Goal: Task Accomplishment & Management: Manage account settings

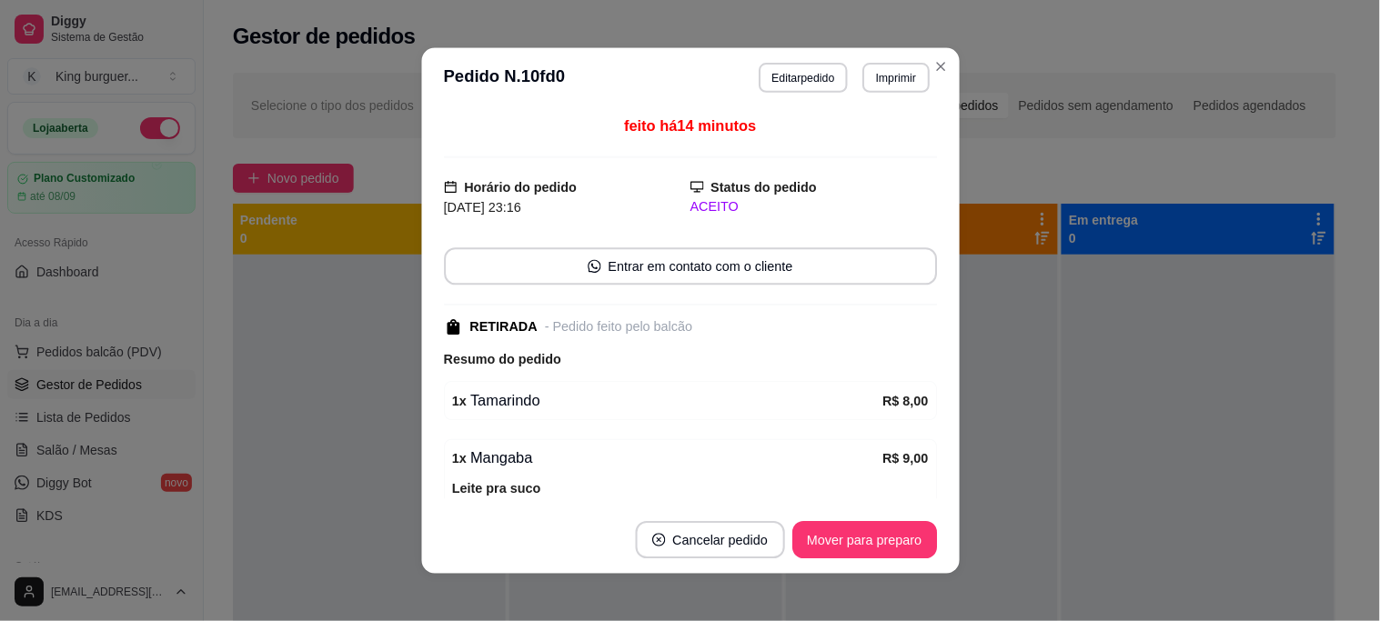
scroll to position [50, 0]
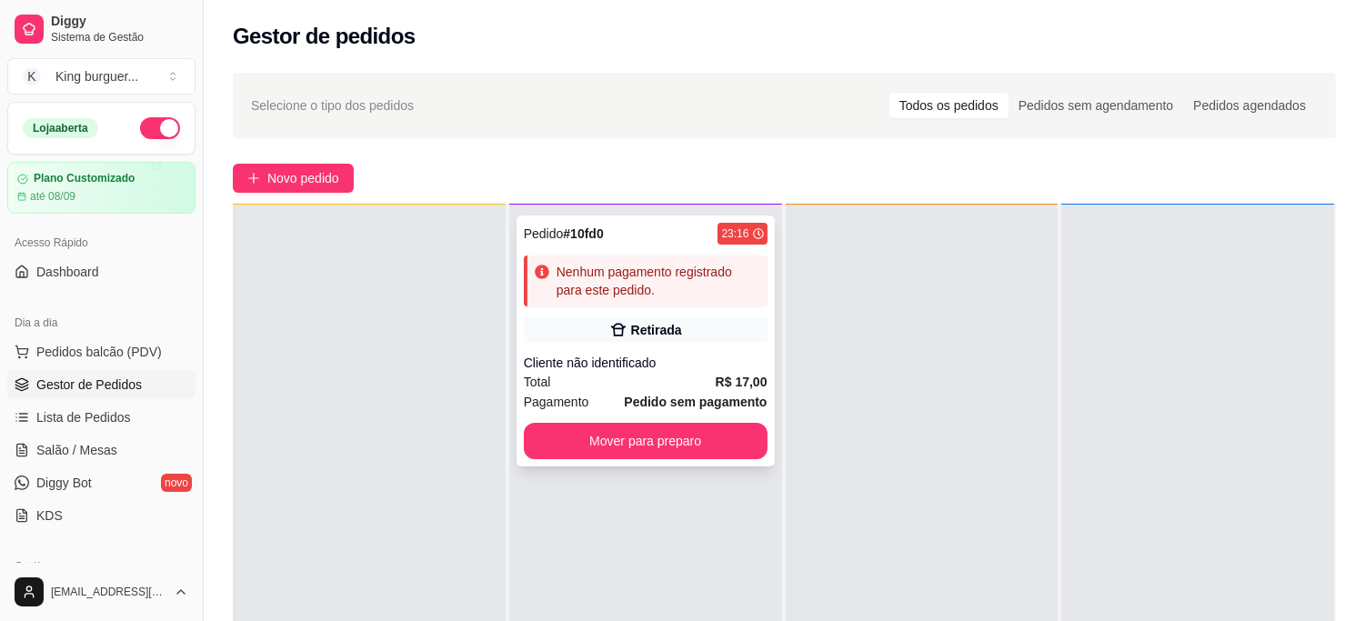
click at [646, 333] on div "Retirada" at bounding box center [656, 330] width 51 height 18
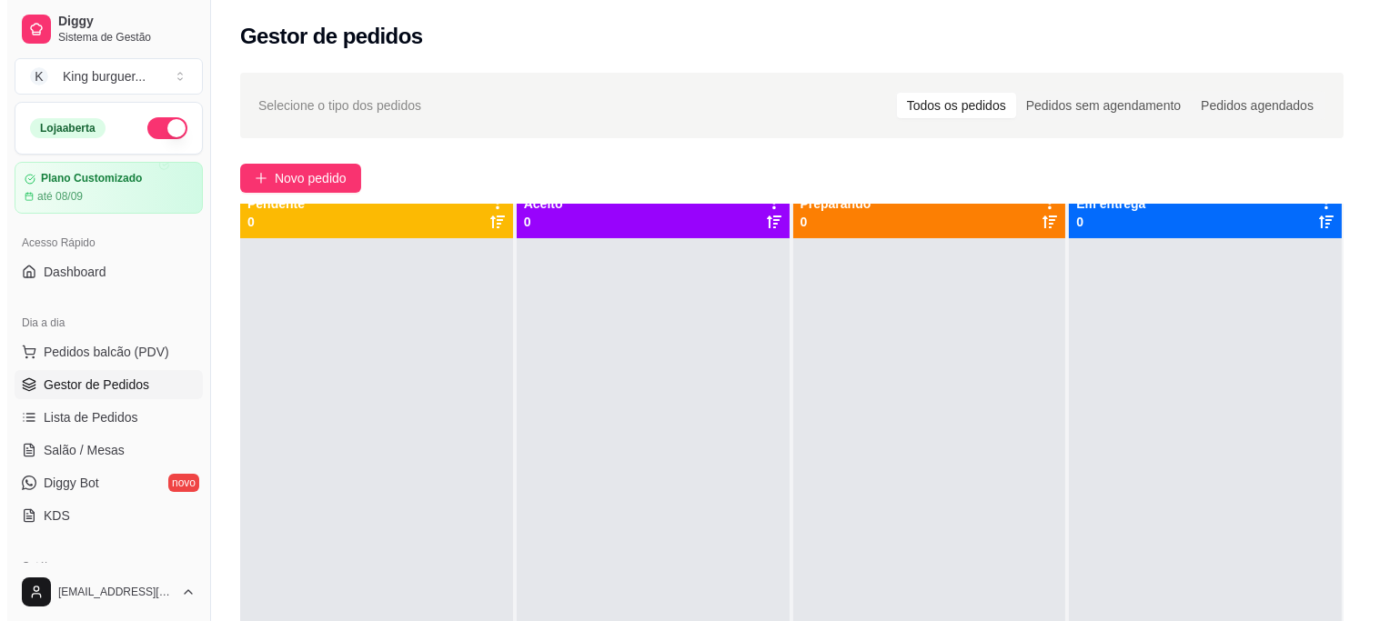
scroll to position [0, 0]
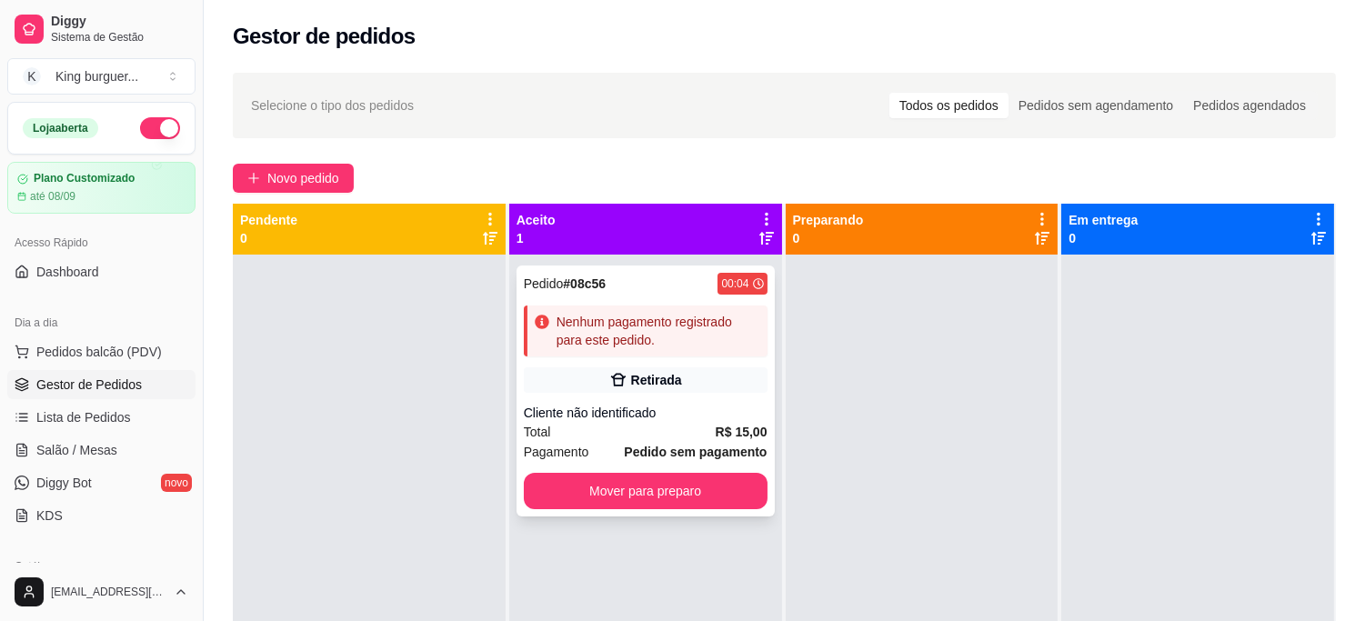
click at [632, 306] on div "Nenhum pagamento registrado para este pedido." at bounding box center [646, 331] width 244 height 51
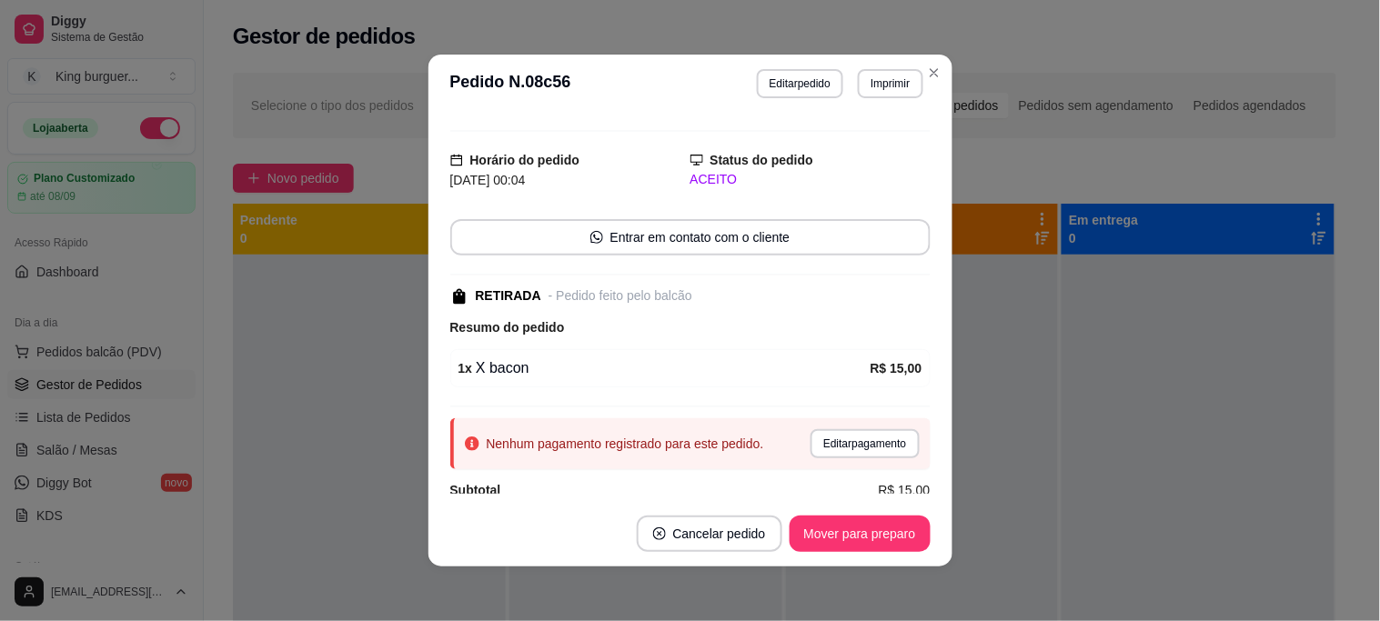
scroll to position [57, 0]
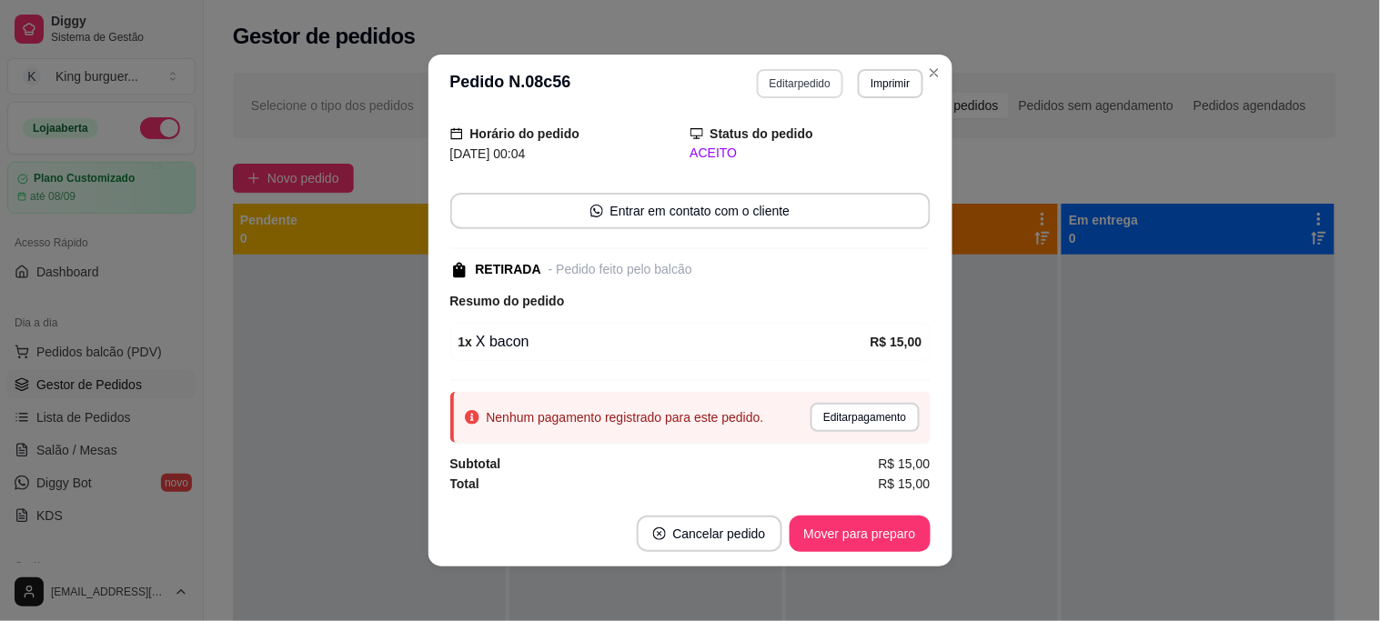
click at [796, 79] on button "Editar pedido" at bounding box center [800, 83] width 86 height 29
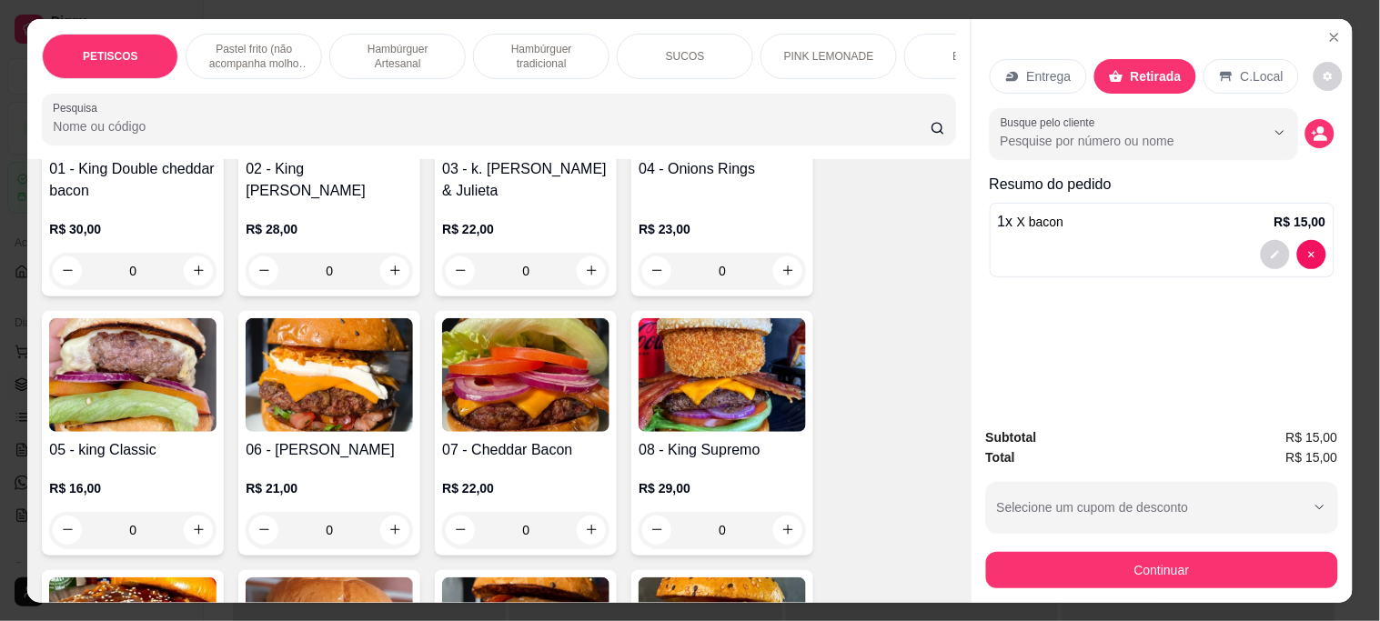
scroll to position [1717, 0]
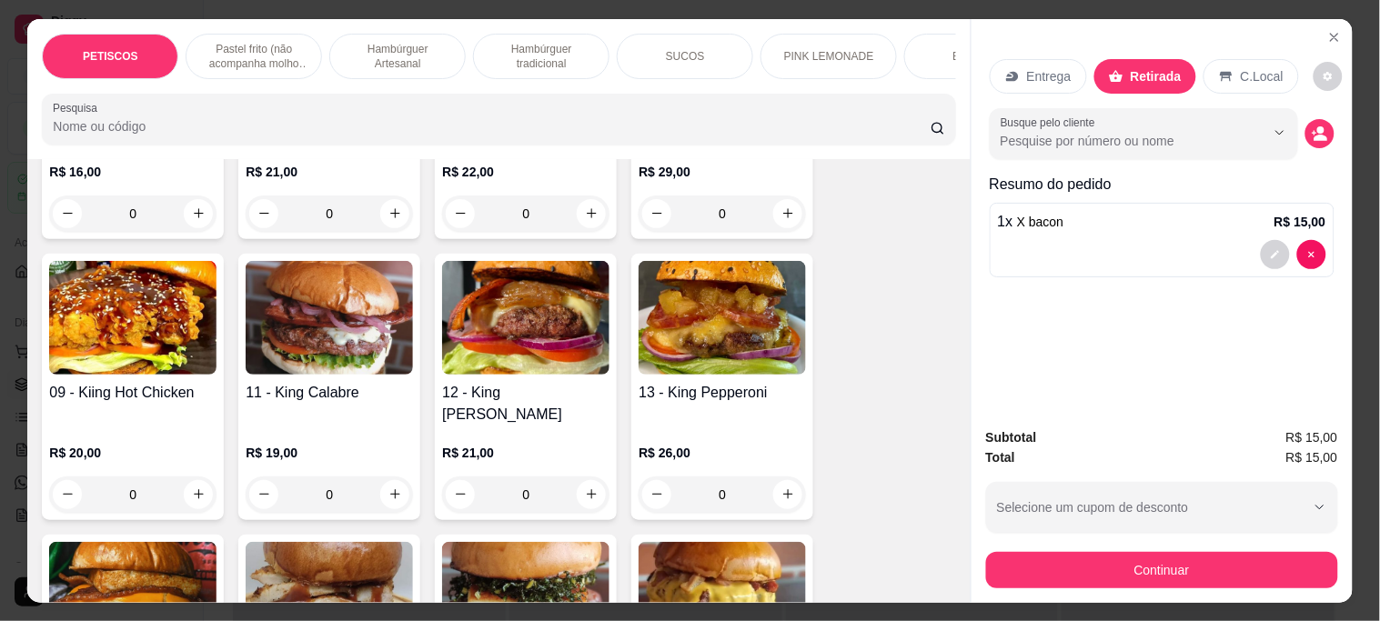
click at [91, 296] on img at bounding box center [132, 318] width 167 height 114
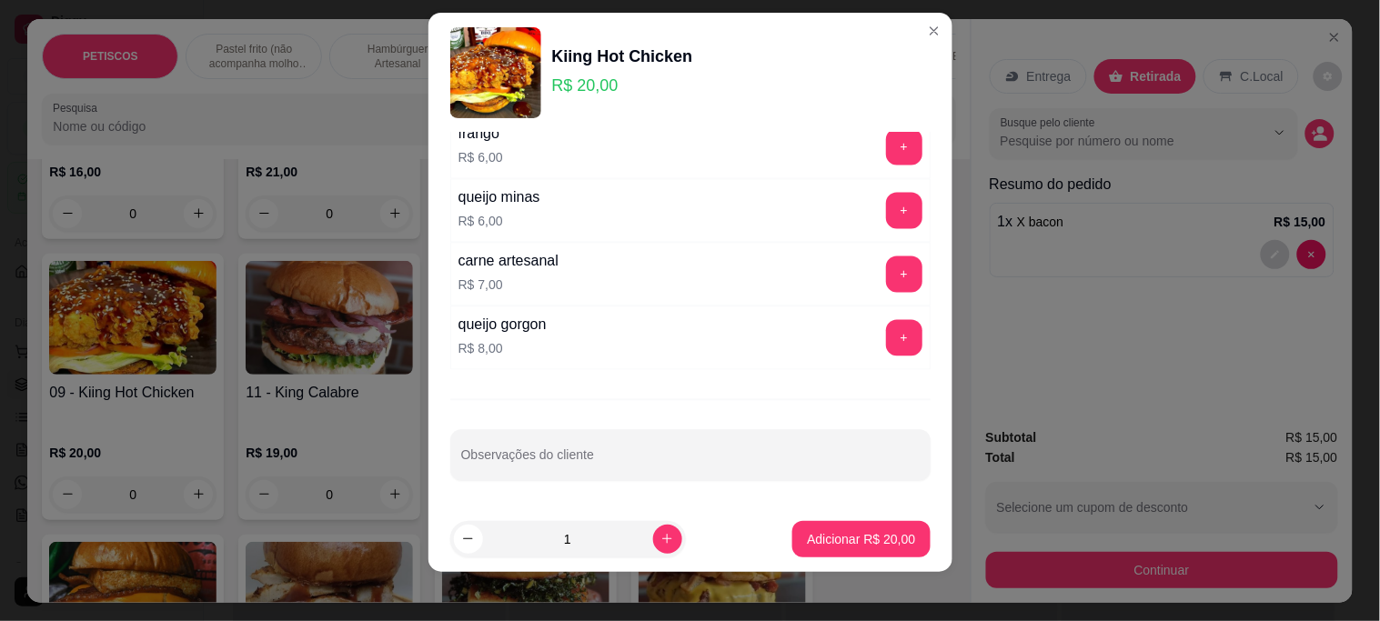
scroll to position [27, 0]
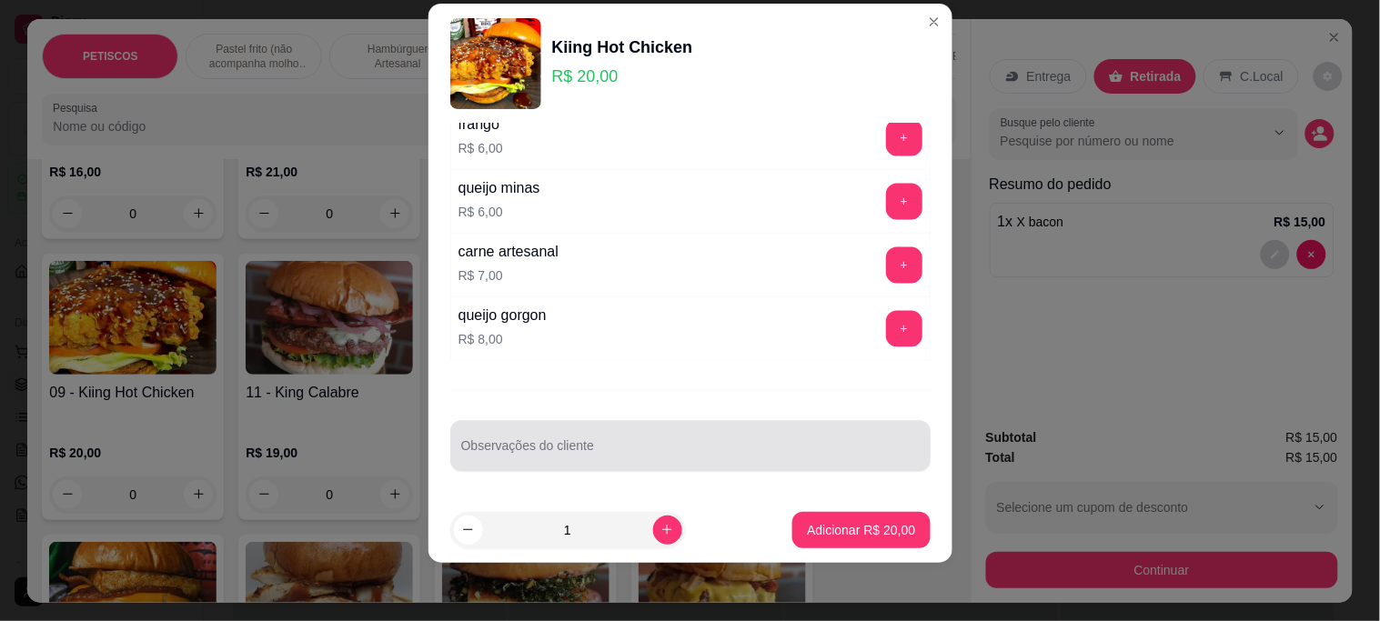
drag, startPoint x: 521, startPoint y: 437, endPoint x: 479, endPoint y: 396, distance: 59.2
click at [519, 430] on div at bounding box center [690, 446] width 458 height 36
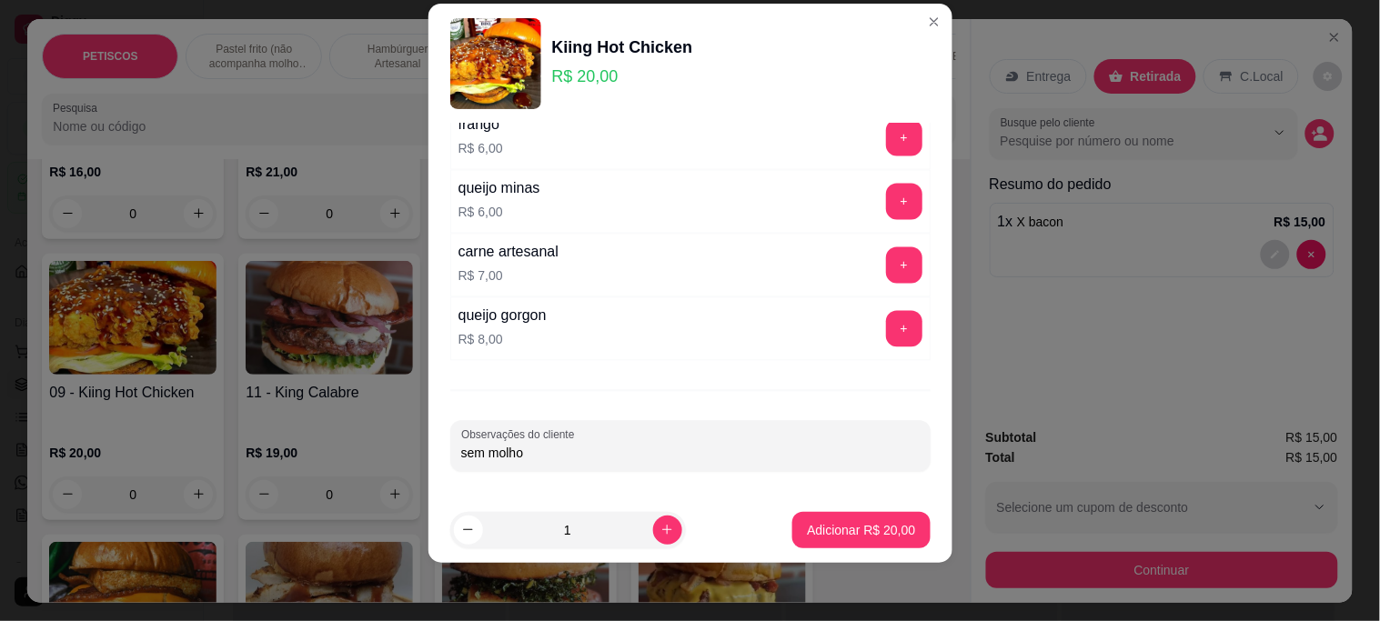
type input "sem molho"
click at [875, 542] on button "Adicionar R$ 20,00" at bounding box center [860, 530] width 137 height 36
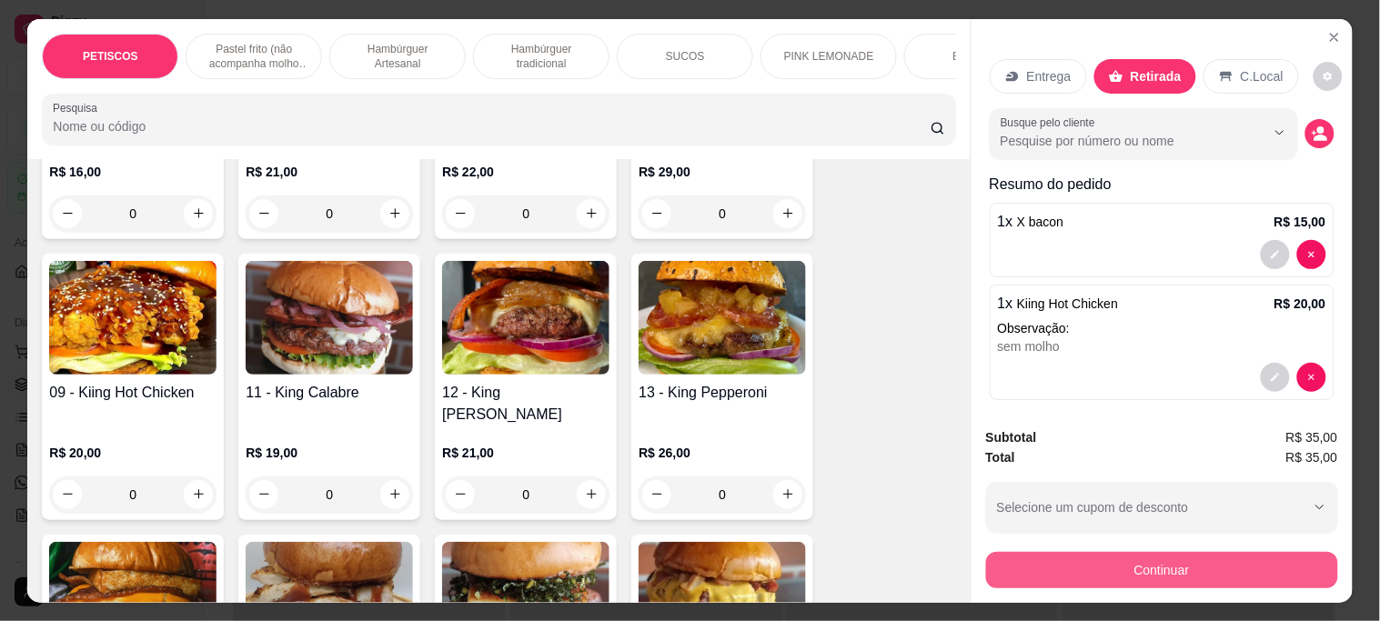
click at [1022, 566] on button "Continuar" at bounding box center [1162, 570] width 352 height 36
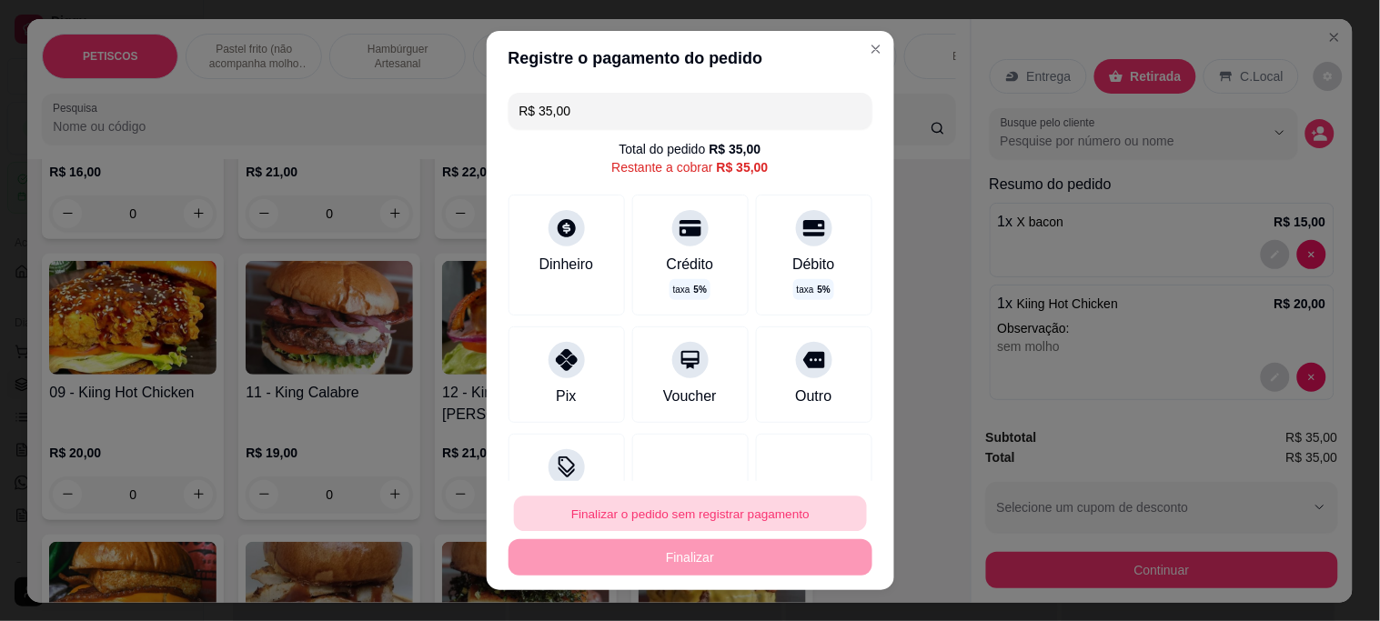
click at [635, 515] on button "Finalizar o pedido sem registrar pagamento" at bounding box center [690, 513] width 353 height 35
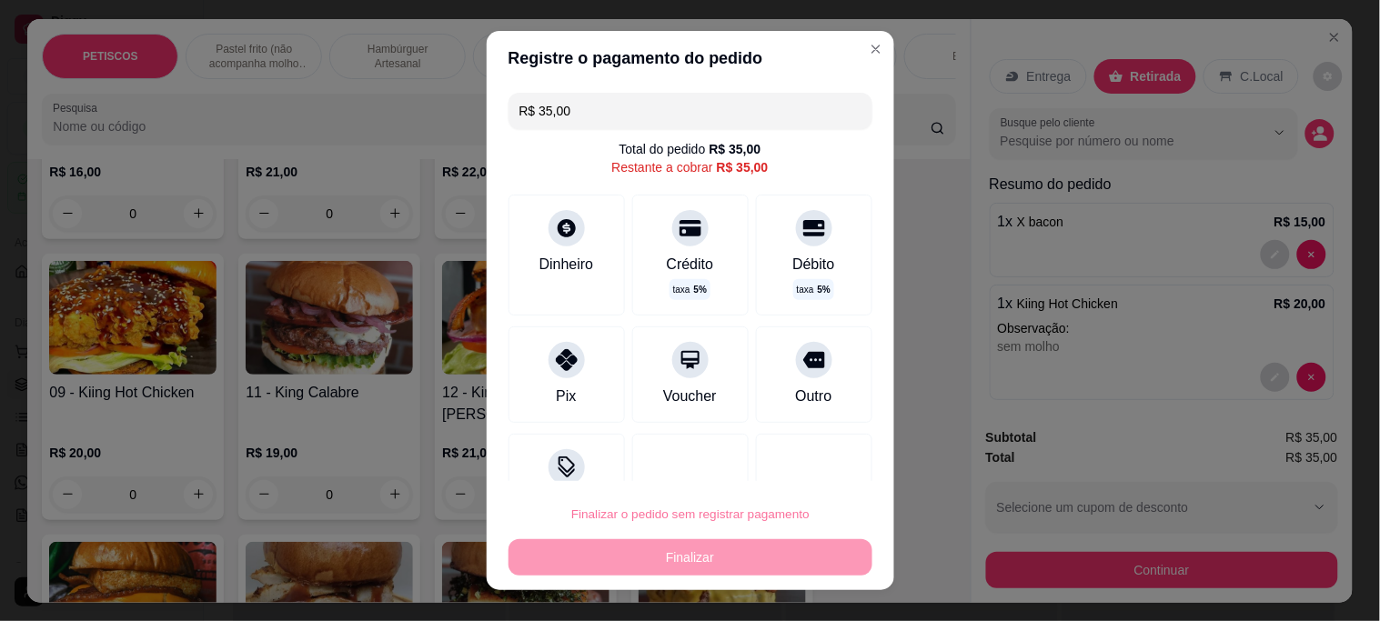
click at [822, 466] on button "Confirmar" at bounding box center [793, 462] width 67 height 28
type input "0"
type input "R$ 0,00"
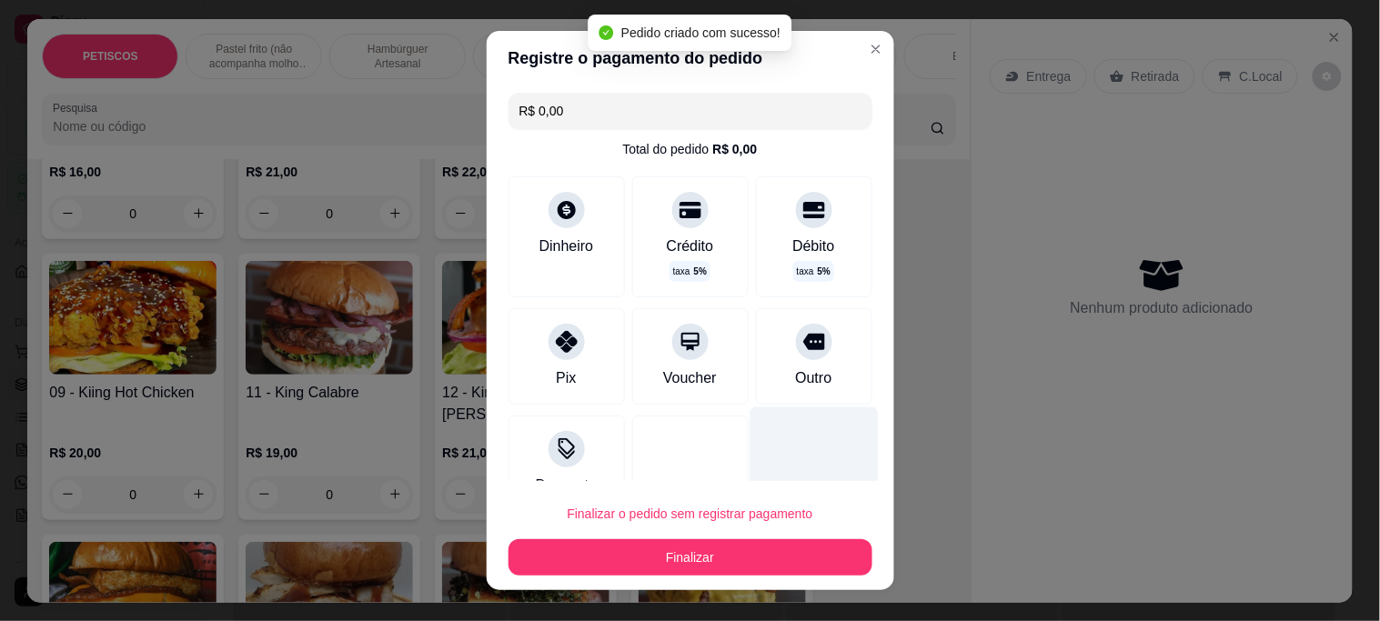
scroll to position [96, 0]
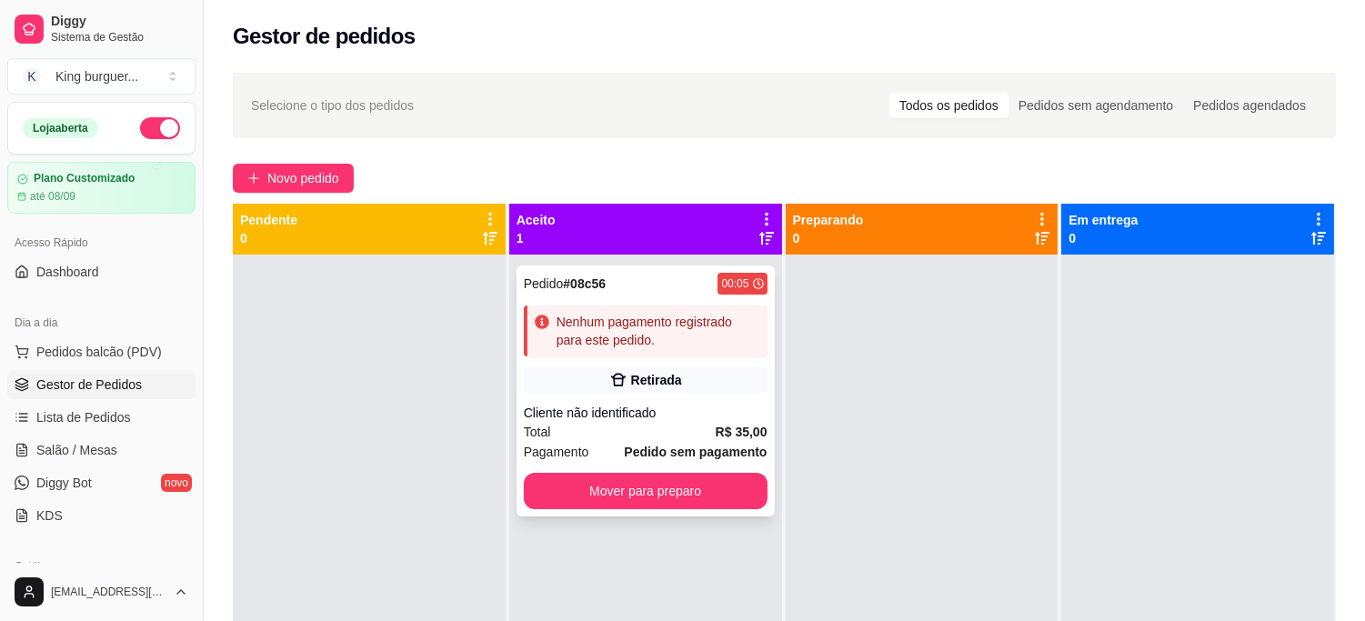
click at [686, 385] on div "Retirada" at bounding box center [646, 379] width 244 height 25
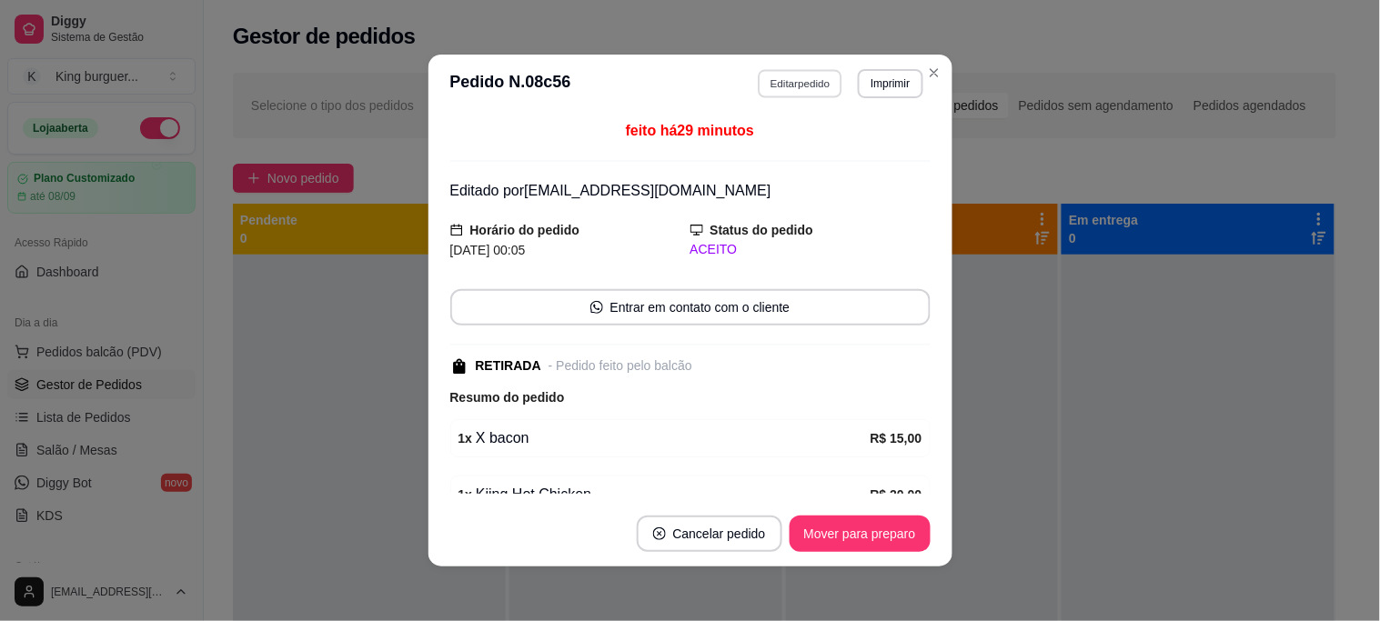
click at [785, 78] on button "Editar pedido" at bounding box center [800, 83] width 85 height 28
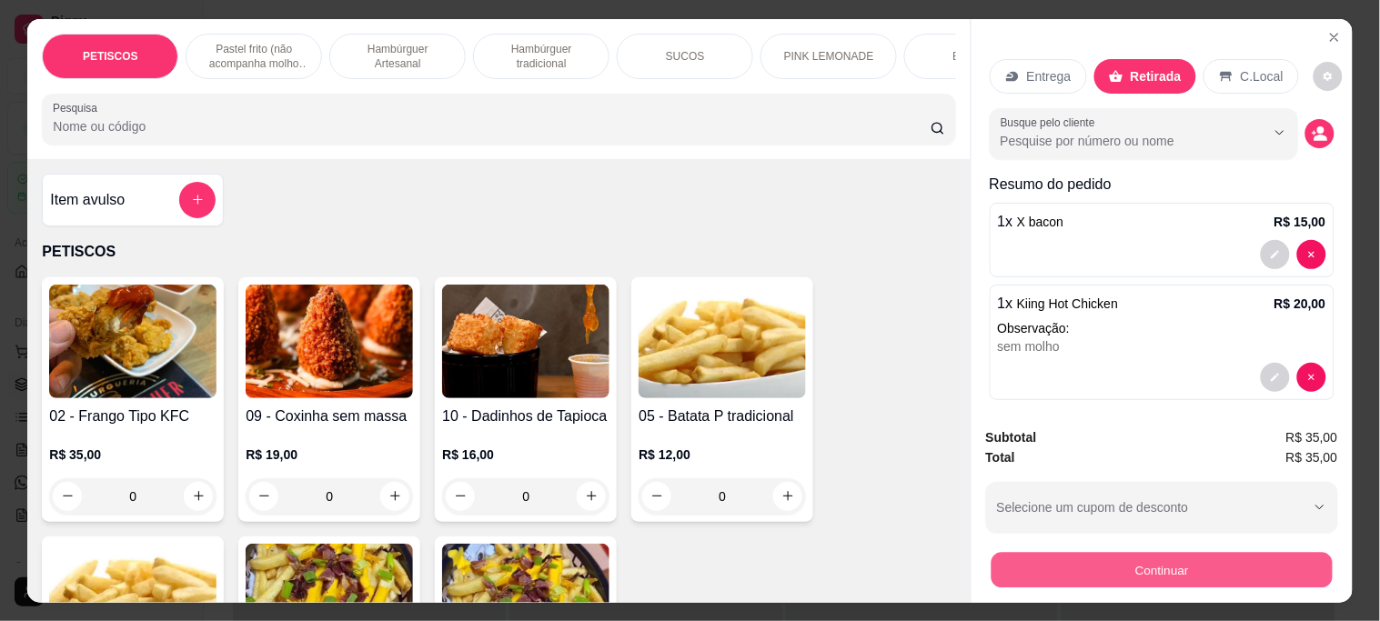
click at [1055, 566] on button "Continuar" at bounding box center [1160, 569] width 341 height 35
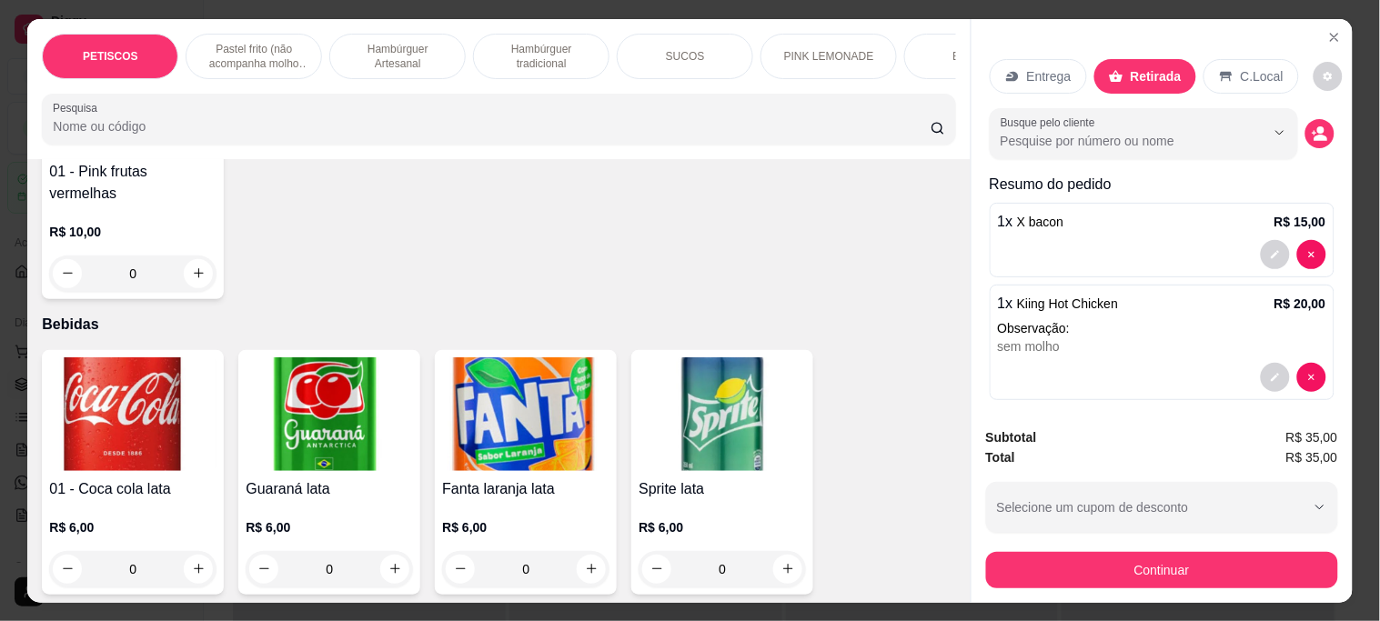
scroll to position [4648, 0]
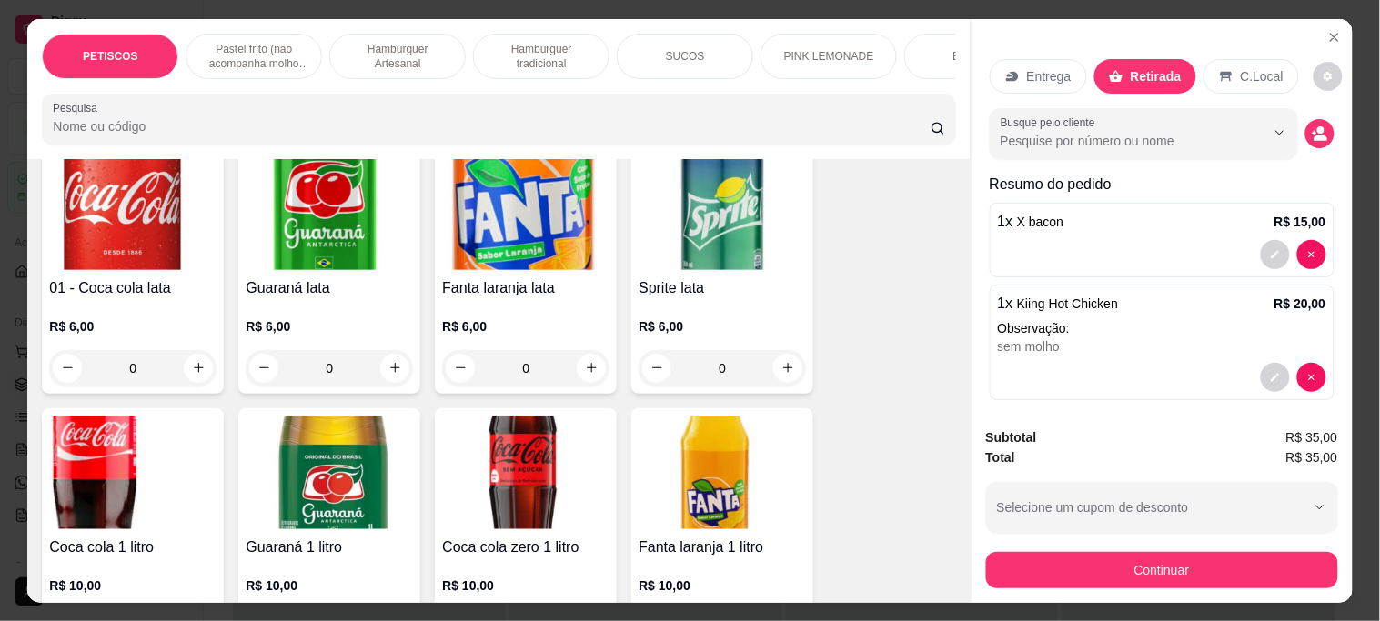
click at [339, 178] on img at bounding box center [329, 213] width 167 height 114
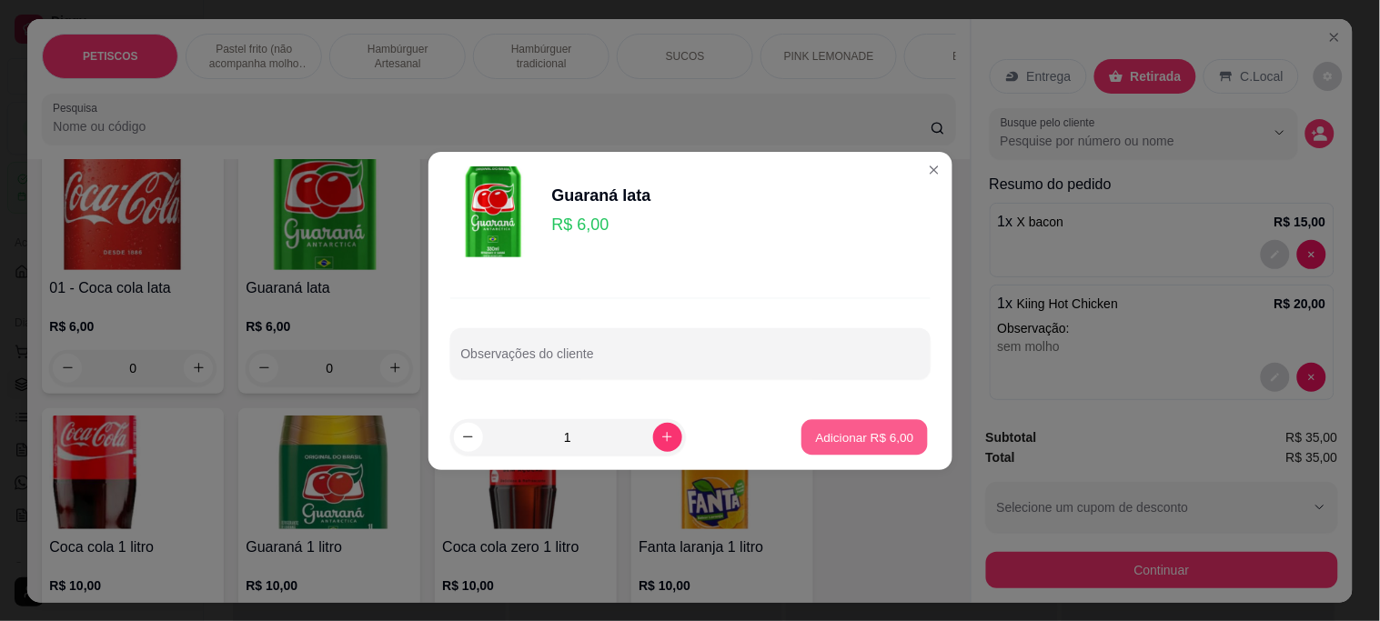
click at [829, 429] on p "Adicionar R$ 6,00" at bounding box center [865, 436] width 98 height 17
type input "1"
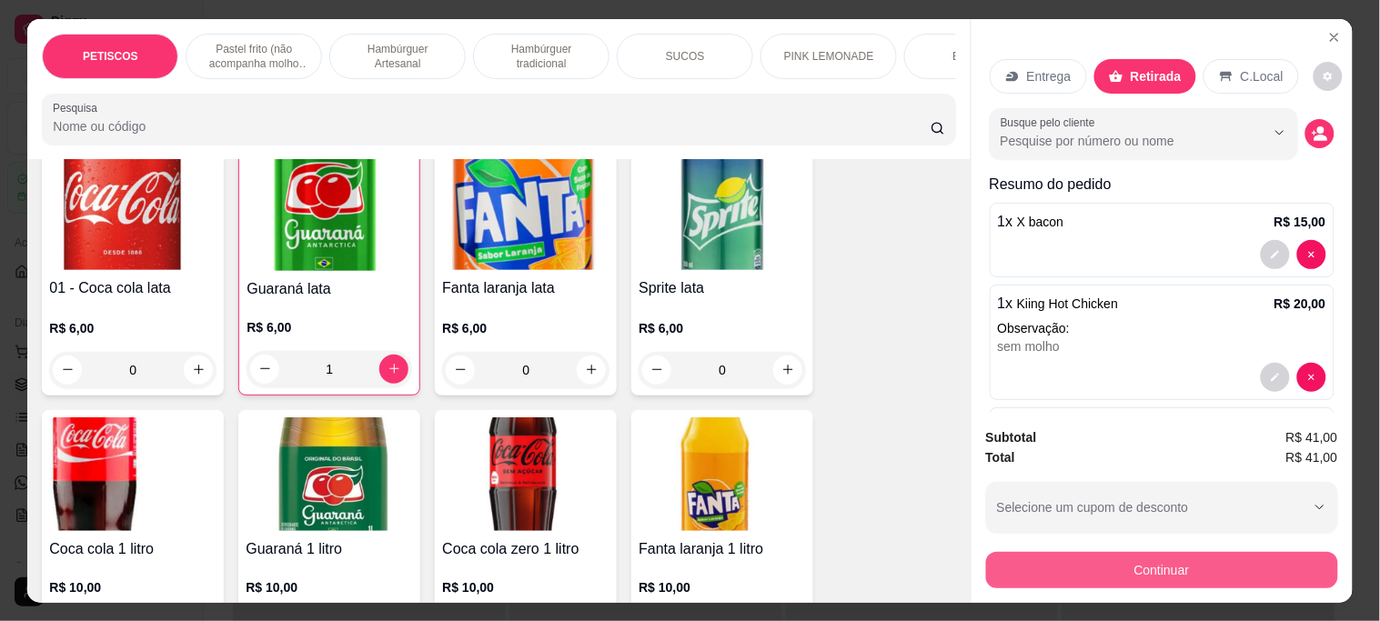
click at [1061, 553] on button "Continuar" at bounding box center [1162, 570] width 352 height 36
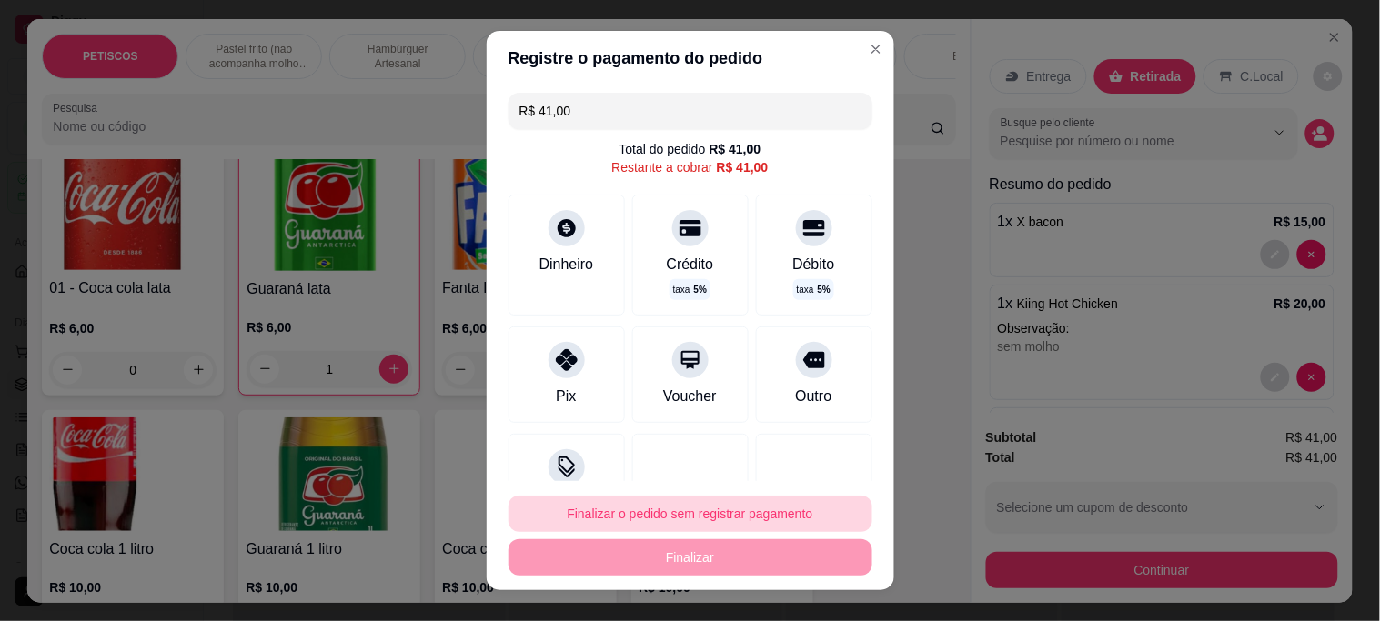
click at [641, 503] on button "Finalizar o pedido sem registrar pagamento" at bounding box center [690, 514] width 364 height 36
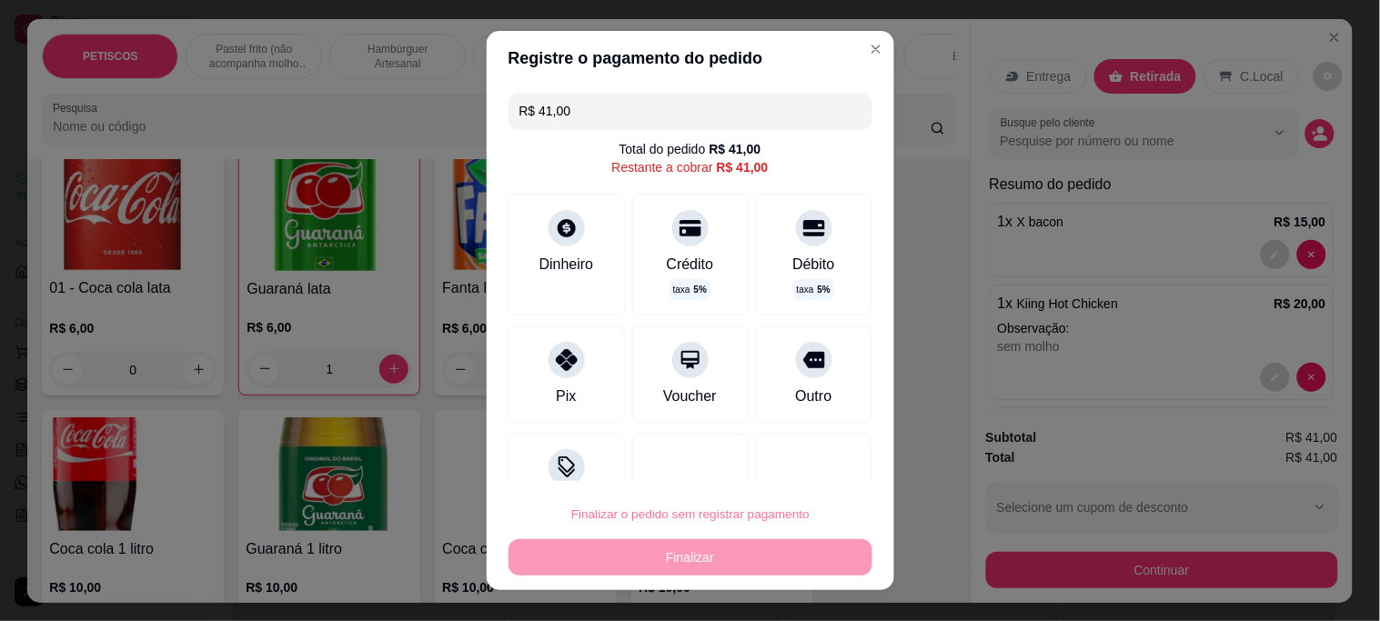
click at [779, 465] on button "Confirmar" at bounding box center [794, 462] width 67 height 28
type input "0"
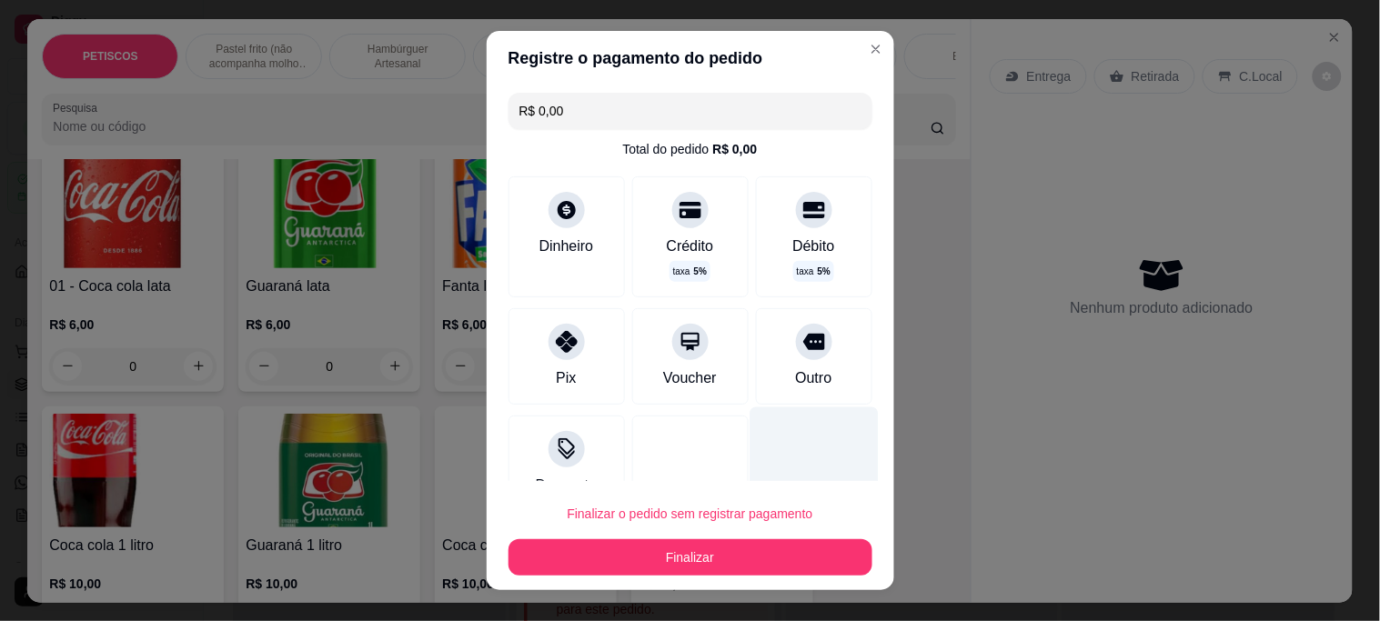
type input "R$ 0,00"
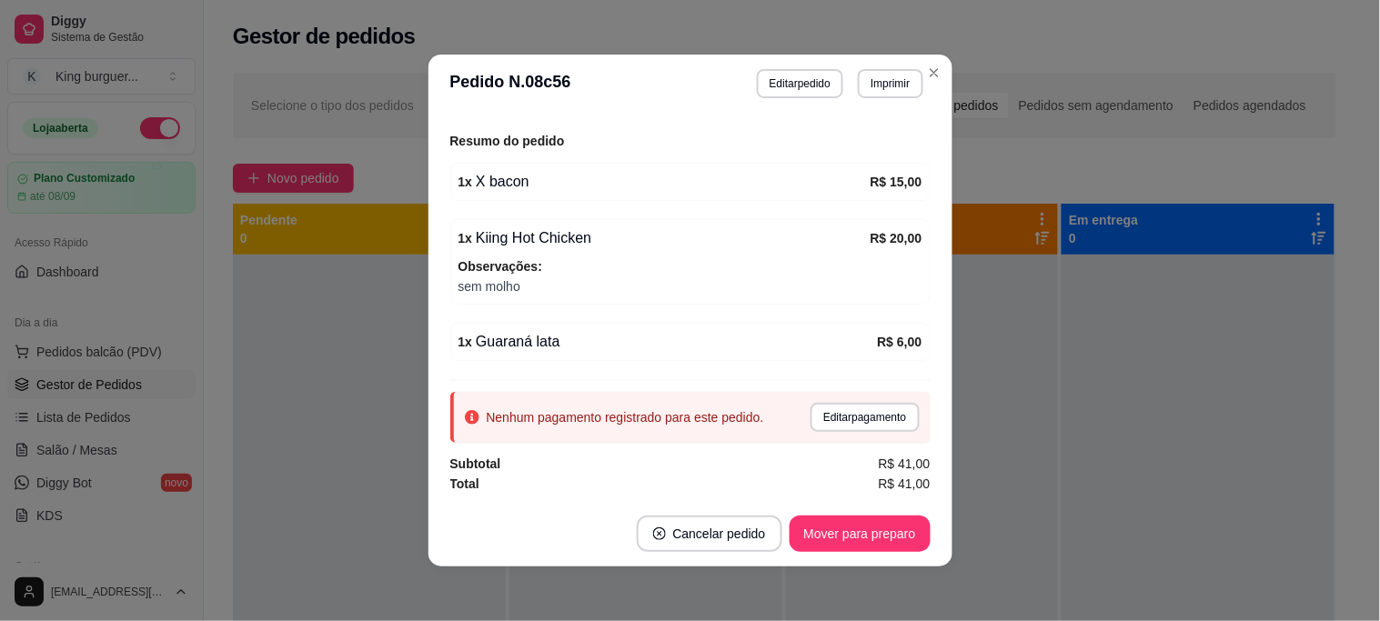
scroll to position [4, 0]
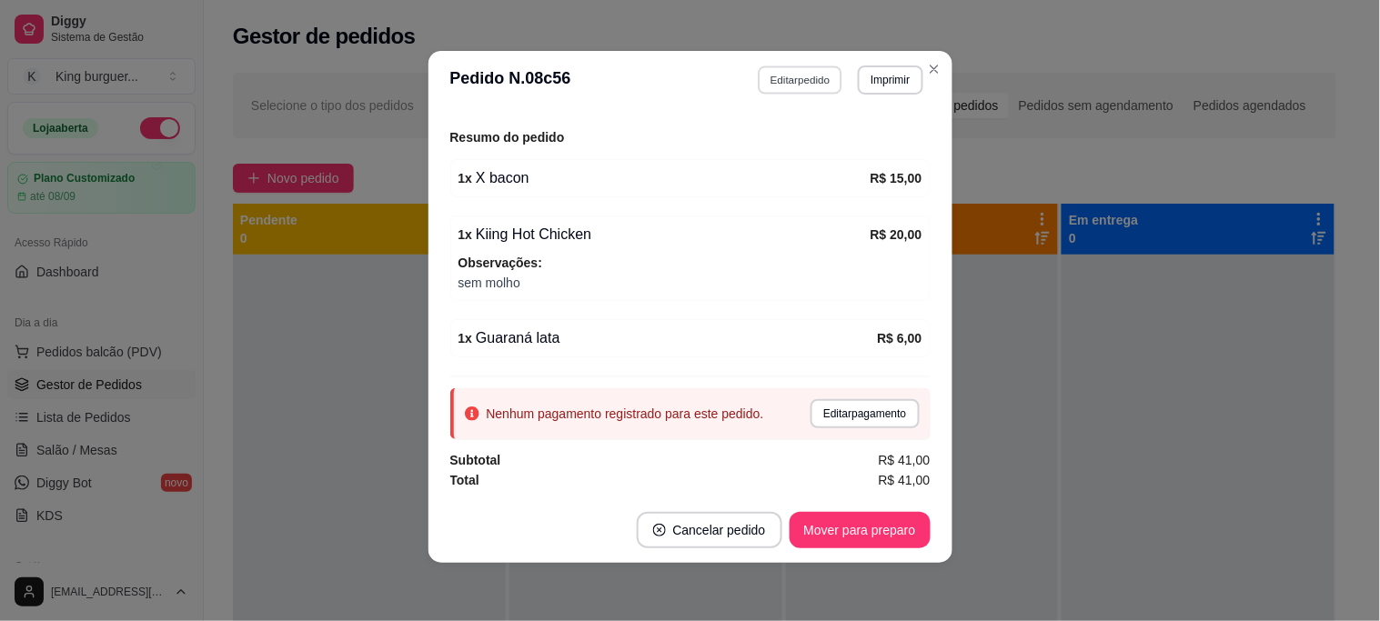
click at [791, 76] on button "Editar pedido" at bounding box center [800, 79] width 85 height 28
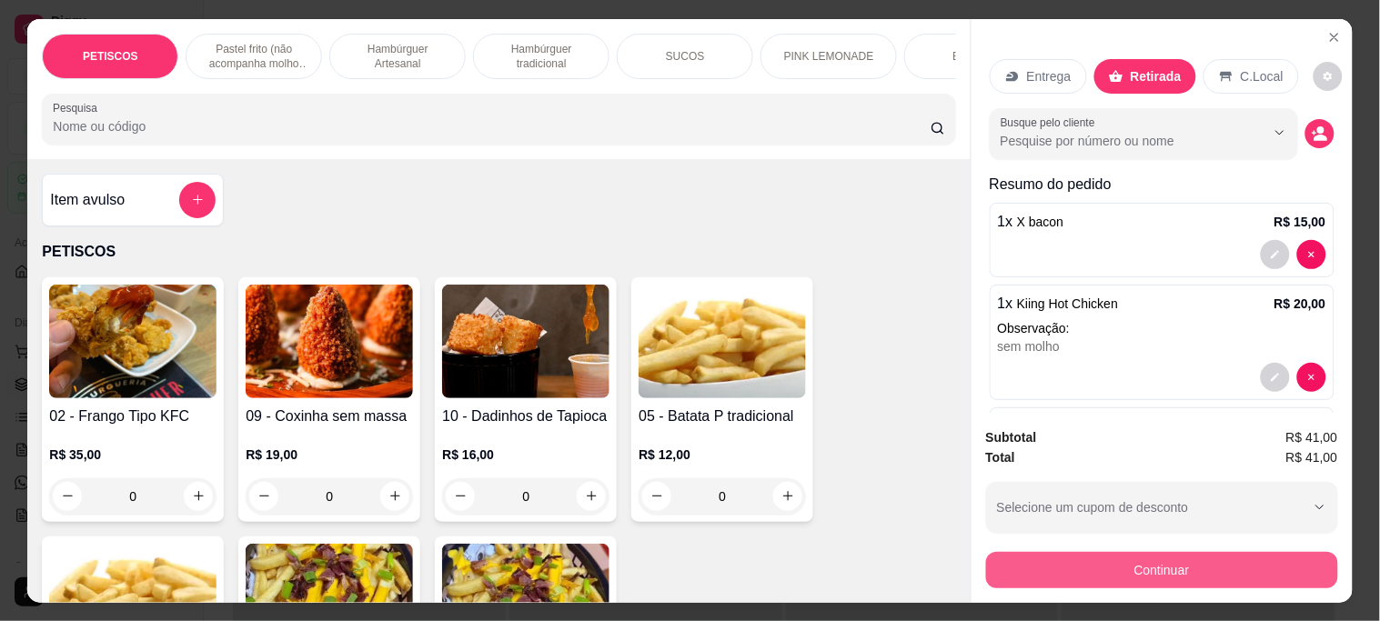
click at [1075, 555] on button "Continuar" at bounding box center [1162, 570] width 352 height 36
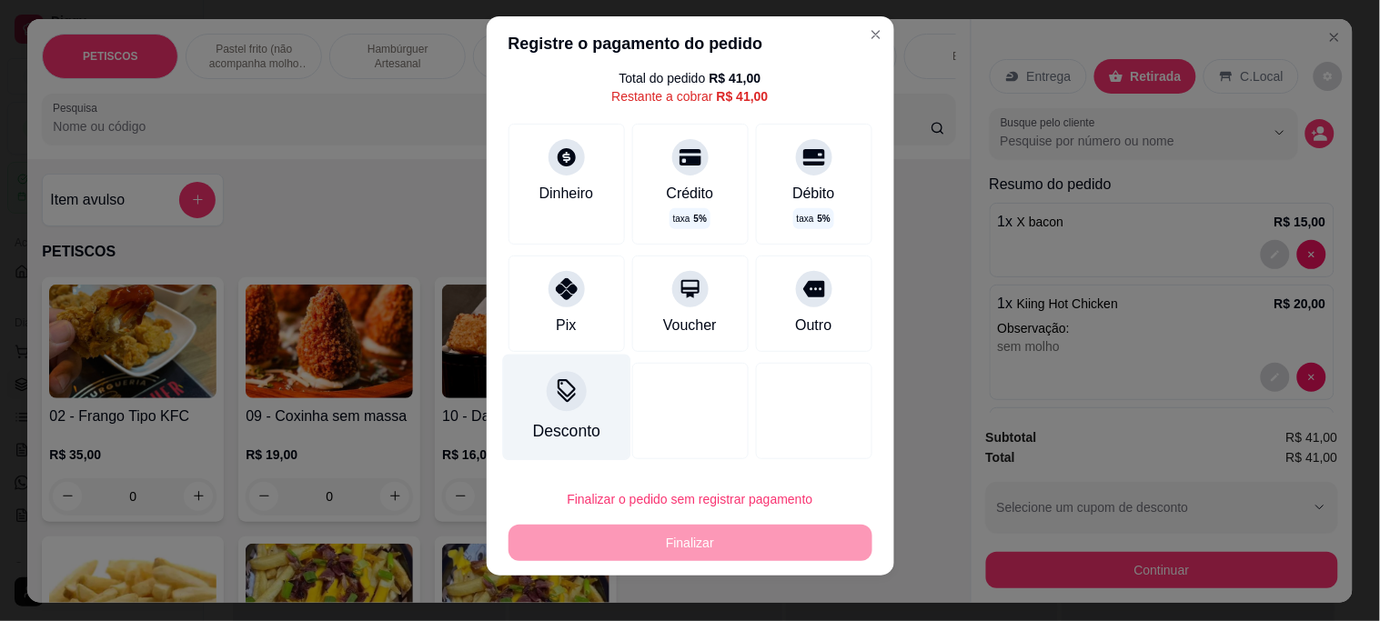
scroll to position [27, 0]
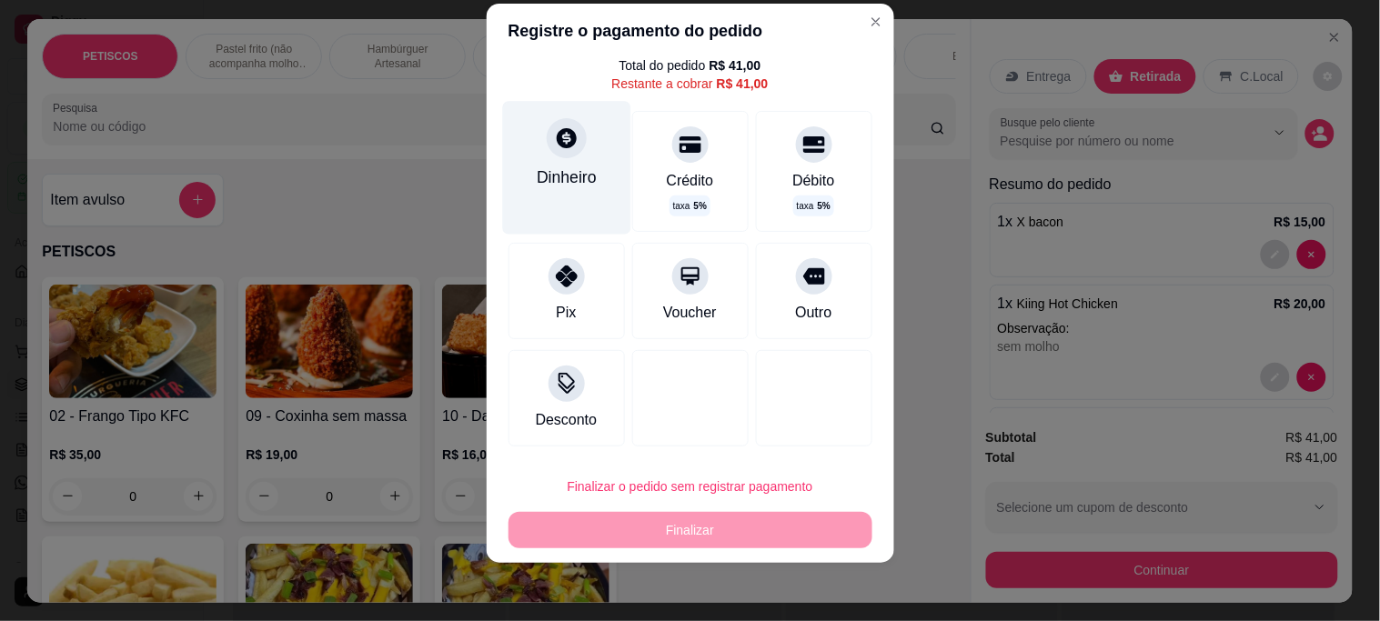
click at [554, 146] on icon at bounding box center [566, 138] width 24 height 24
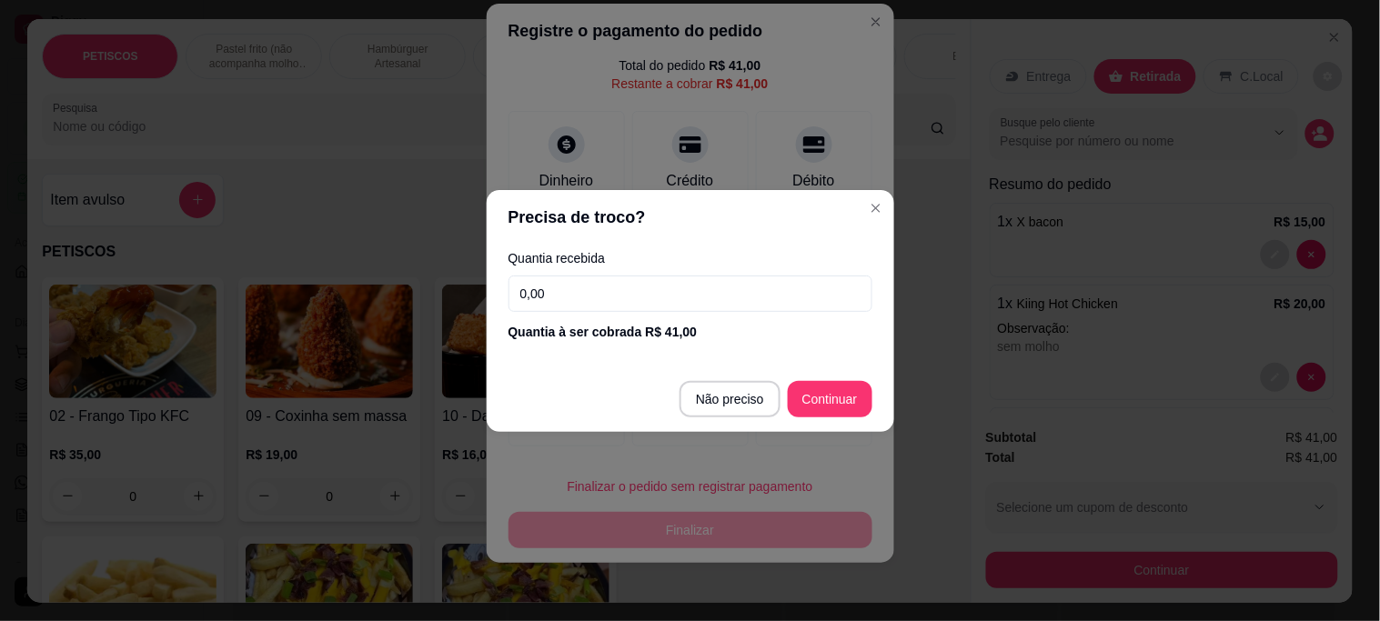
drag, startPoint x: 609, startPoint y: 288, endPoint x: 220, endPoint y: 310, distance: 389.9
click at [229, 298] on div "Precisa de troco? Quantia recebida 0,00 Quantia à ser cobrada R$ 41,00 Não prec…" at bounding box center [690, 310] width 1380 height 621
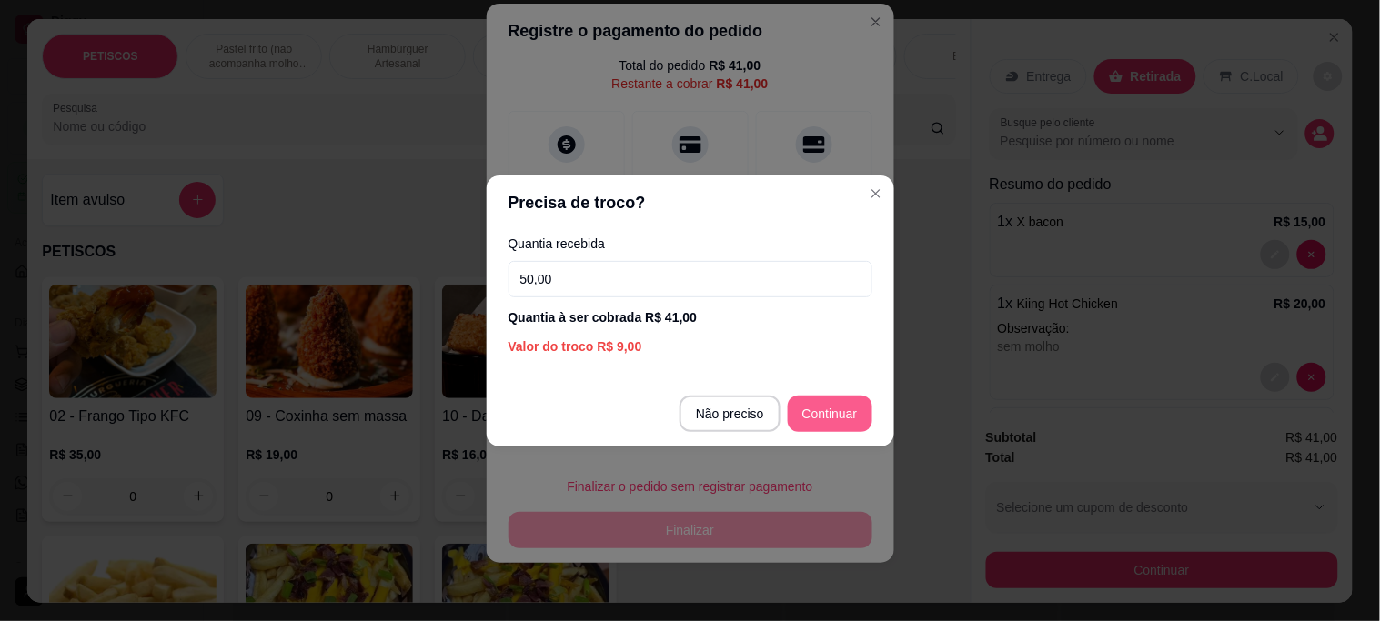
type input "50,00"
type input "R$ 0,00"
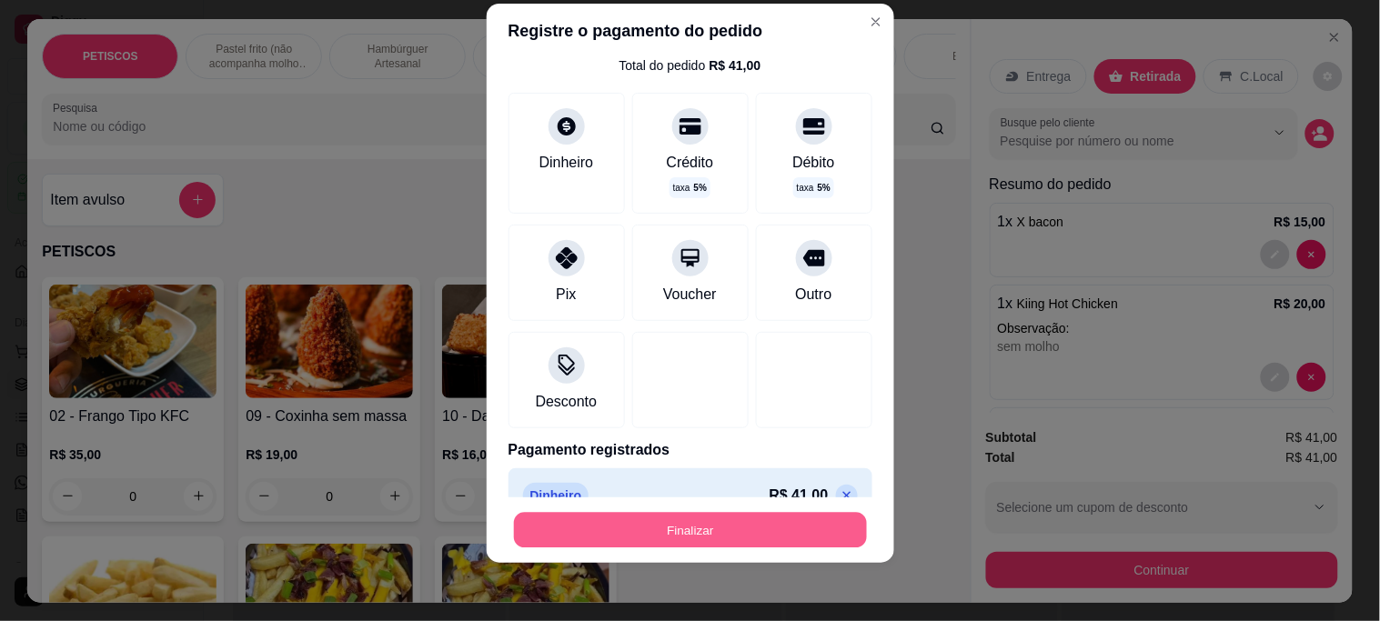
click at [612, 538] on button "Finalizar" at bounding box center [690, 529] width 353 height 35
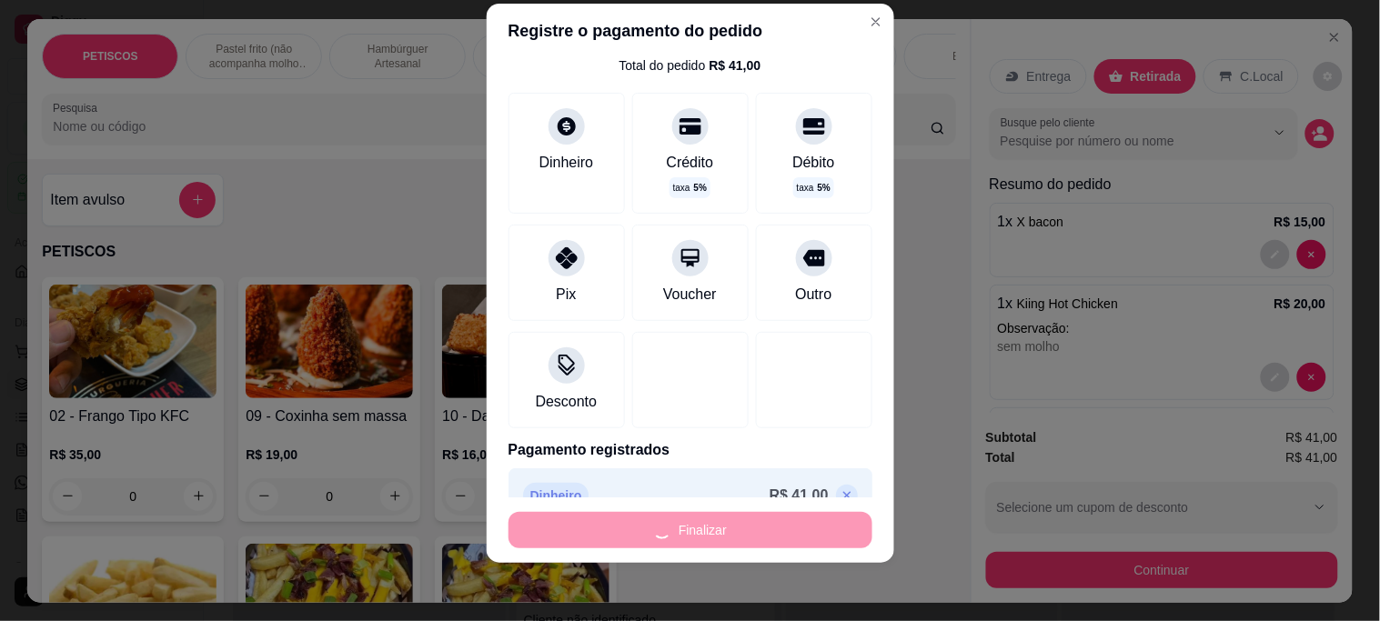
type input "0"
type input "-R$ 41,00"
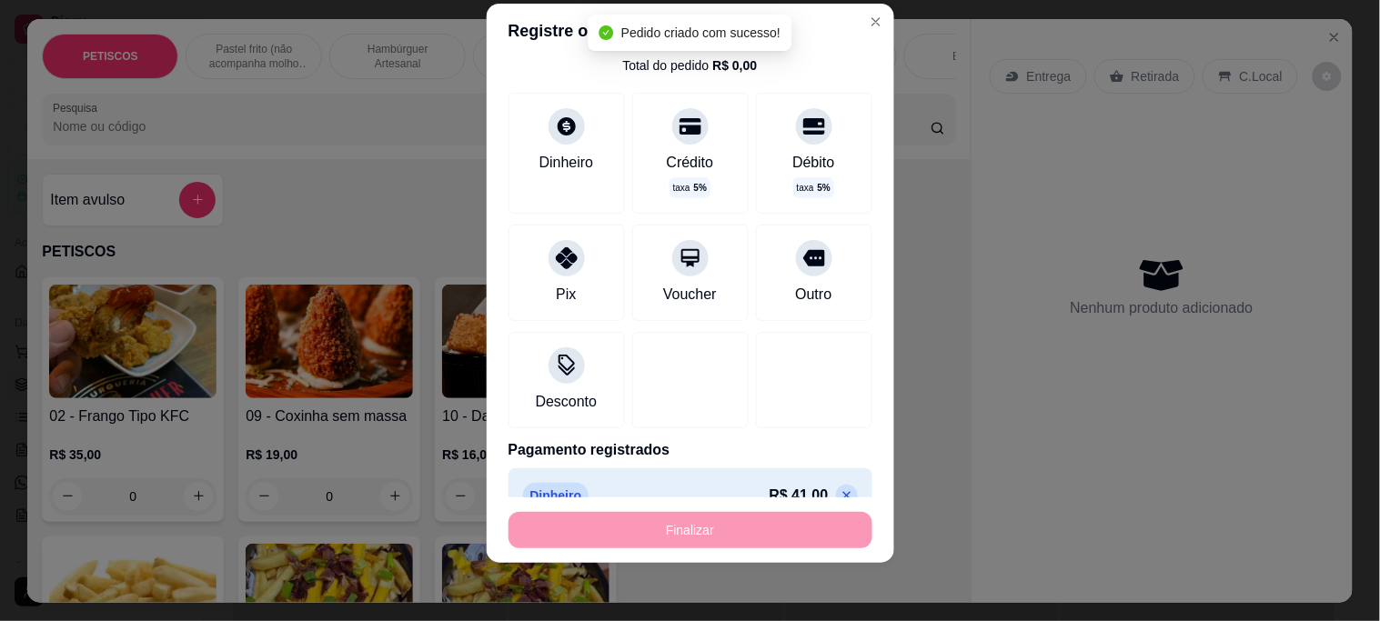
scroll to position [339, 0]
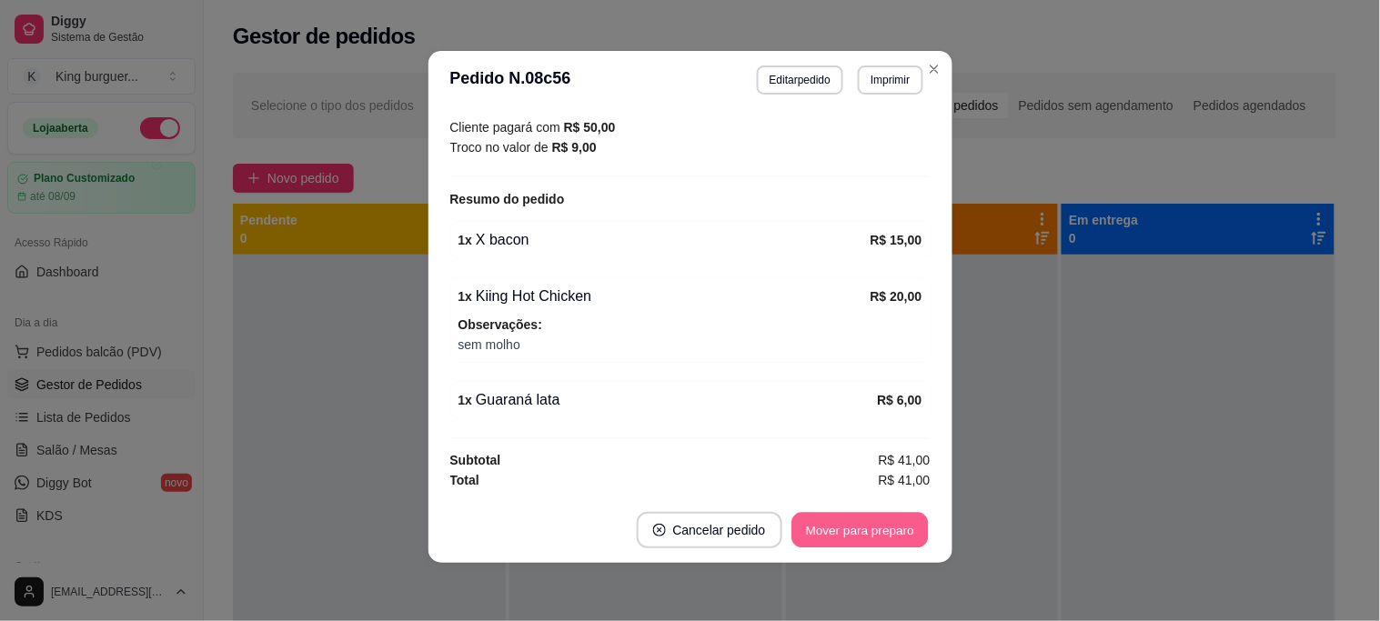
click at [888, 526] on button "Mover para preparo" at bounding box center [859, 530] width 136 height 35
click at [888, 526] on div "Mover para preparo" at bounding box center [859, 530] width 141 height 36
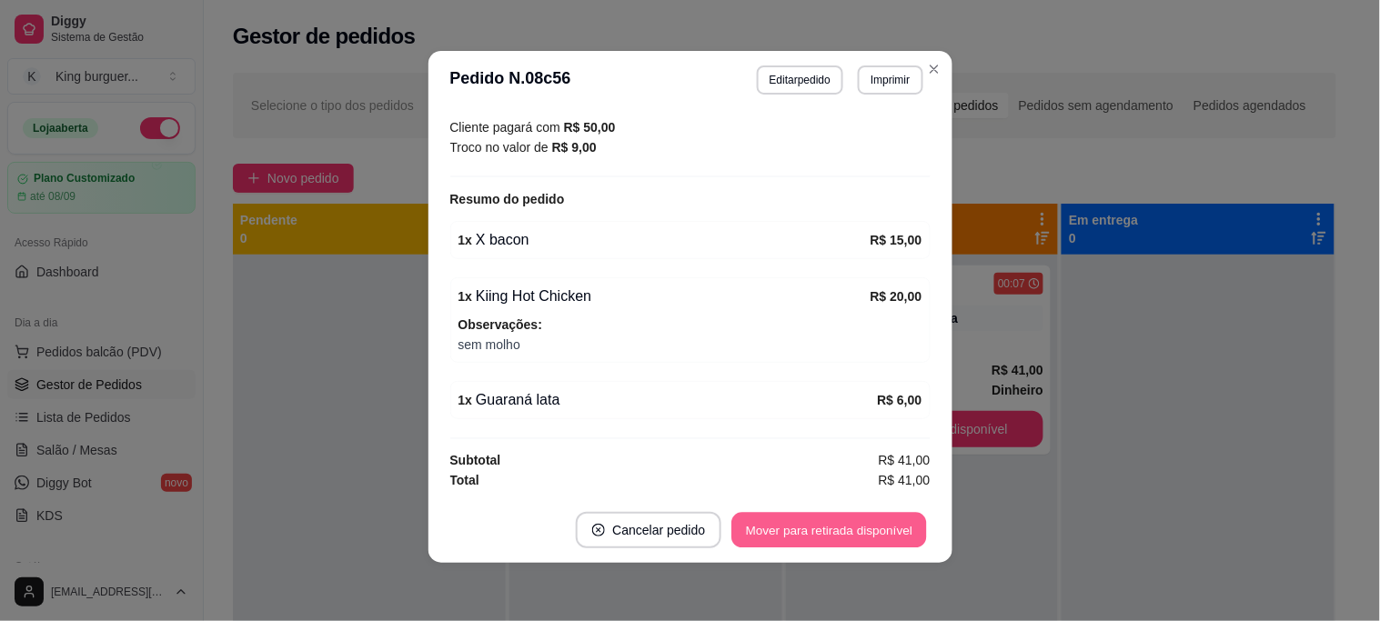
click at [888, 526] on button "Mover para retirada disponível" at bounding box center [829, 530] width 195 height 35
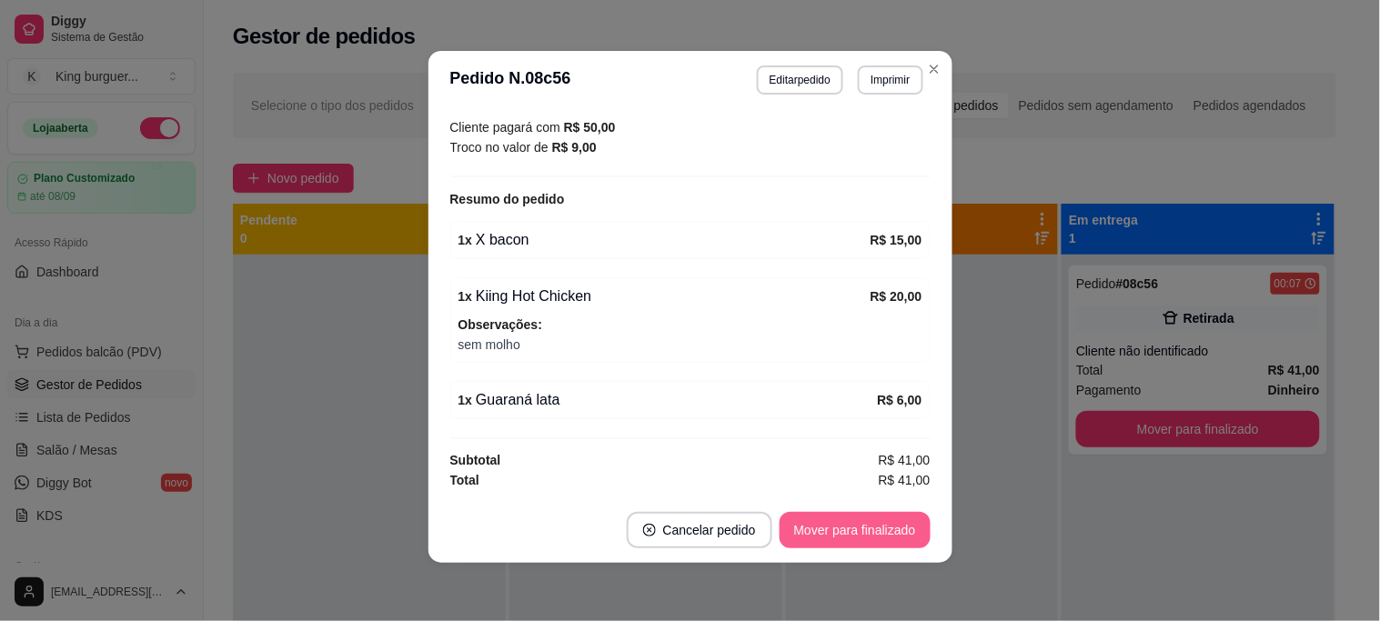
click at [889, 532] on button "Mover para finalizado" at bounding box center [854, 530] width 151 height 36
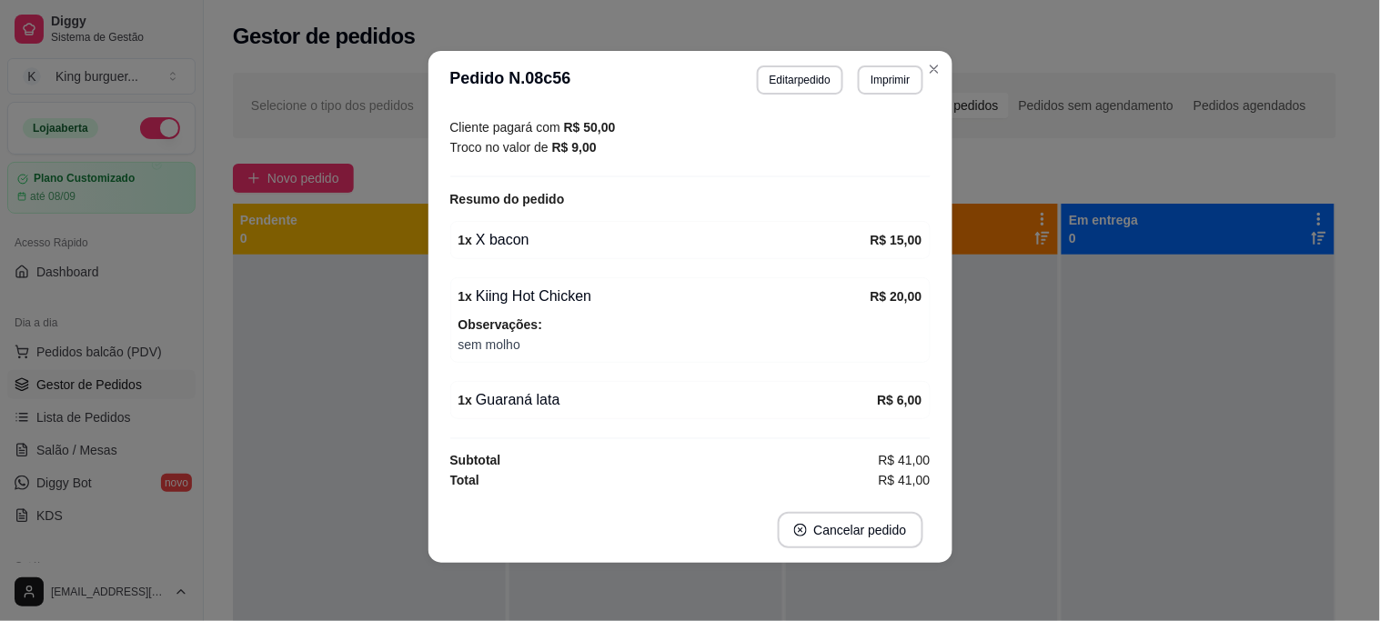
scroll to position [242, 0]
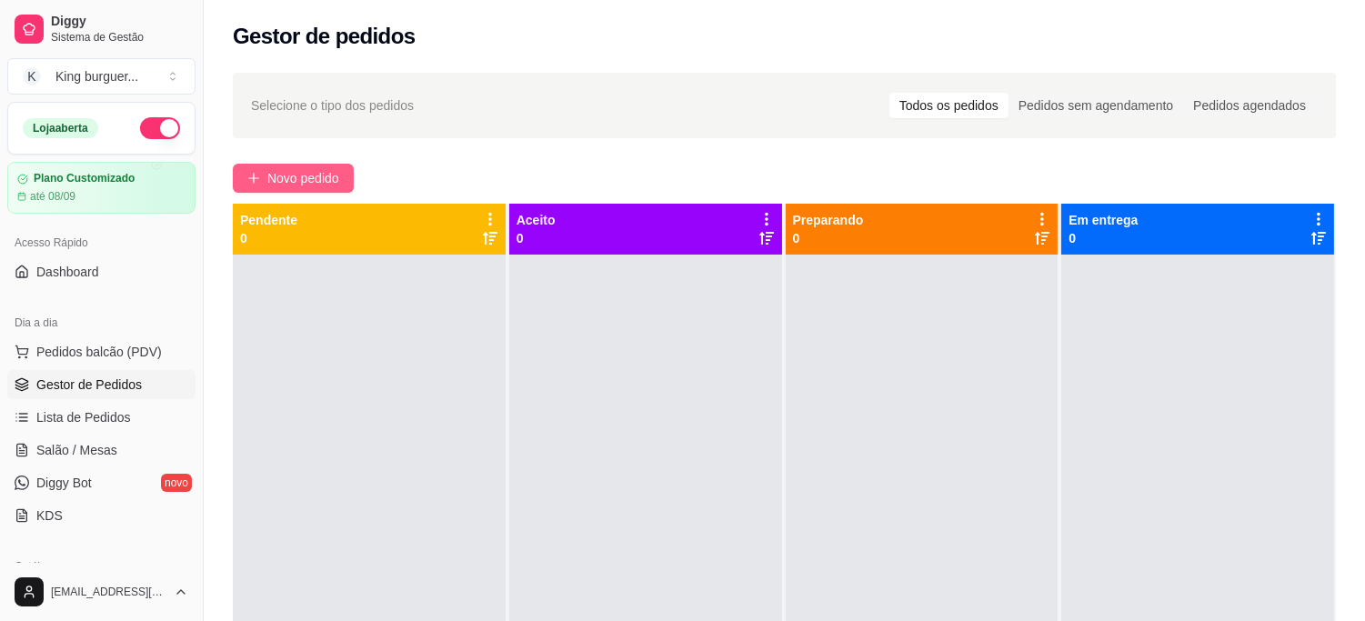
click at [323, 177] on span "Novo pedido" at bounding box center [303, 178] width 72 height 20
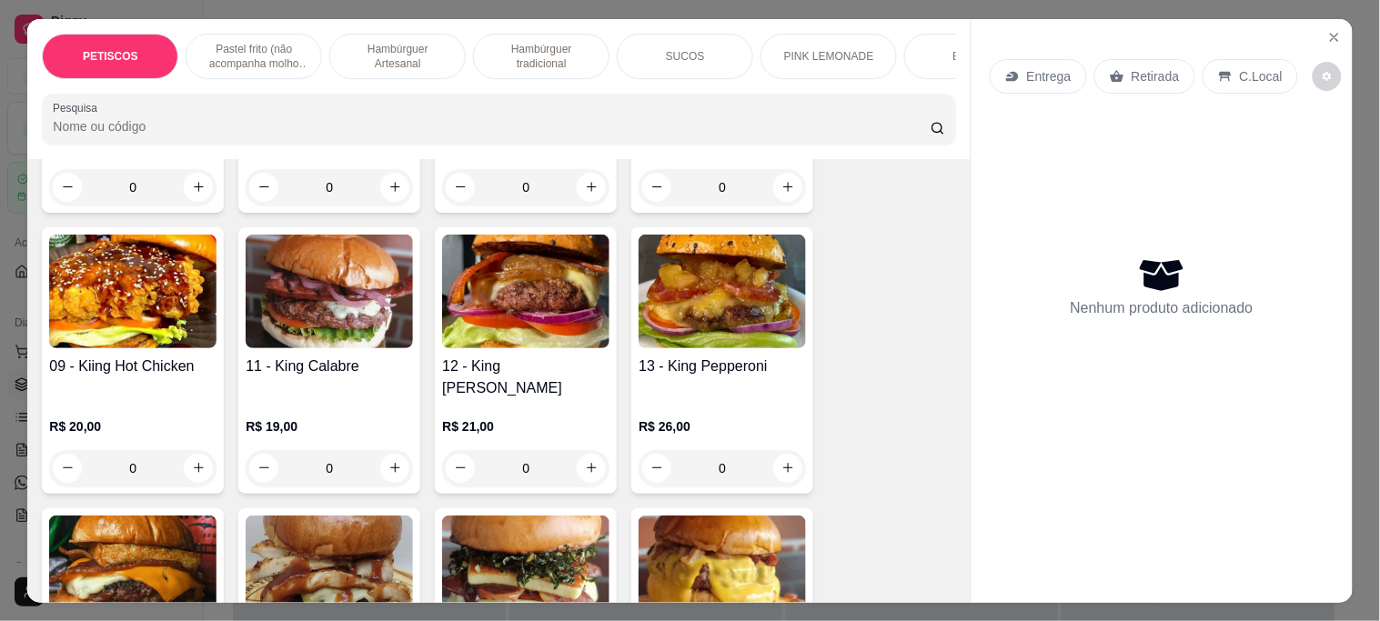
scroll to position [1717, 0]
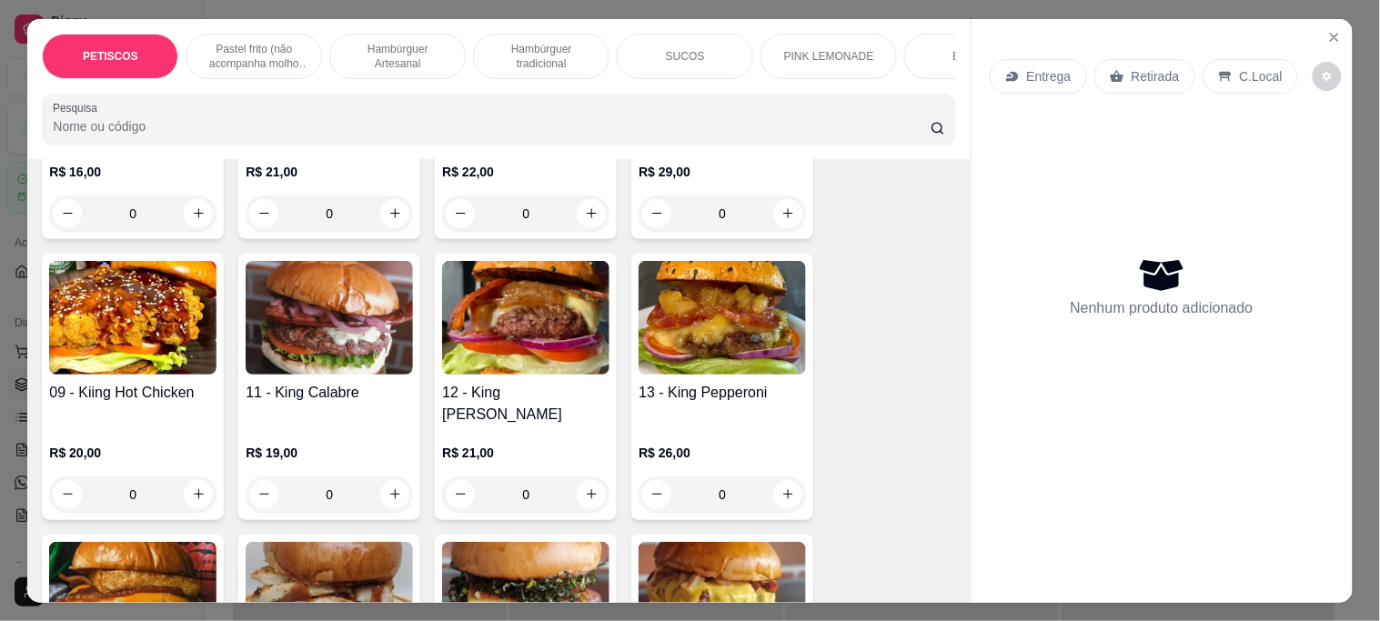
click at [655, 306] on img at bounding box center [721, 318] width 167 height 114
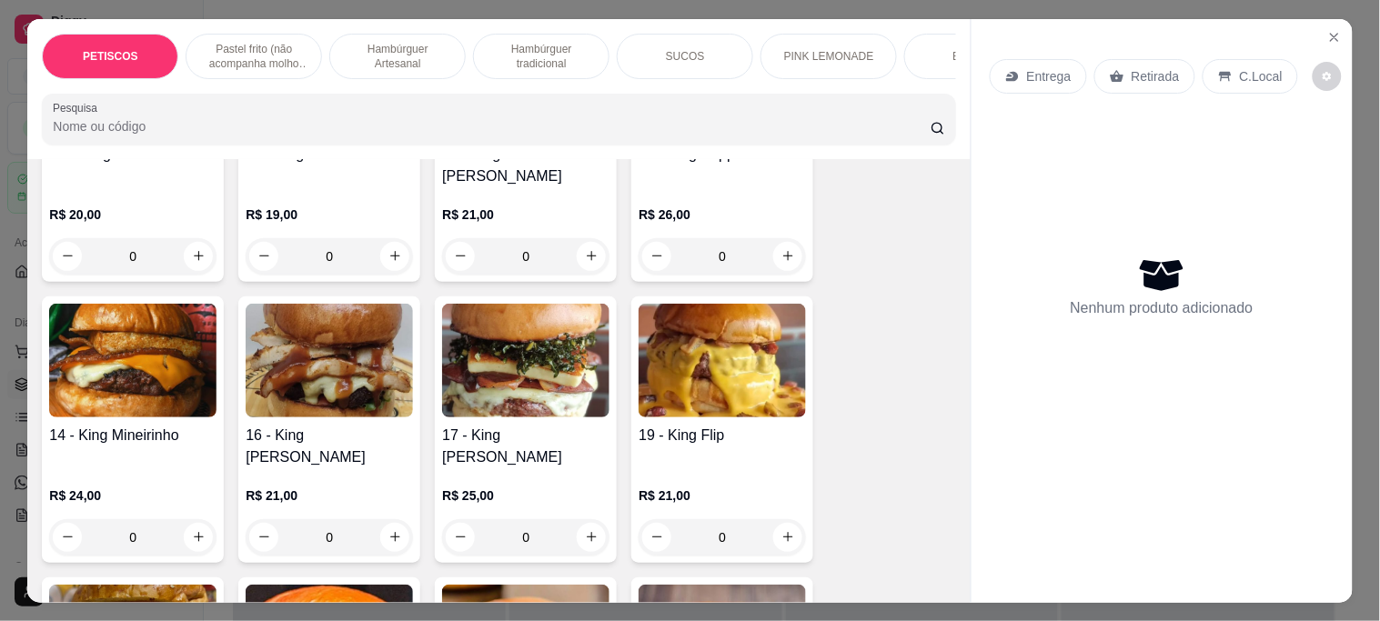
scroll to position [2122, 0]
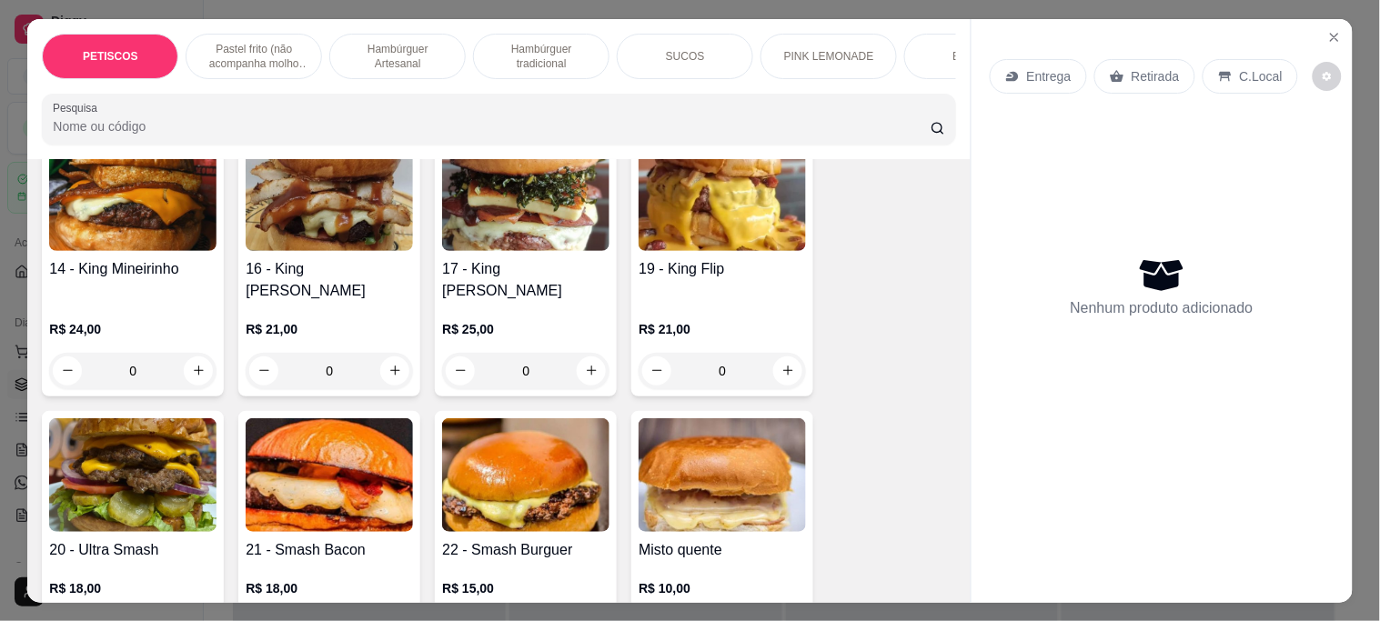
click at [587, 209] on img at bounding box center [525, 194] width 167 height 114
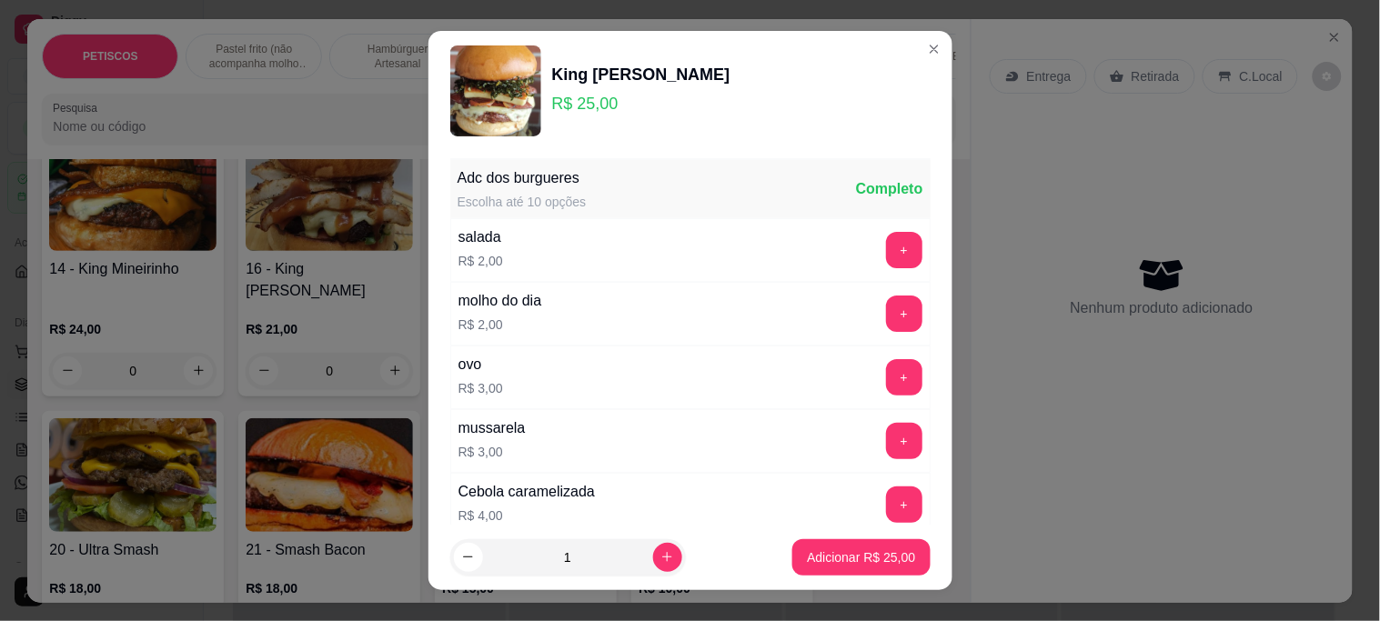
click at [661, 553] on button "increase-product-quantity" at bounding box center [667, 557] width 29 height 29
type input "2"
click at [833, 542] on button "Adicionar R$ 50,00" at bounding box center [862, 556] width 134 height 35
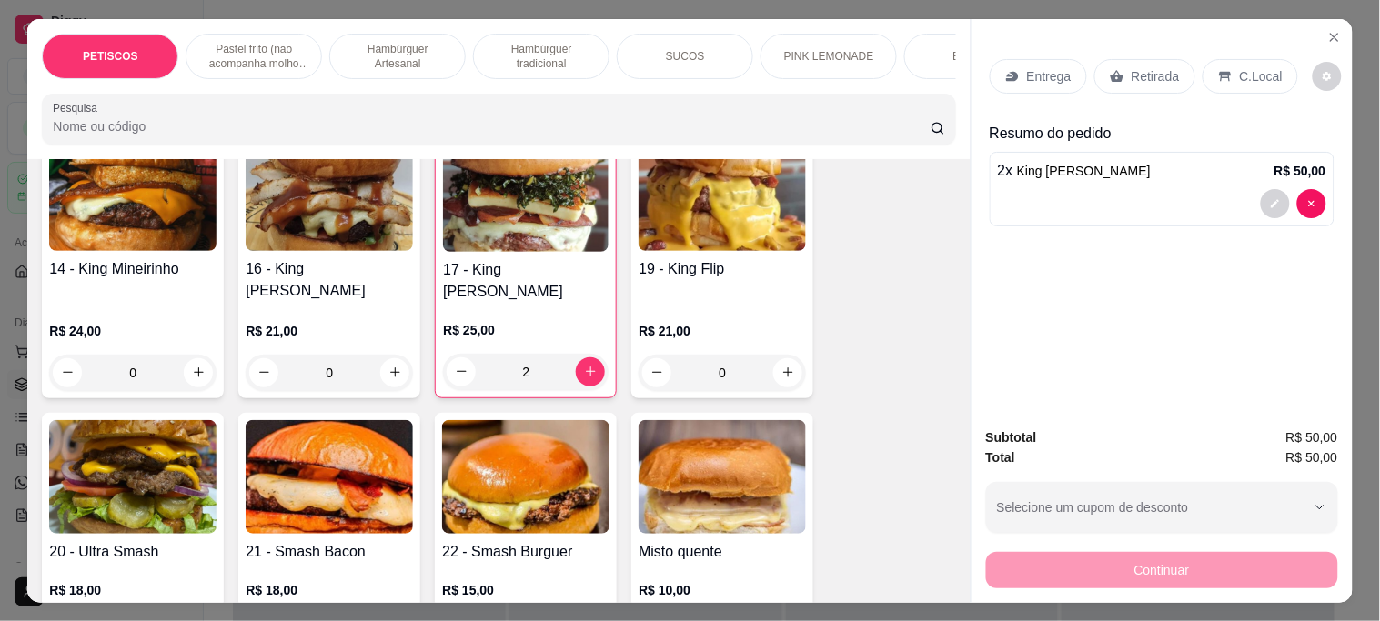
click at [1024, 566] on div "Continuar" at bounding box center [1162, 567] width 352 height 41
click at [1166, 74] on p "Retirada" at bounding box center [1155, 76] width 48 height 18
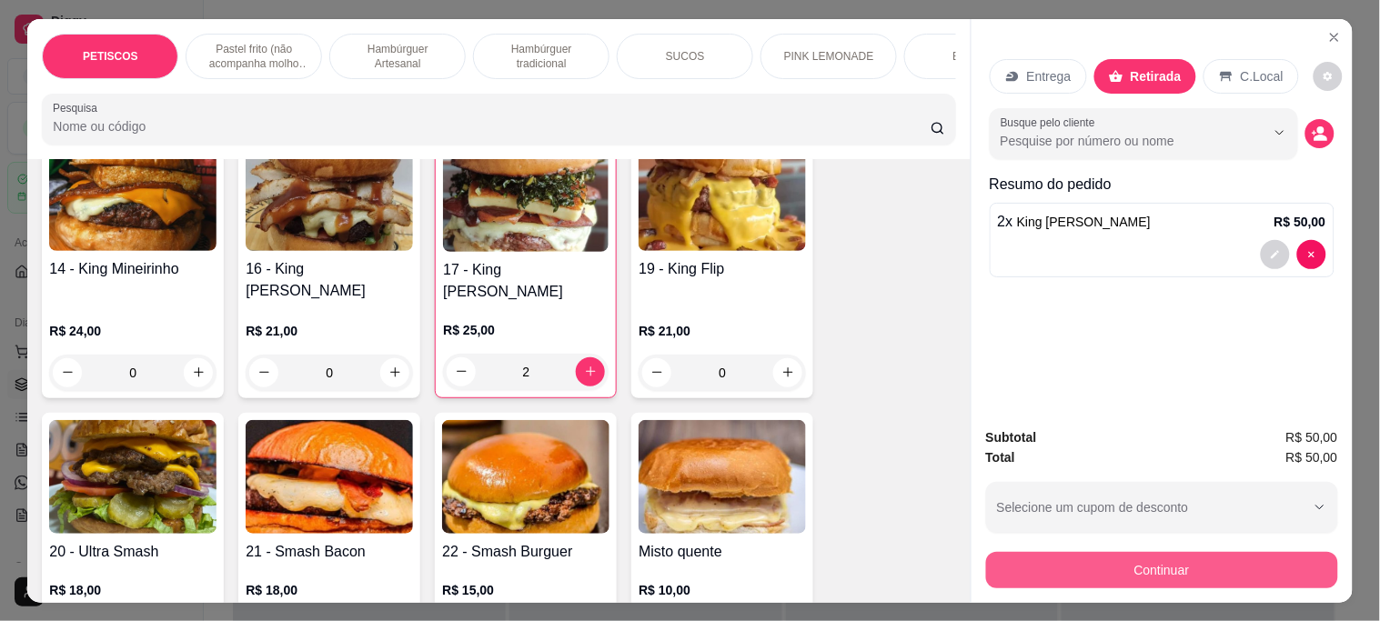
click at [1100, 566] on button "Continuar" at bounding box center [1162, 570] width 352 height 36
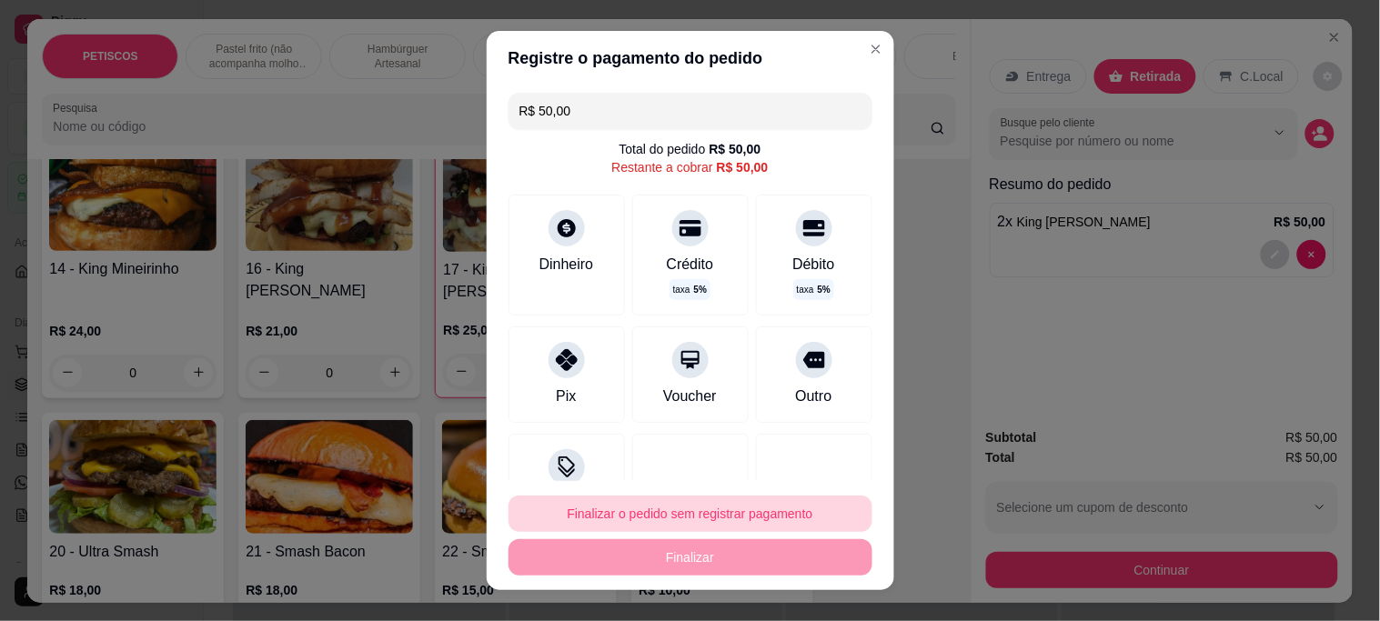
click at [641, 512] on button "Finalizar o pedido sem registrar pagamento" at bounding box center [690, 514] width 364 height 36
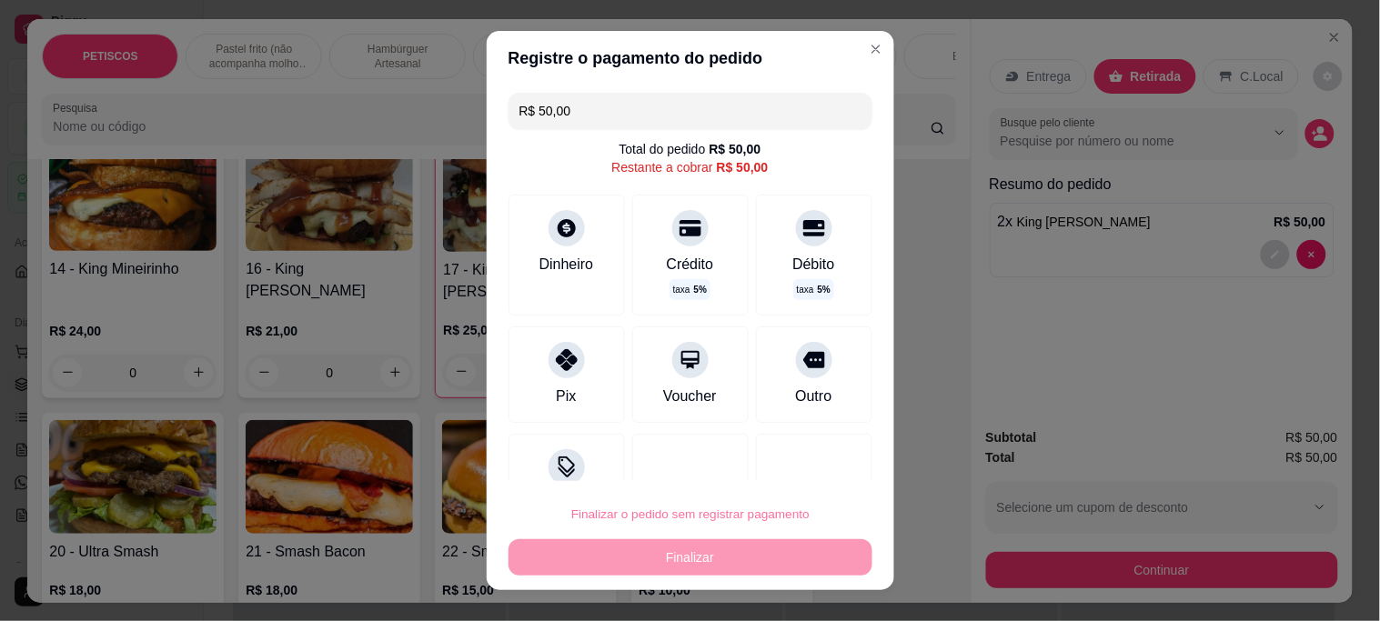
click at [778, 457] on button "Confirmar" at bounding box center [794, 462] width 67 height 28
type input "0"
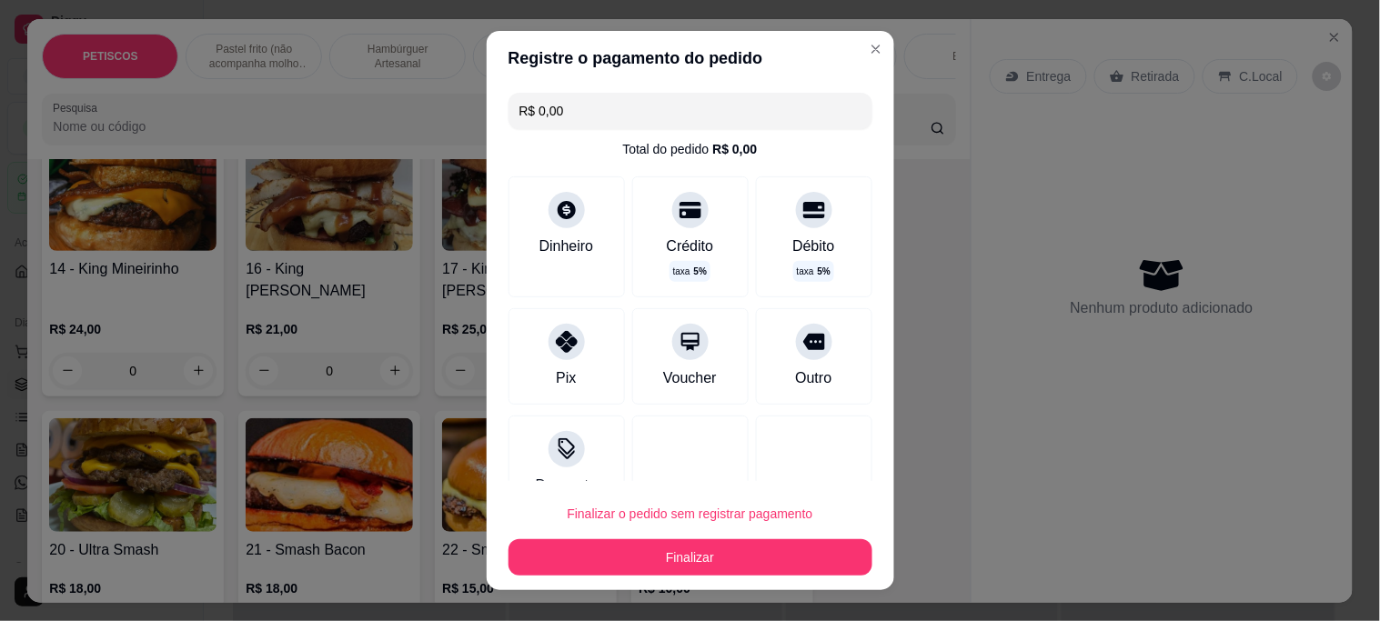
type input "R$ 0,00"
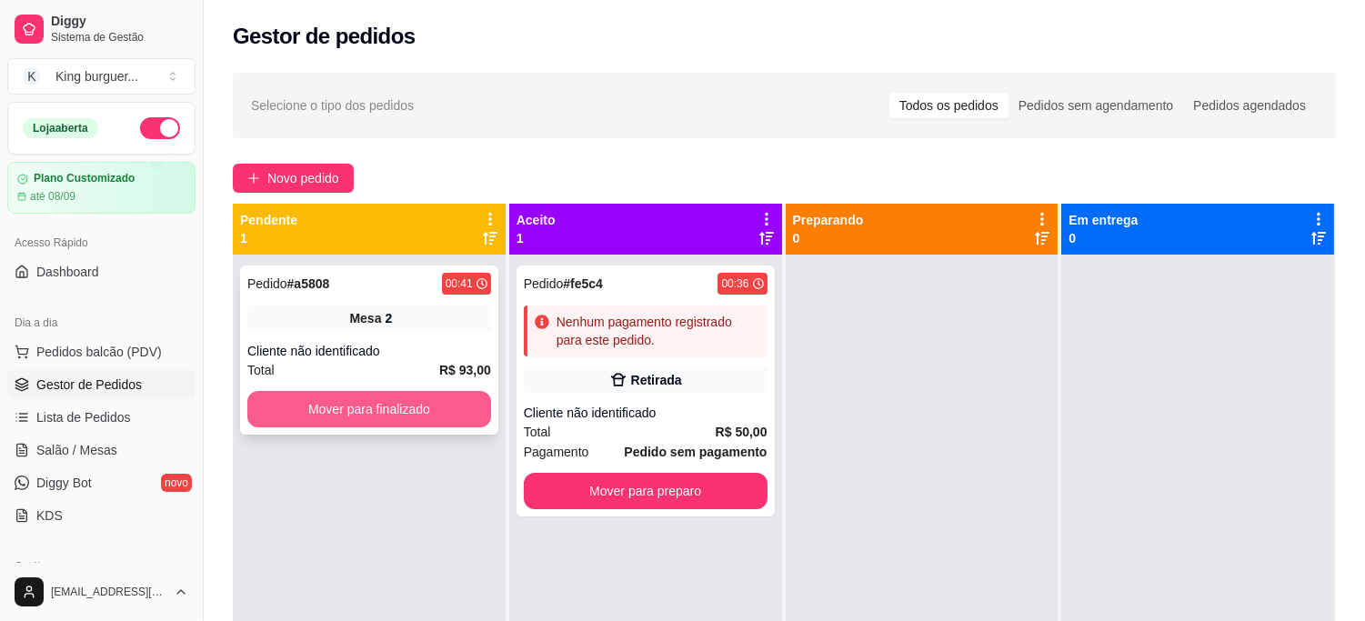
click at [435, 397] on button "Mover para finalizado" at bounding box center [369, 409] width 244 height 36
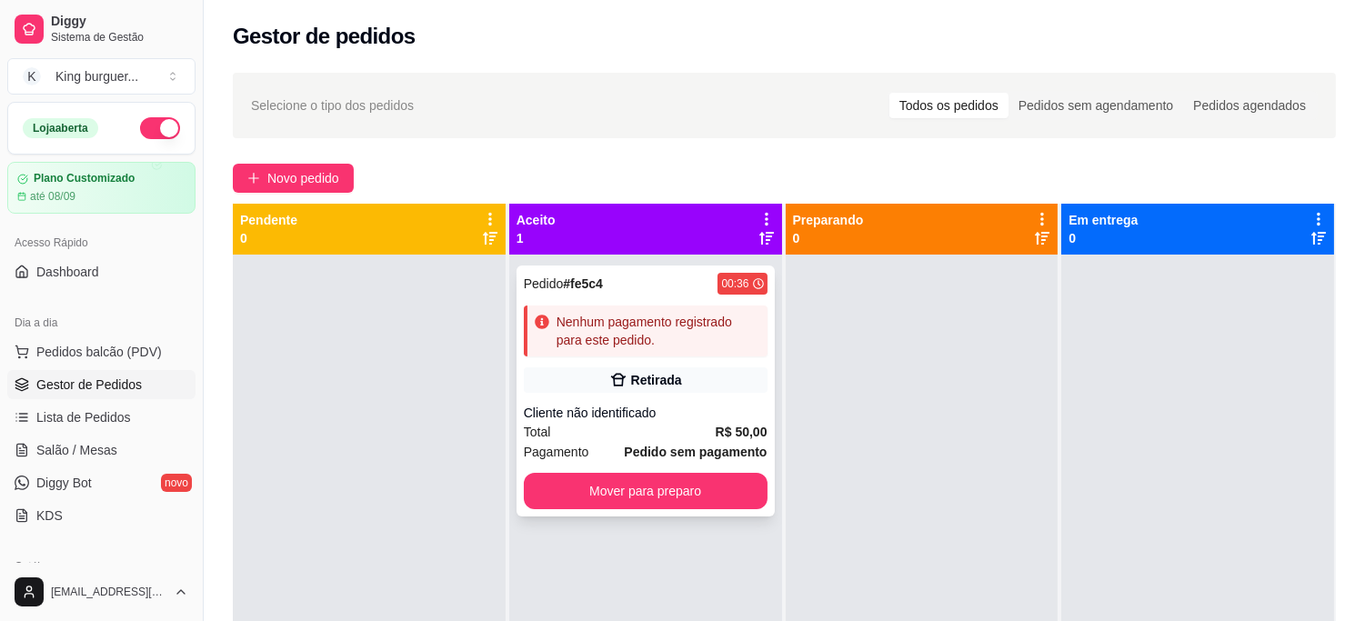
click at [638, 415] on div "Cliente não identificado" at bounding box center [646, 413] width 244 height 18
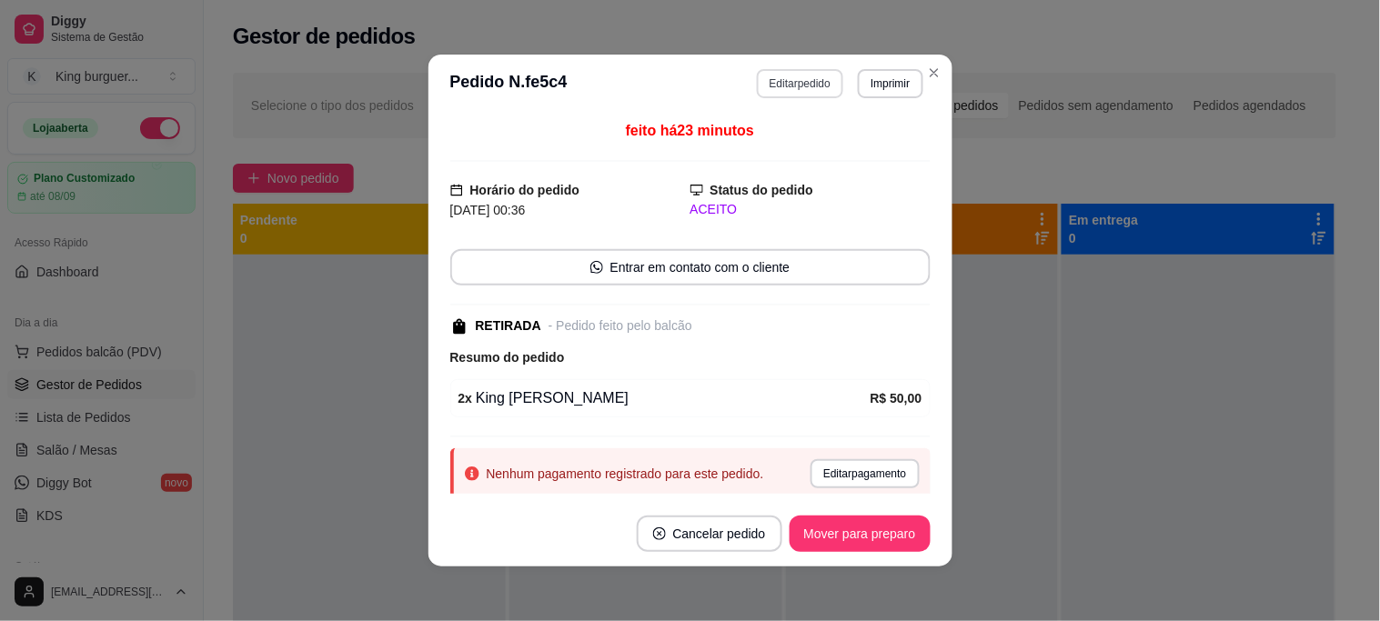
click at [788, 85] on button "Editar pedido" at bounding box center [800, 83] width 86 height 29
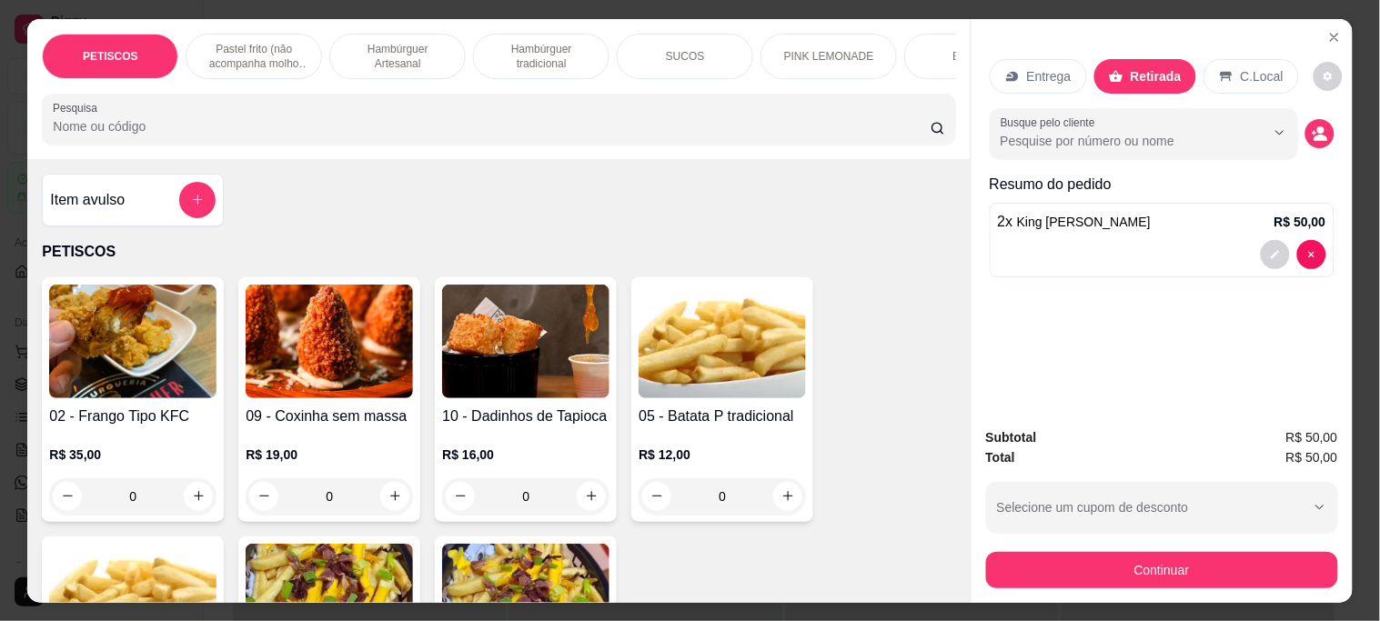
scroll to position [303, 0]
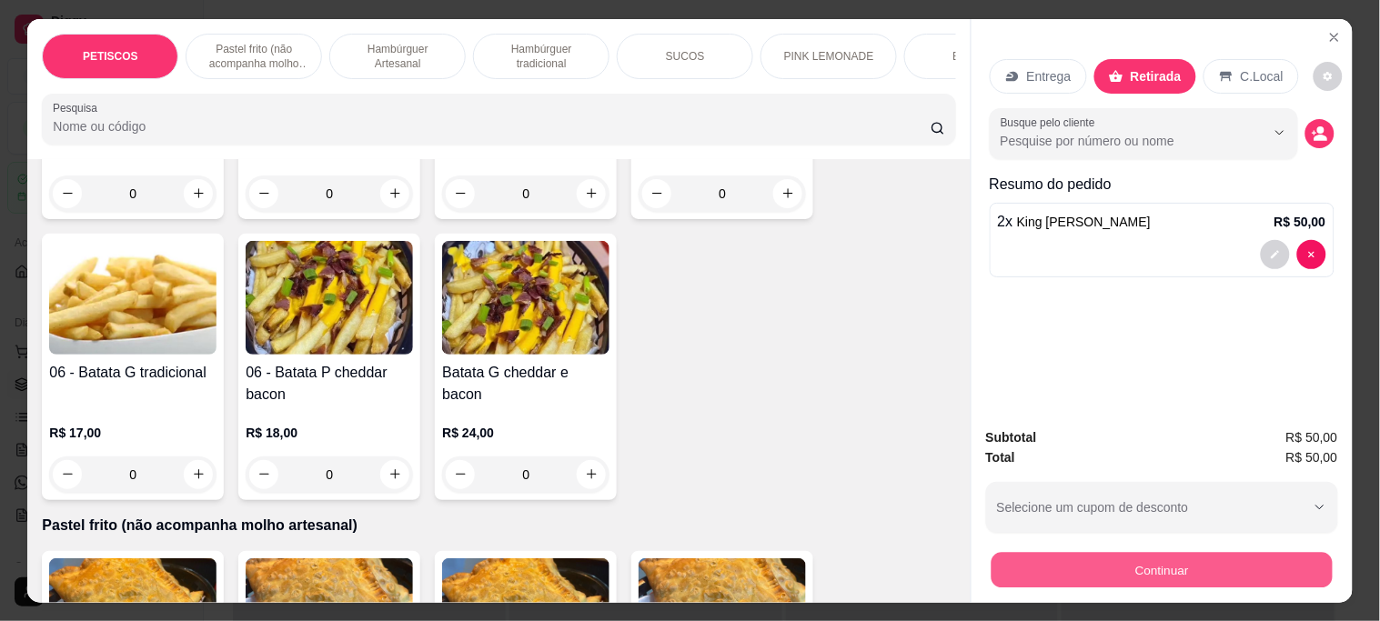
click at [1004, 565] on button "Continuar" at bounding box center [1160, 569] width 341 height 35
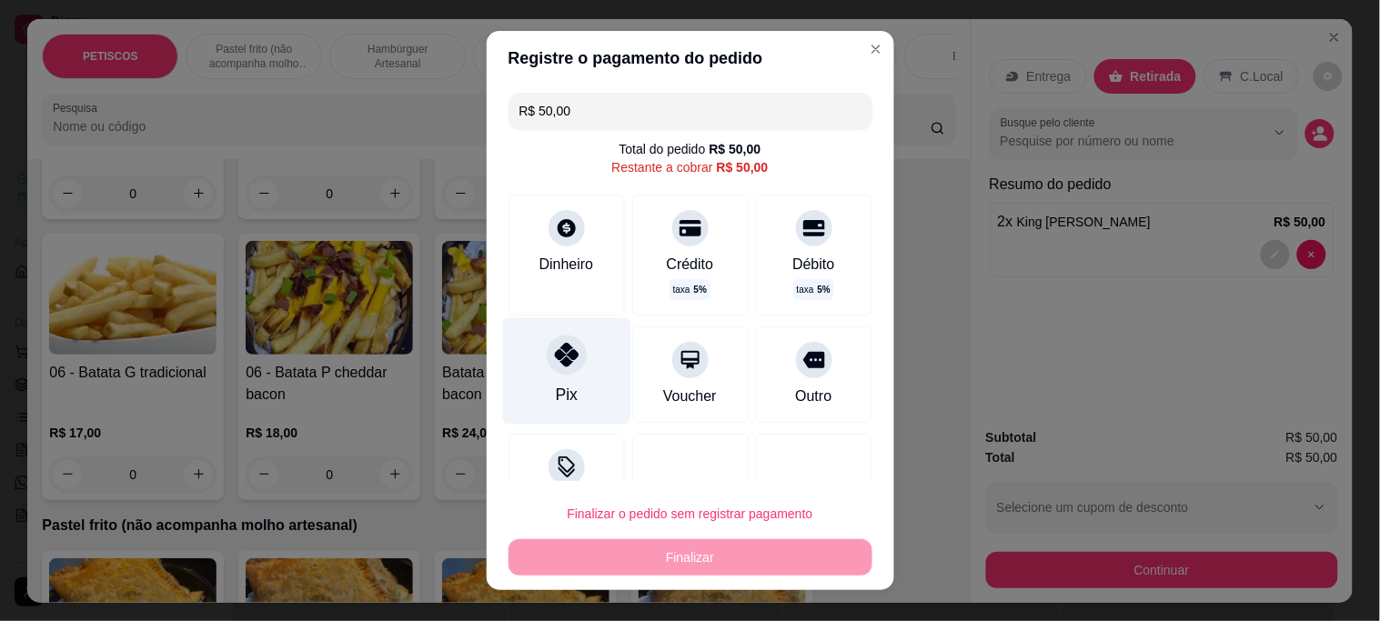
click at [562, 362] on icon at bounding box center [566, 355] width 24 height 24
type input "R$ 0,00"
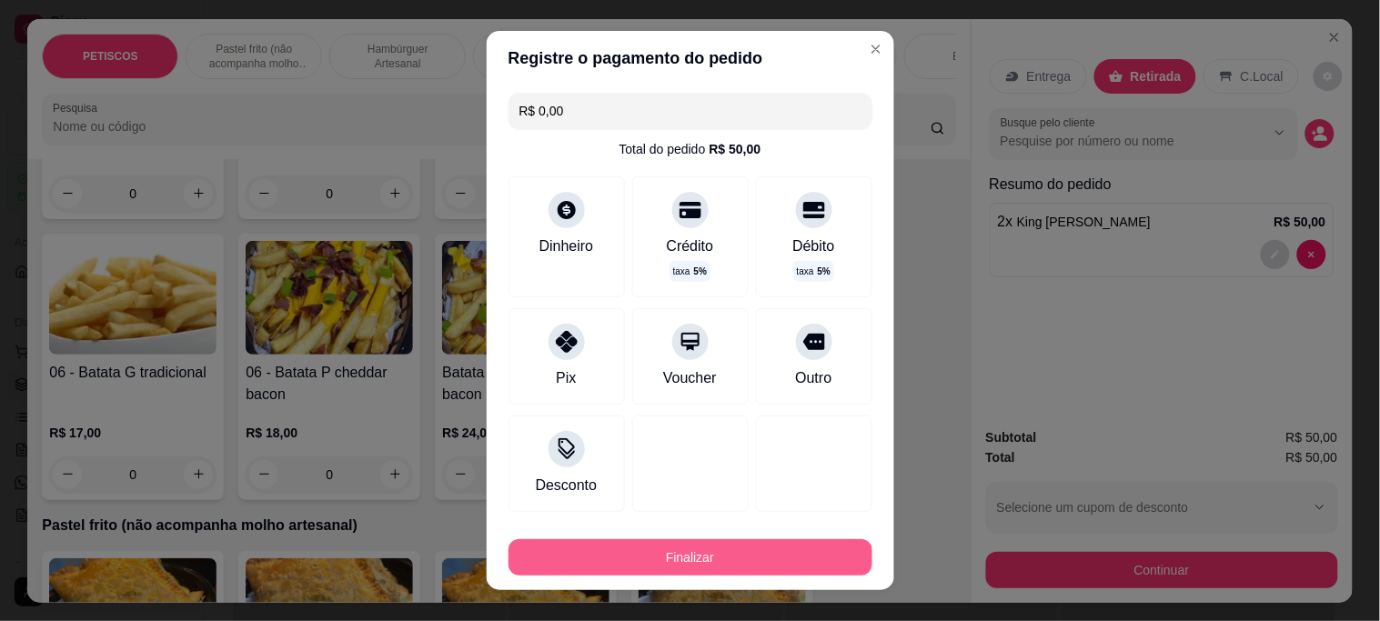
click at [688, 567] on button "Finalizar" at bounding box center [690, 557] width 364 height 36
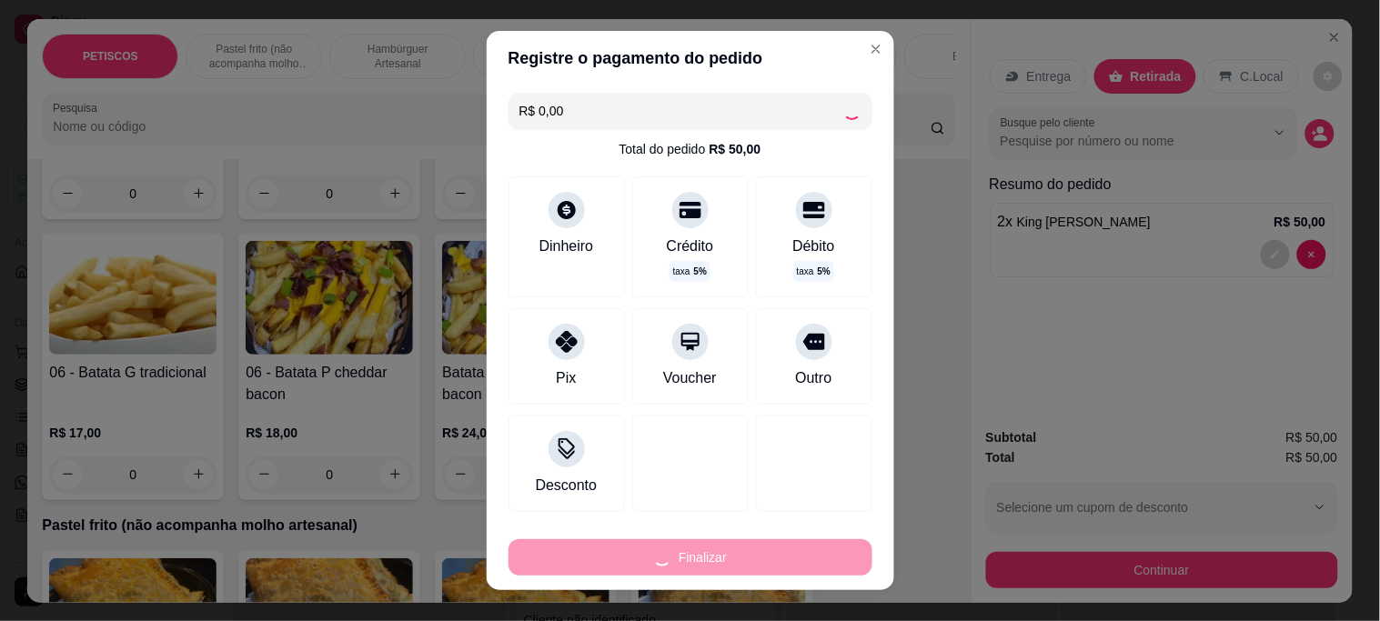
type input "0"
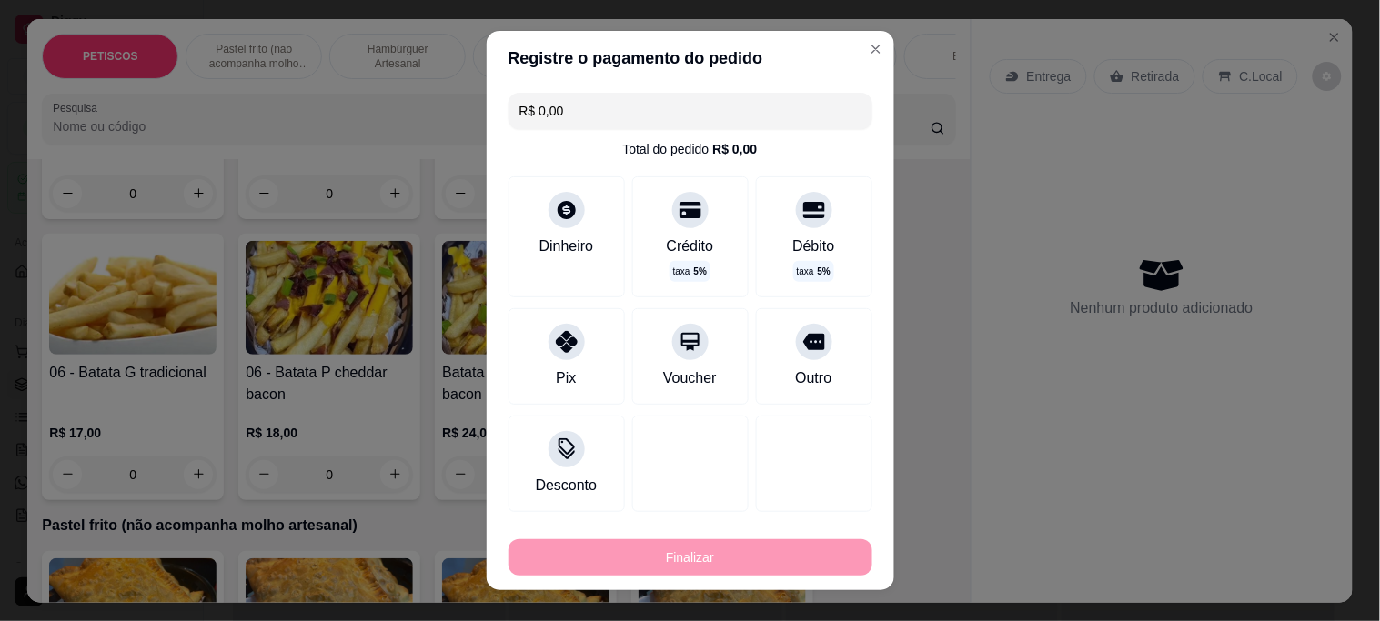
type input "-R$ 50,00"
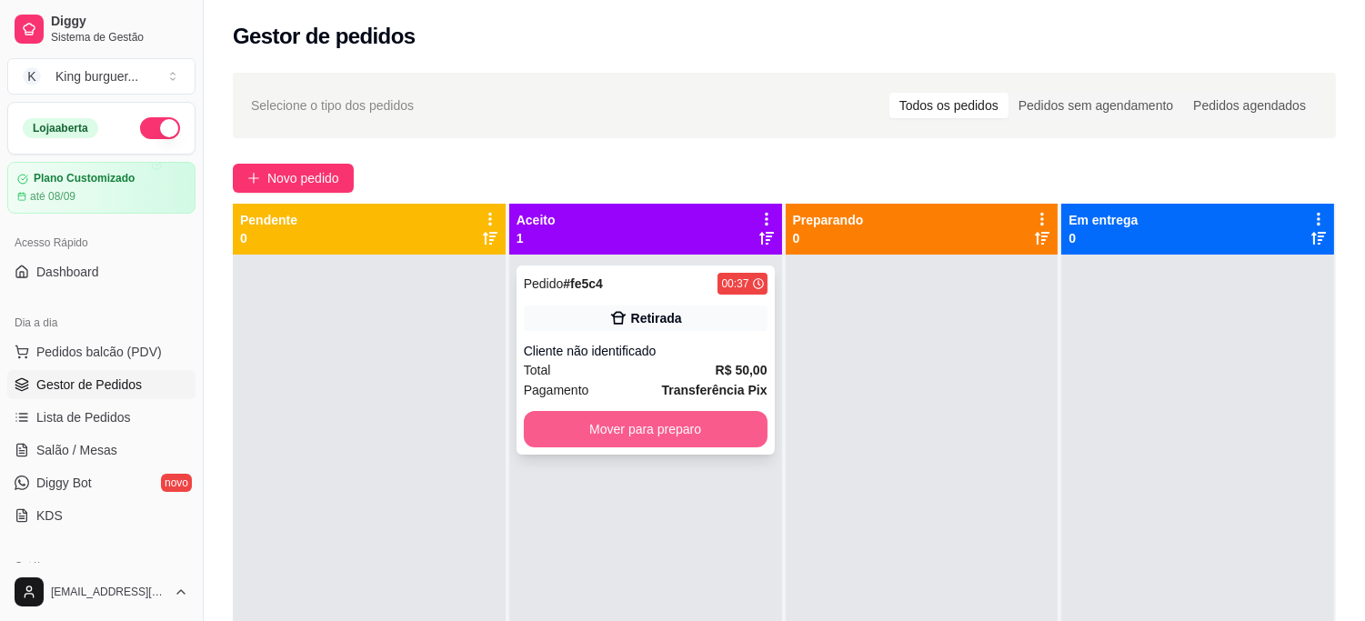
click at [667, 427] on button "Mover para preparo" at bounding box center [646, 429] width 244 height 36
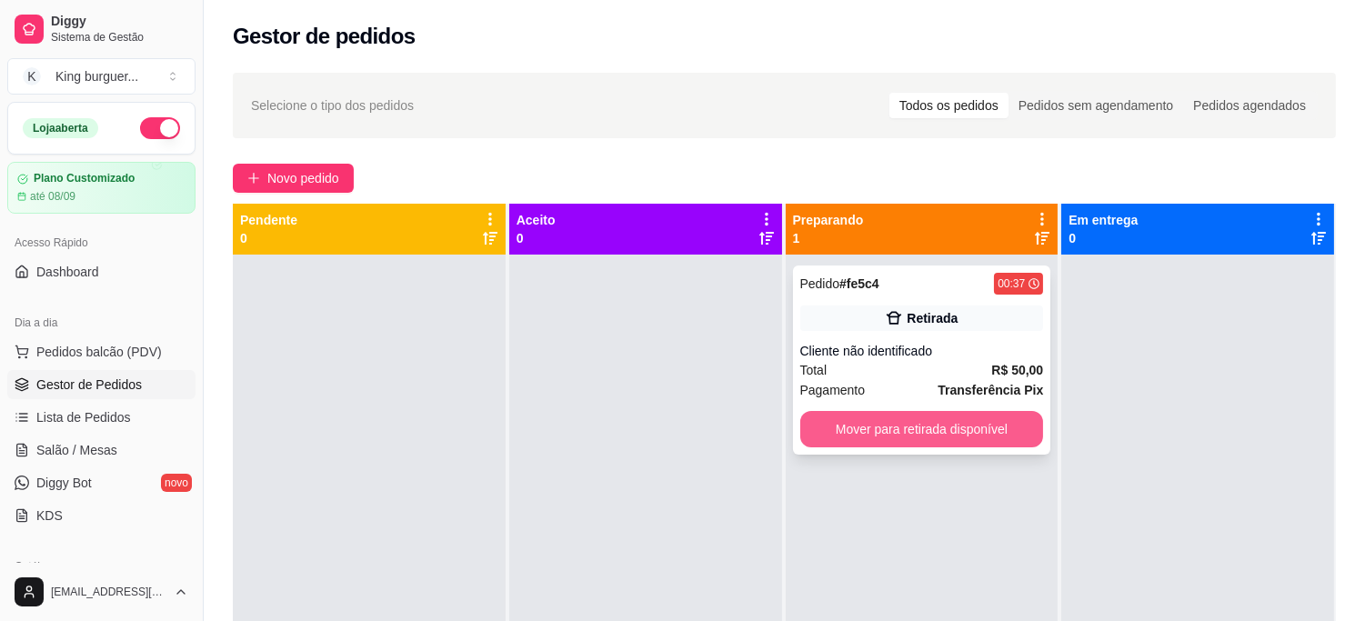
click at [889, 430] on button "Mover para retirada disponível" at bounding box center [922, 429] width 244 height 36
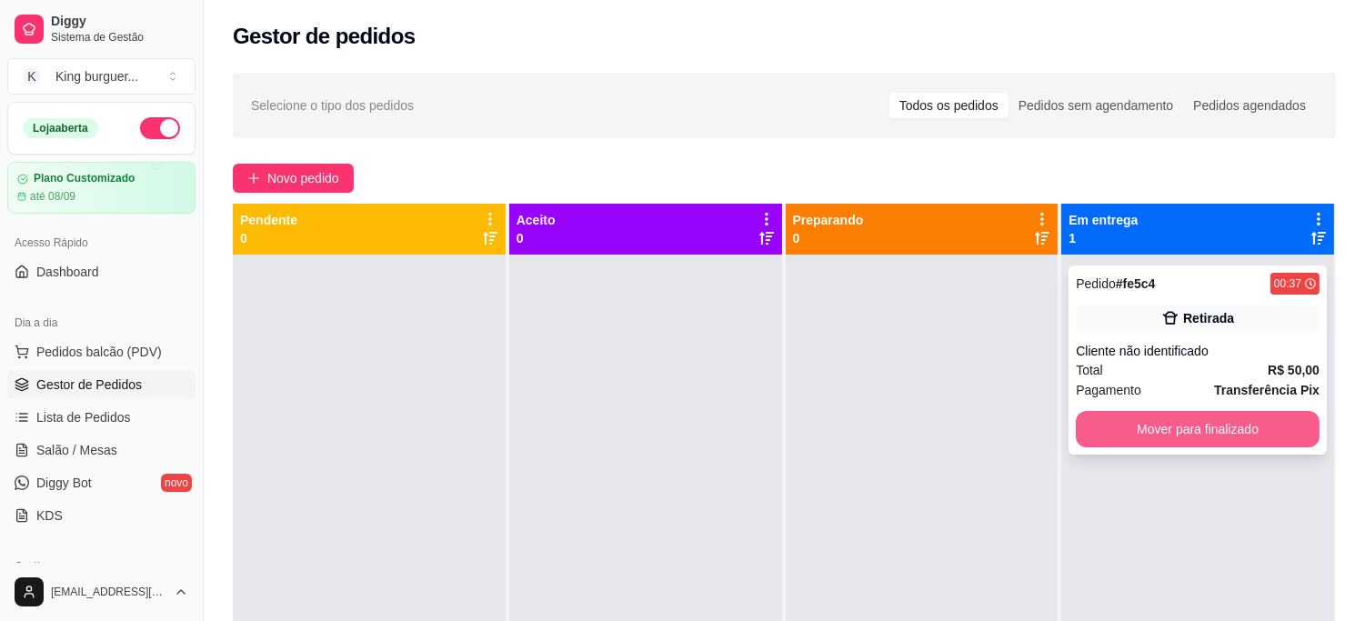
click at [1119, 431] on button "Mover para finalizado" at bounding box center [1198, 429] width 244 height 36
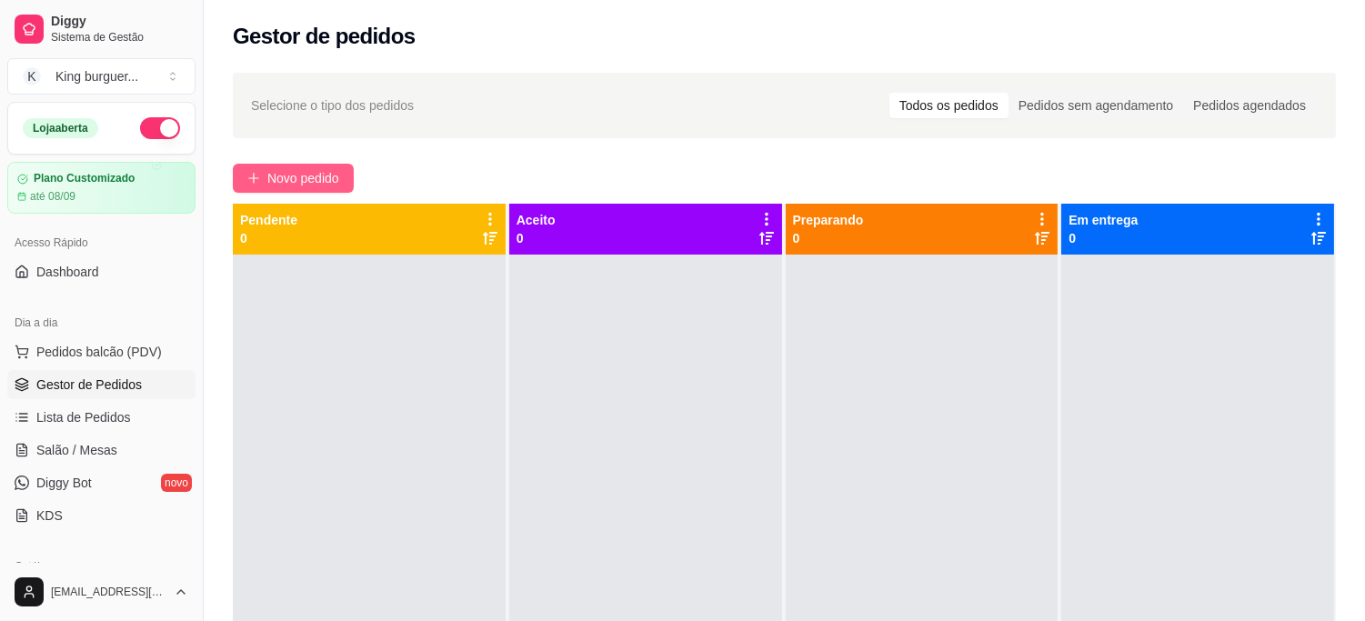
click at [289, 179] on span "Novo pedido" at bounding box center [303, 178] width 72 height 20
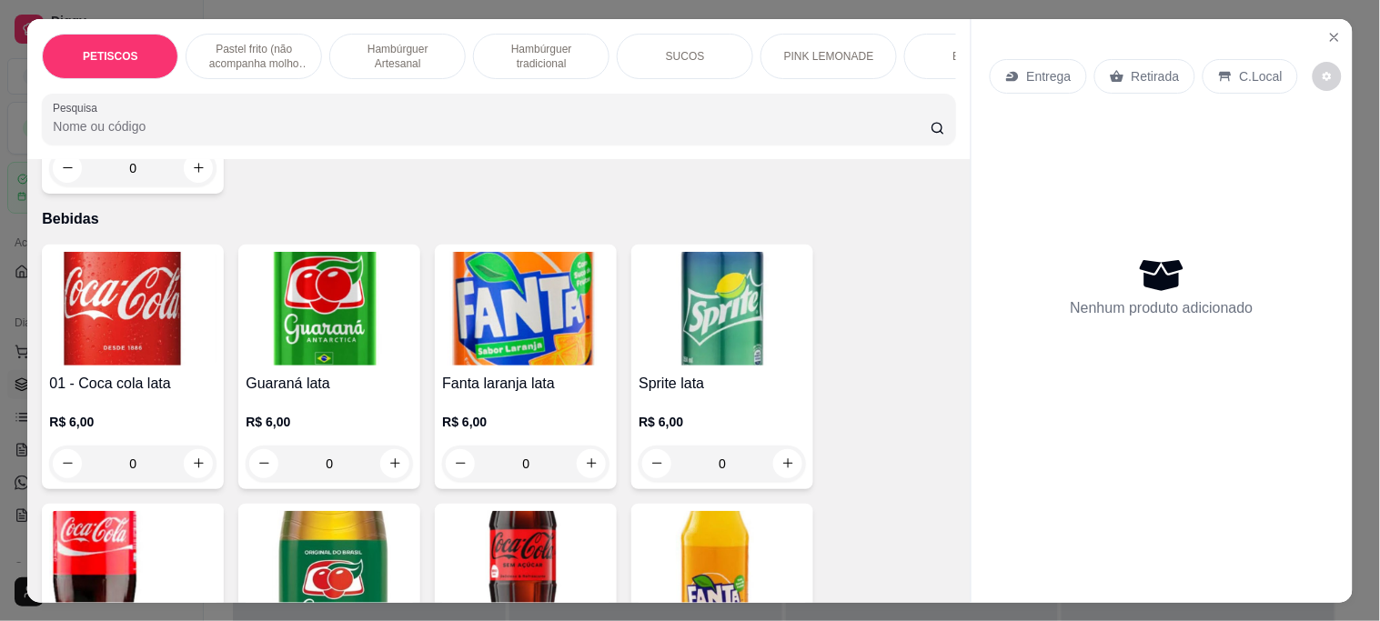
scroll to position [4547, 0]
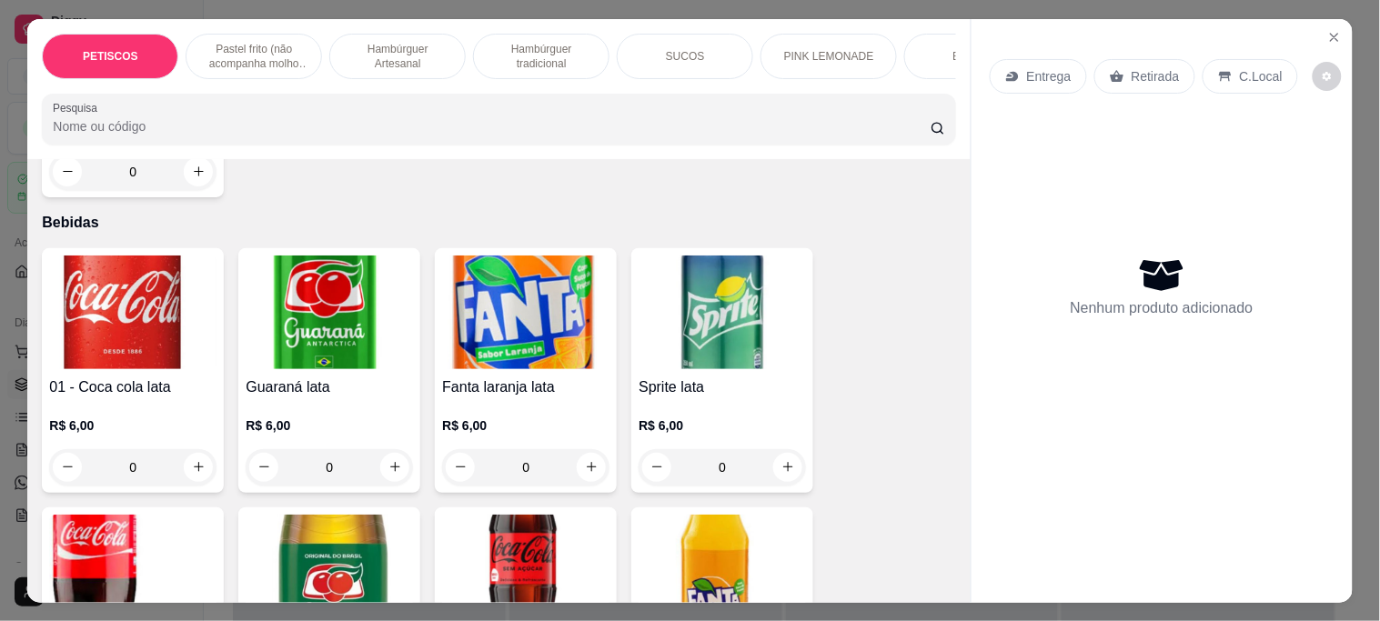
click at [165, 256] on img at bounding box center [132, 313] width 167 height 114
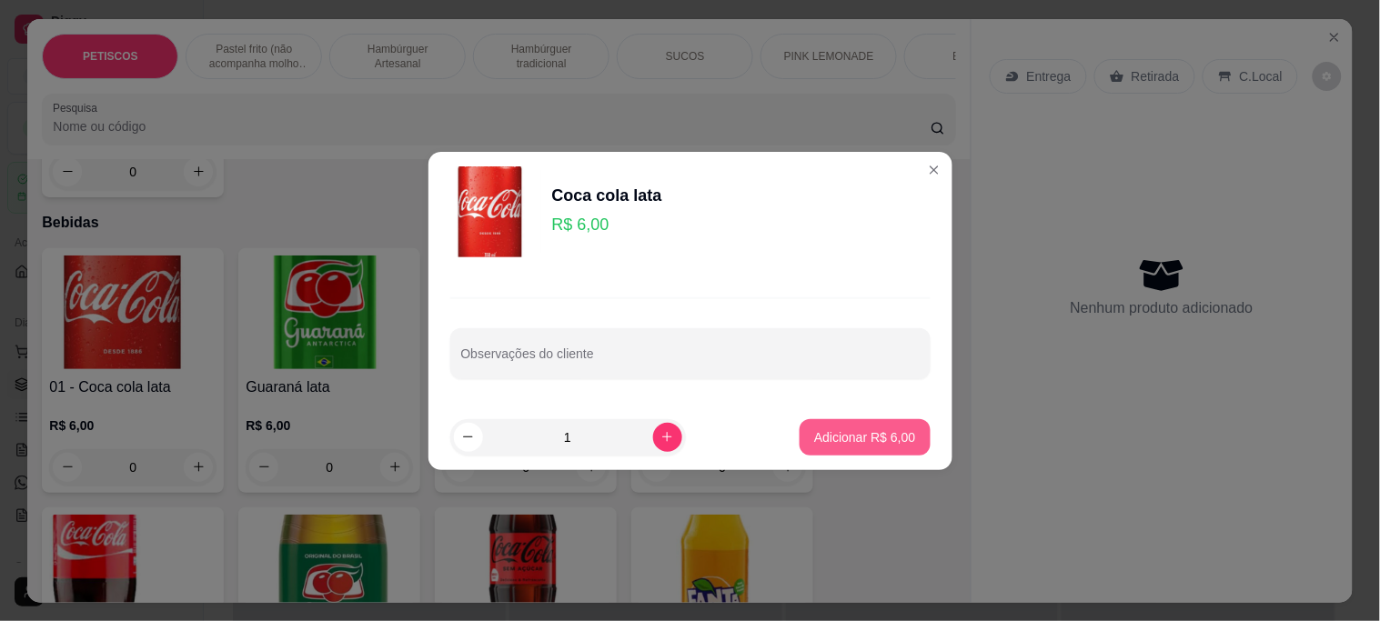
click at [879, 447] on button "Adicionar R$ 6,00" at bounding box center [864, 437] width 130 height 36
type input "1"
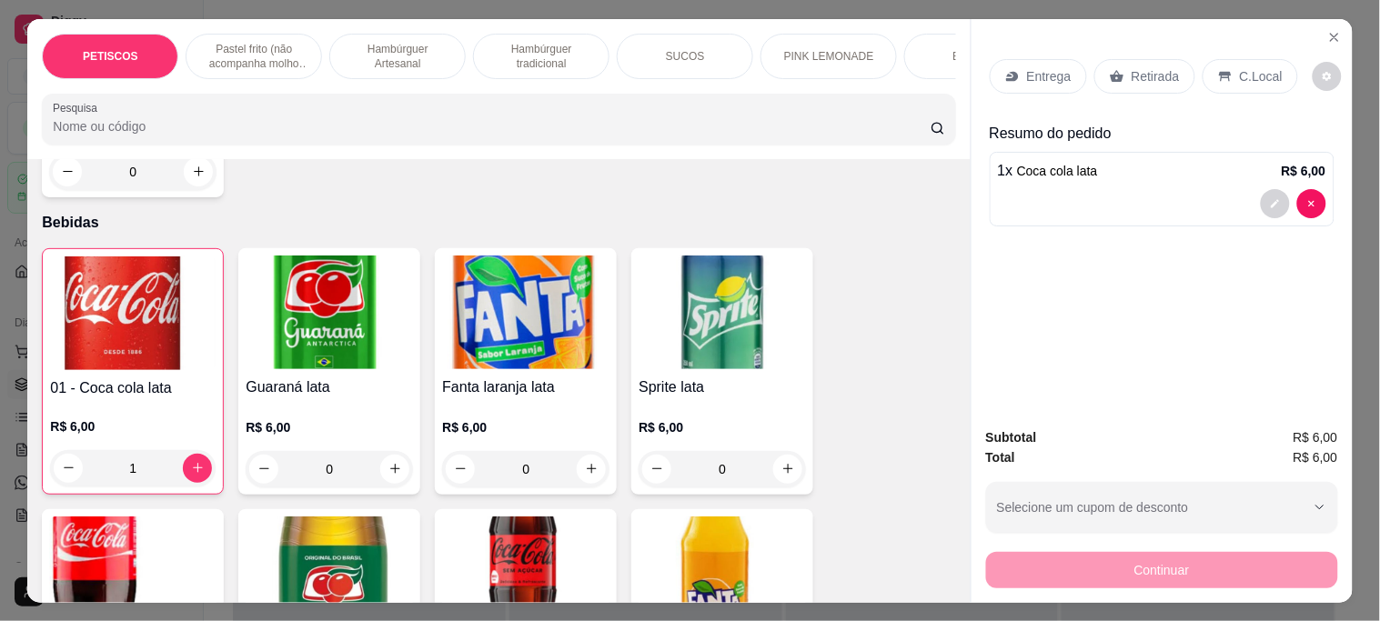
click at [1146, 75] on p "Retirada" at bounding box center [1155, 76] width 48 height 18
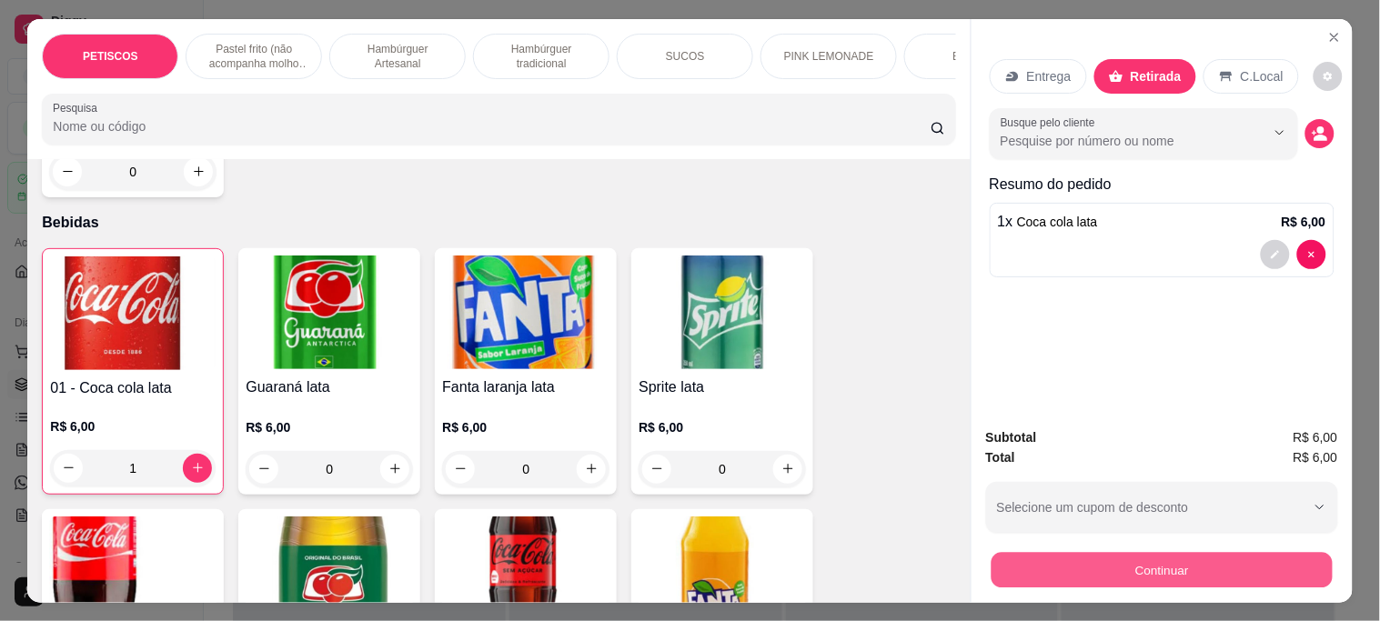
click at [1137, 569] on button "Continuar" at bounding box center [1160, 569] width 341 height 35
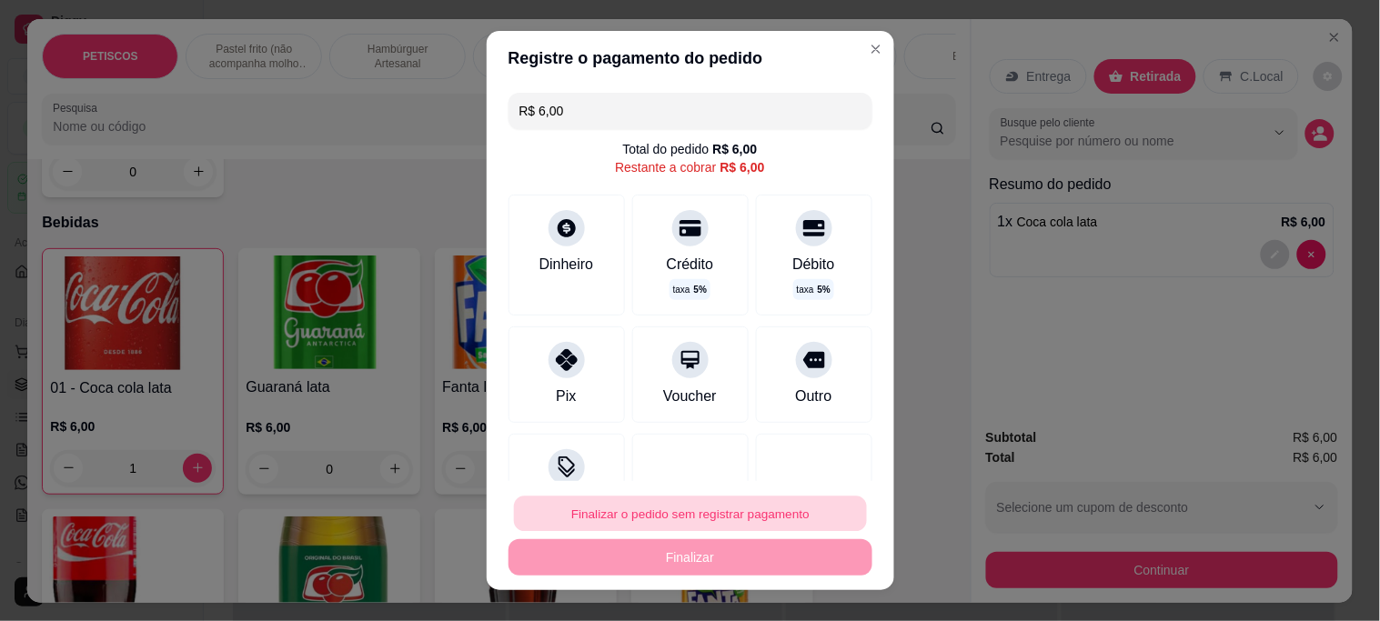
click at [728, 516] on button "Finalizar o pedido sem registrar pagamento" at bounding box center [690, 513] width 353 height 35
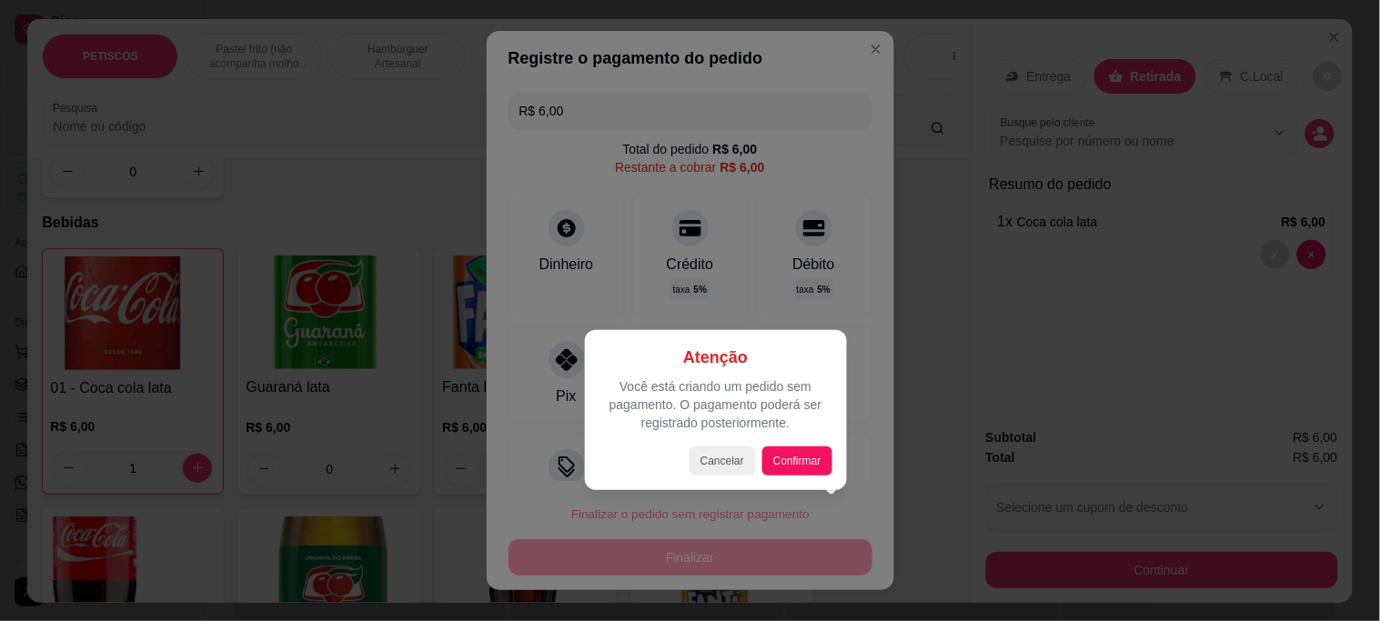
click at [870, 339] on div at bounding box center [690, 310] width 1380 height 621
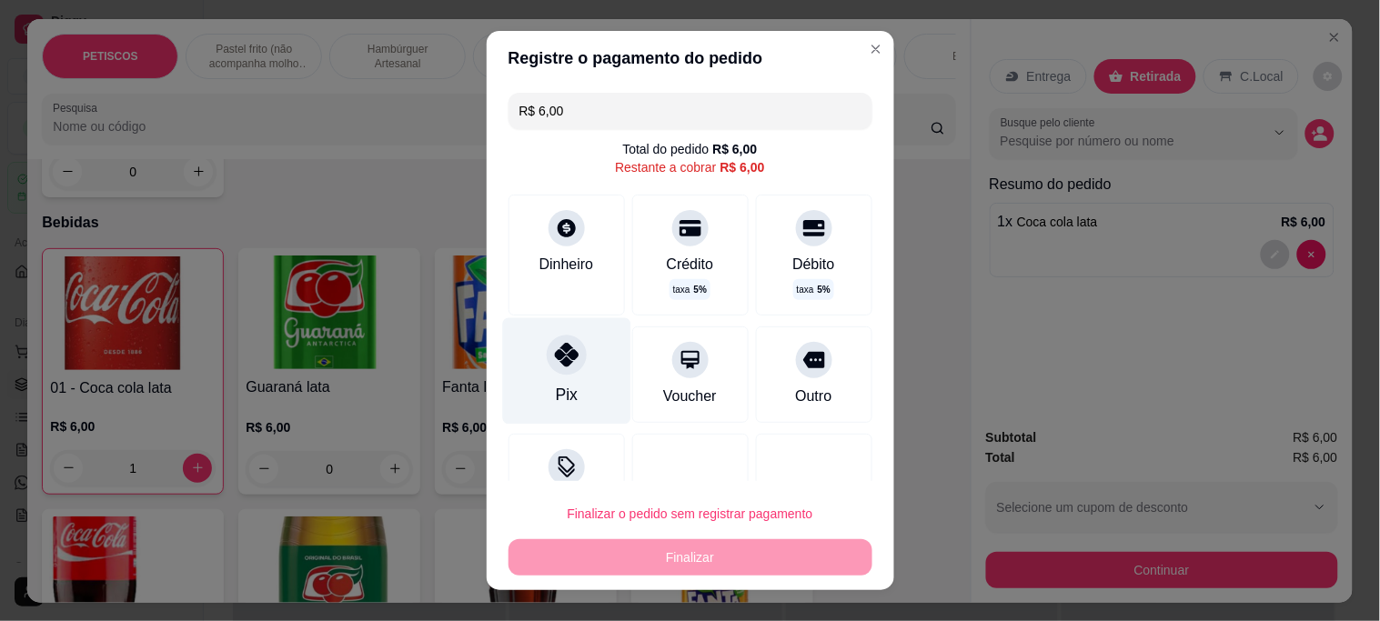
click at [568, 362] on div at bounding box center [567, 356] width 40 height 40
type input "R$ 0,00"
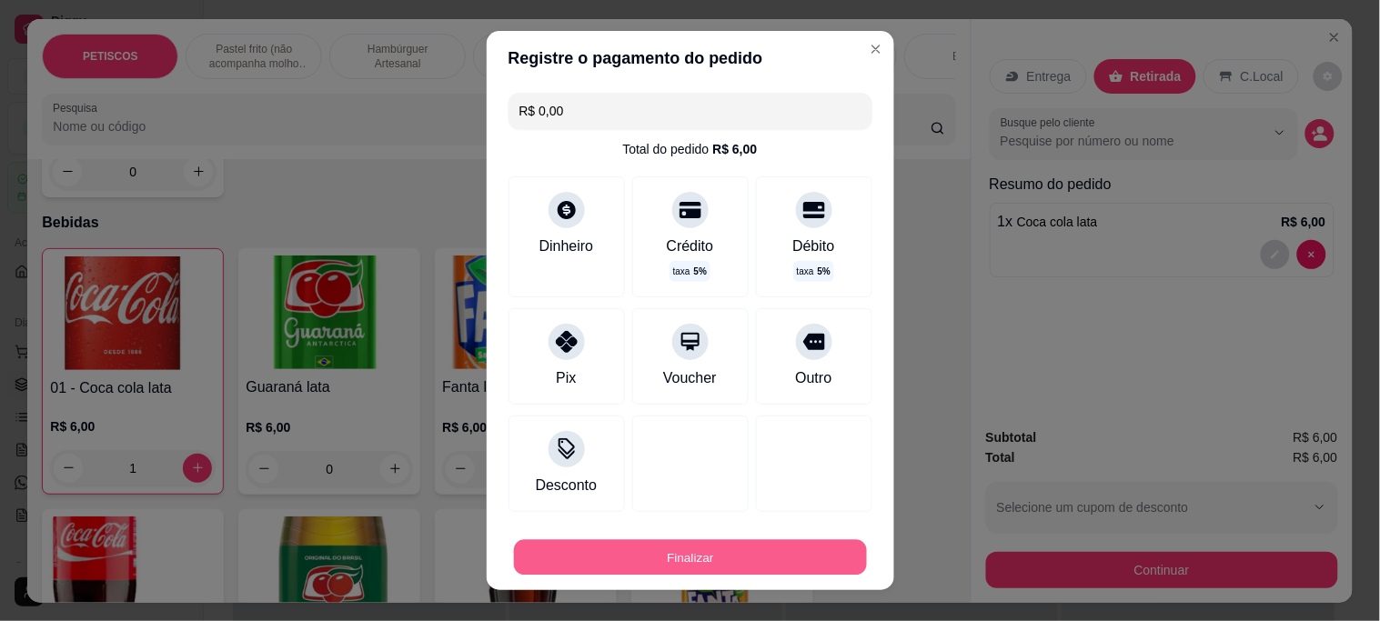
click at [740, 550] on button "Finalizar" at bounding box center [690, 556] width 353 height 35
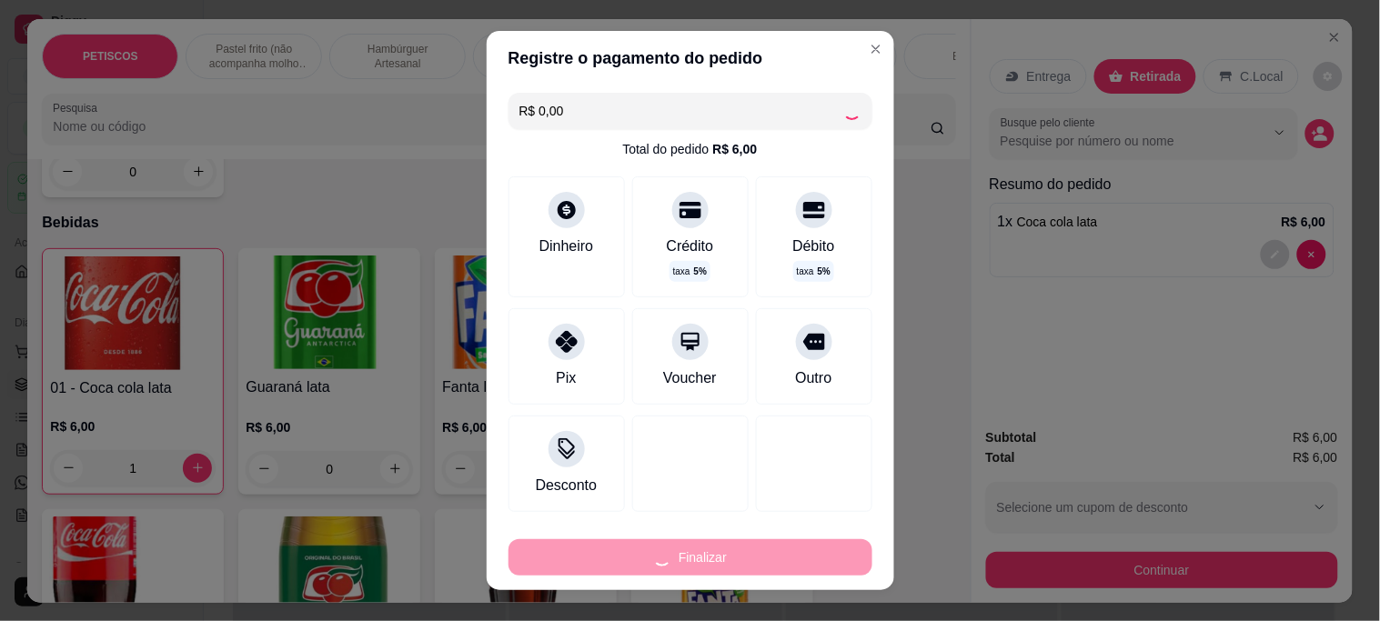
type input "0"
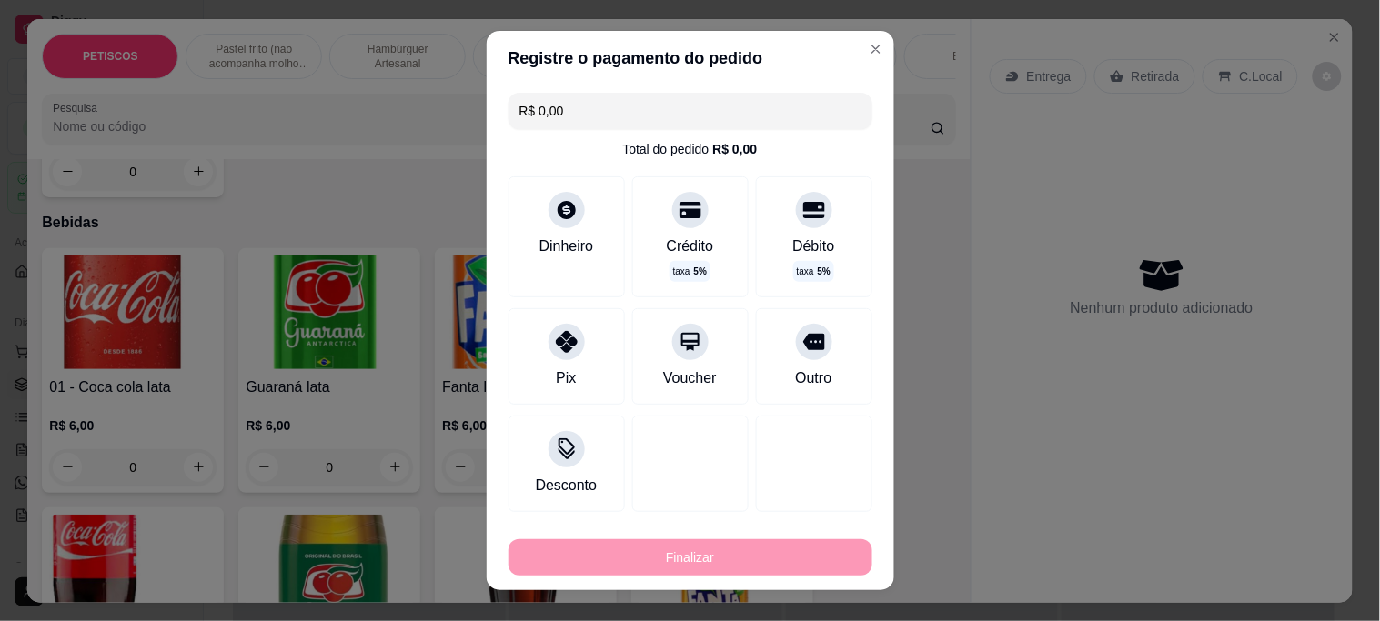
type input "-R$ 6,00"
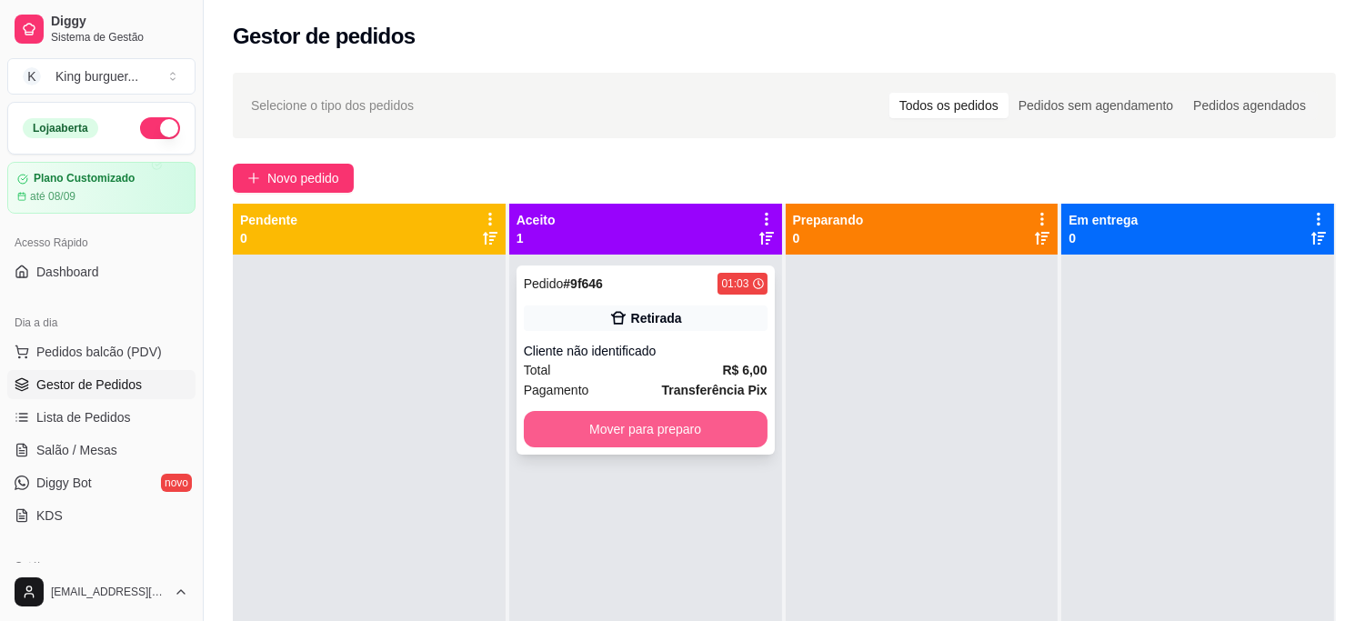
click at [612, 444] on button "Mover para preparo" at bounding box center [646, 429] width 244 height 36
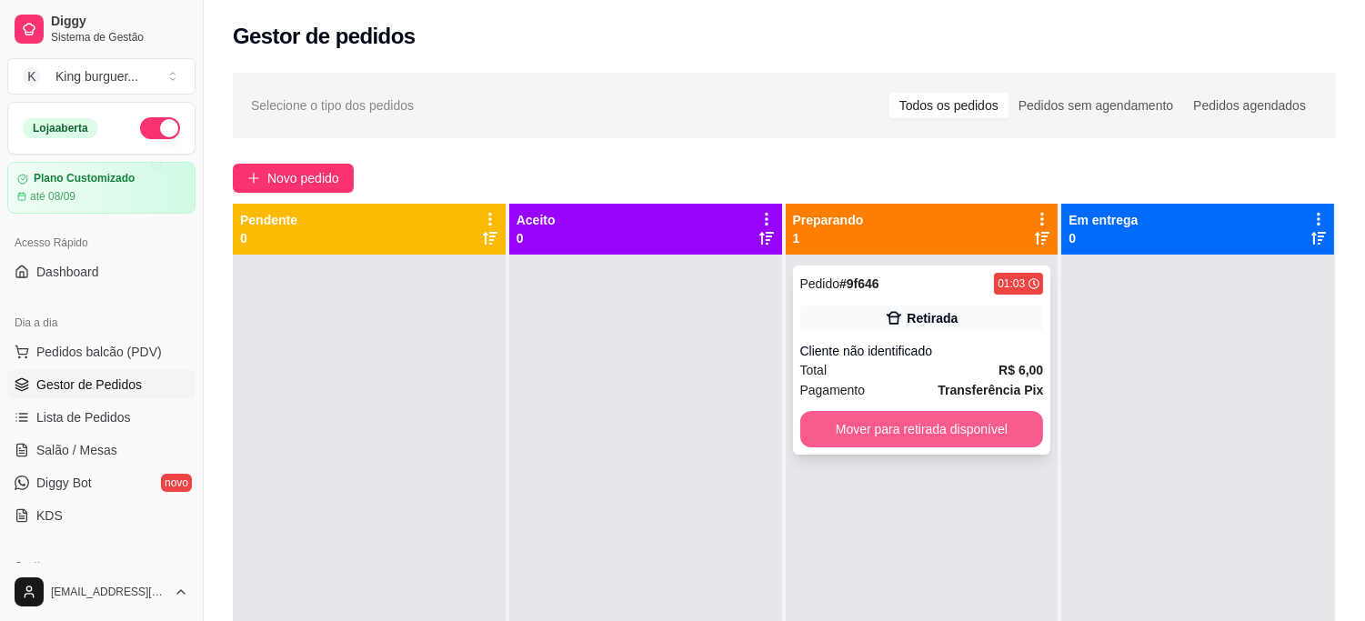
click at [880, 435] on button "Mover para retirada disponível" at bounding box center [922, 429] width 244 height 36
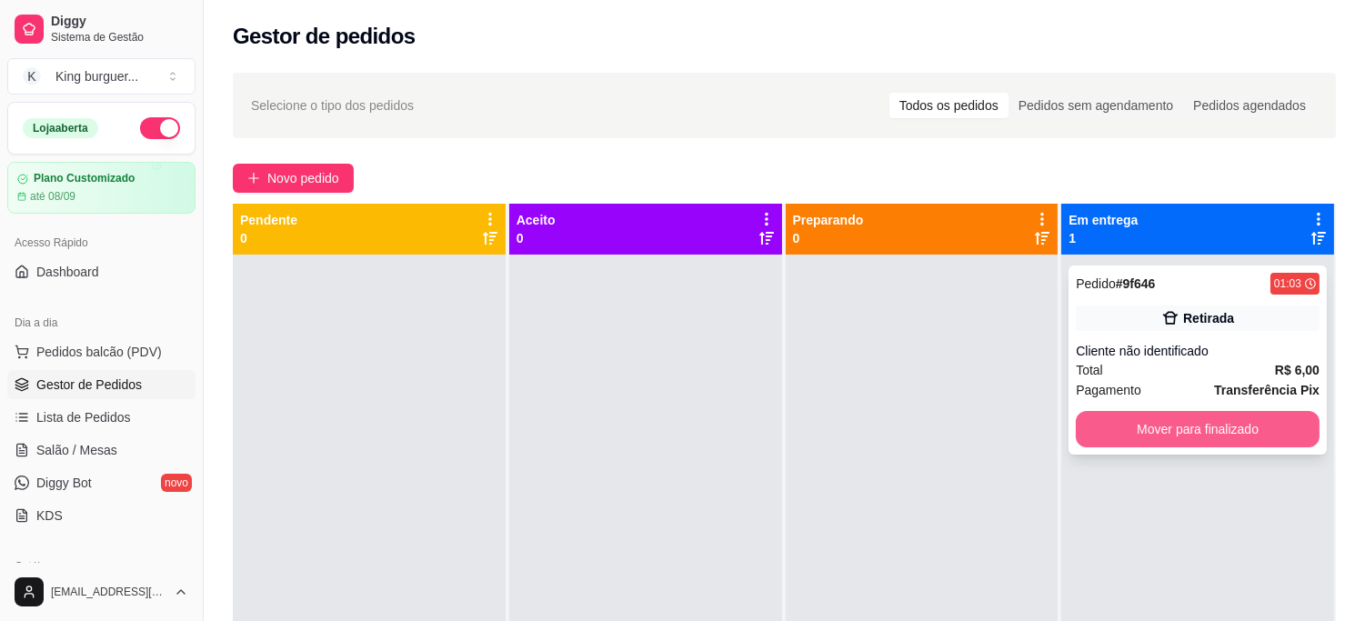
click at [1099, 434] on button "Mover para finalizado" at bounding box center [1198, 429] width 244 height 36
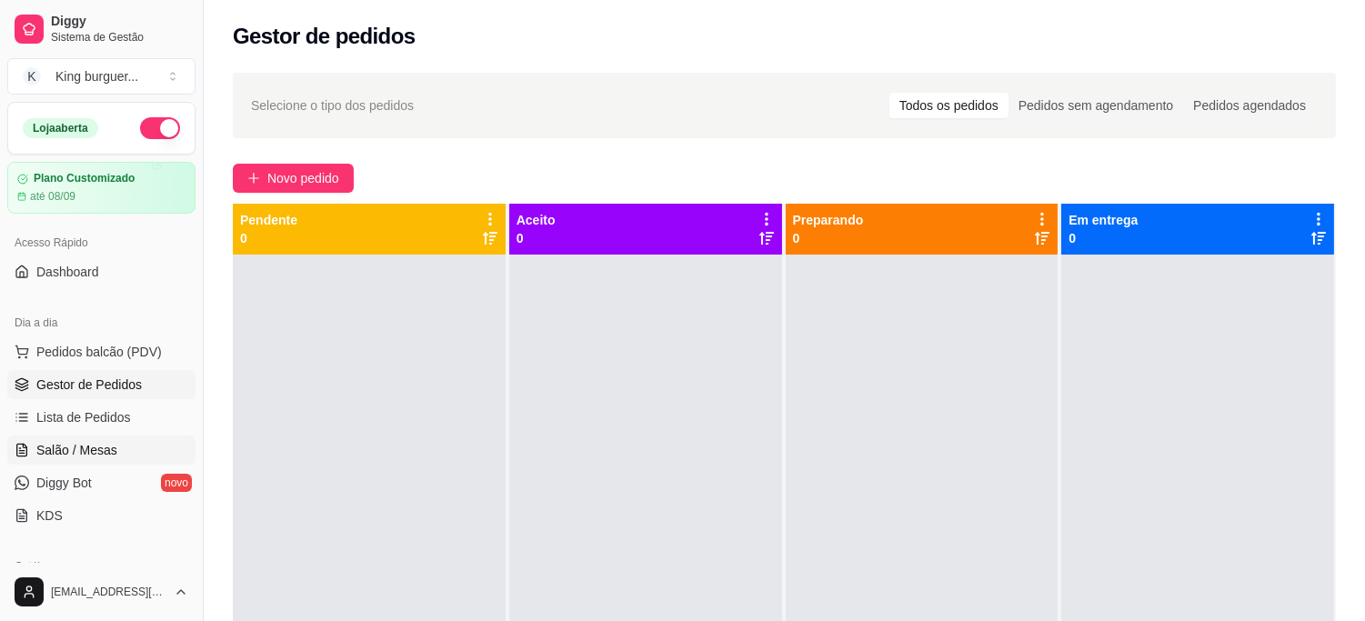
click at [98, 438] on link "Salão / Mesas" at bounding box center [101, 450] width 188 height 29
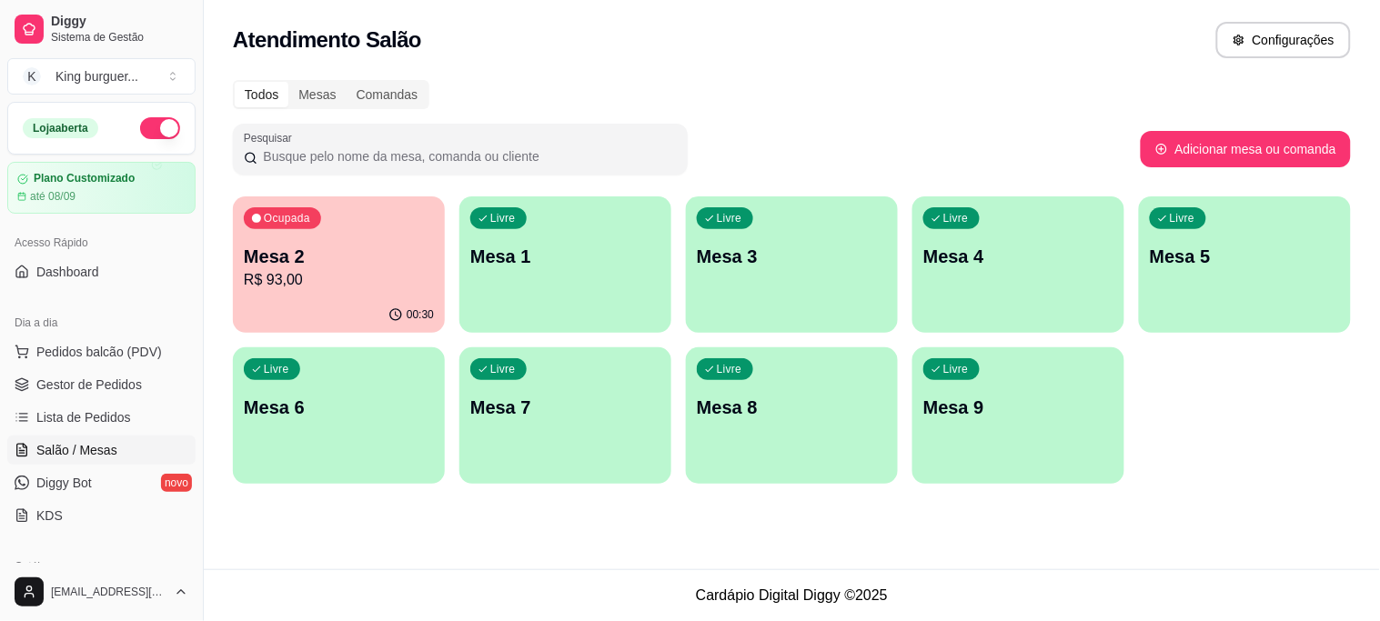
click at [357, 266] on p "Mesa 2" at bounding box center [339, 256] width 190 height 25
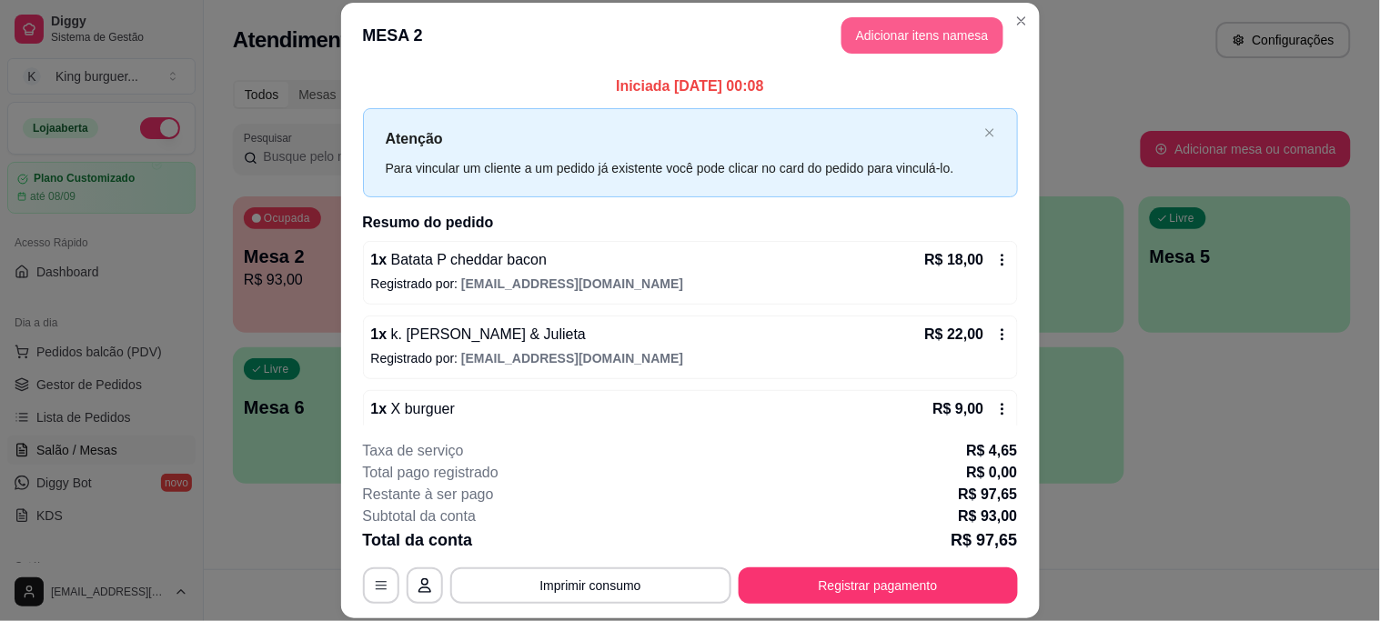
click at [887, 27] on button "Adicionar itens na mesa" at bounding box center [922, 35] width 162 height 36
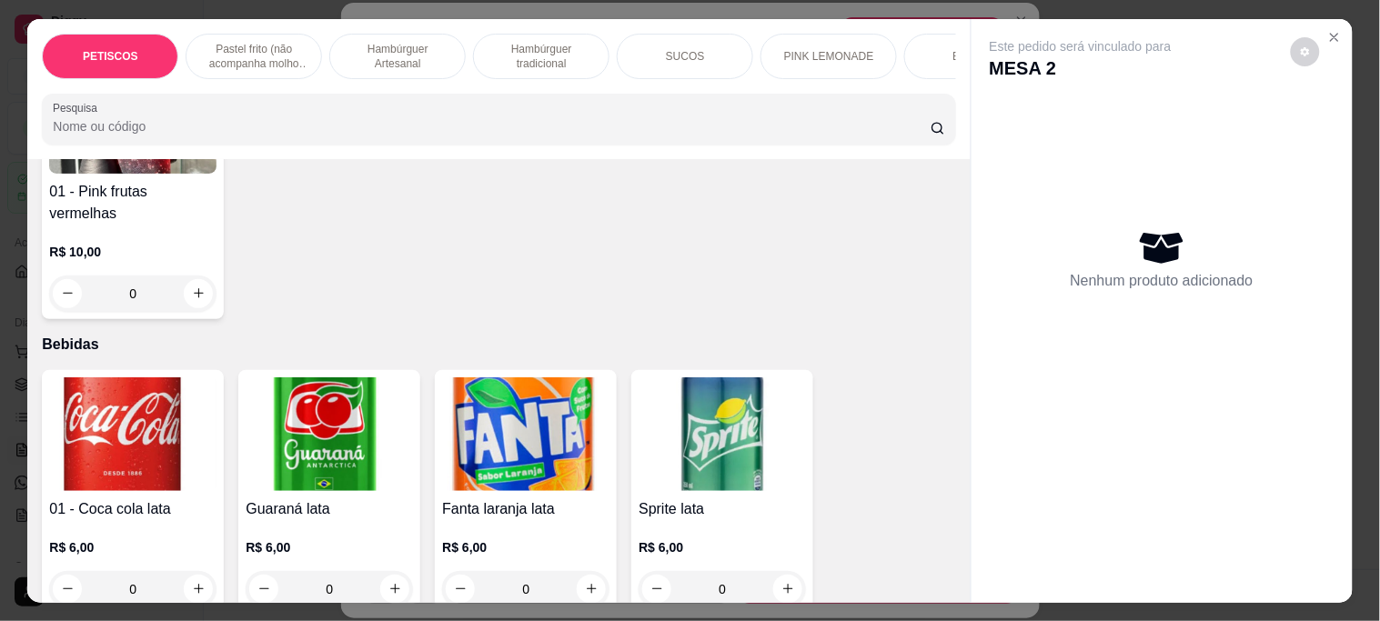
scroll to position [4648, 0]
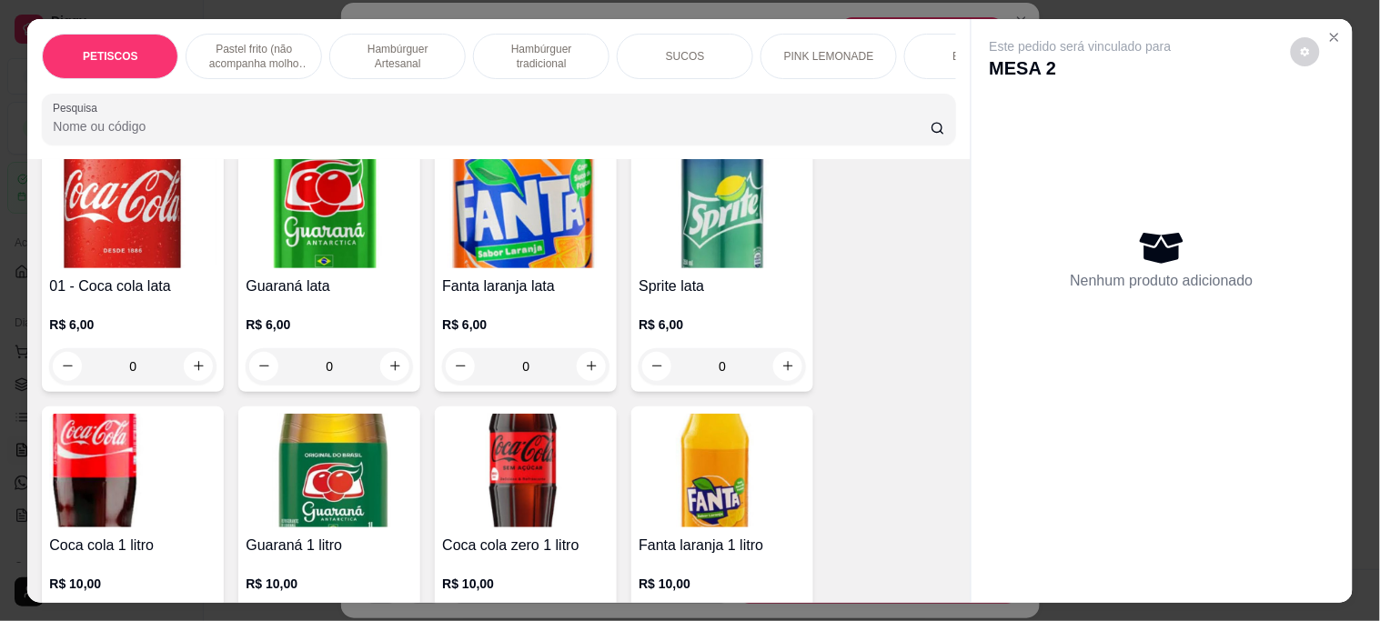
click at [101, 414] on img at bounding box center [132, 471] width 167 height 114
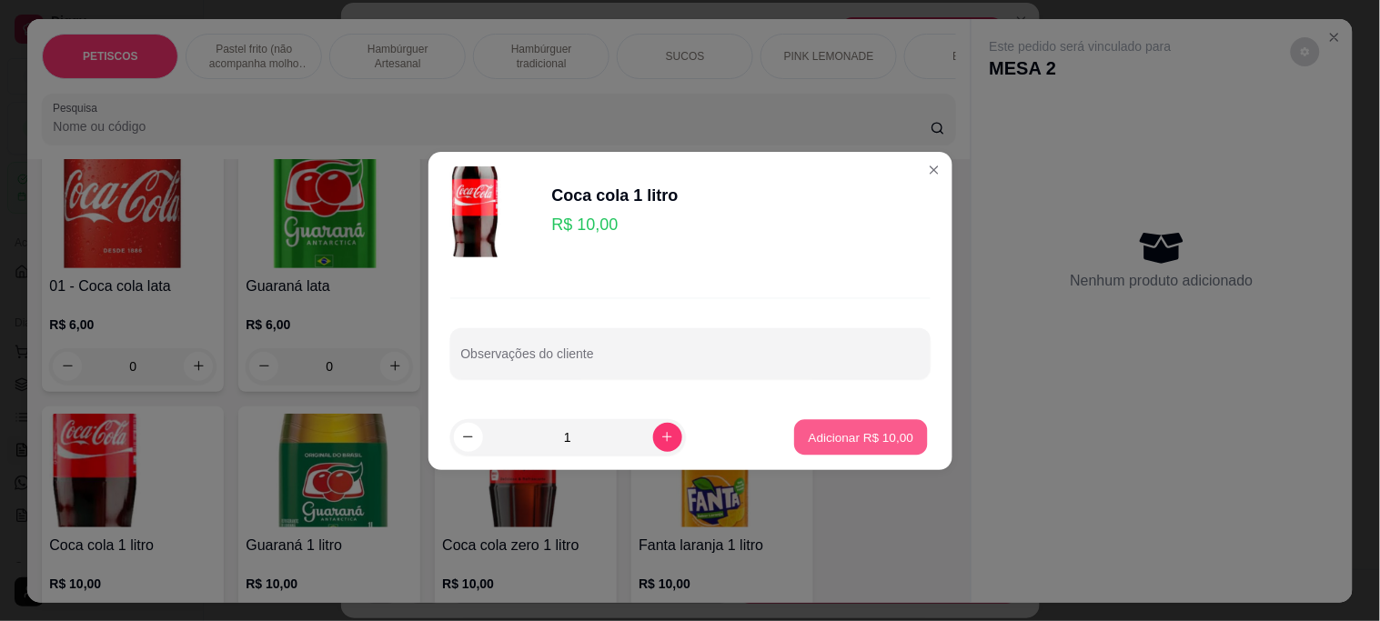
click at [878, 439] on p "Adicionar R$ 10,00" at bounding box center [861, 436] width 105 height 17
type input "1"
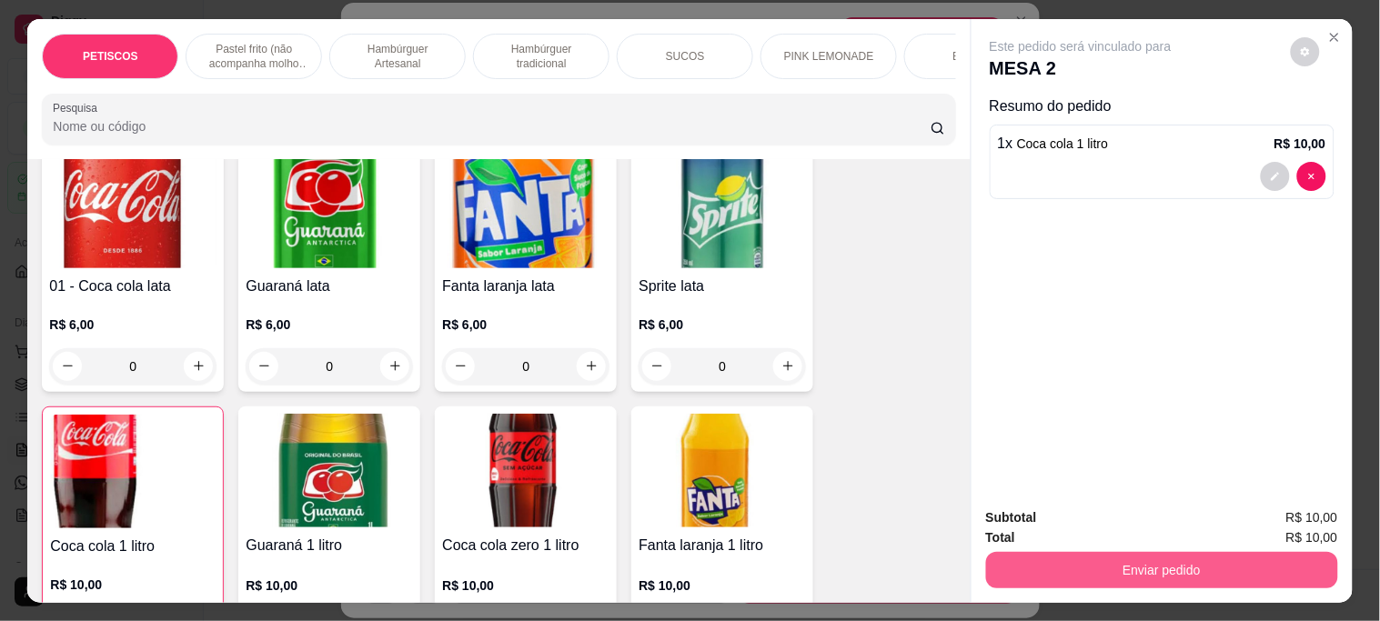
click at [1013, 552] on button "Enviar pedido" at bounding box center [1162, 570] width 352 height 36
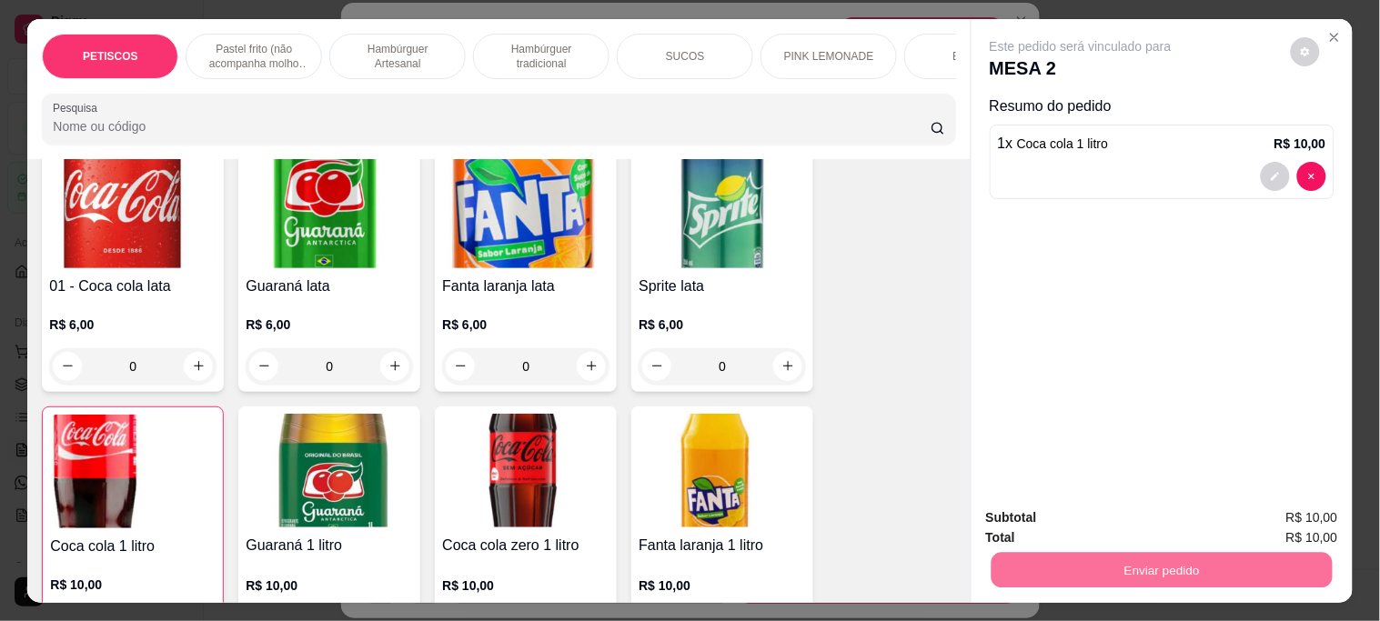
click at [1128, 517] on button "Não registrar e enviar pedido" at bounding box center [1101, 517] width 189 height 35
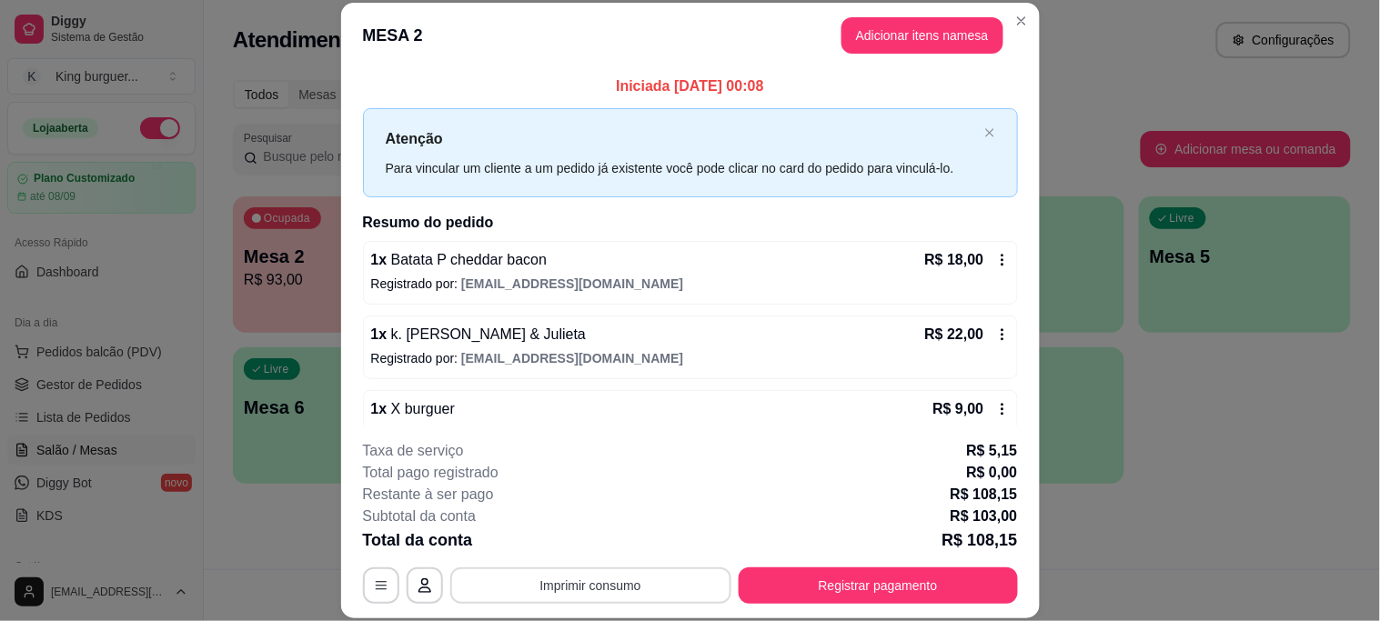
click at [626, 584] on button "Imprimir consumo" at bounding box center [590, 586] width 281 height 36
click at [624, 546] on button "IMPRESSORA" at bounding box center [588, 543] width 127 height 28
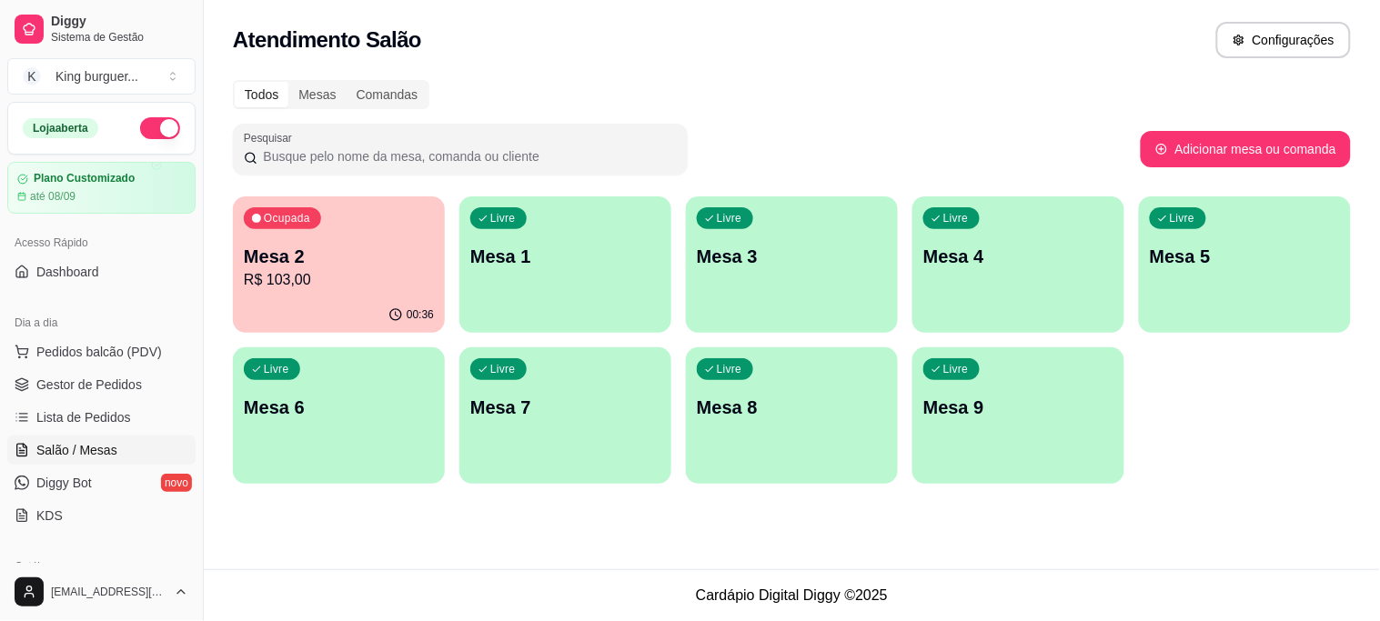
click at [1195, 279] on div "Livre Mesa 5" at bounding box center [1245, 253] width 212 height 115
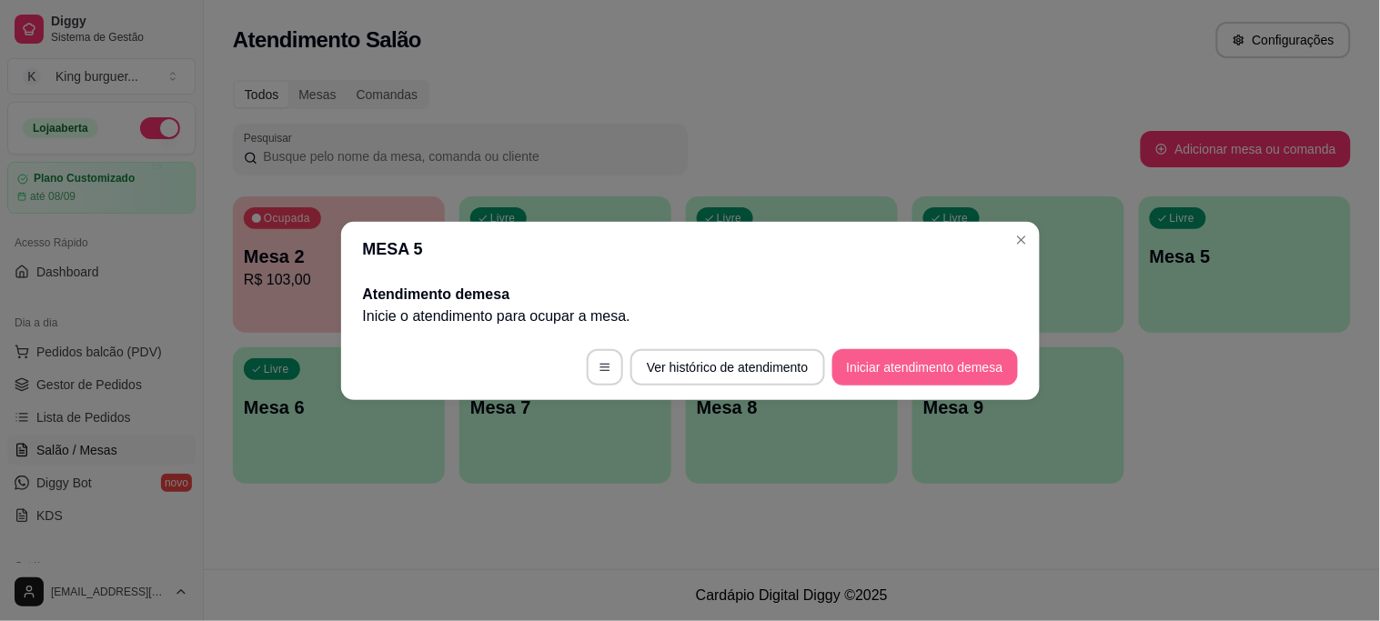
click at [978, 367] on button "Iniciar atendimento de mesa" at bounding box center [925, 367] width 186 height 36
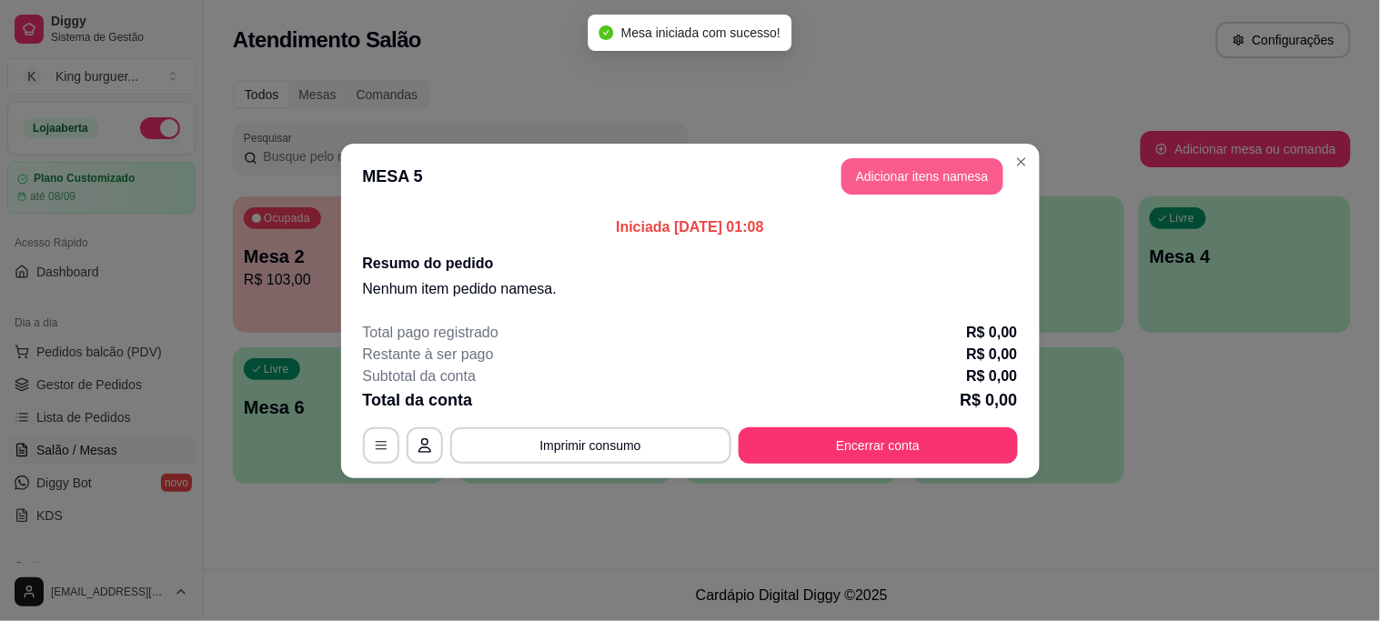
click at [939, 174] on button "Adicionar itens na mesa" at bounding box center [922, 176] width 162 height 36
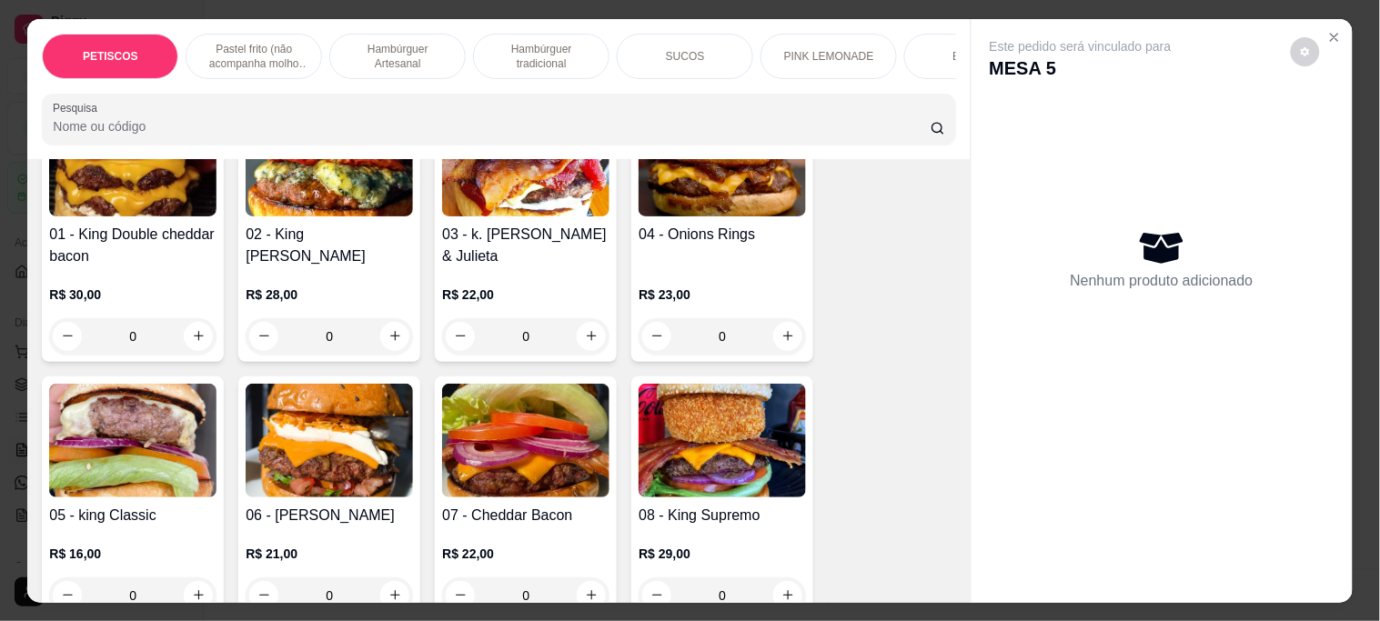
scroll to position [1414, 0]
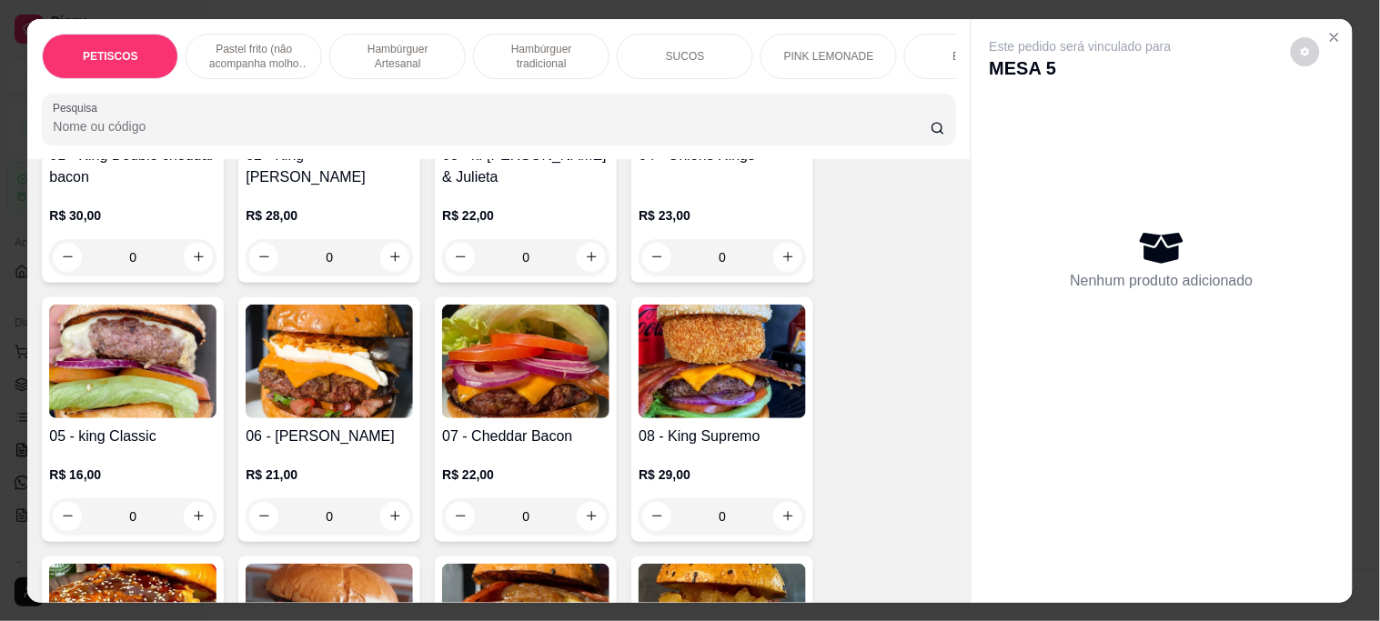
click at [144, 367] on img at bounding box center [132, 362] width 167 height 114
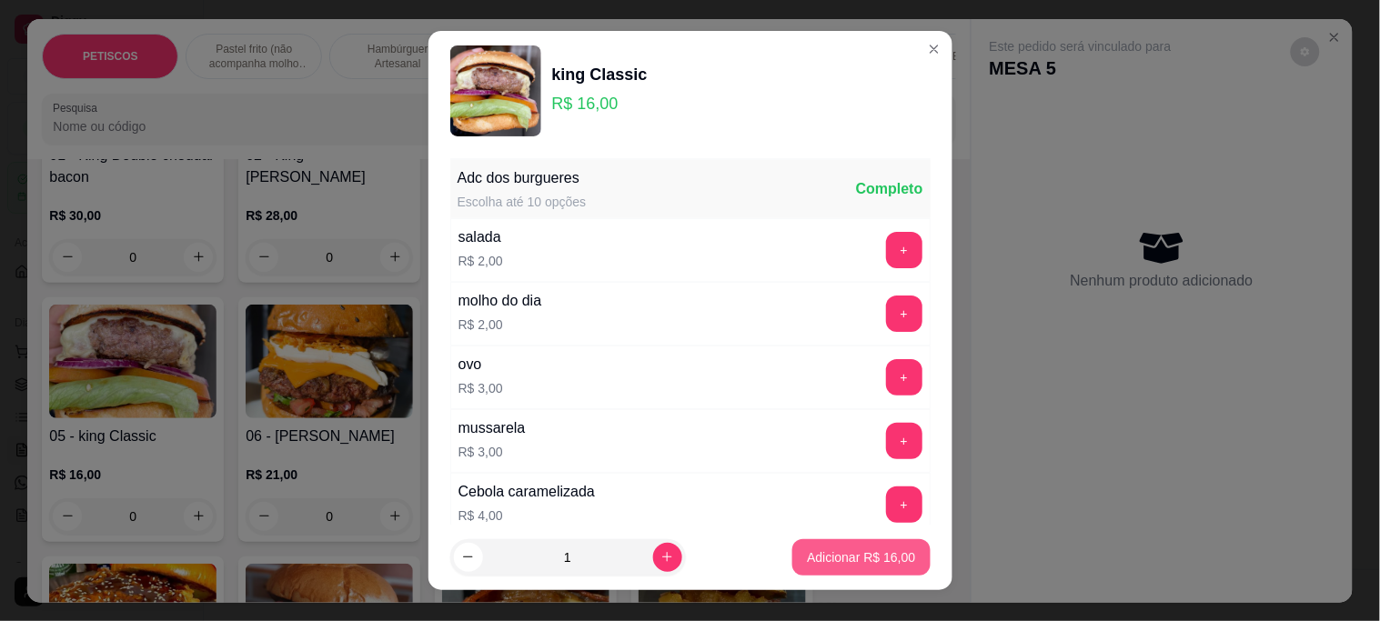
click at [869, 550] on p "Adicionar R$ 16,00" at bounding box center [861, 557] width 108 height 18
type input "1"
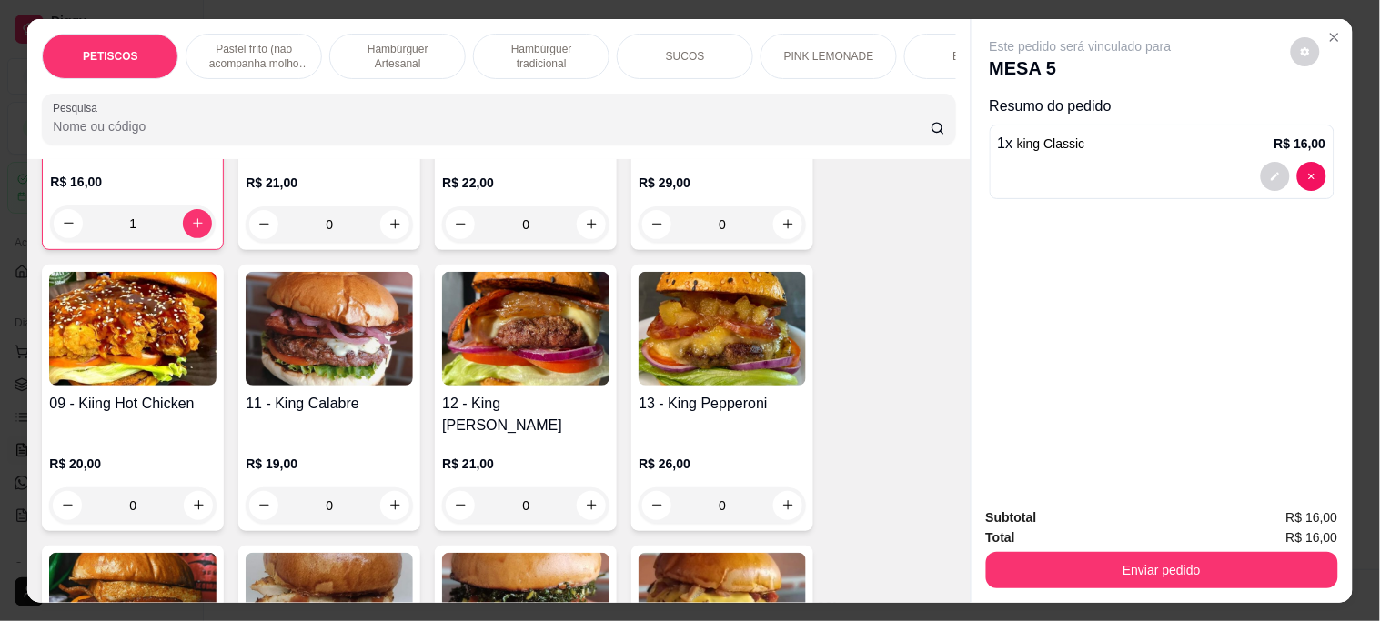
scroll to position [1717, 0]
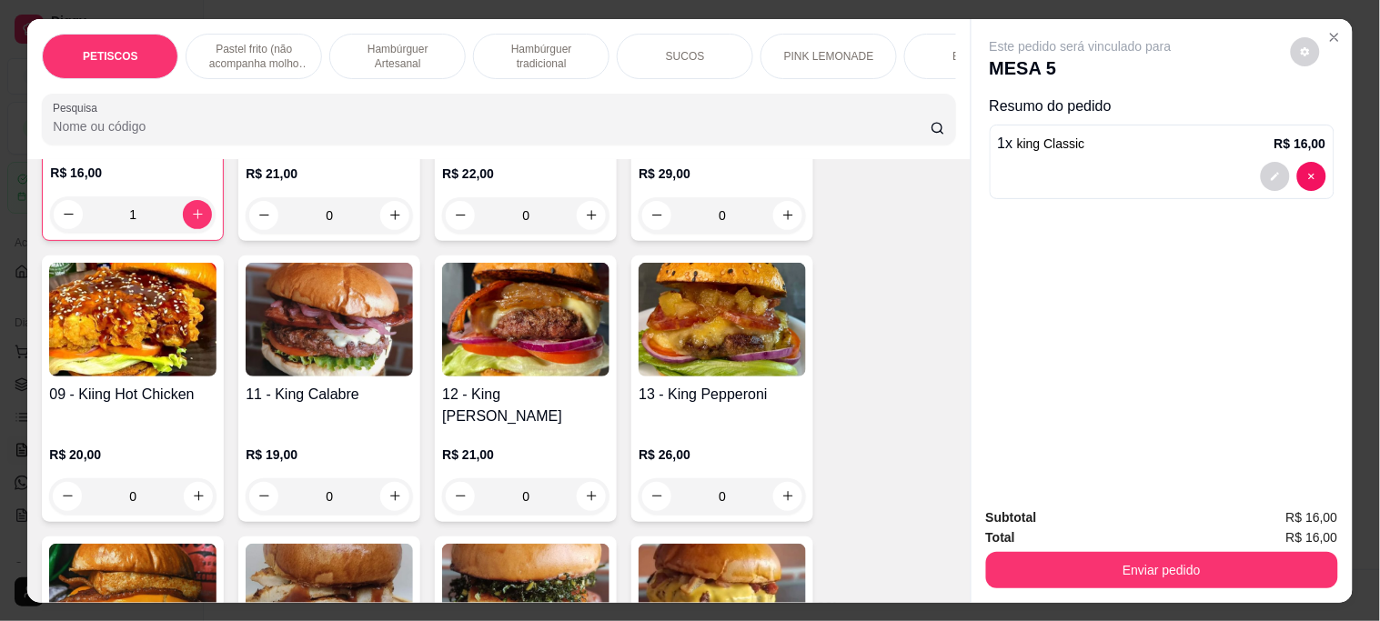
click at [142, 306] on img at bounding box center [132, 320] width 167 height 114
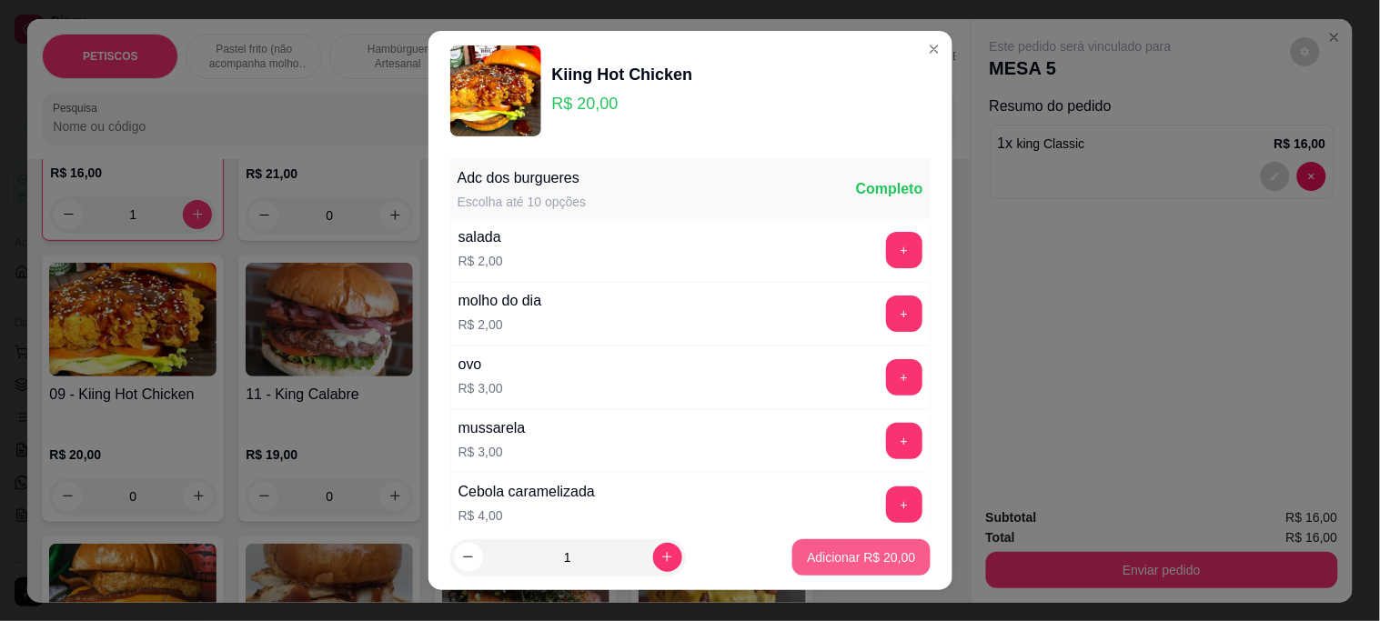
click at [849, 555] on p "Adicionar R$ 20,00" at bounding box center [861, 557] width 108 height 18
type input "1"
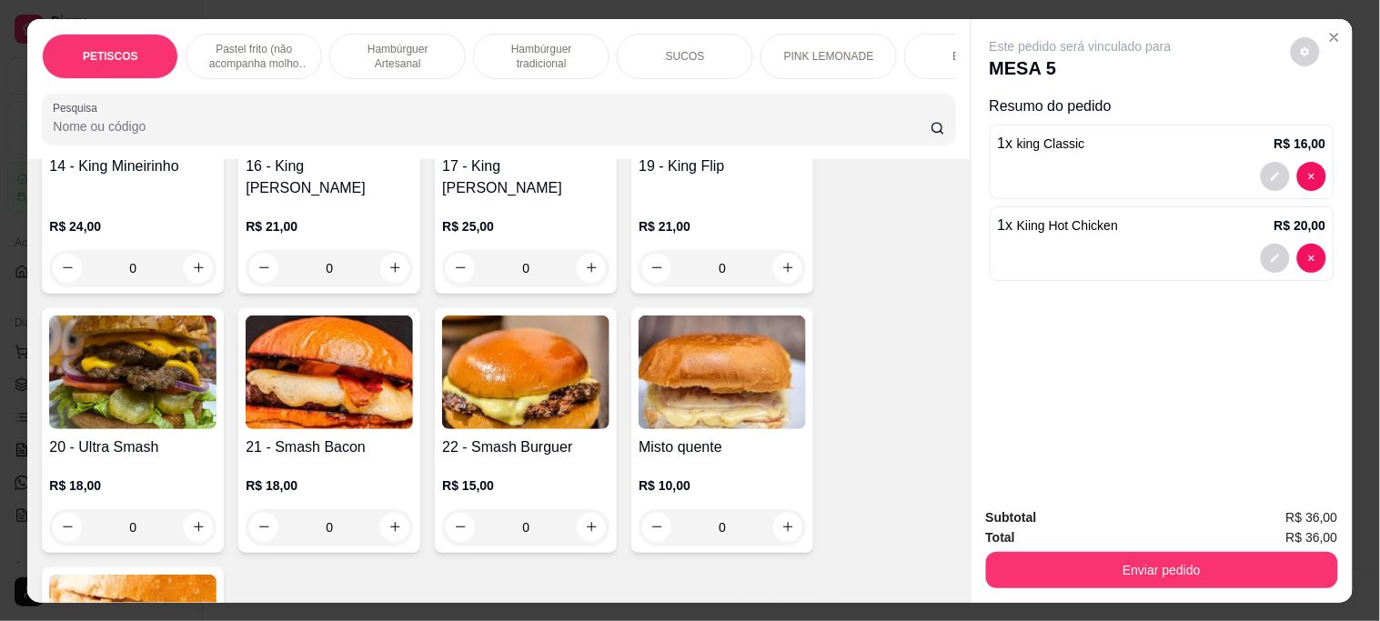
scroll to position [2223, 0]
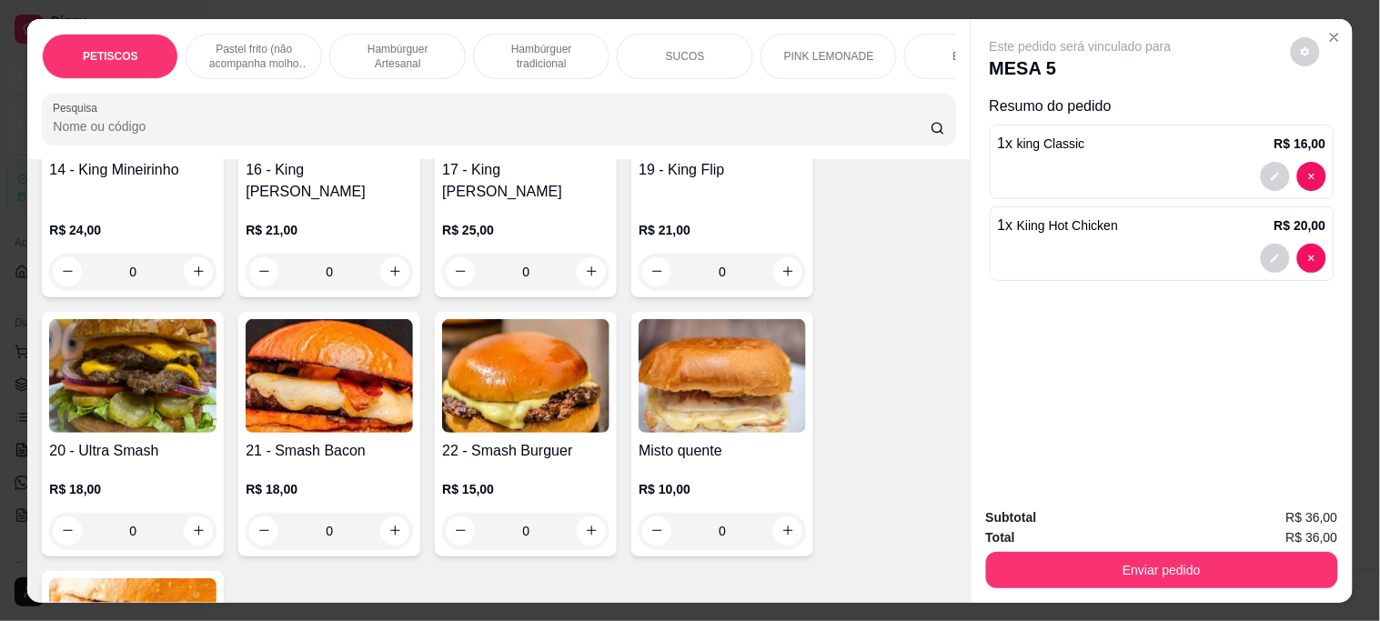
click at [166, 323] on img at bounding box center [132, 376] width 167 height 114
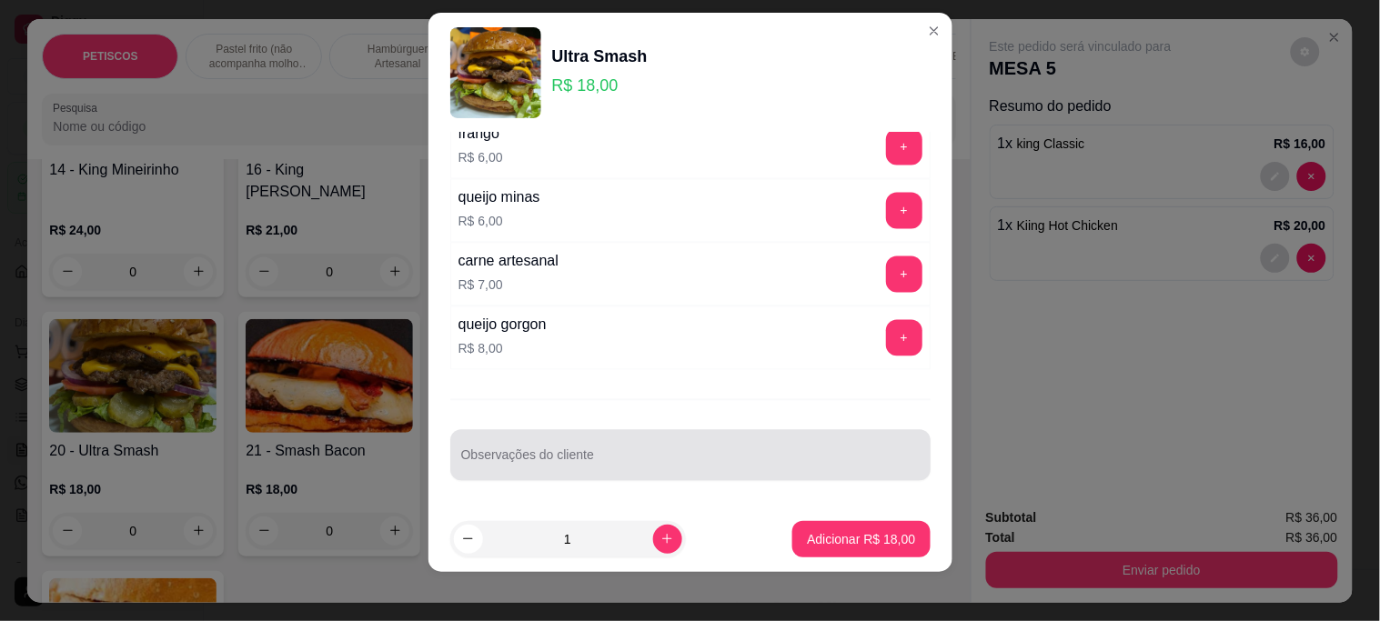
scroll to position [27, 0]
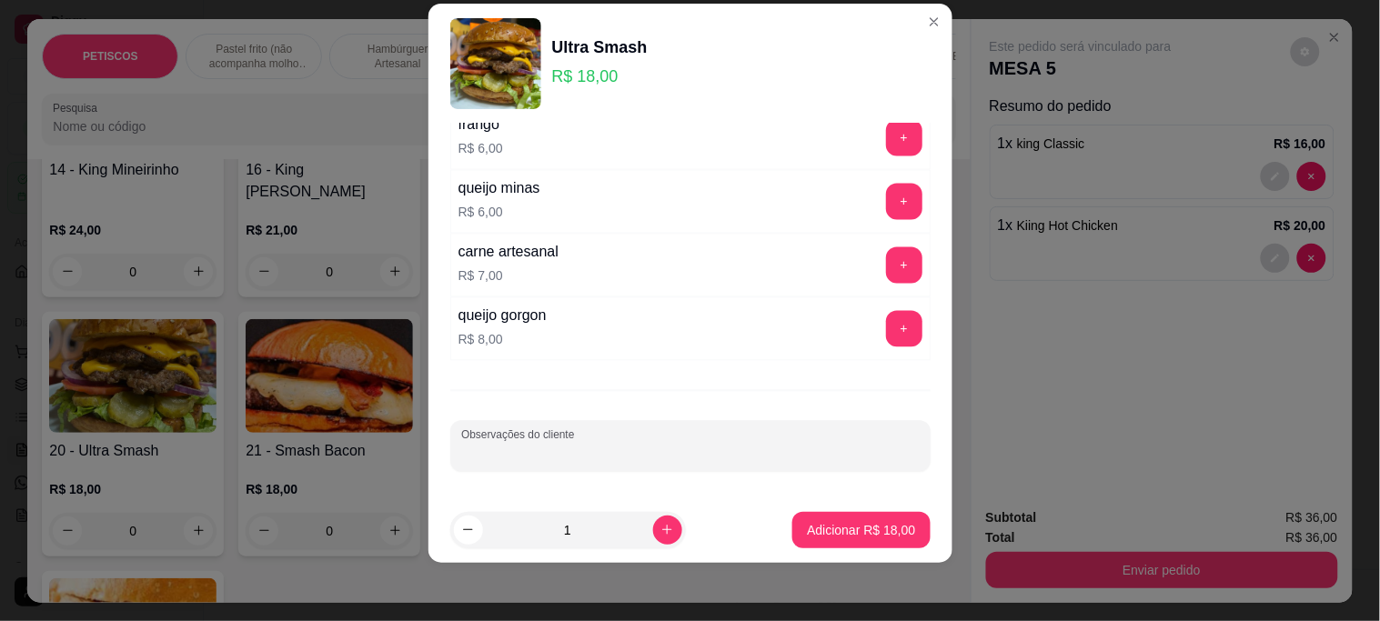
click at [511, 449] on input "Observações do cliente" at bounding box center [690, 454] width 458 height 18
type input "sem picles"
click at [865, 523] on p "Adicionar R$ 18,00" at bounding box center [861, 530] width 108 height 18
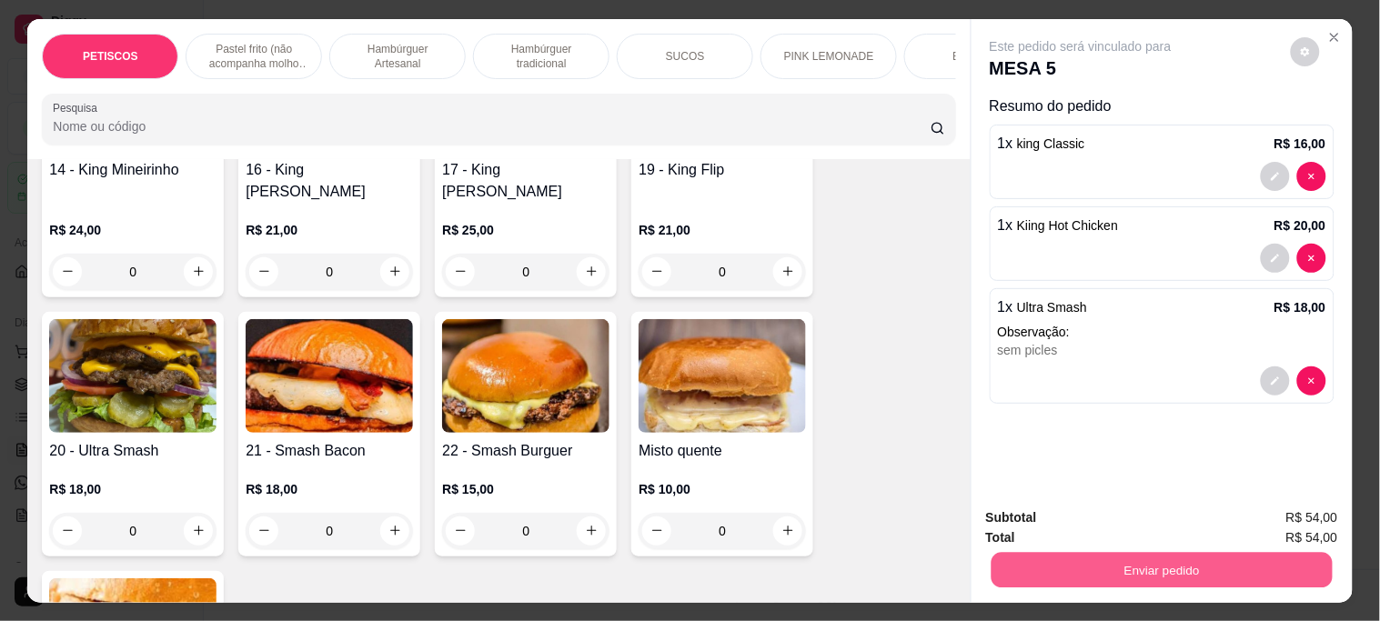
click at [1194, 562] on button "Enviar pedido" at bounding box center [1160, 569] width 341 height 35
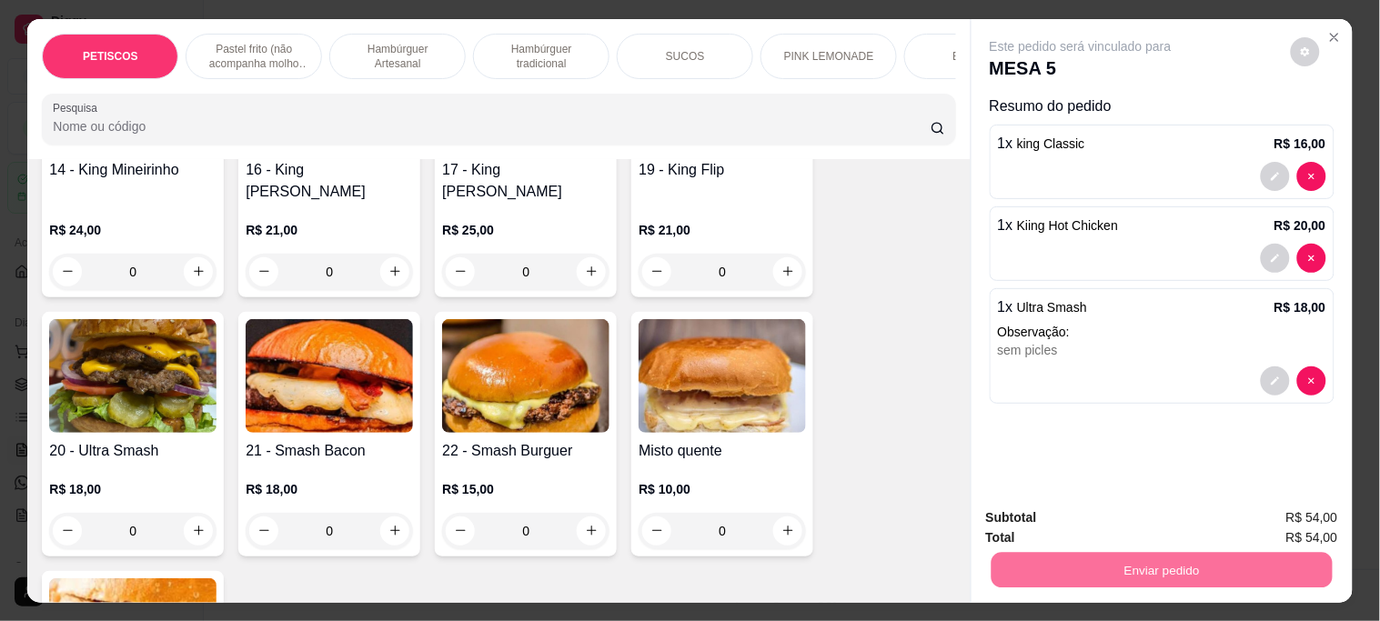
click at [1061, 510] on button "Não registrar e enviar pedido" at bounding box center [1101, 517] width 189 height 35
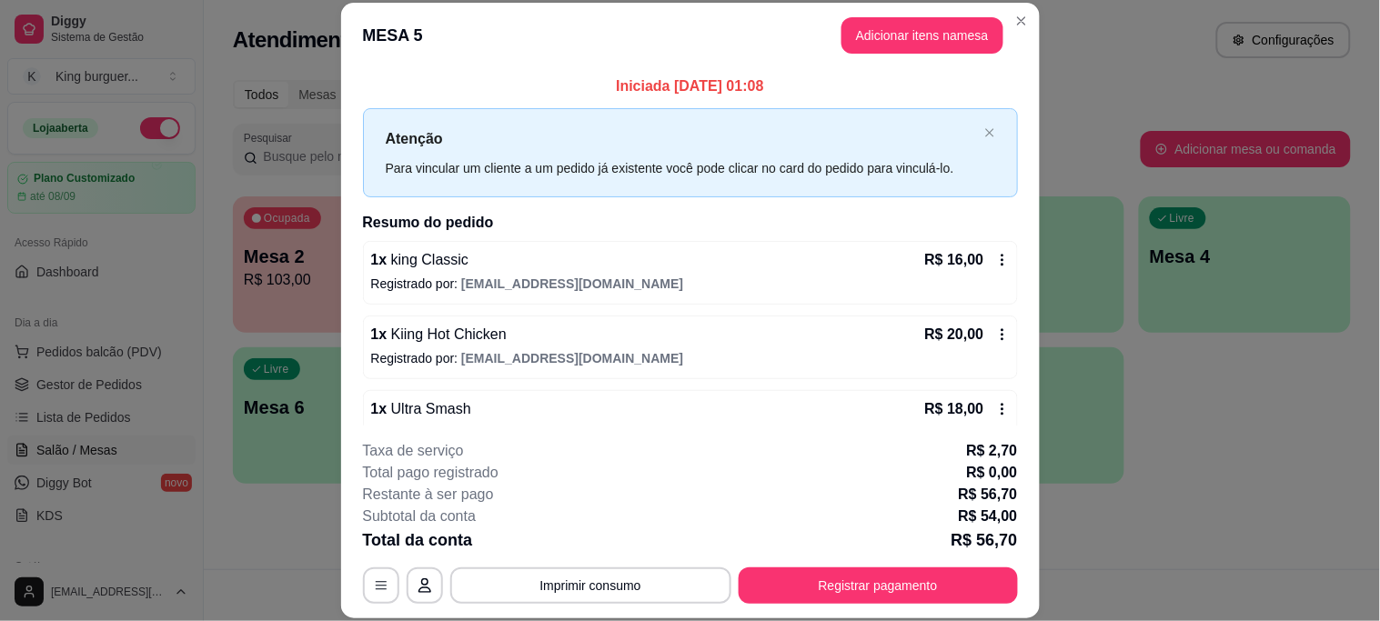
scroll to position [86, 0]
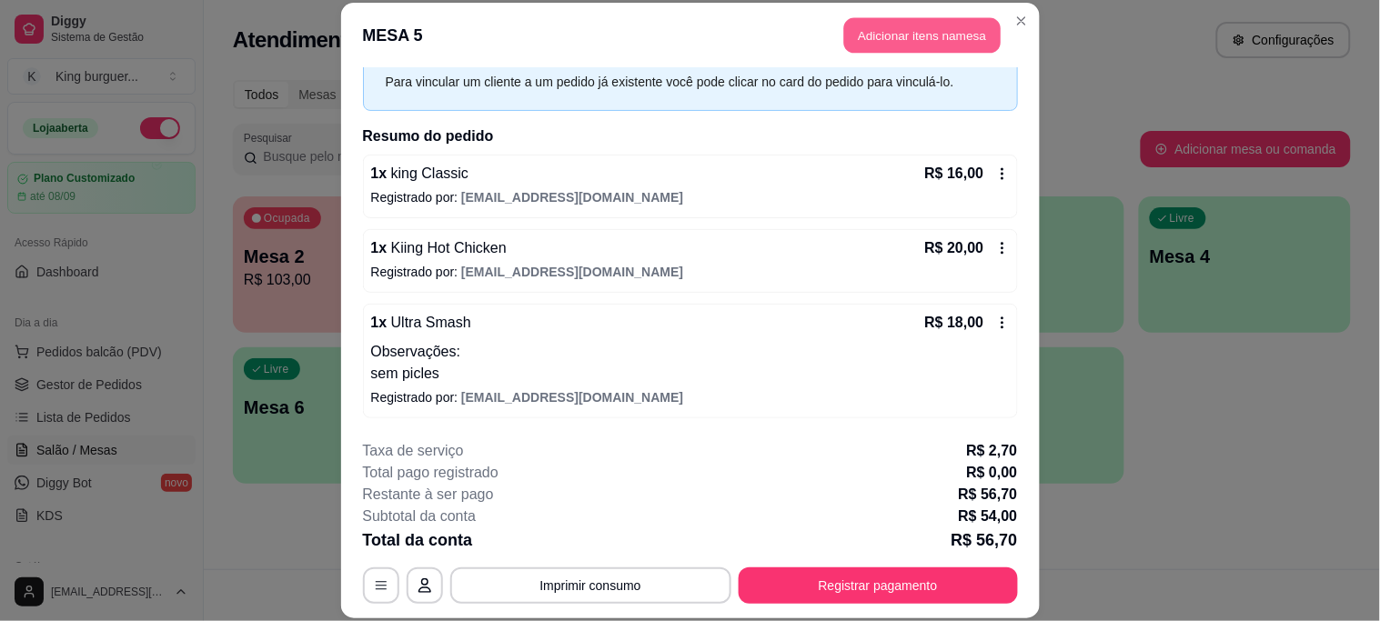
click at [884, 38] on button "Adicionar itens na mesa" at bounding box center [922, 35] width 156 height 35
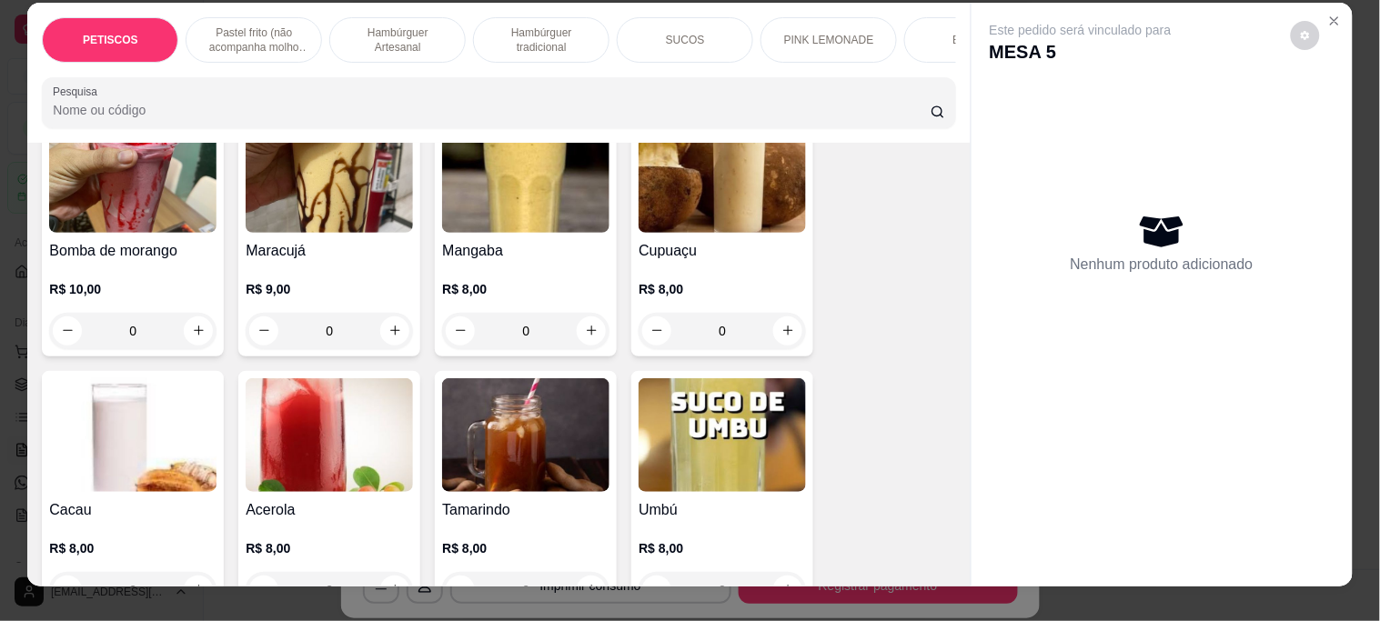
scroll to position [0, 0]
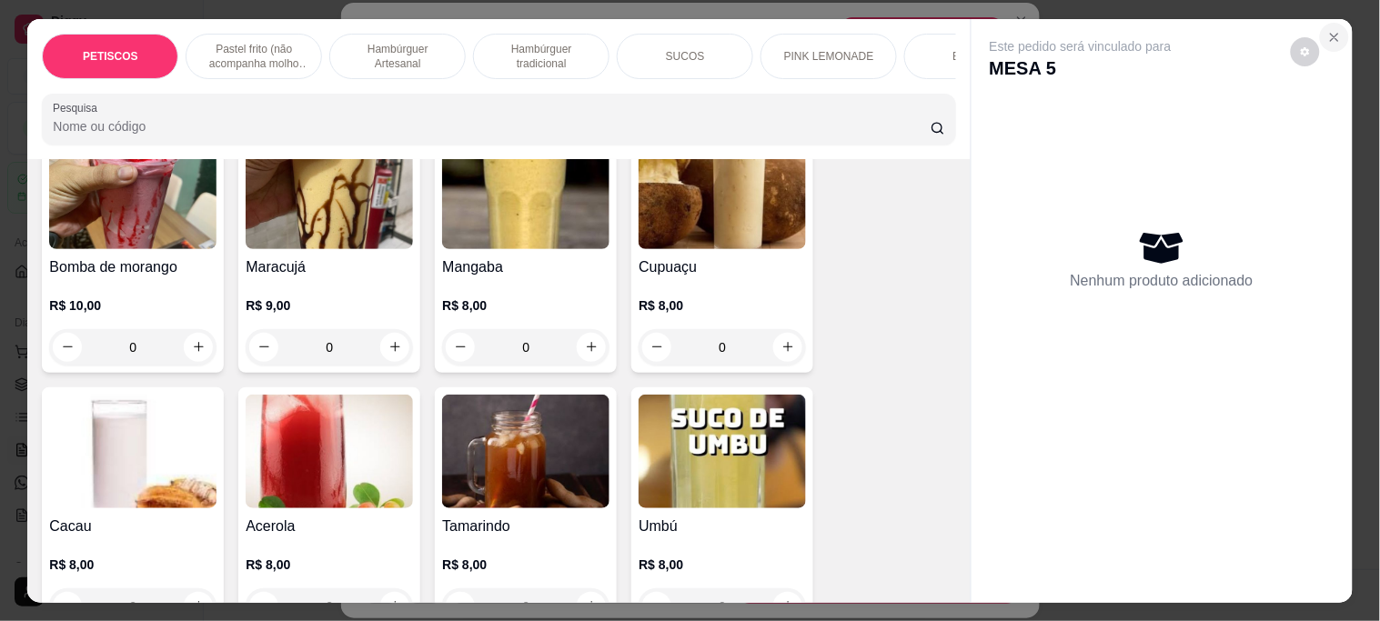
click at [1327, 34] on icon "Close" at bounding box center [1334, 37] width 15 height 15
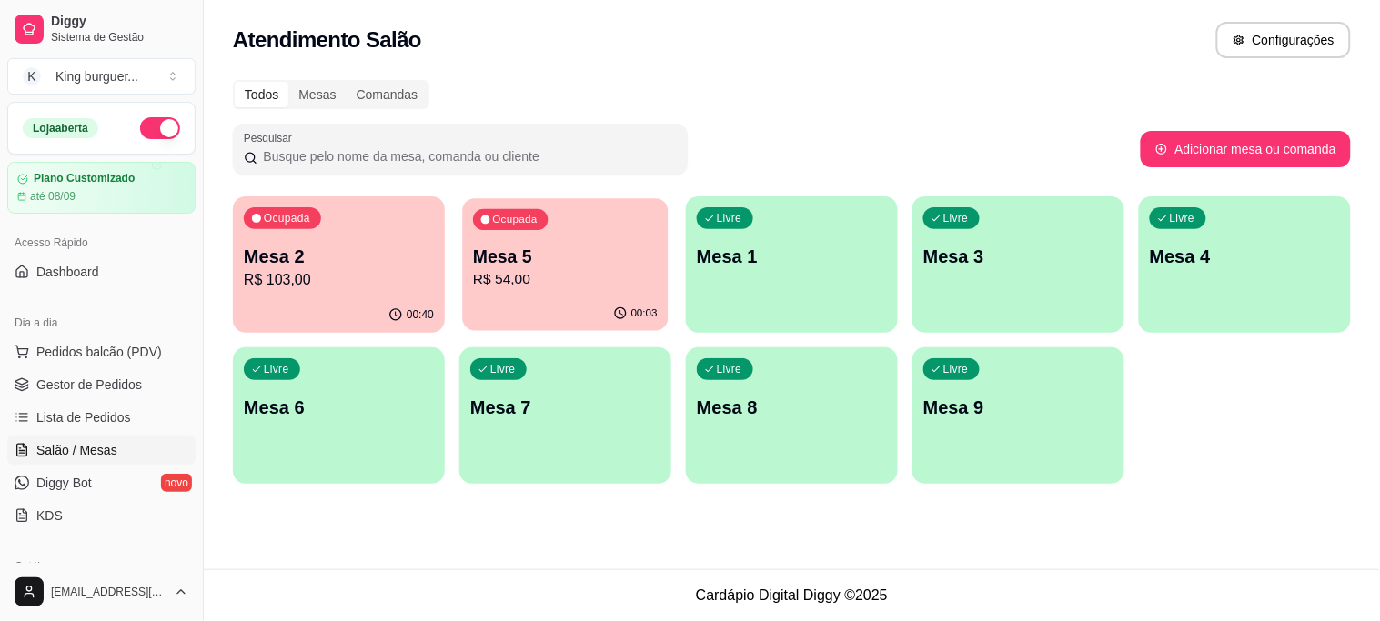
click at [543, 283] on p "R$ 54,00" at bounding box center [565, 279] width 185 height 21
click at [313, 277] on p "R$ 103,00" at bounding box center [338, 279] width 185 height 21
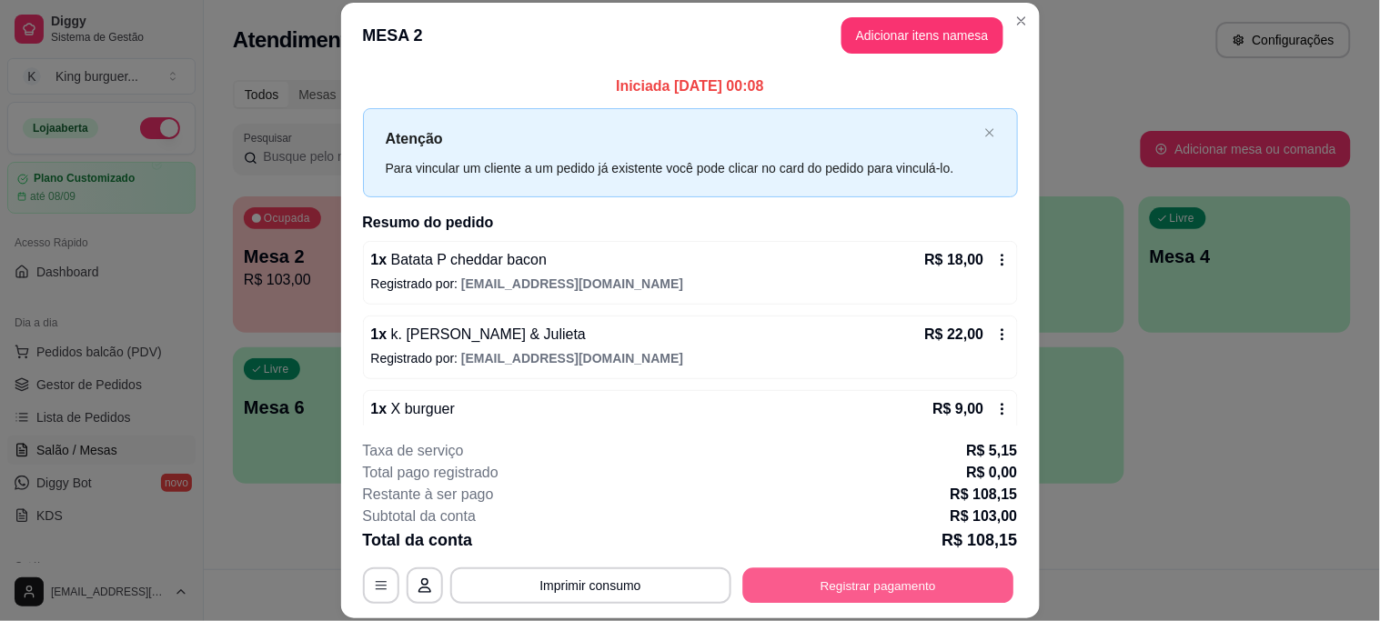
click at [837, 588] on button "Registrar pagamento" at bounding box center [877, 585] width 271 height 35
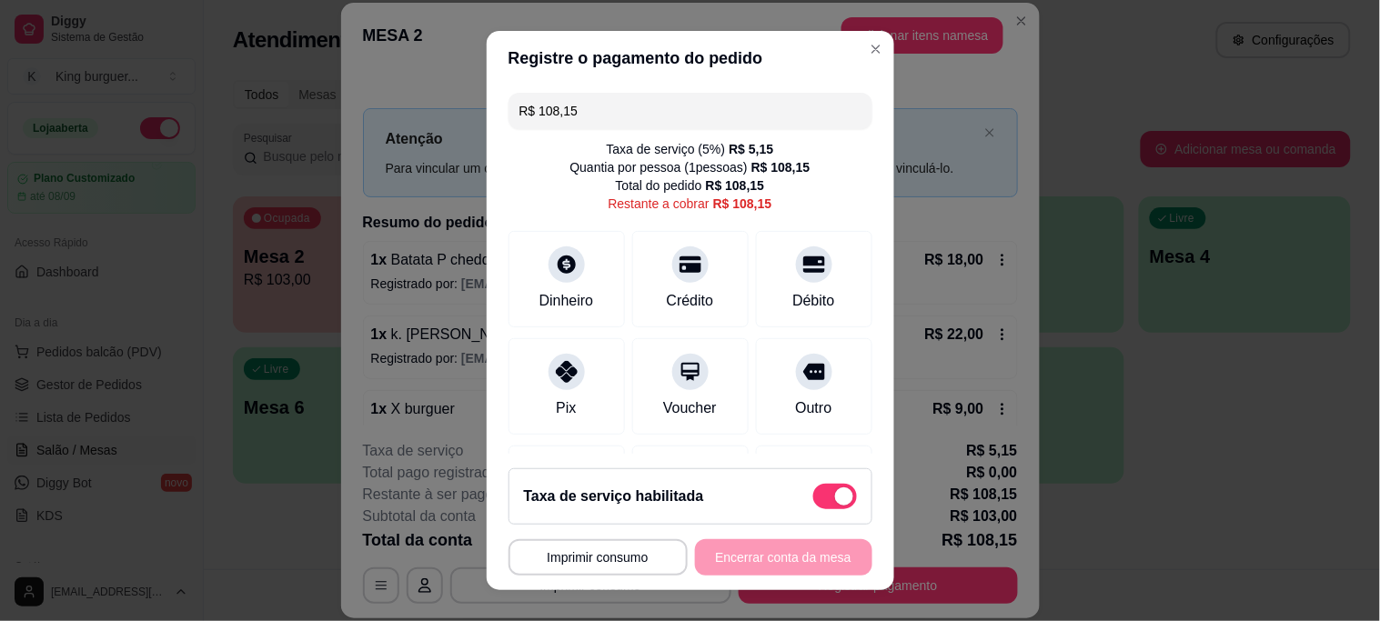
click at [813, 500] on span at bounding box center [835, 496] width 44 height 25
click at [812, 500] on input "checkbox" at bounding box center [818, 505] width 12 height 12
checkbox input "true"
type input "R$ 103,00"
checkbox input "false"
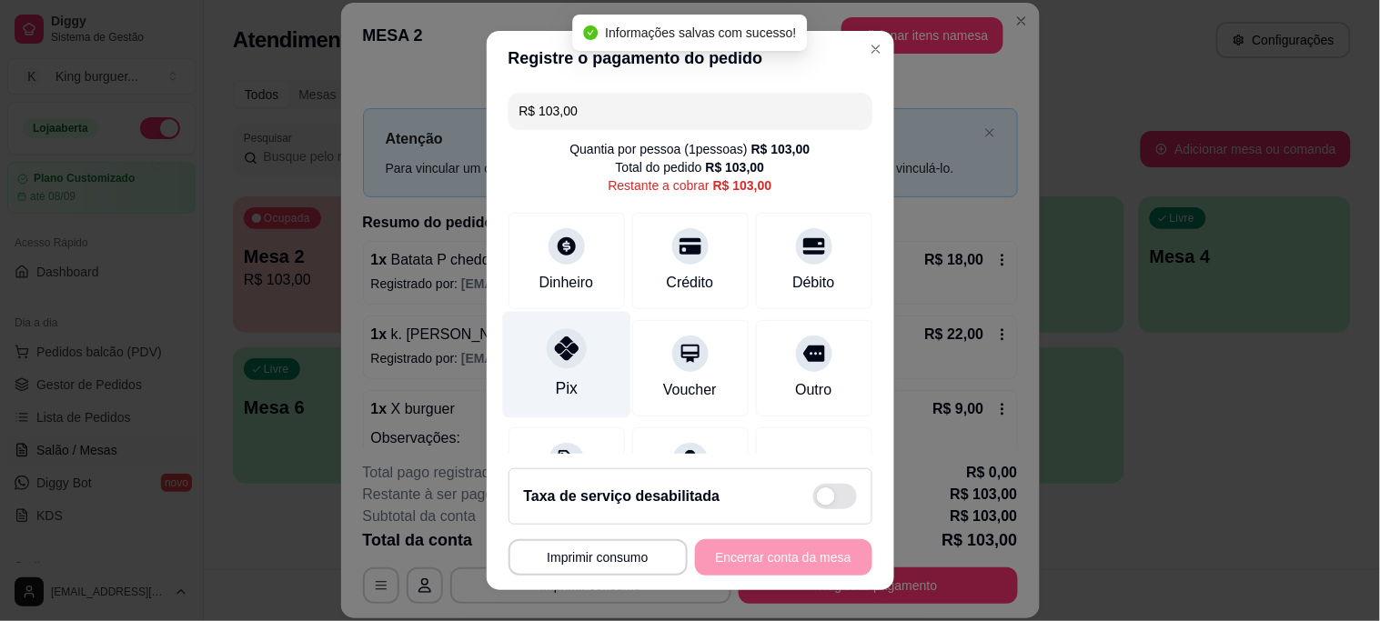
click at [554, 343] on icon at bounding box center [566, 348] width 24 height 24
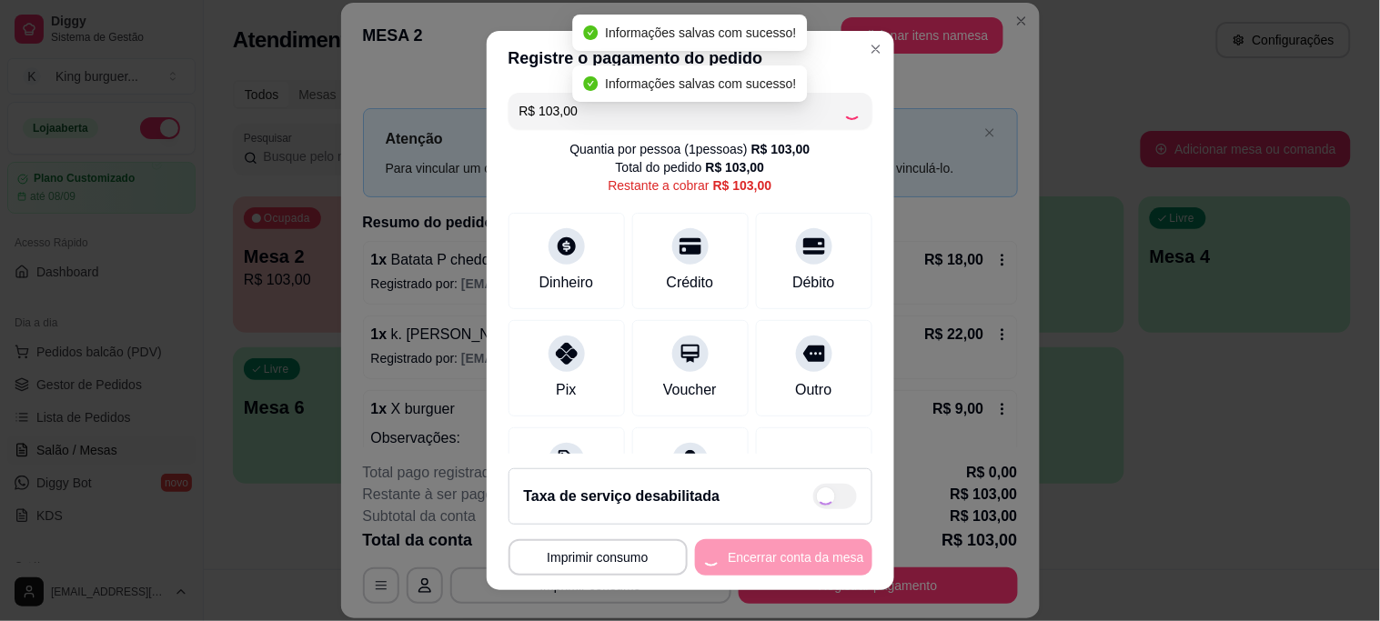
type input "R$ 0,00"
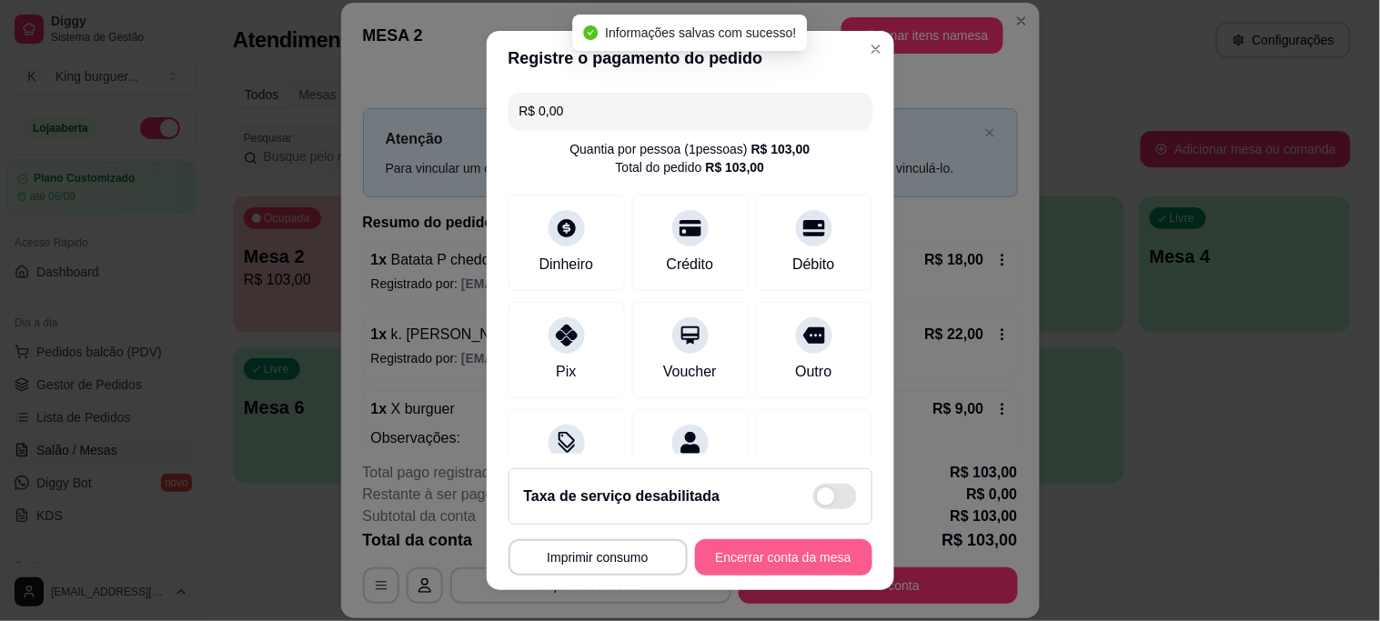
click at [774, 561] on button "Encerrar conta da mesa" at bounding box center [783, 557] width 177 height 36
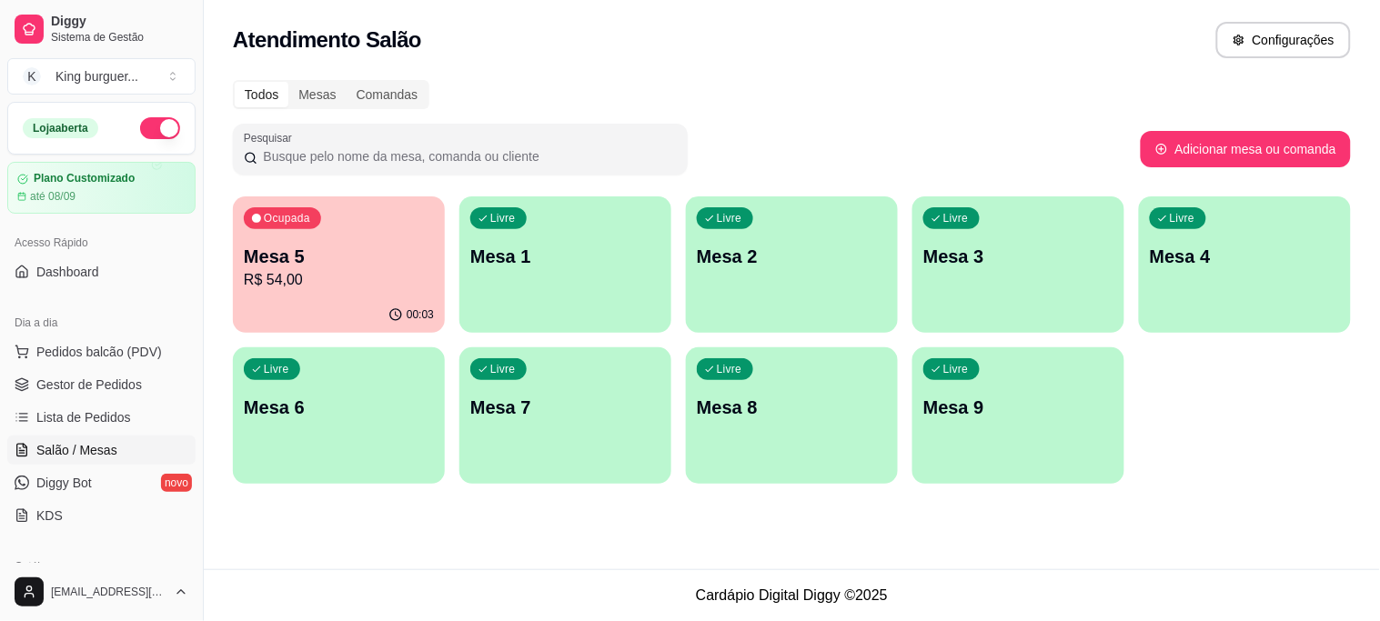
click at [364, 276] on p "R$ 54,00" at bounding box center [339, 280] width 190 height 22
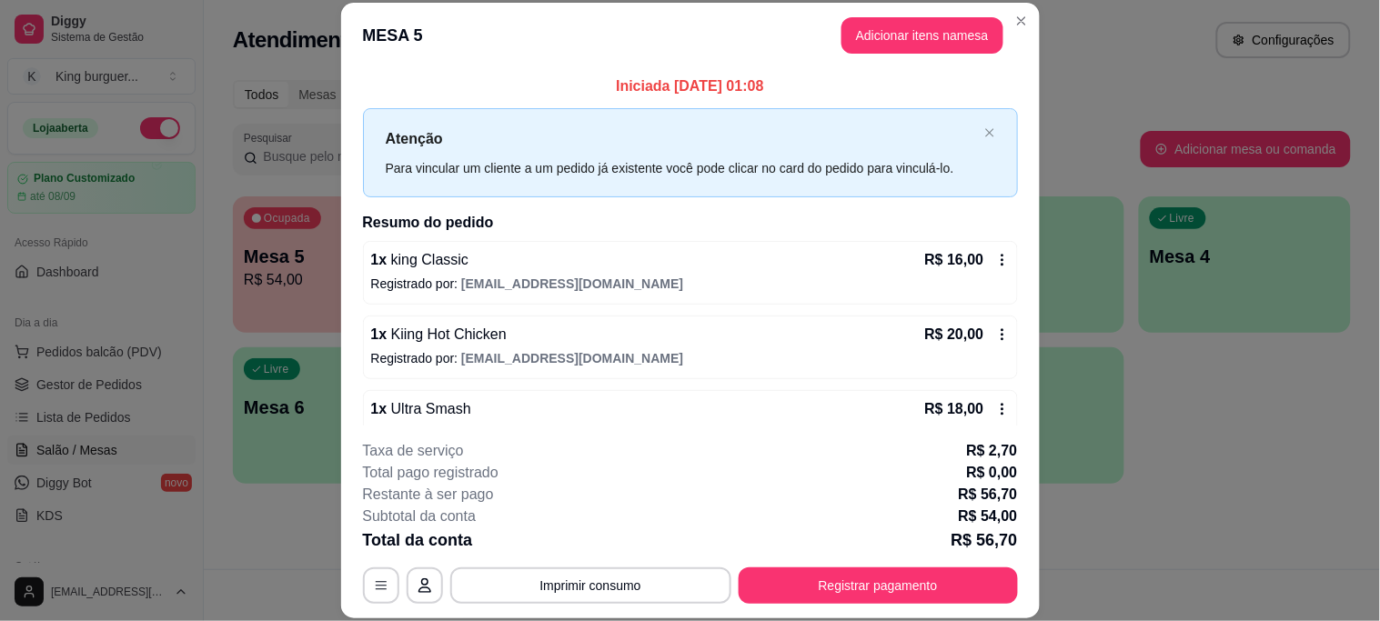
scroll to position [86, 0]
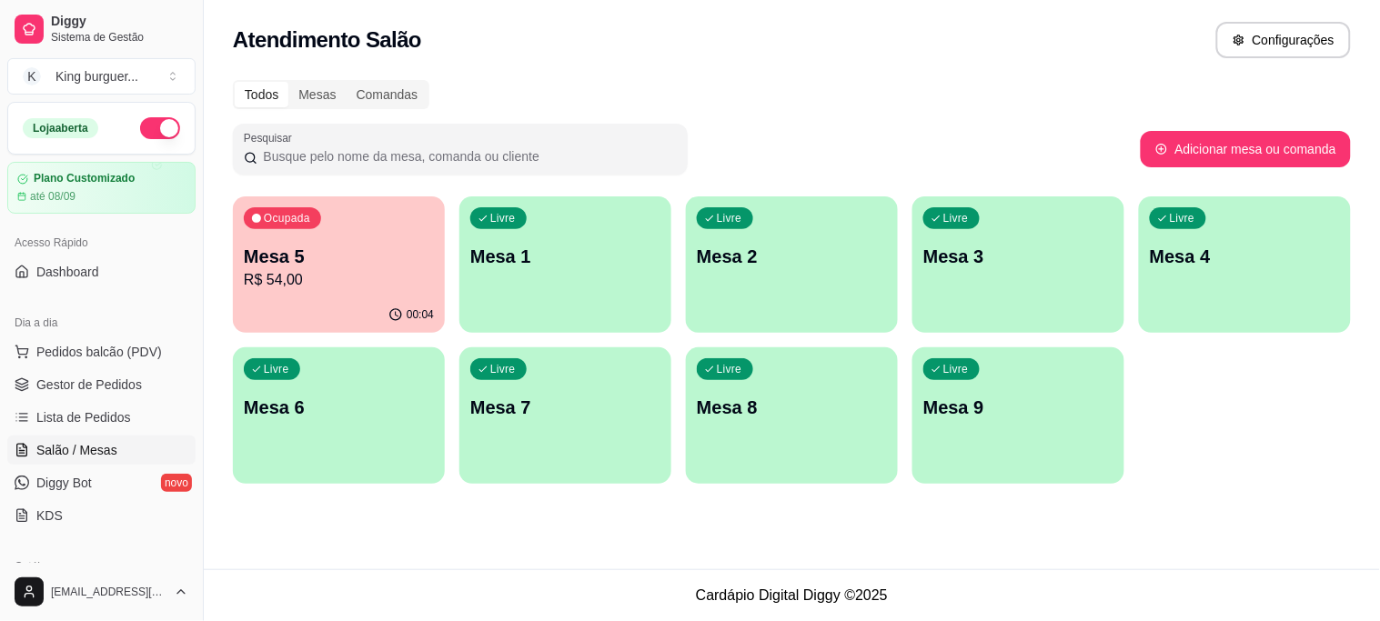
click at [105, 447] on span "Salão / Mesas" at bounding box center [76, 450] width 81 height 18
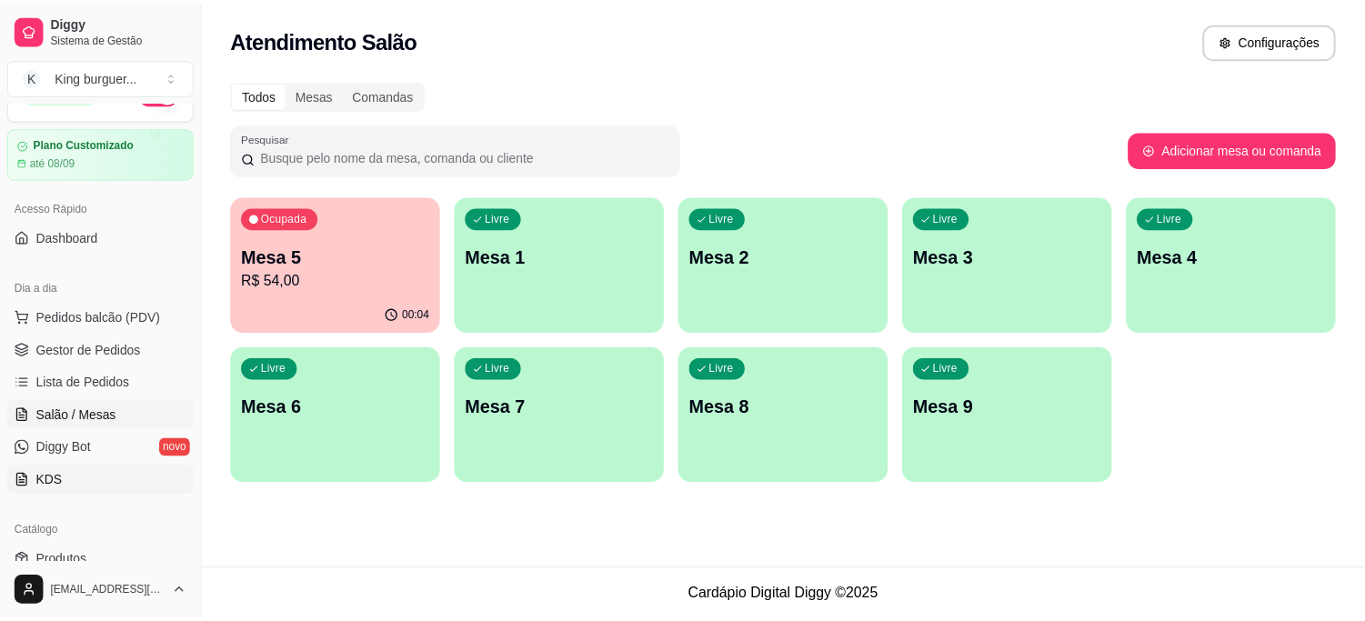
scroll to position [0, 0]
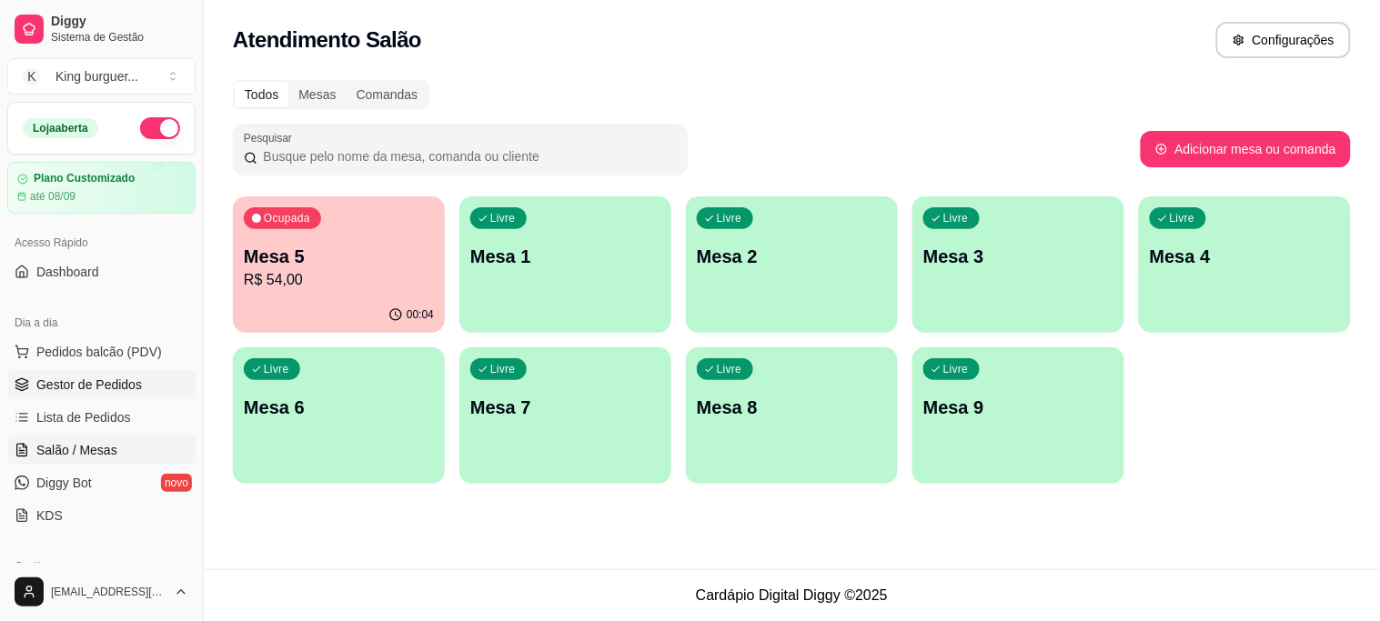
click at [128, 383] on span "Gestor de Pedidos" at bounding box center [88, 385] width 105 height 18
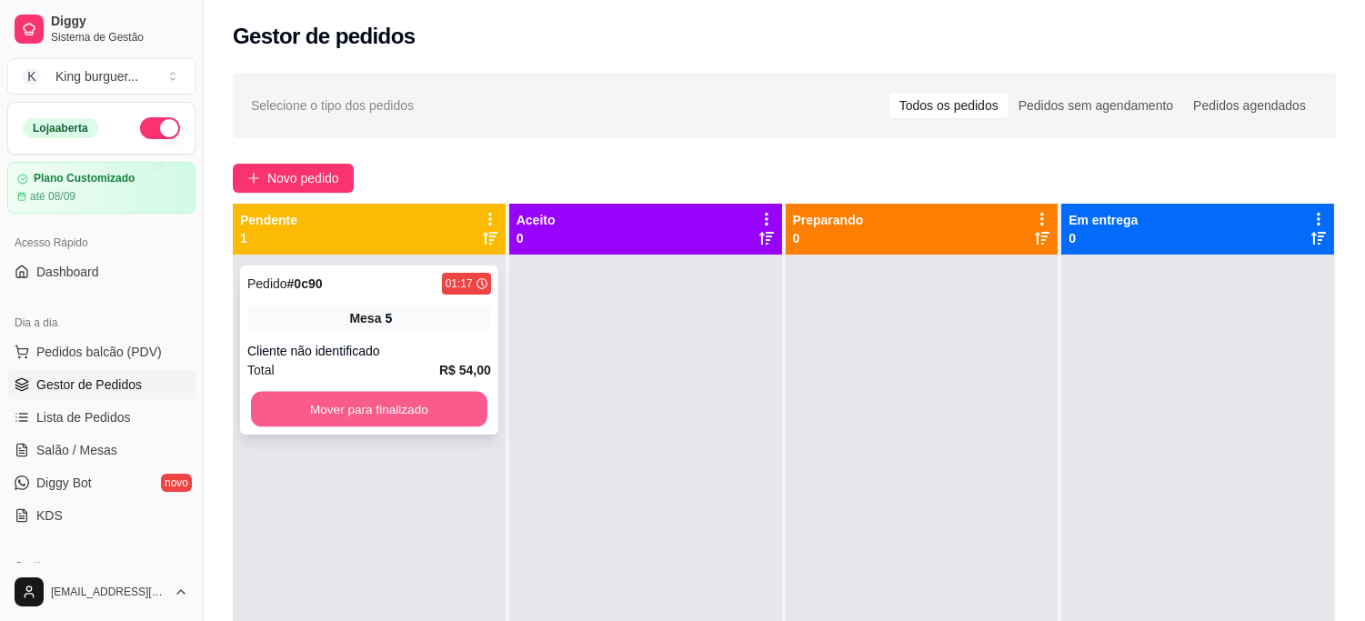
click at [358, 406] on button "Mover para finalizado" at bounding box center [369, 409] width 236 height 35
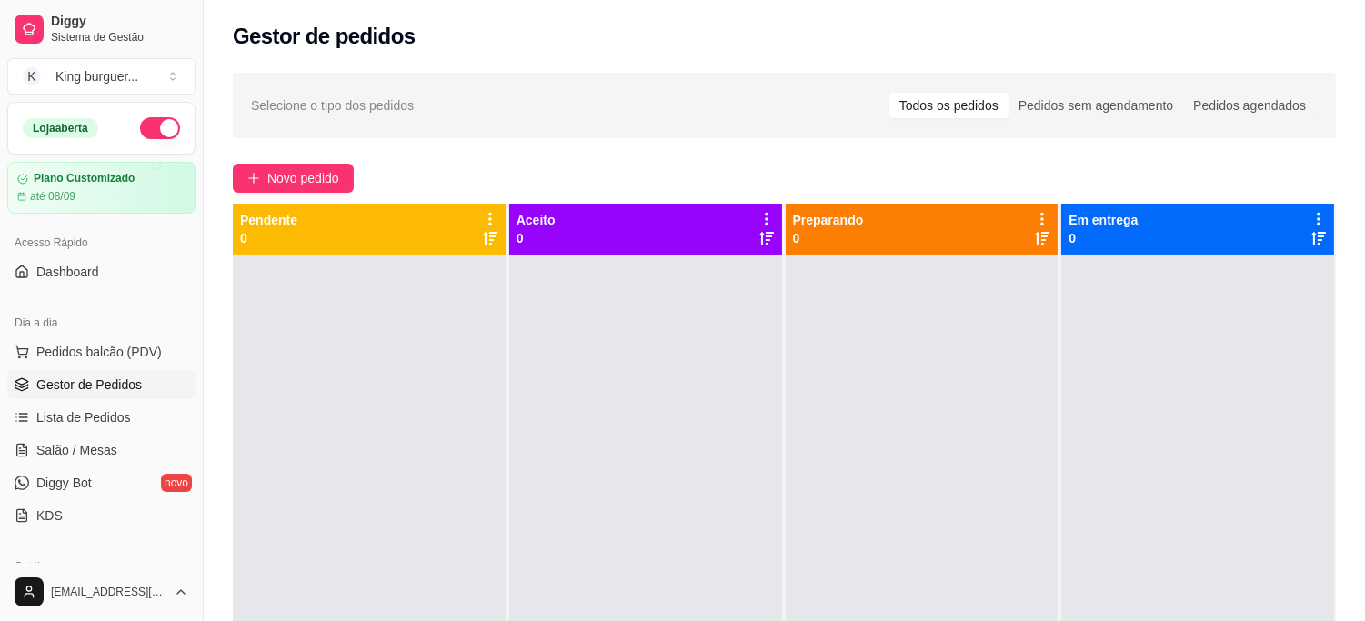
click at [109, 388] on span "Gestor de Pedidos" at bounding box center [88, 385] width 105 height 18
click at [105, 412] on span "Lista de Pedidos" at bounding box center [83, 417] width 95 height 18
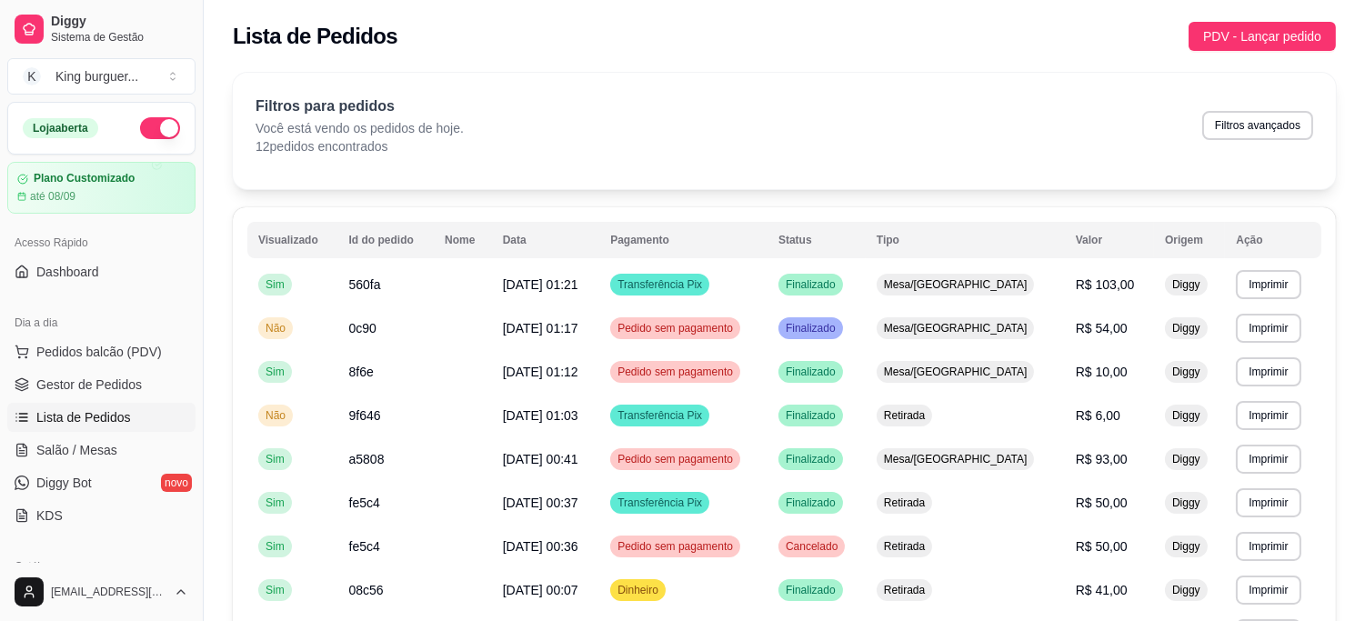
scroll to position [202, 0]
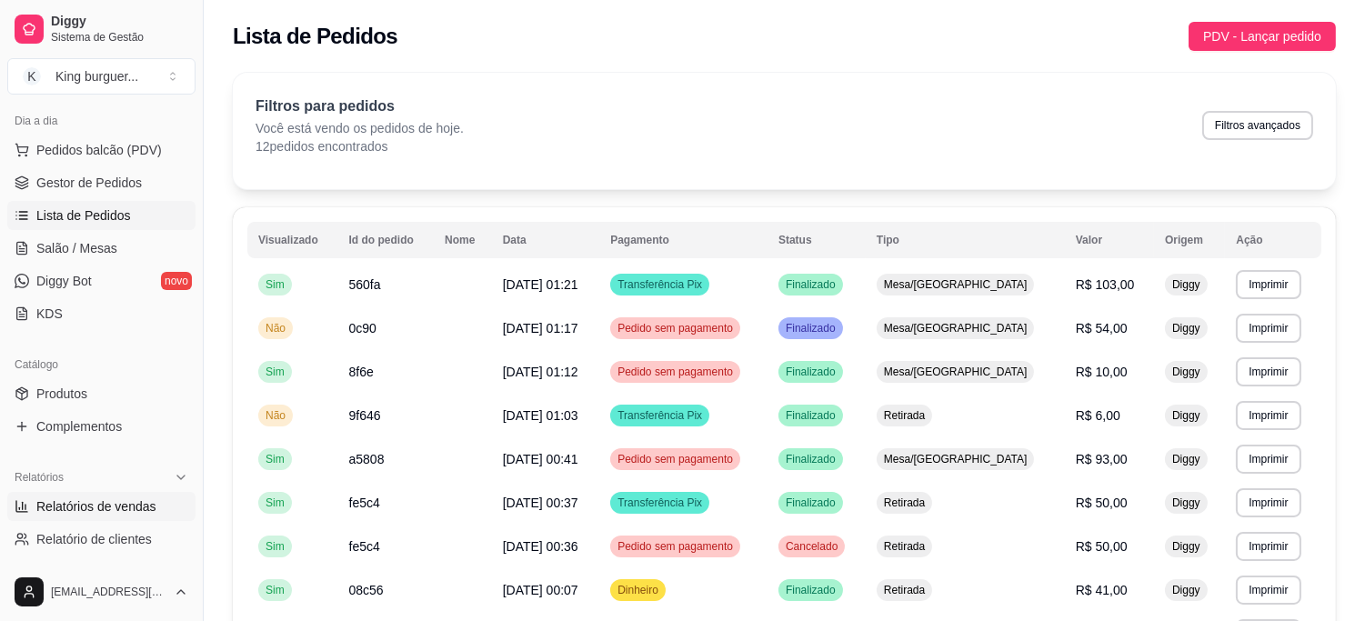
click at [133, 504] on span "Relatórios de vendas" at bounding box center [96, 506] width 120 height 18
select select "ALL"
select select "0"
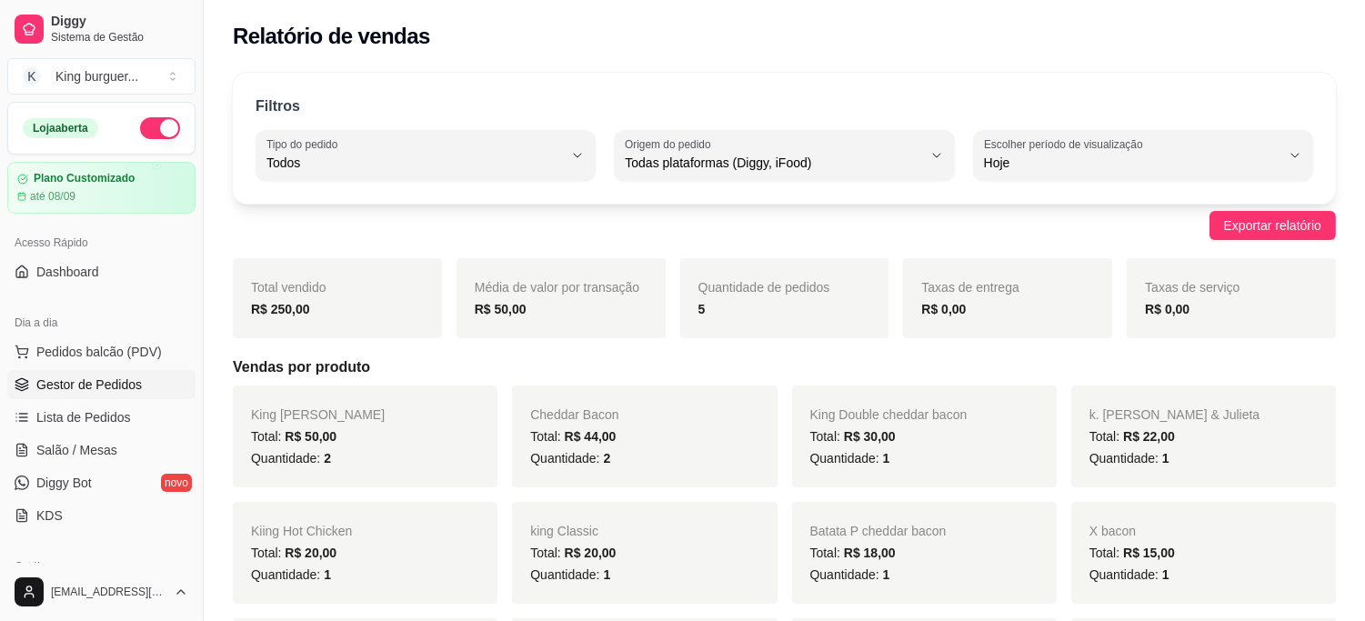
click at [95, 387] on span "Gestor de Pedidos" at bounding box center [88, 385] width 105 height 18
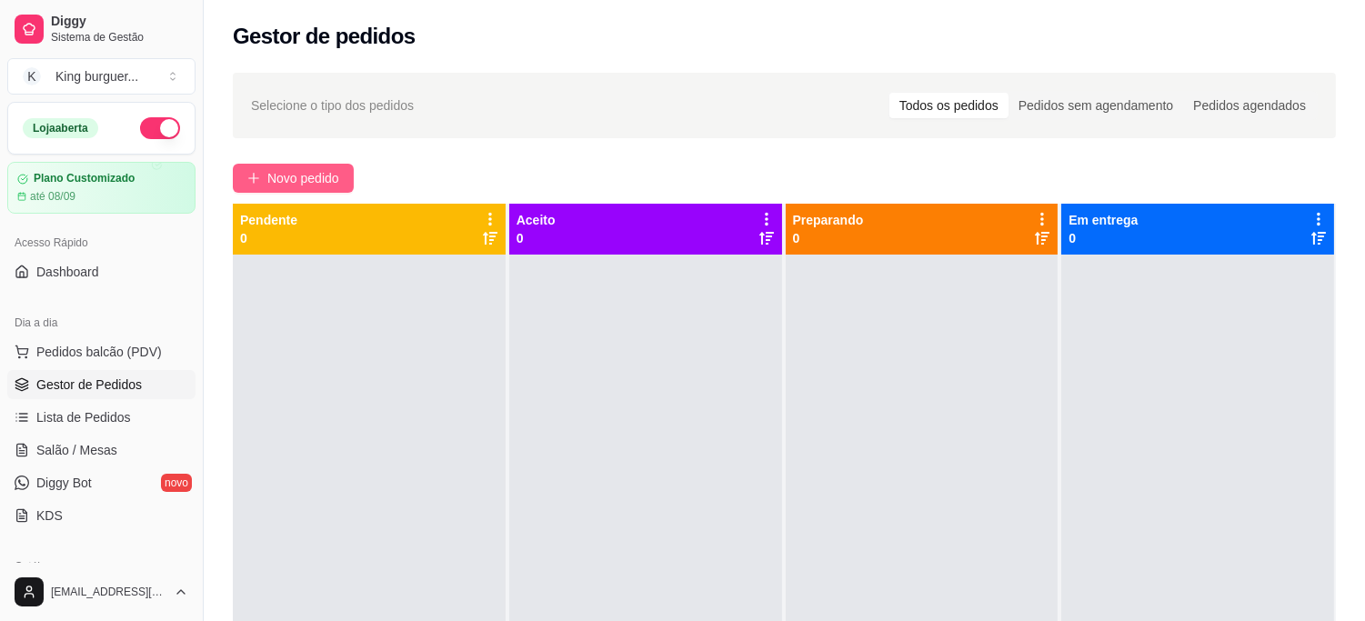
click at [323, 176] on span "Novo pedido" at bounding box center [303, 178] width 72 height 20
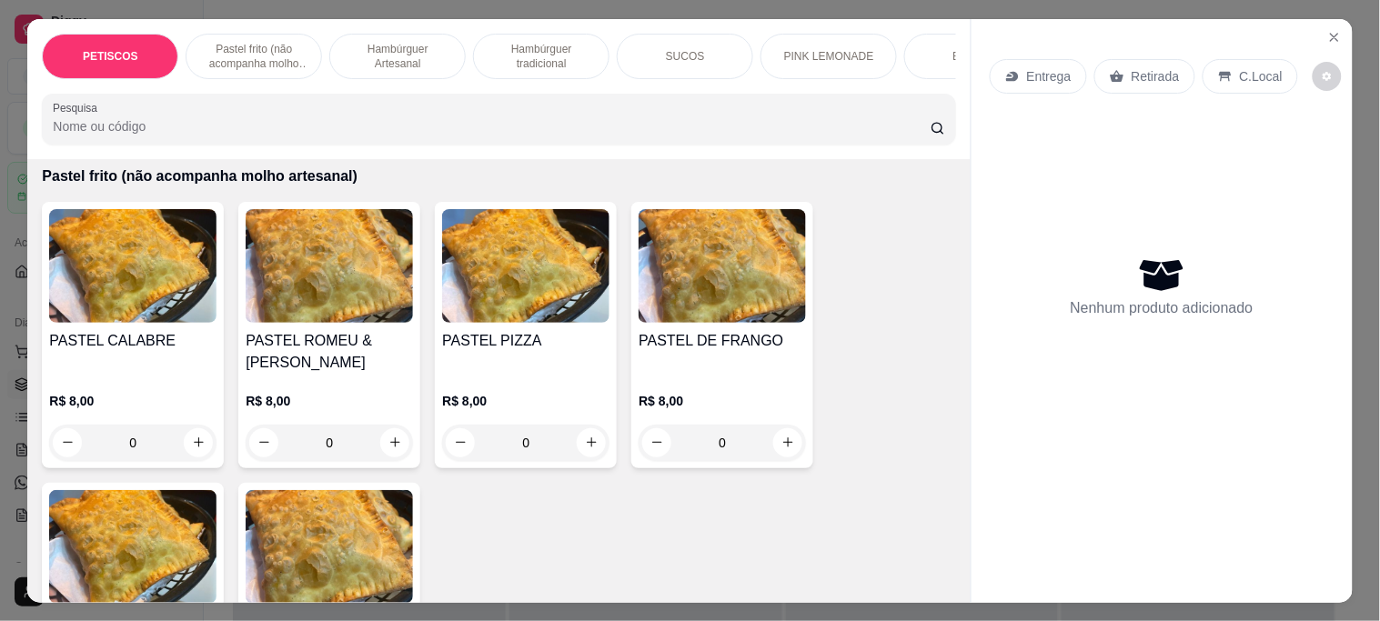
scroll to position [606, 0]
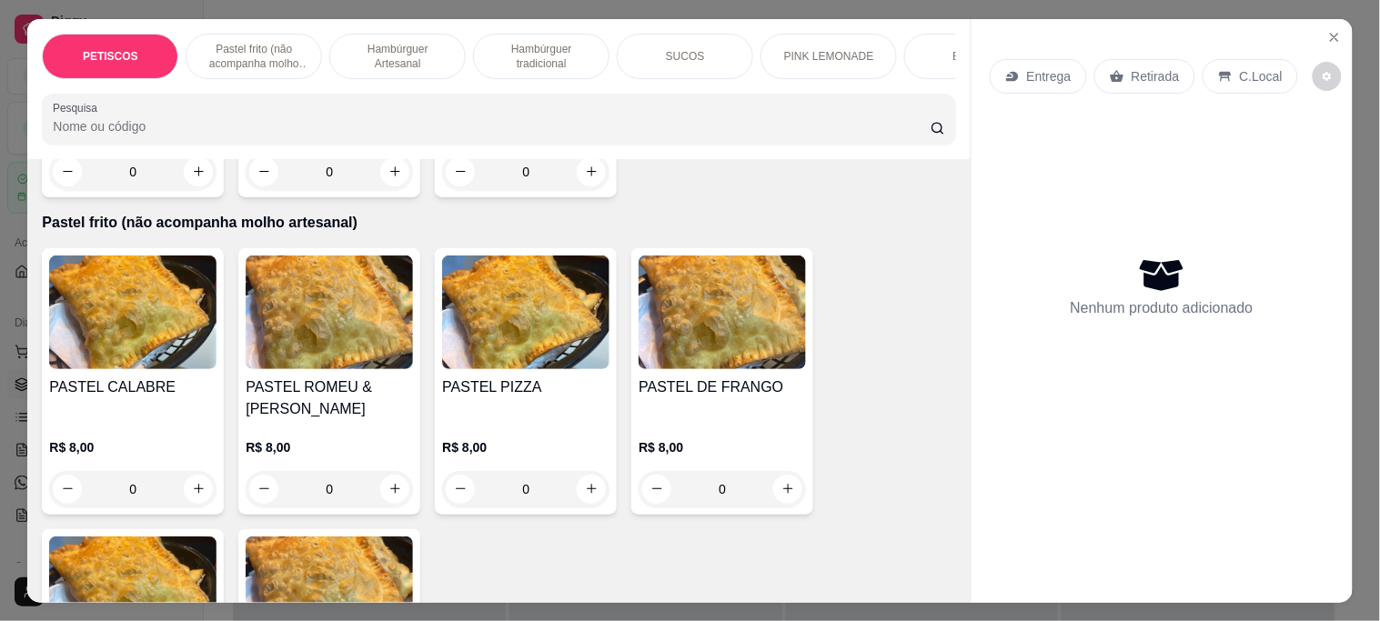
click at [722, 364] on img at bounding box center [721, 313] width 167 height 114
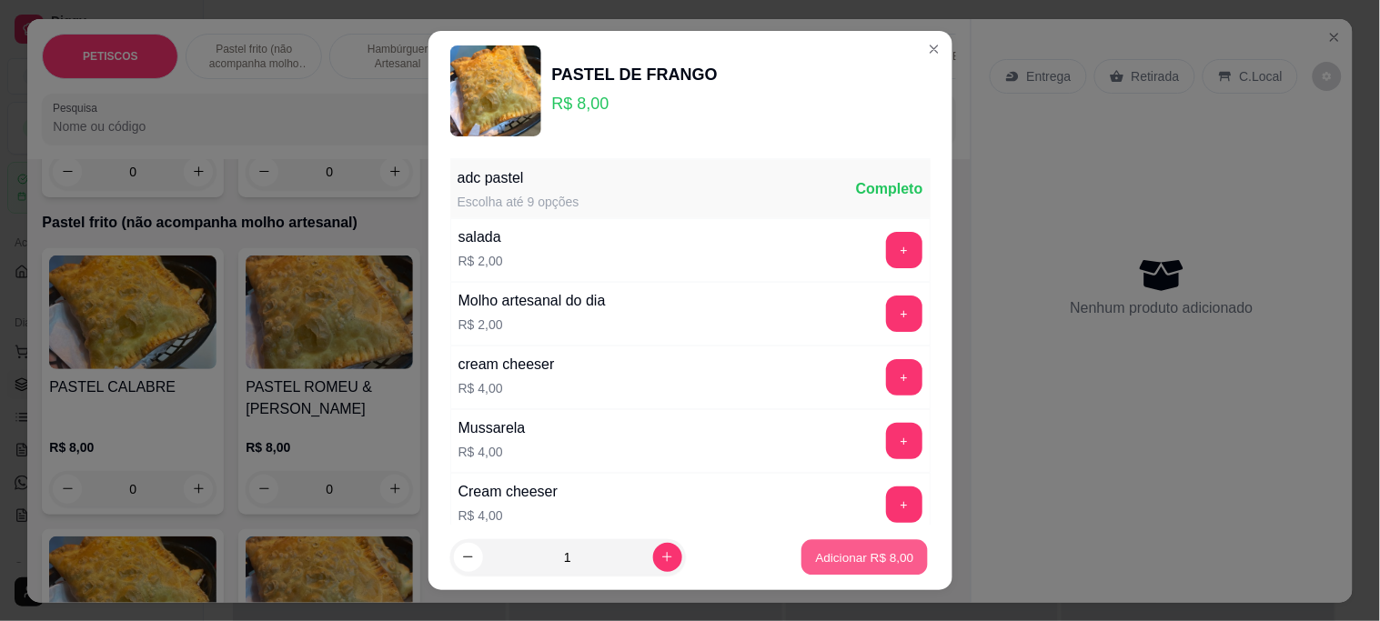
click at [857, 555] on p "Adicionar R$ 8,00" at bounding box center [865, 556] width 98 height 17
type input "1"
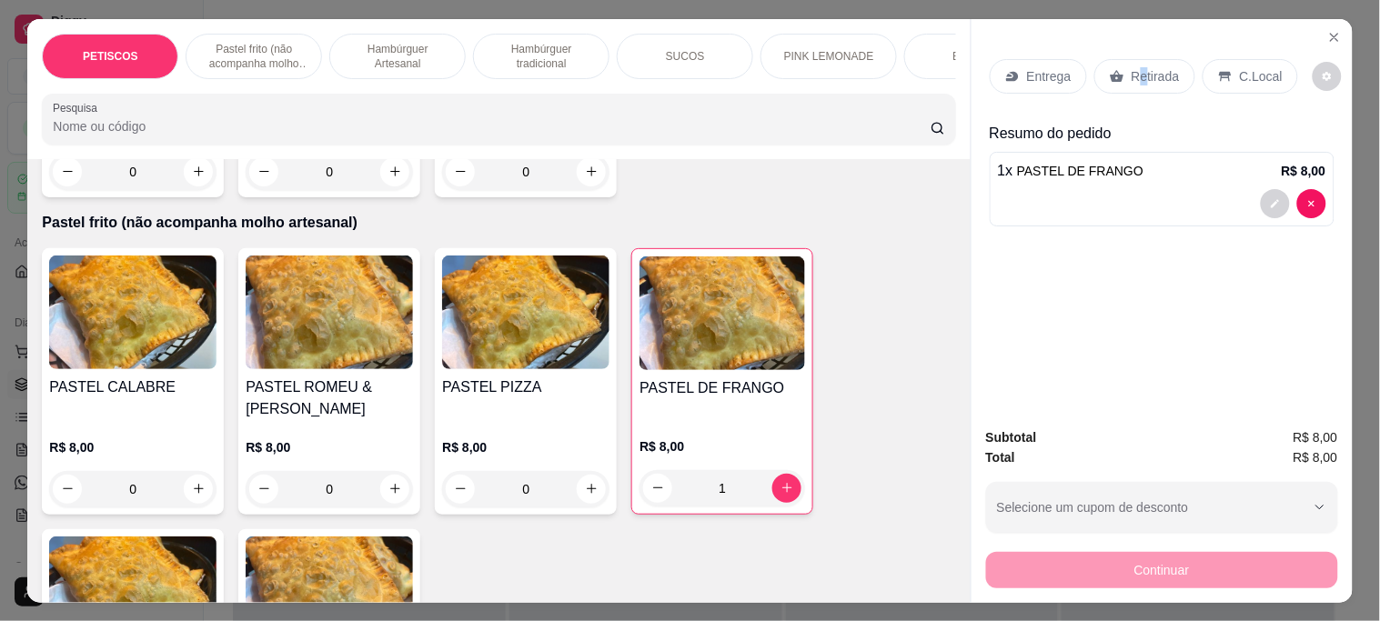
click at [1131, 71] on p "Retirada" at bounding box center [1155, 76] width 48 height 18
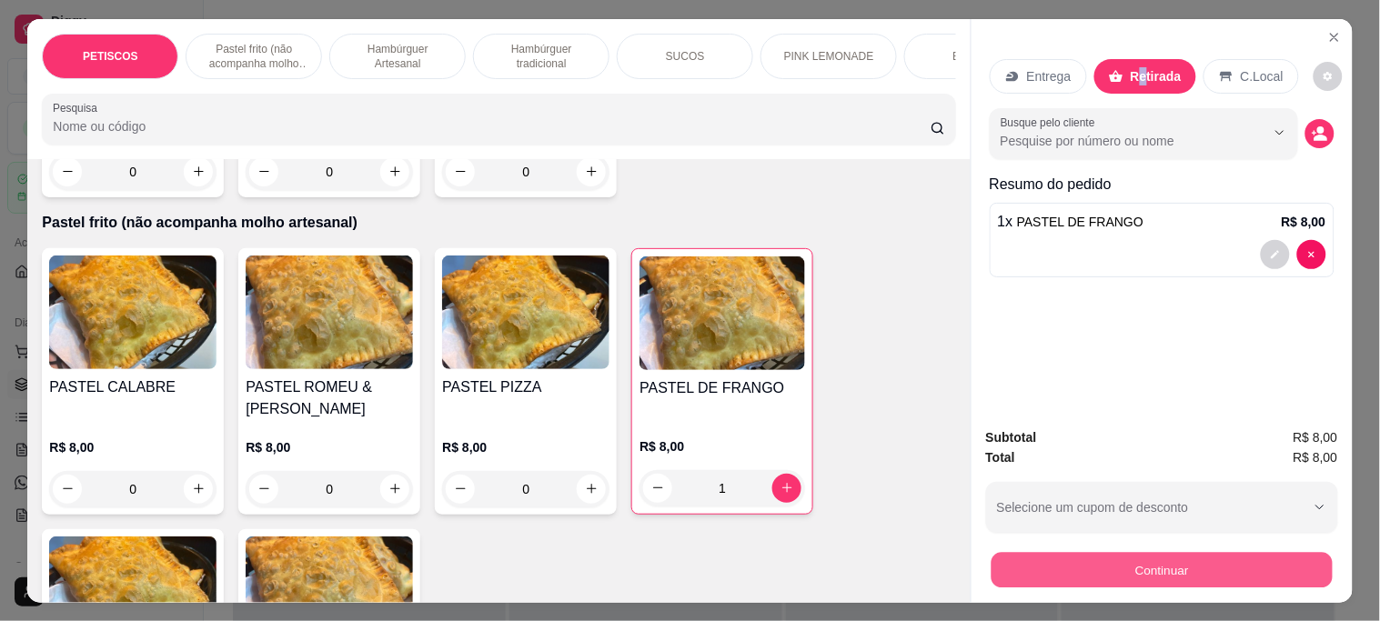
click at [1153, 566] on button "Continuar" at bounding box center [1160, 569] width 341 height 35
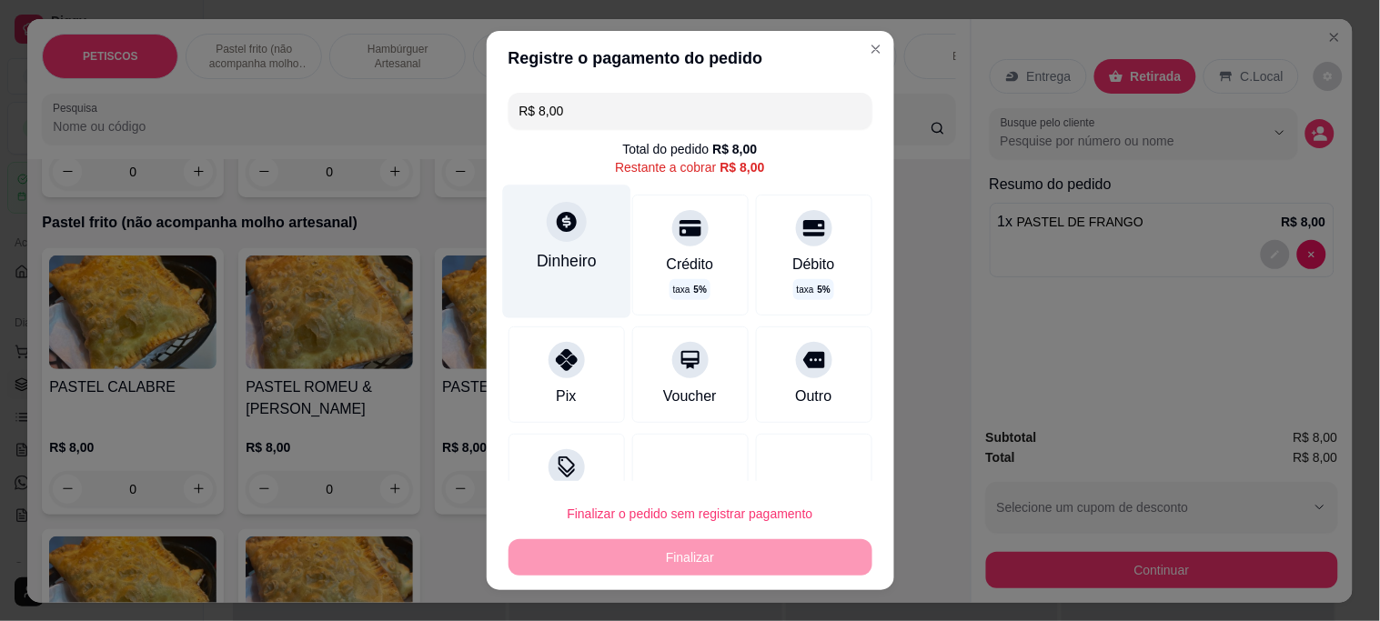
click at [573, 220] on div at bounding box center [567, 222] width 40 height 40
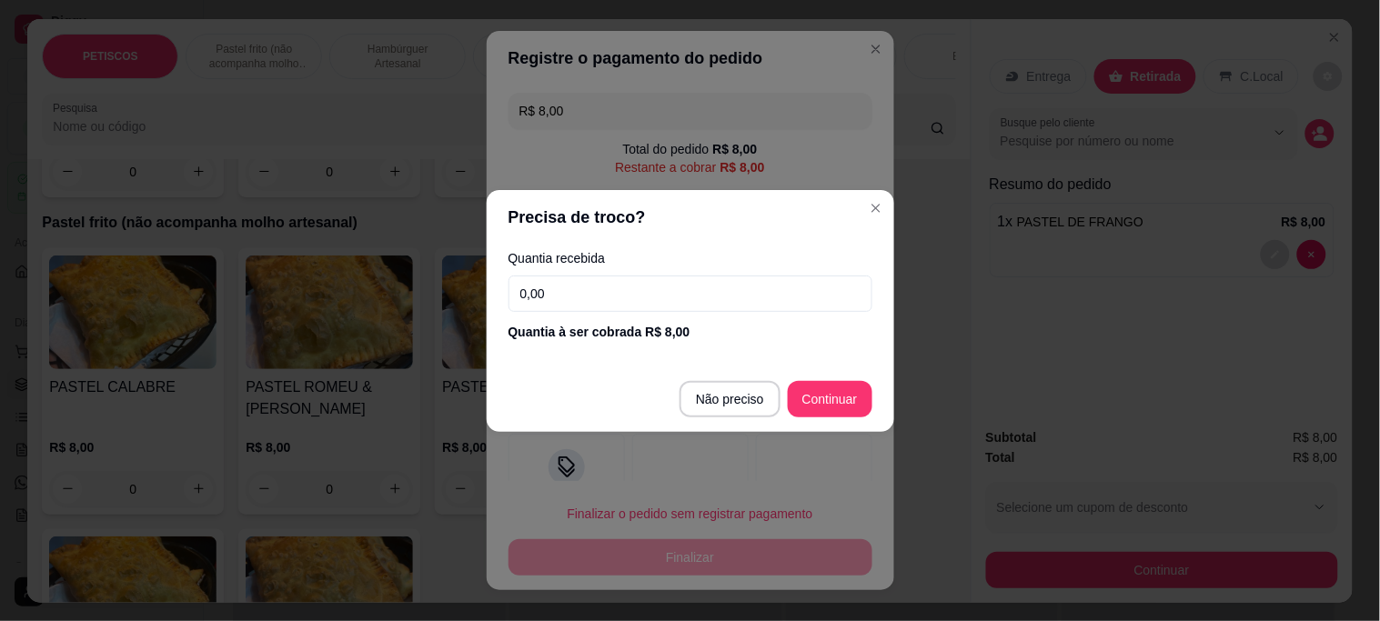
drag, startPoint x: 495, startPoint y: 298, endPoint x: 397, endPoint y: 282, distance: 99.6
click at [416, 294] on div "Precisa de troco? Quantia recebida 0,00 Quantia à ser cobrada R$ 8,00 Não preci…" at bounding box center [690, 310] width 1380 height 621
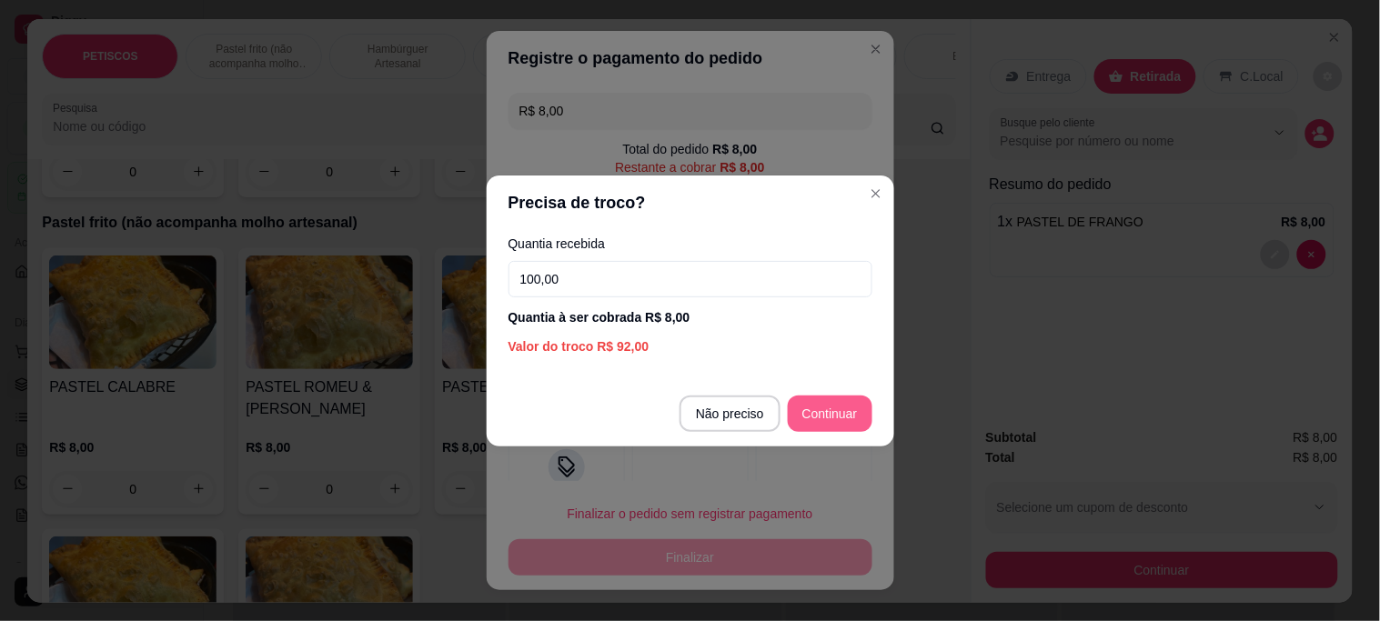
type input "100,00"
type input "R$ 0,00"
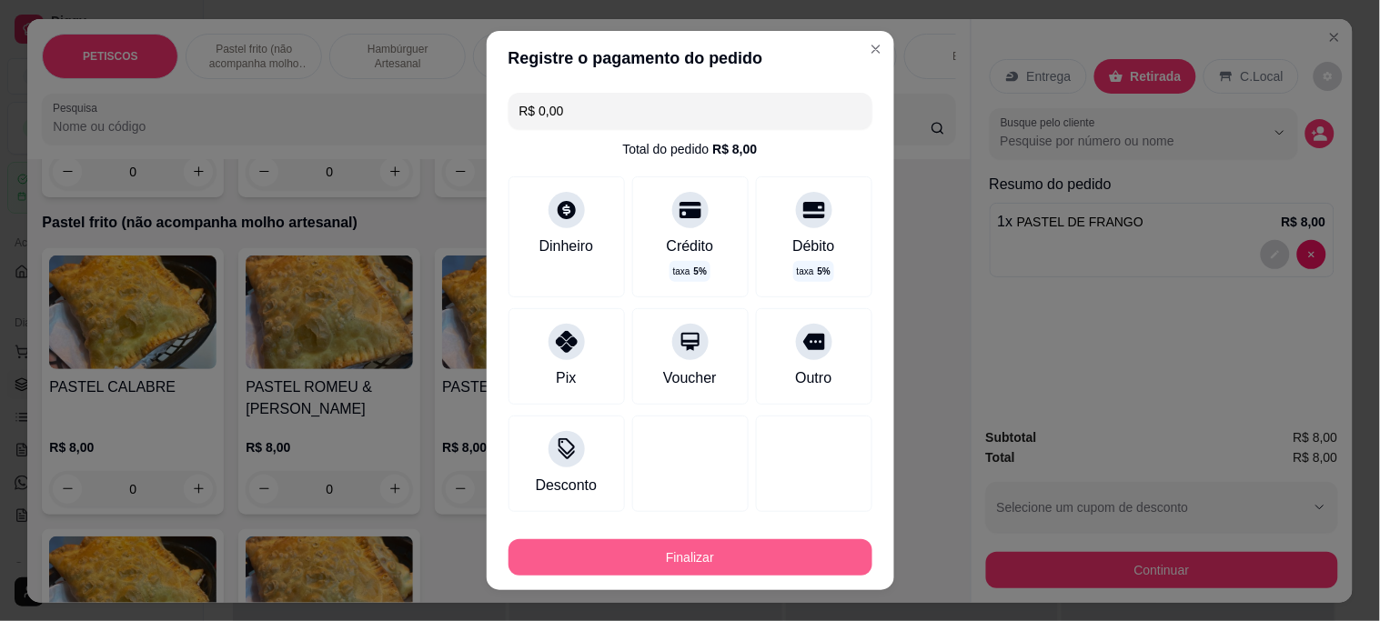
click at [728, 550] on button "Finalizar" at bounding box center [690, 557] width 364 height 36
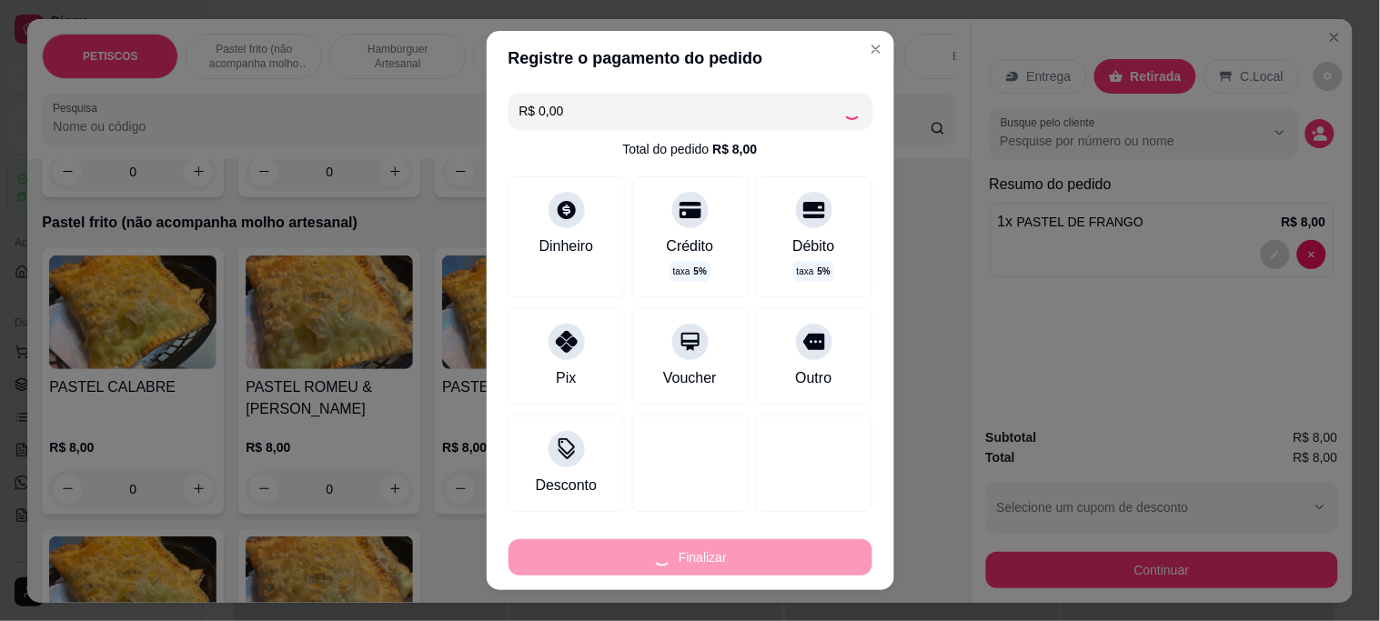
type input "0"
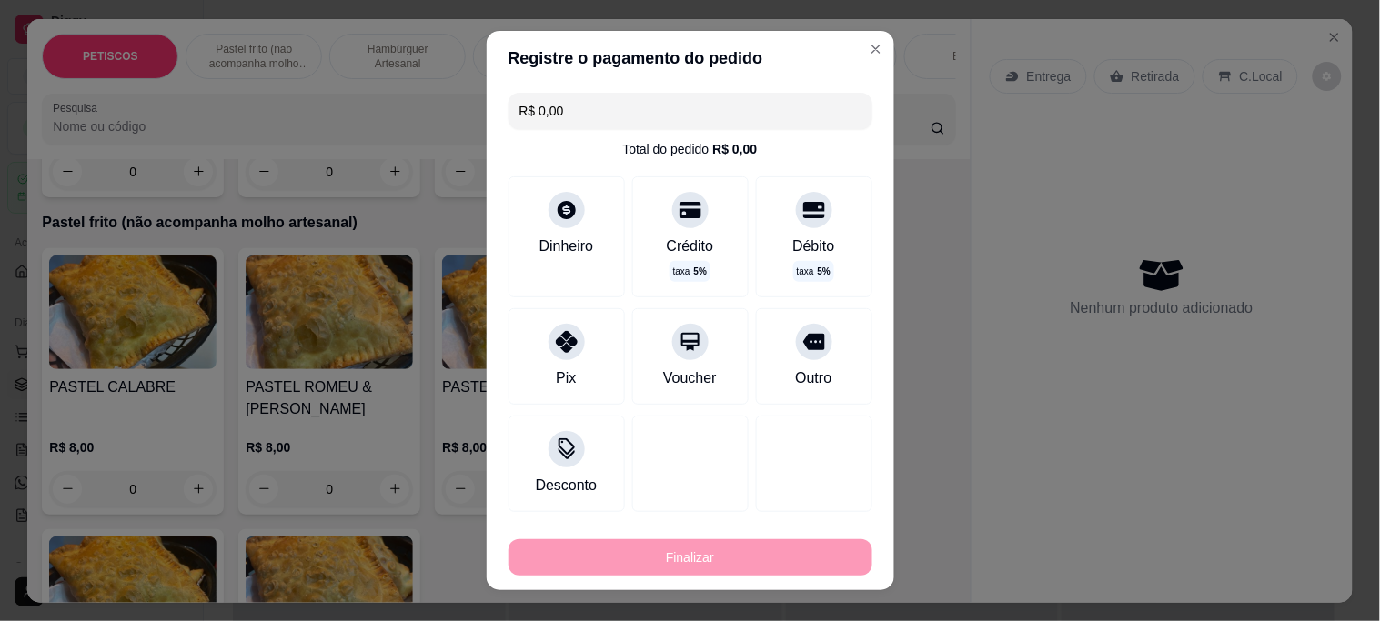
type input "-R$ 8,00"
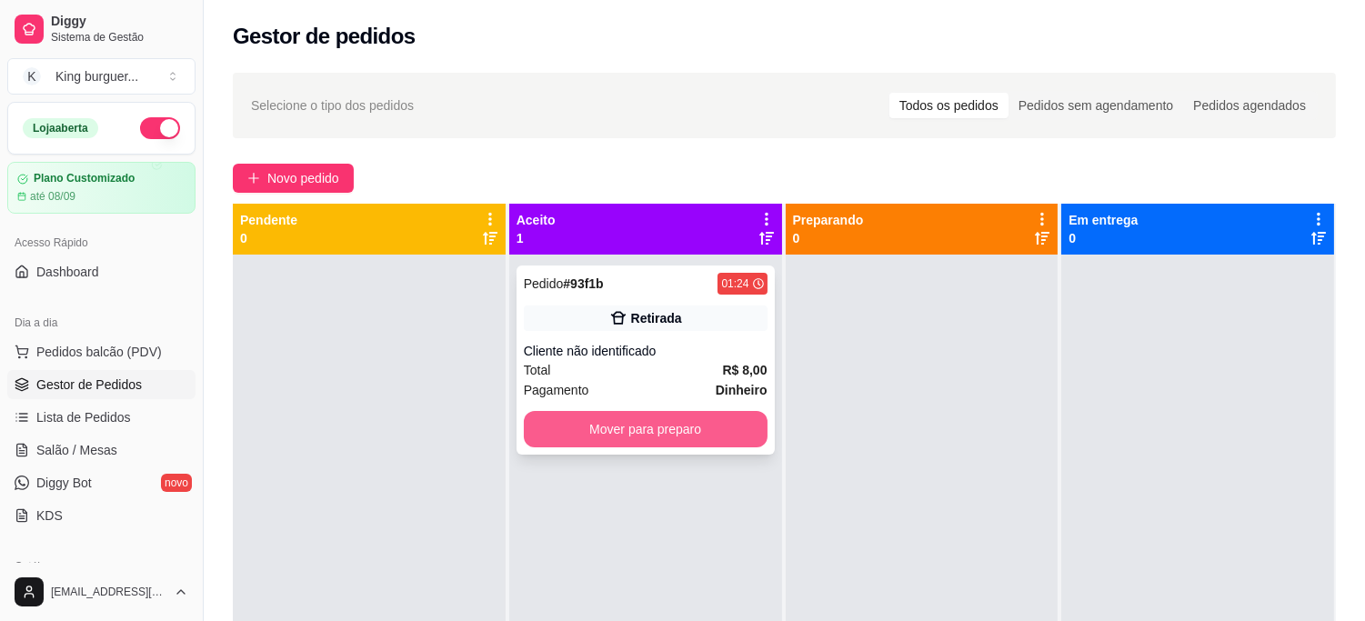
click at [709, 431] on button "Mover para preparo" at bounding box center [646, 429] width 244 height 36
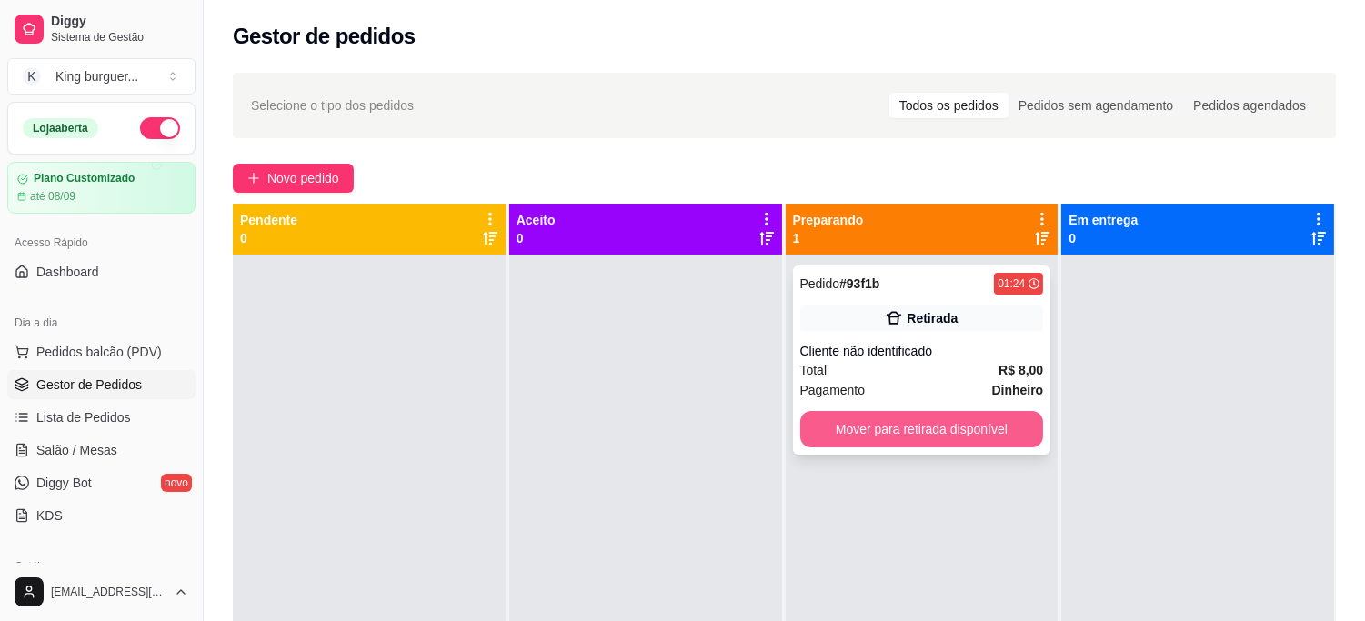
click at [856, 423] on button "Mover para retirada disponível" at bounding box center [922, 429] width 244 height 36
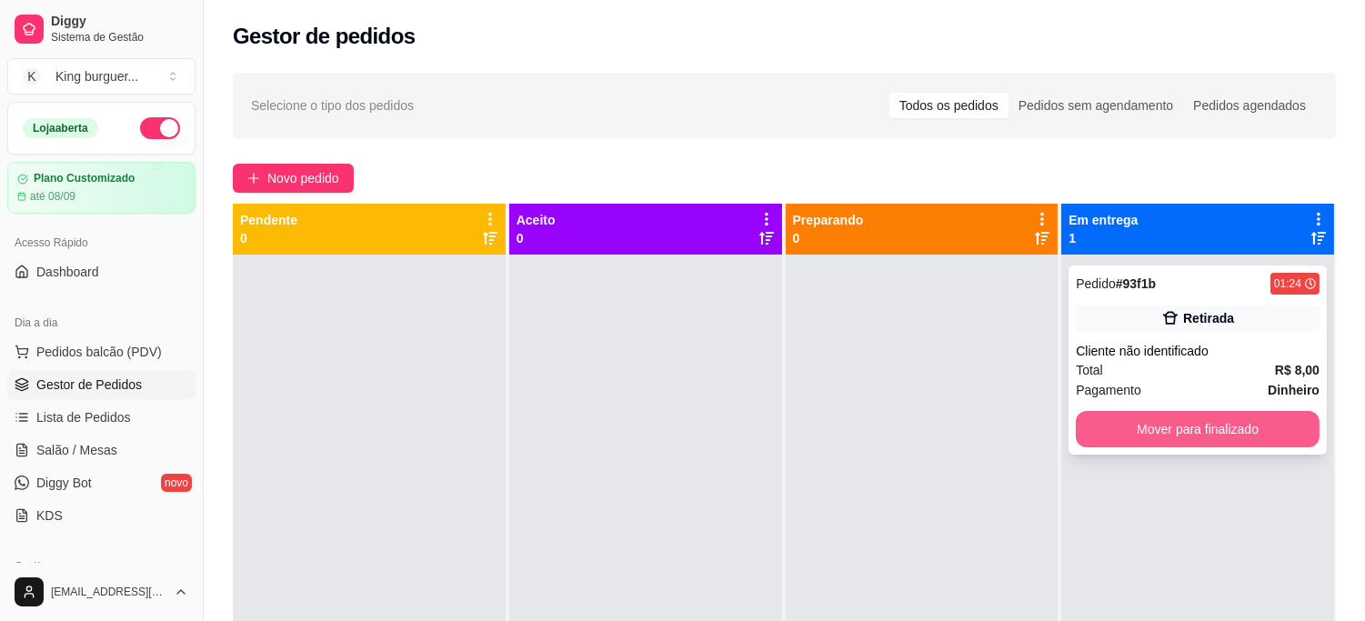
click at [1106, 424] on button "Mover para finalizado" at bounding box center [1198, 429] width 244 height 36
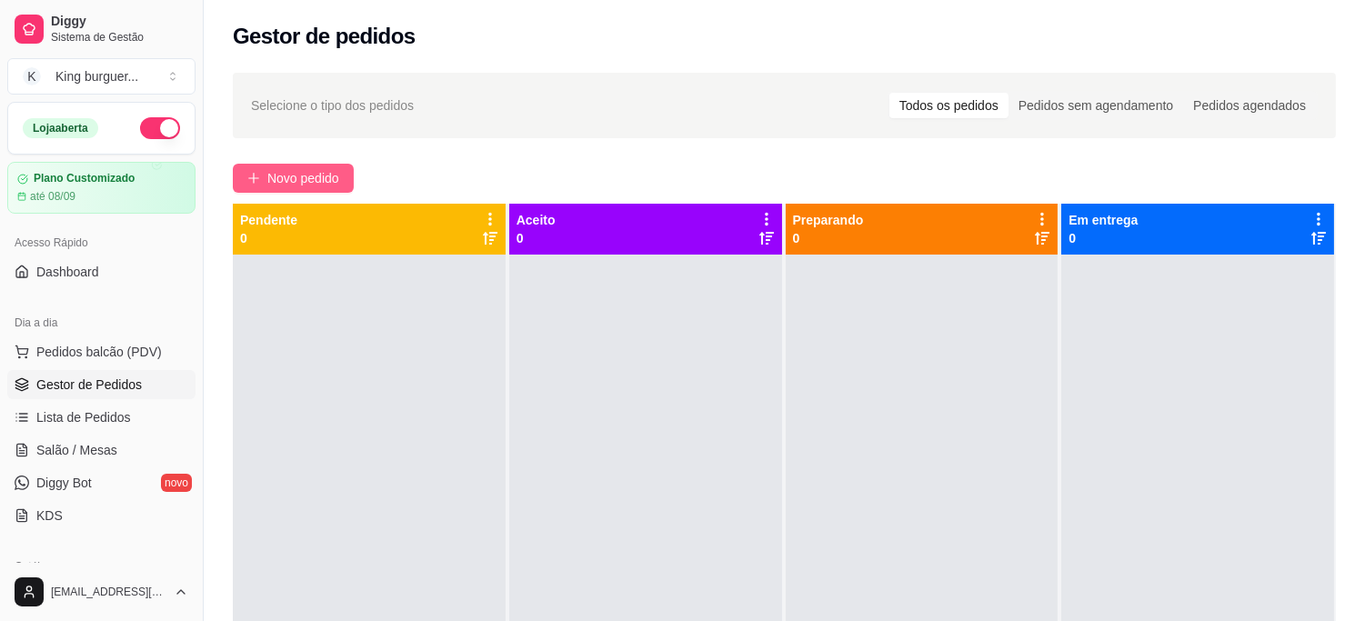
click at [296, 177] on span "Novo pedido" at bounding box center [303, 178] width 72 height 20
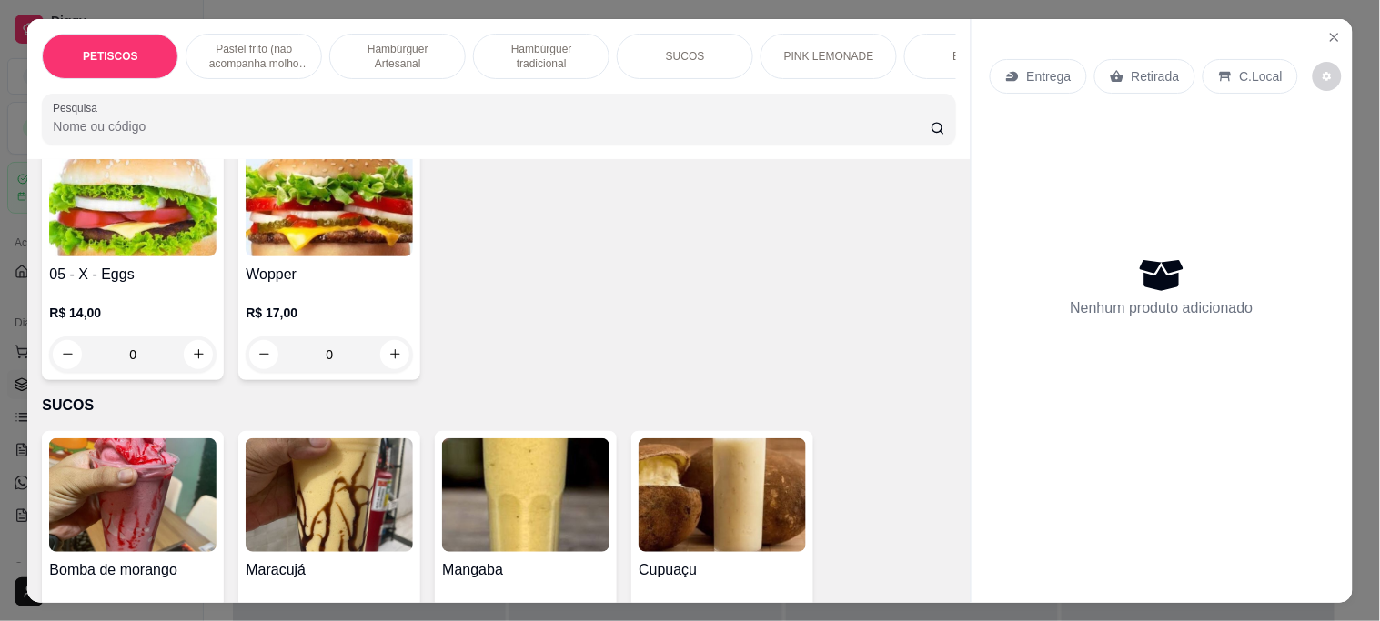
scroll to position [3435, 0]
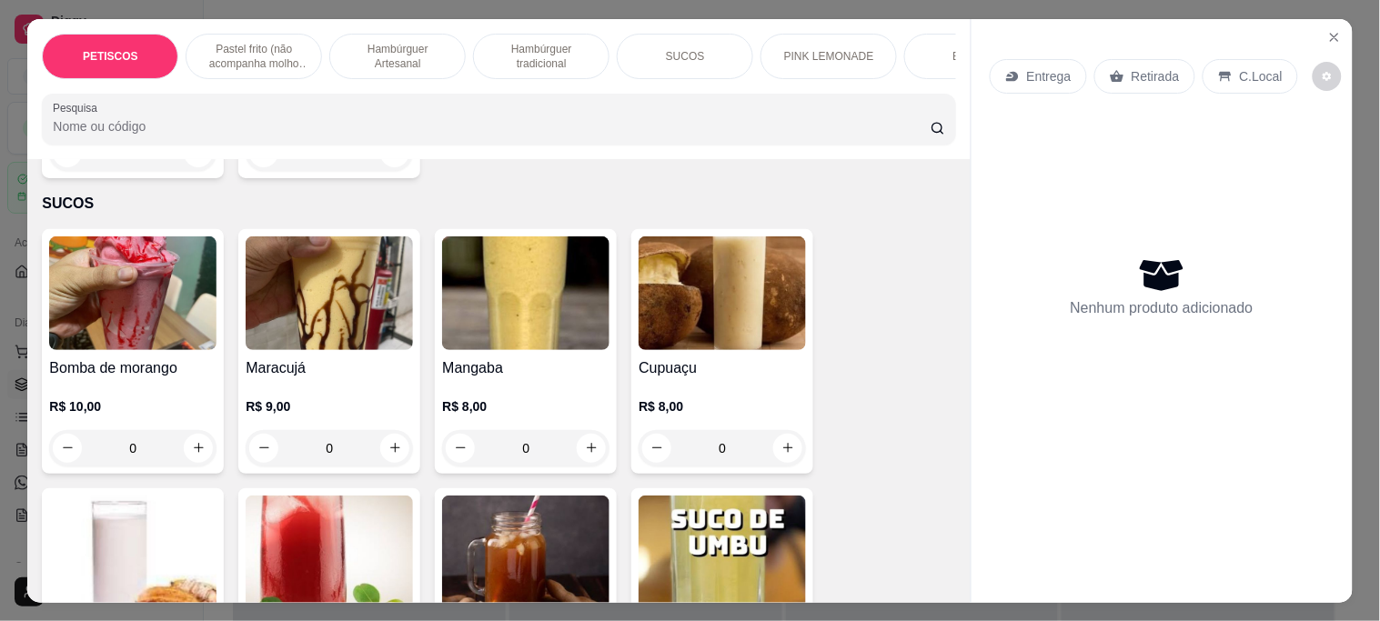
click at [379, 266] on img at bounding box center [329, 293] width 167 height 114
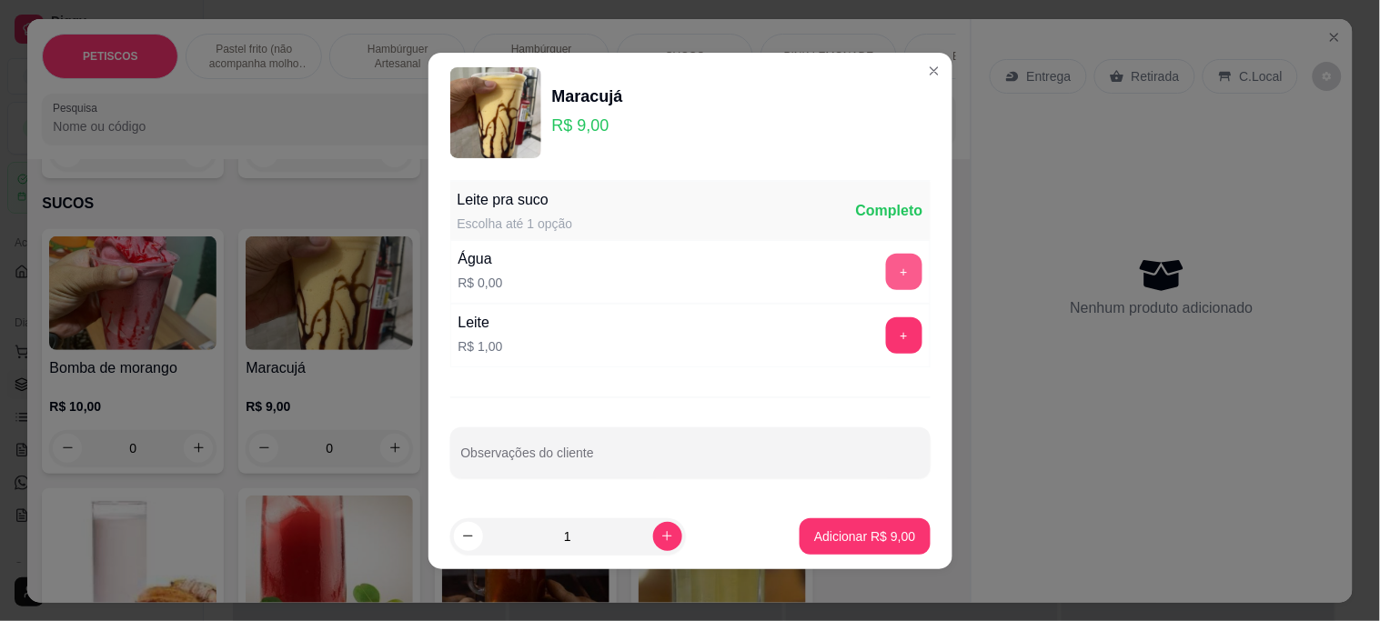
click at [886, 271] on button "+" at bounding box center [904, 272] width 36 height 36
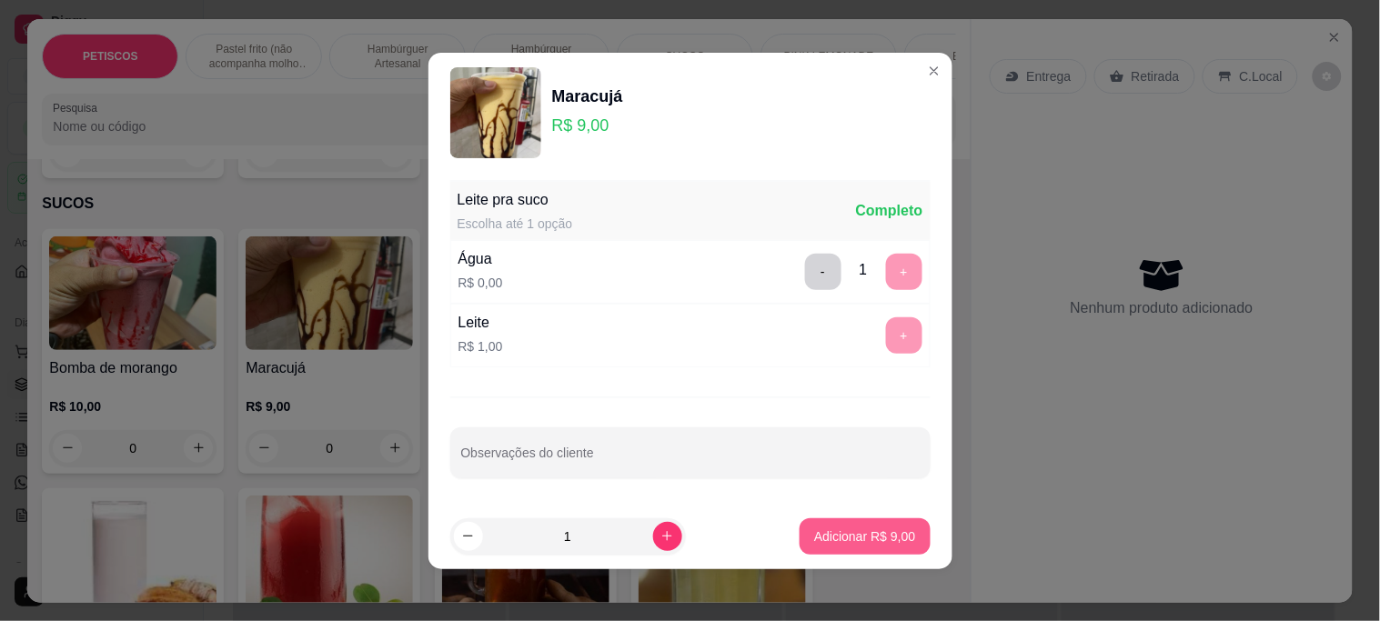
click at [824, 543] on p "Adicionar R$ 9,00" at bounding box center [864, 536] width 101 height 18
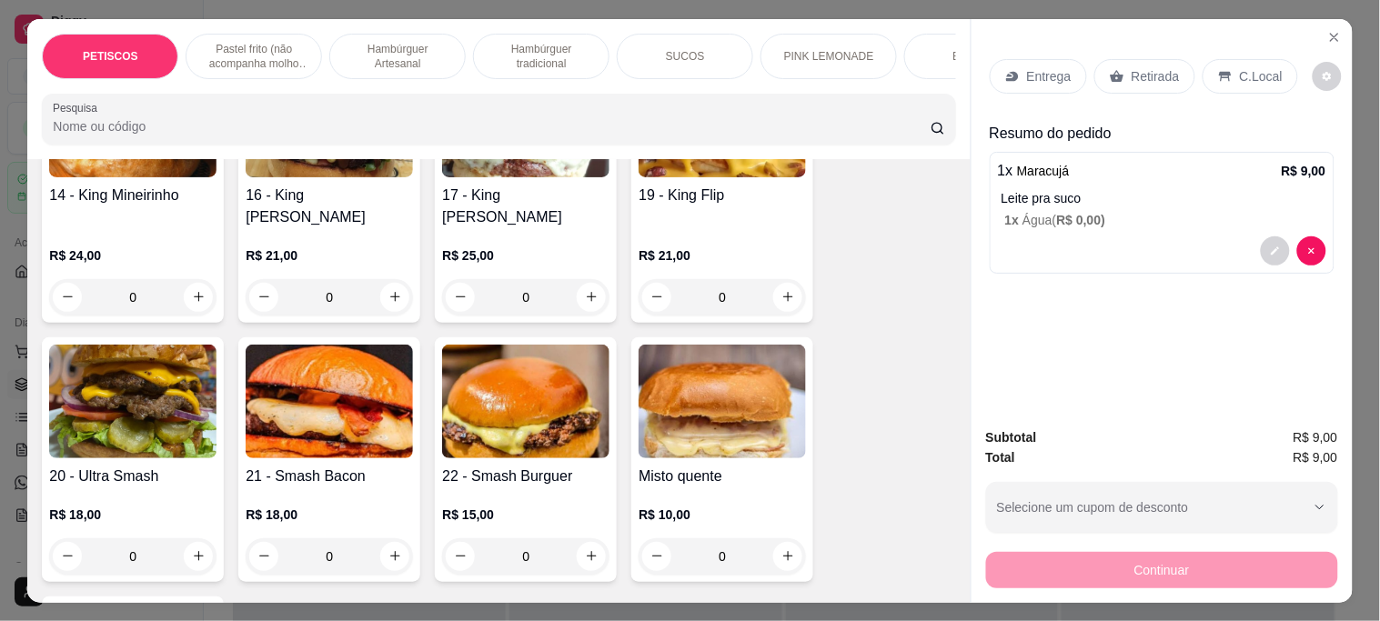
scroll to position [2190, 0]
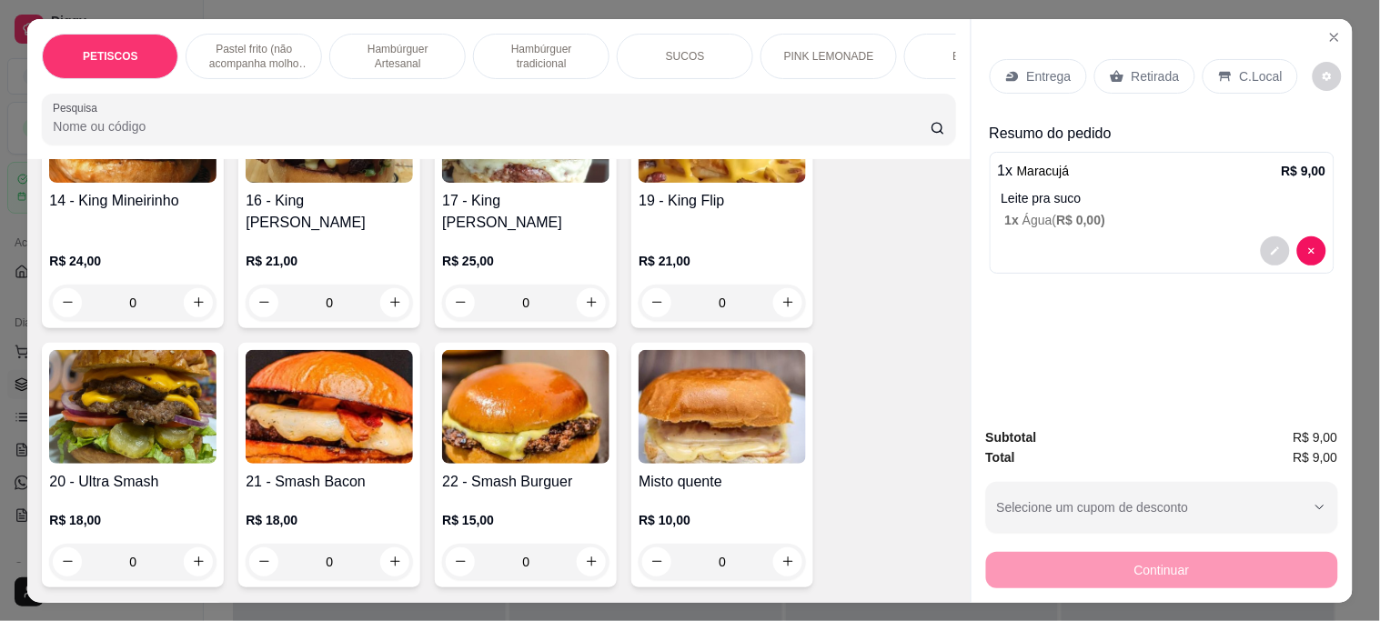
click at [721, 371] on img at bounding box center [721, 407] width 167 height 114
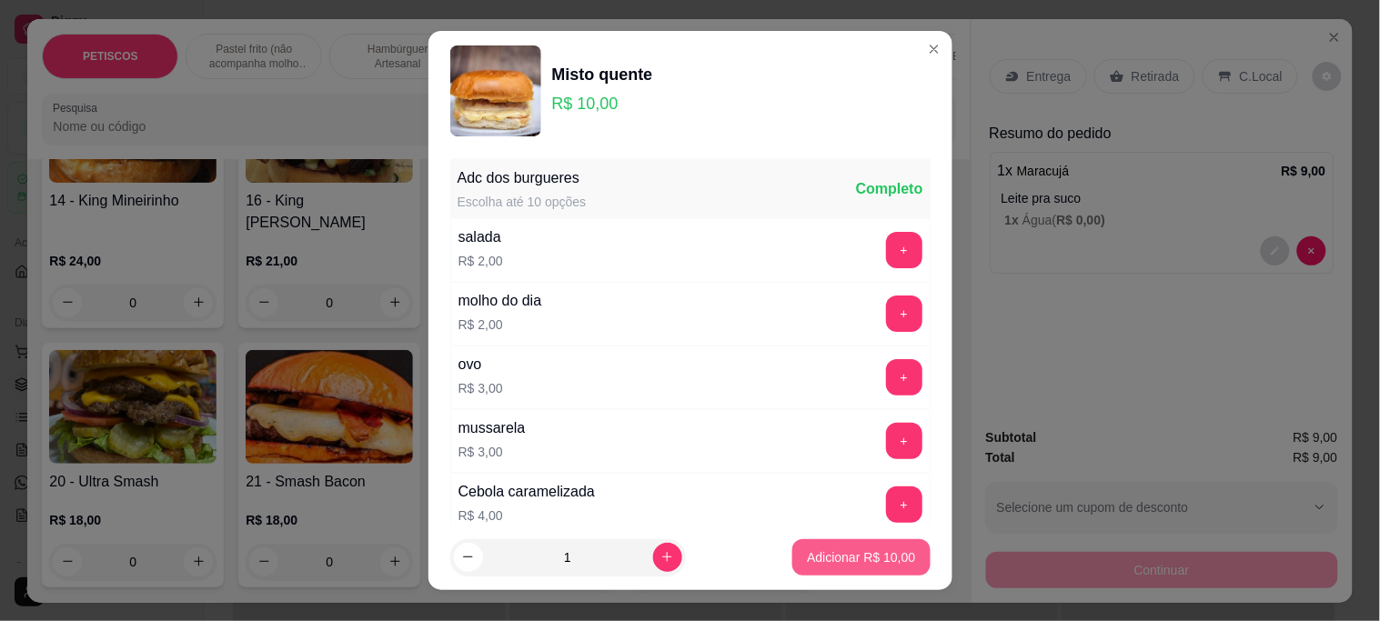
click at [875, 552] on p "Adicionar R$ 10,00" at bounding box center [861, 557] width 108 height 18
type input "1"
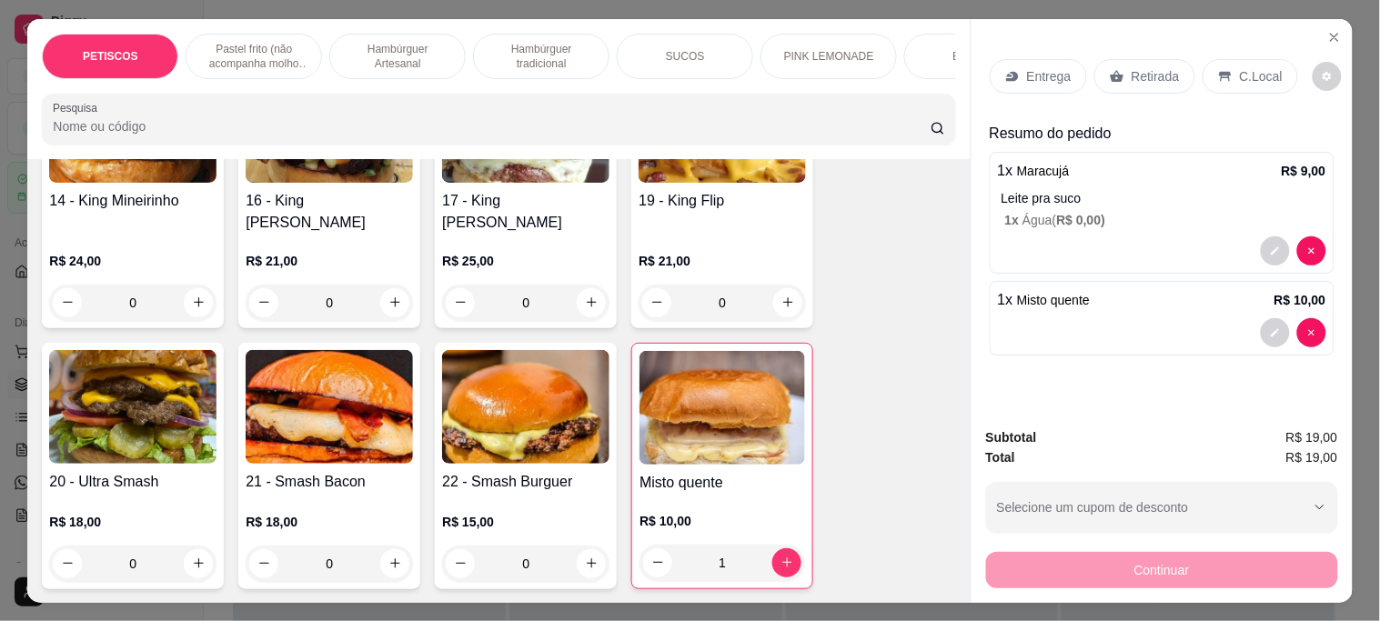
click at [1138, 75] on p "Retirada" at bounding box center [1155, 76] width 48 height 18
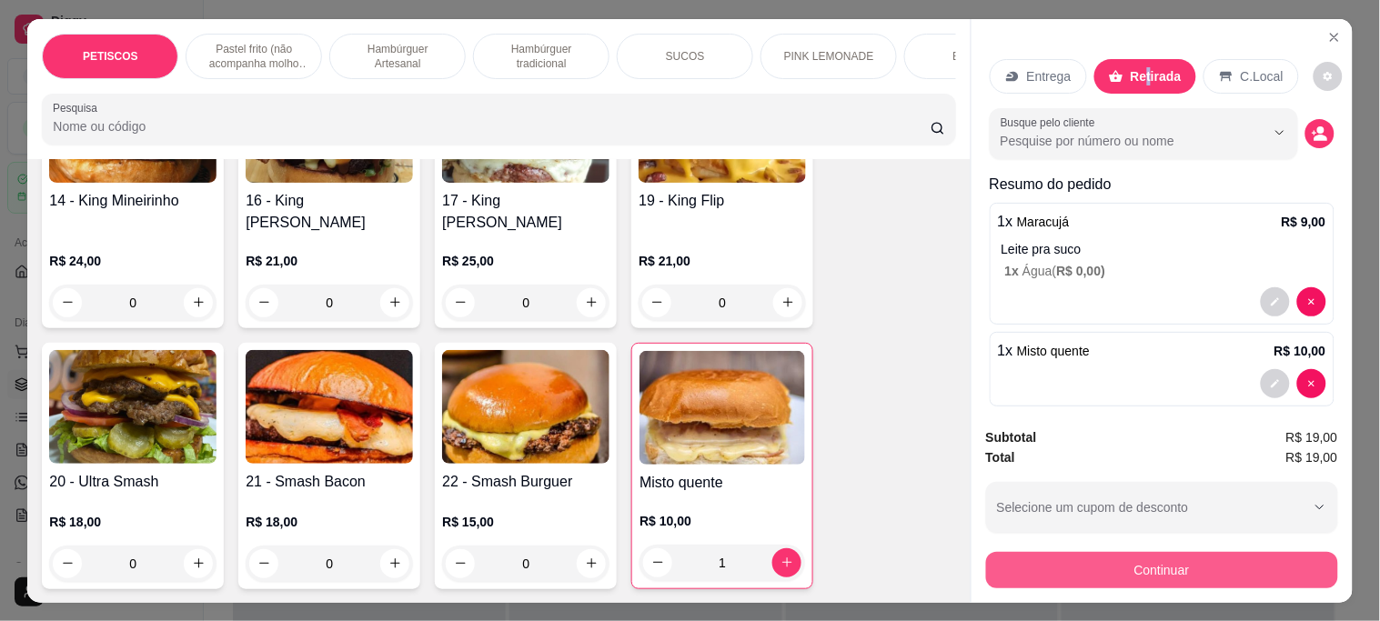
click at [1060, 555] on button "Continuar" at bounding box center [1162, 570] width 352 height 36
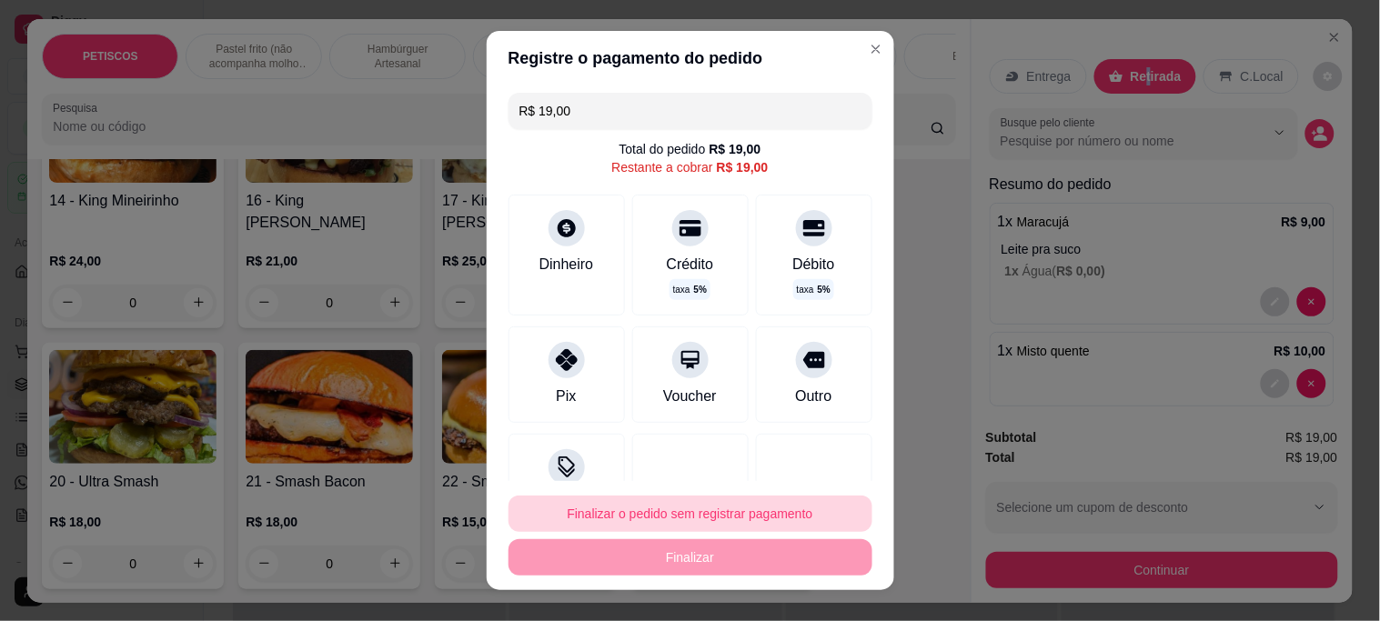
click at [742, 515] on button "Finalizar o pedido sem registrar pagamento" at bounding box center [690, 514] width 364 height 36
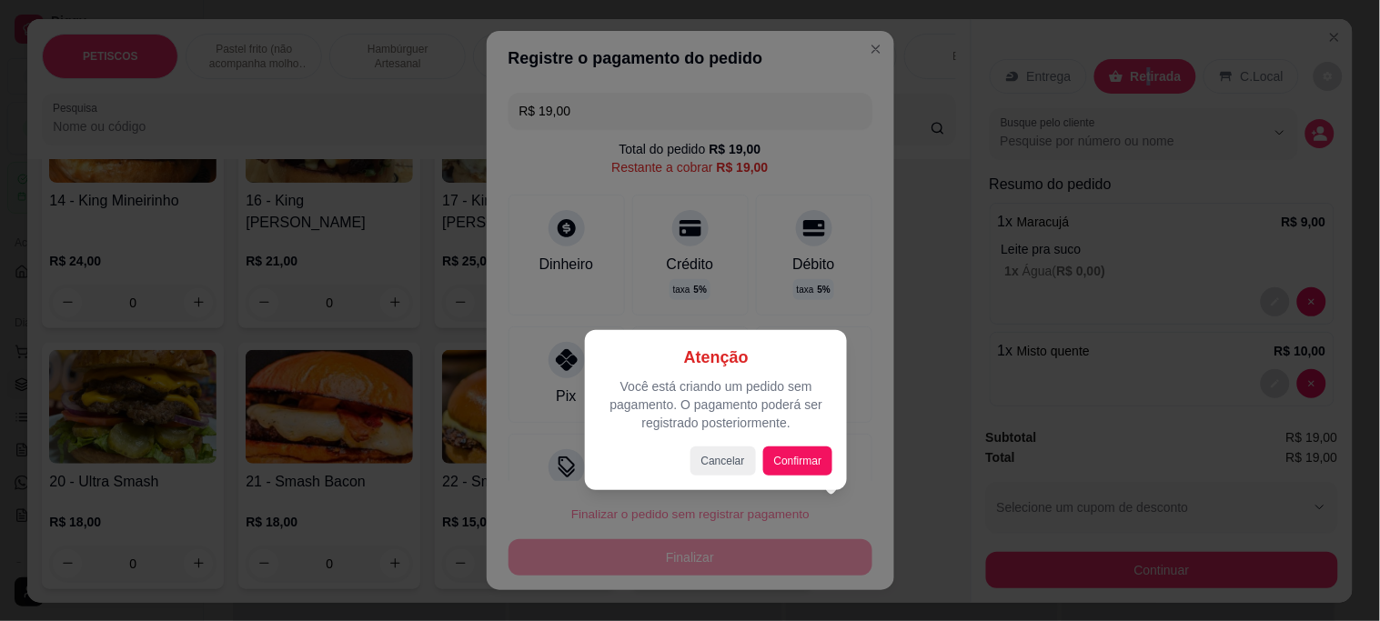
click at [660, 194] on div at bounding box center [690, 310] width 1380 height 621
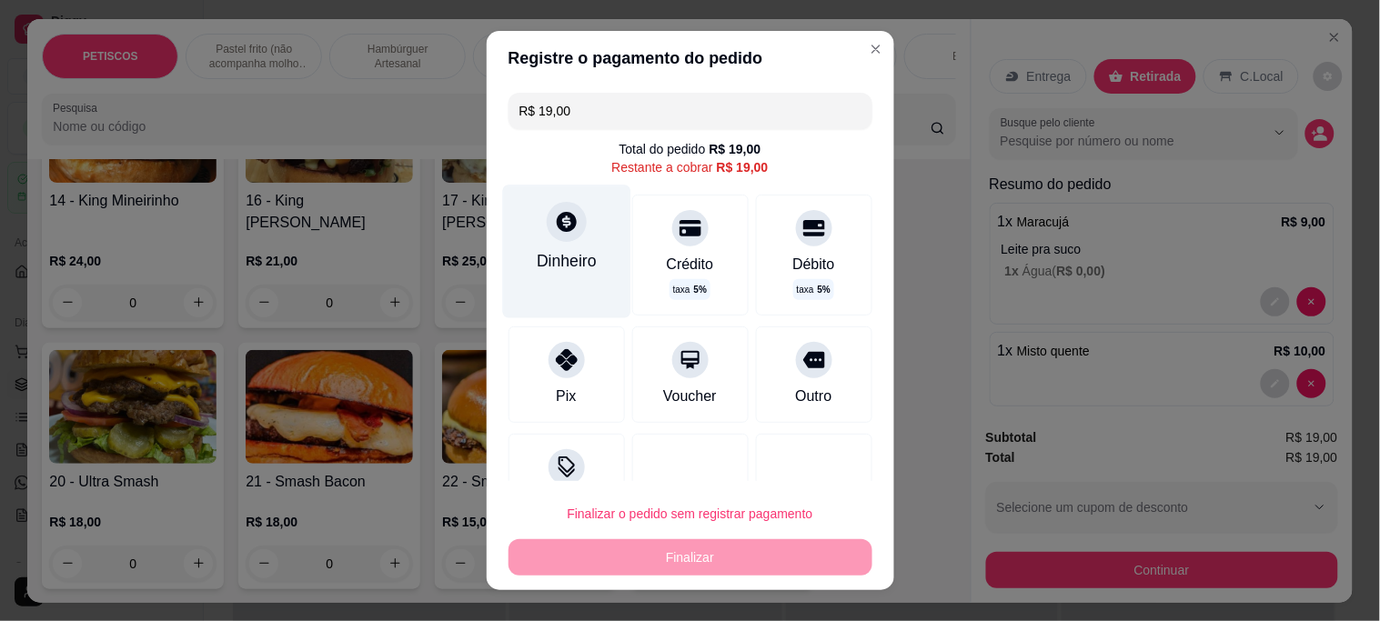
click at [557, 232] on icon at bounding box center [566, 222] width 24 height 24
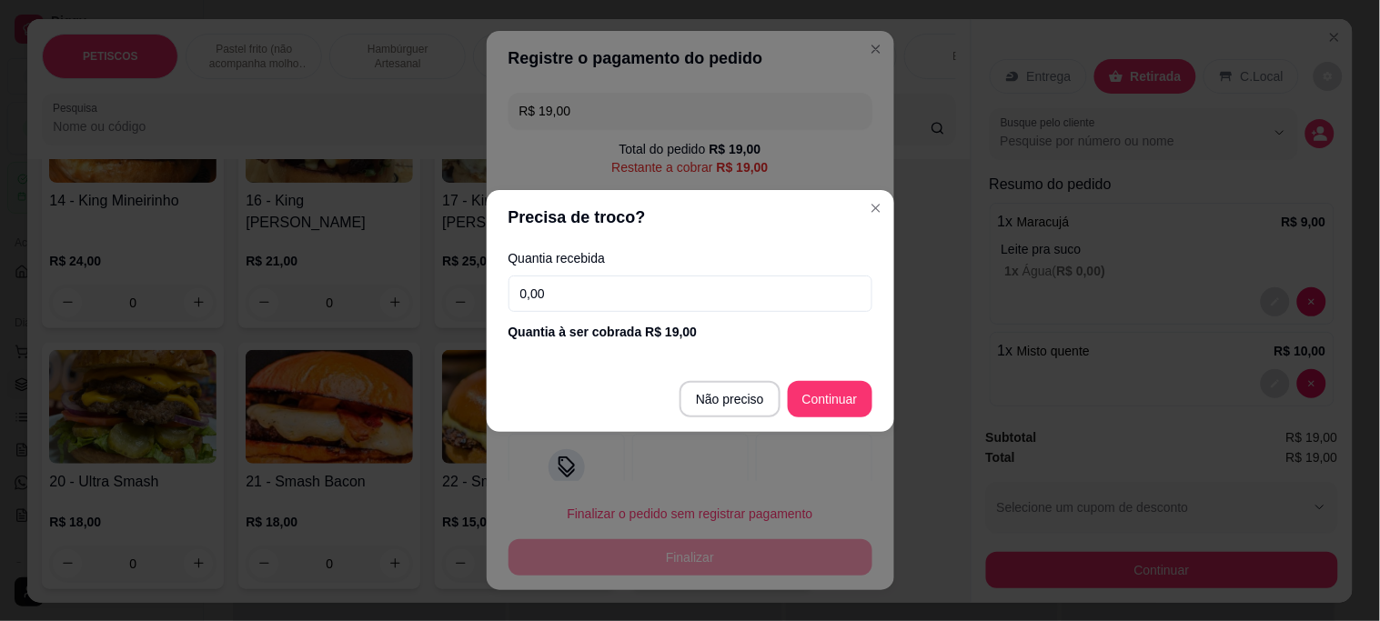
drag, startPoint x: 573, startPoint y: 296, endPoint x: 452, endPoint y: 296, distance: 121.0
click at [452, 296] on div "Precisa de troco? Quantia recebida 0,00 Quantia à ser cobrada R$ 19,00 Não prec…" at bounding box center [690, 310] width 1380 height 621
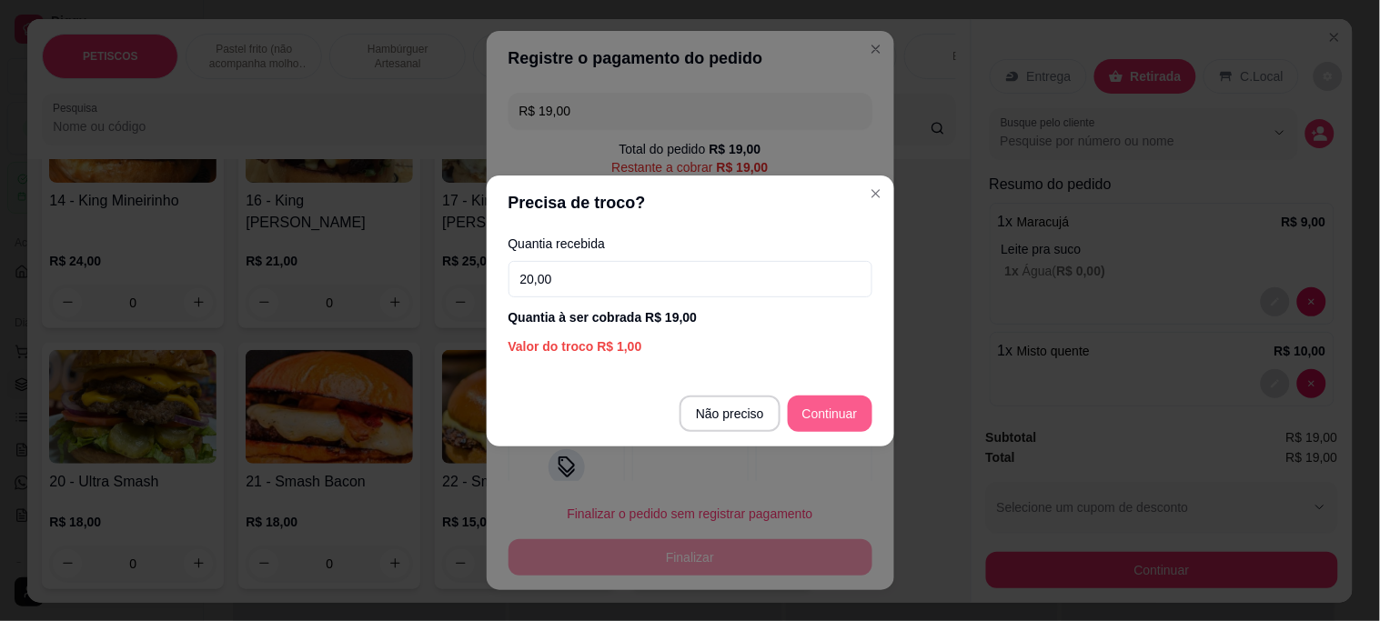
type input "20,00"
type input "R$ 0,00"
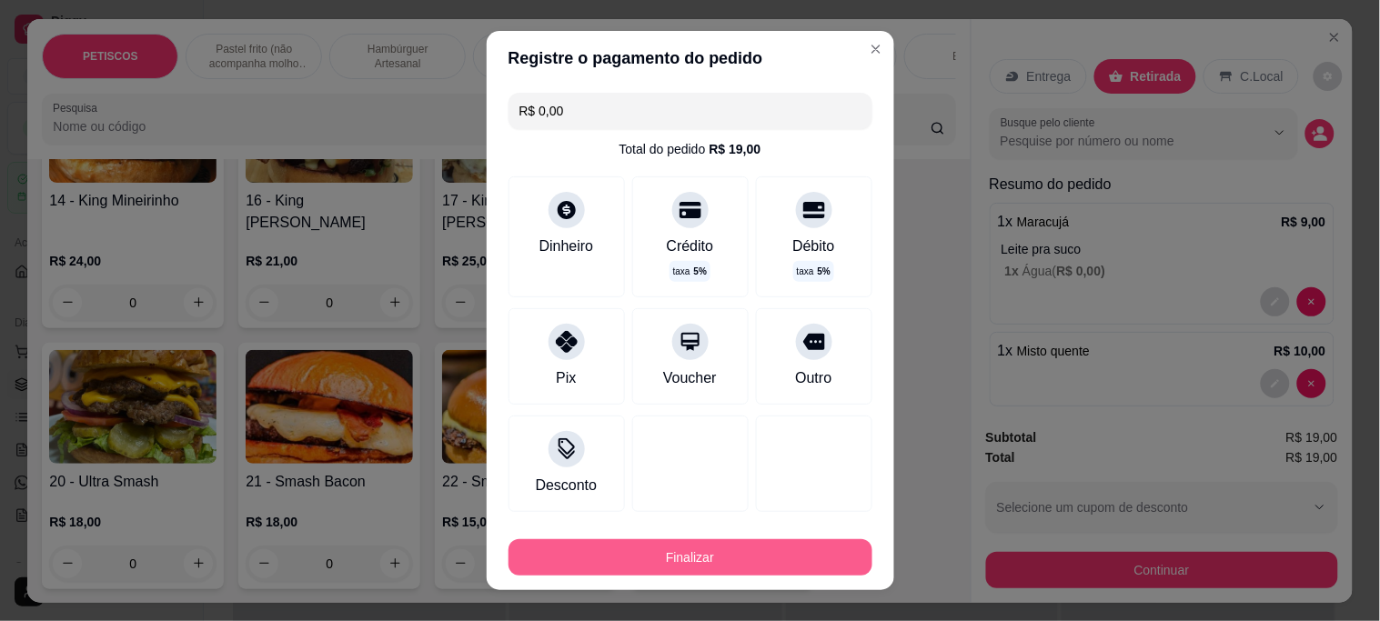
click at [779, 568] on button "Finalizar" at bounding box center [690, 557] width 364 height 36
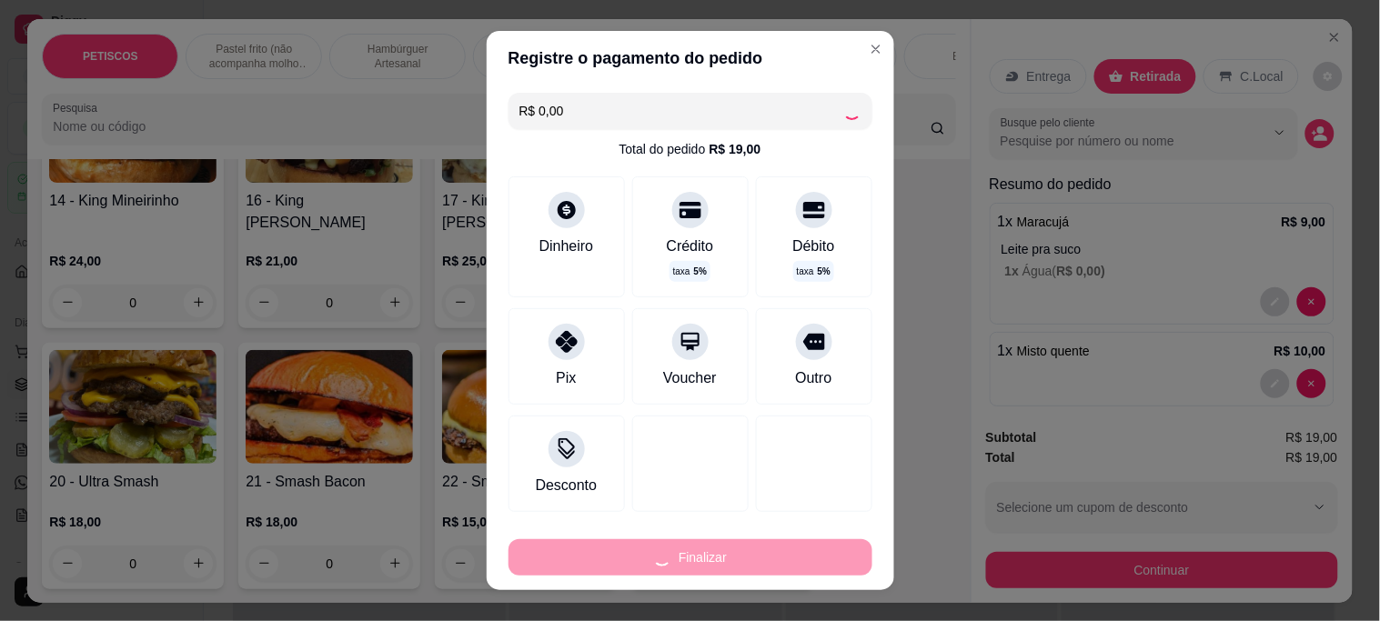
type input "0"
type input "-R$ 19,00"
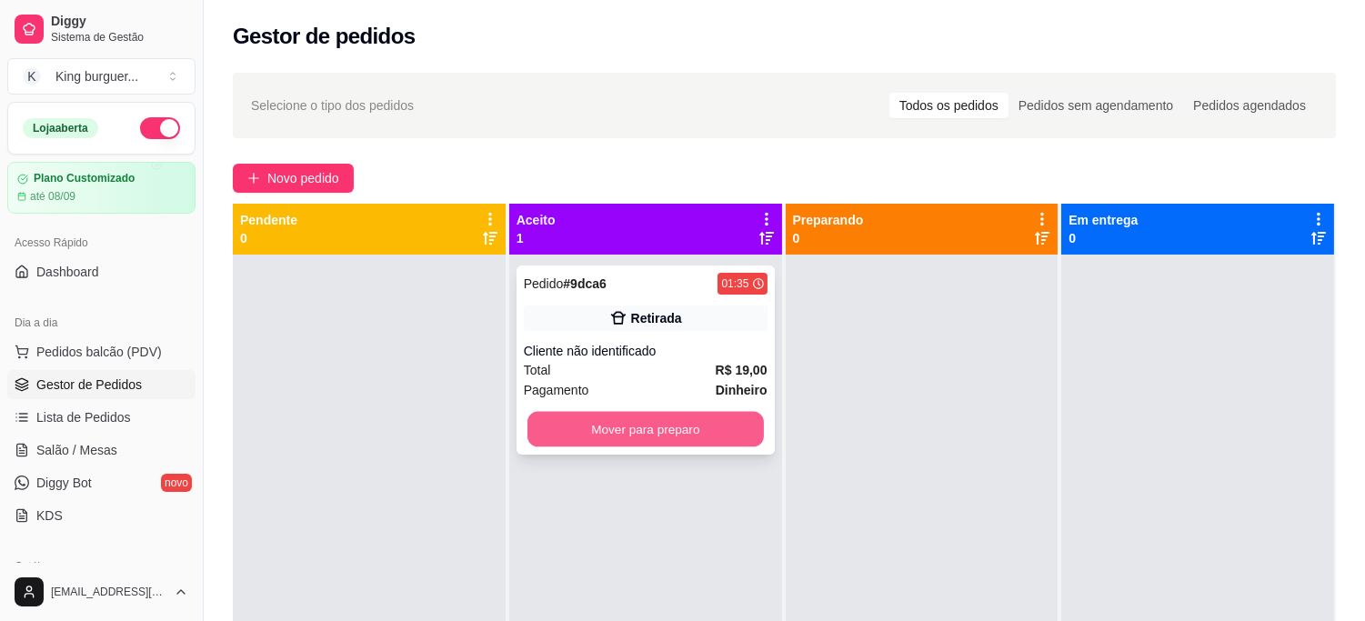
click at [676, 430] on button "Mover para preparo" at bounding box center [645, 429] width 236 height 35
click at [678, 431] on div "Mover para preparo" at bounding box center [646, 429] width 244 height 36
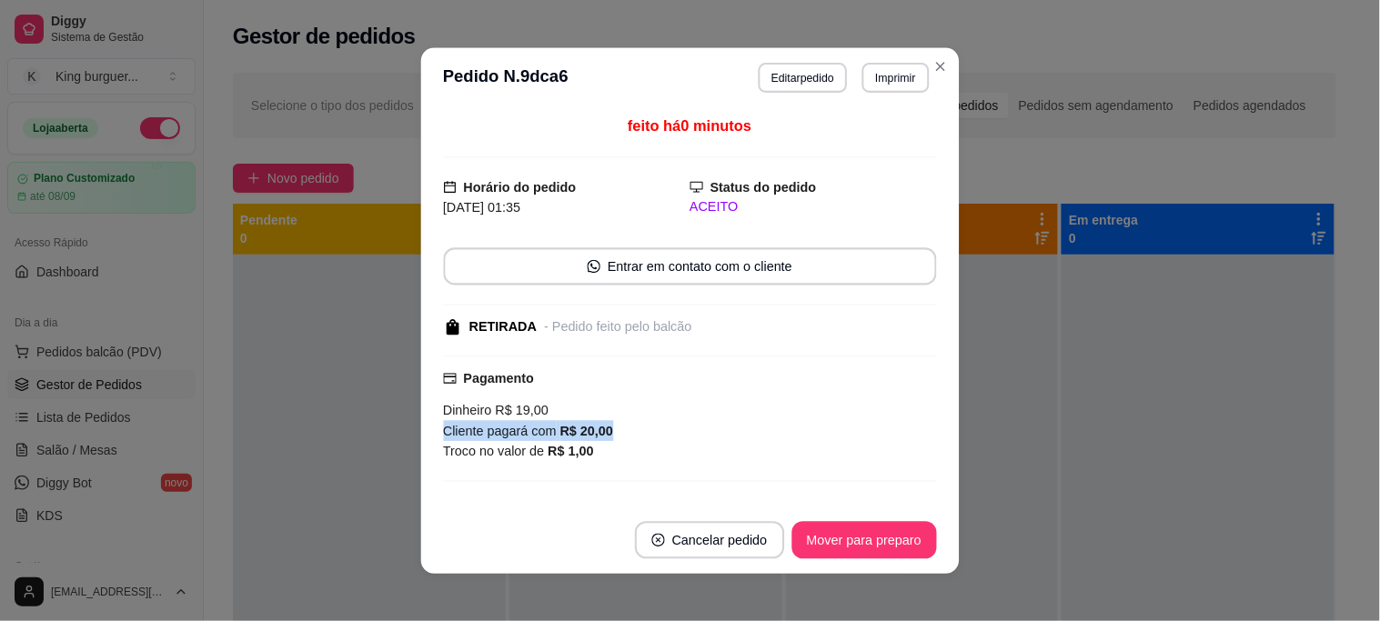
click at [678, 431] on div "Cliente pagará com R$ 20,00" at bounding box center [689, 430] width 493 height 21
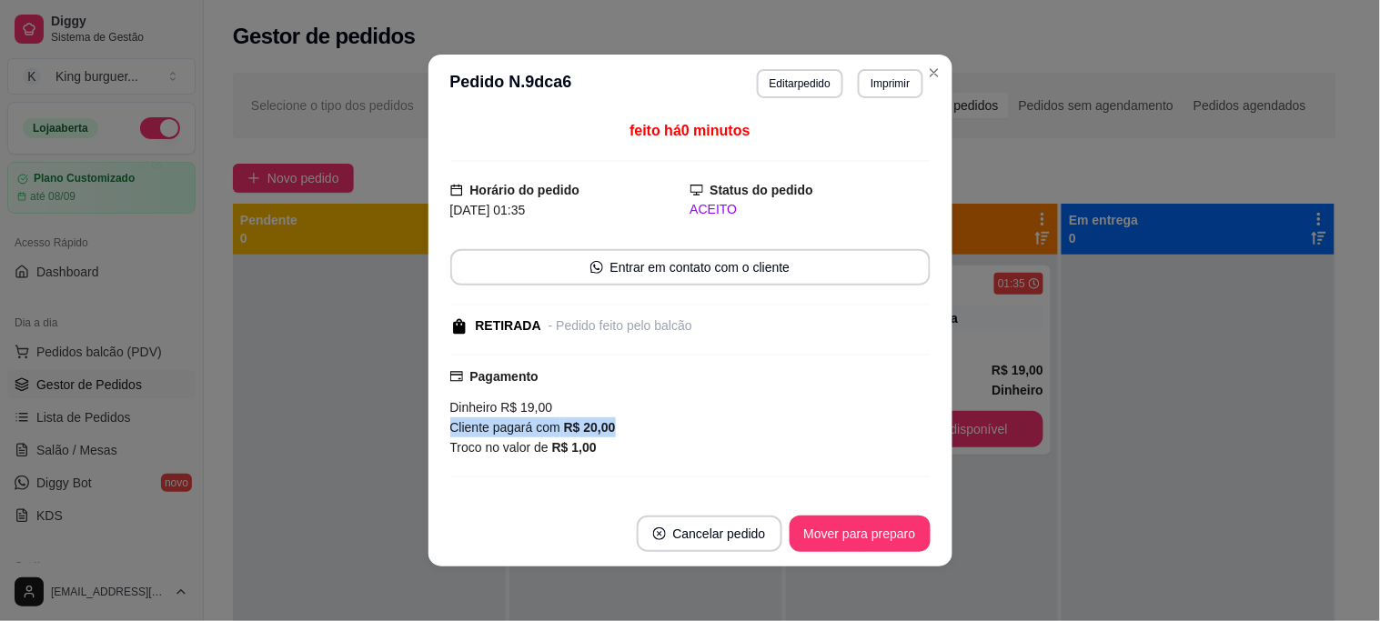
click at [829, 546] on button "Mover para preparo" at bounding box center [859, 534] width 141 height 36
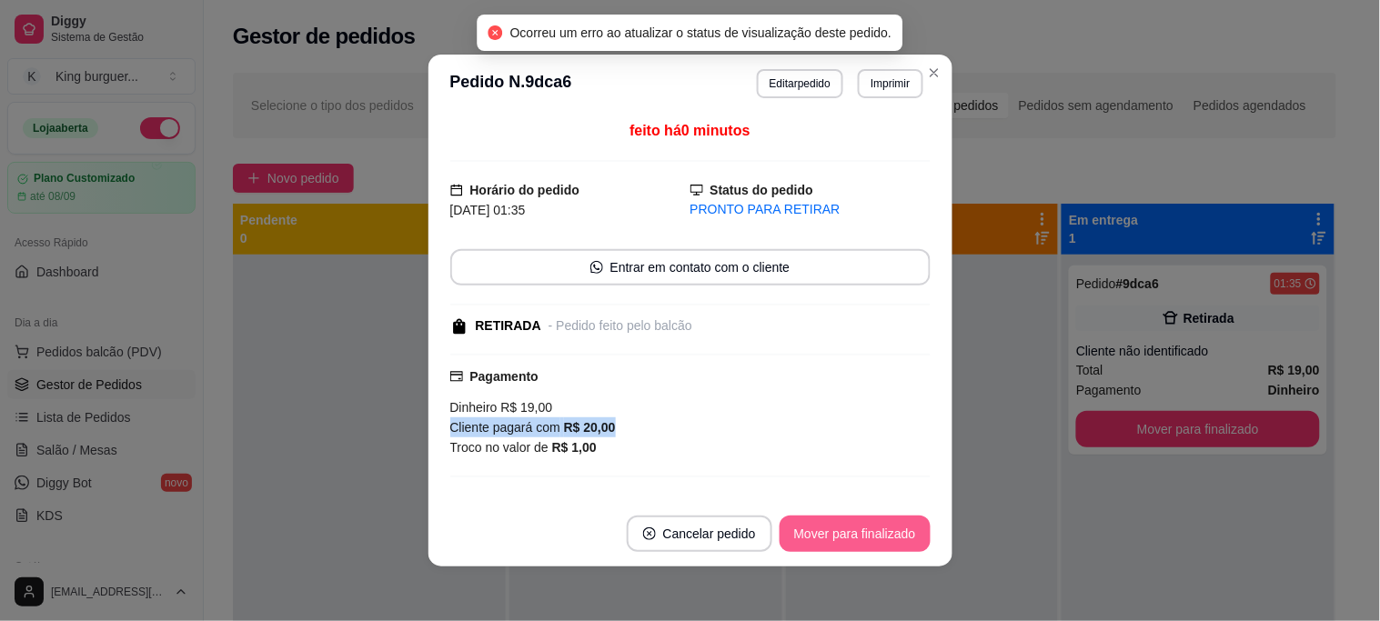
click at [832, 540] on button "Mover para finalizado" at bounding box center [854, 534] width 151 height 36
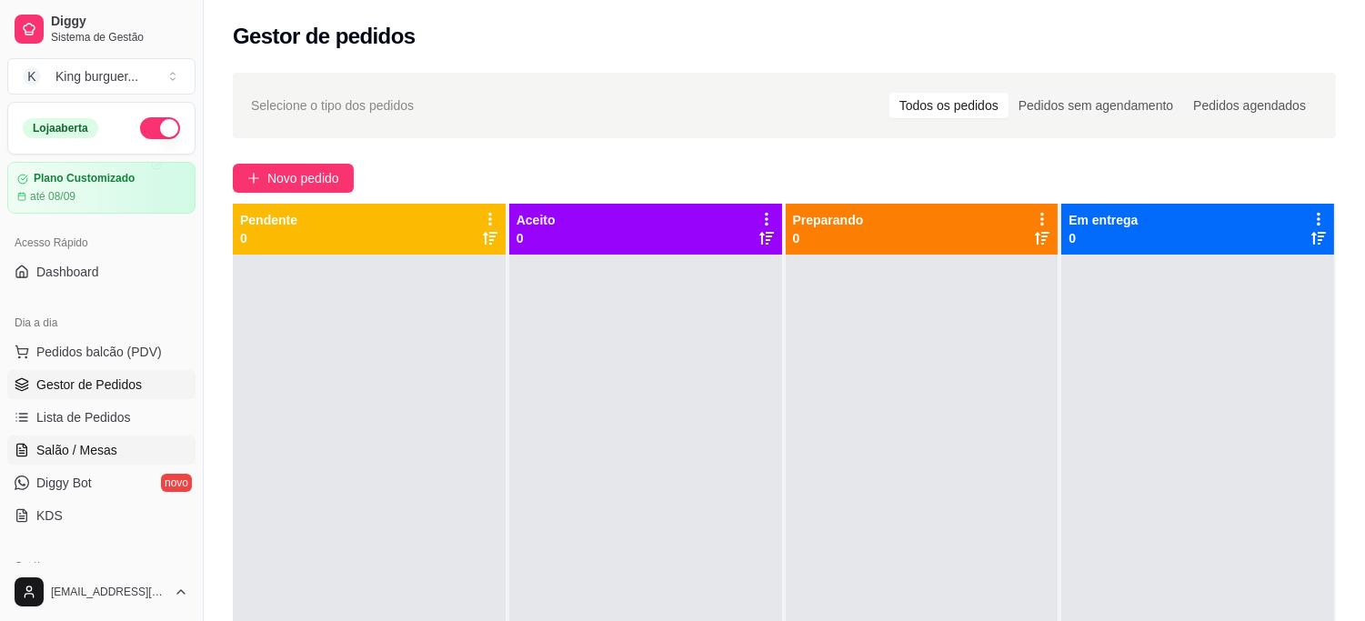
click at [100, 450] on span "Salão / Mesas" at bounding box center [76, 450] width 81 height 18
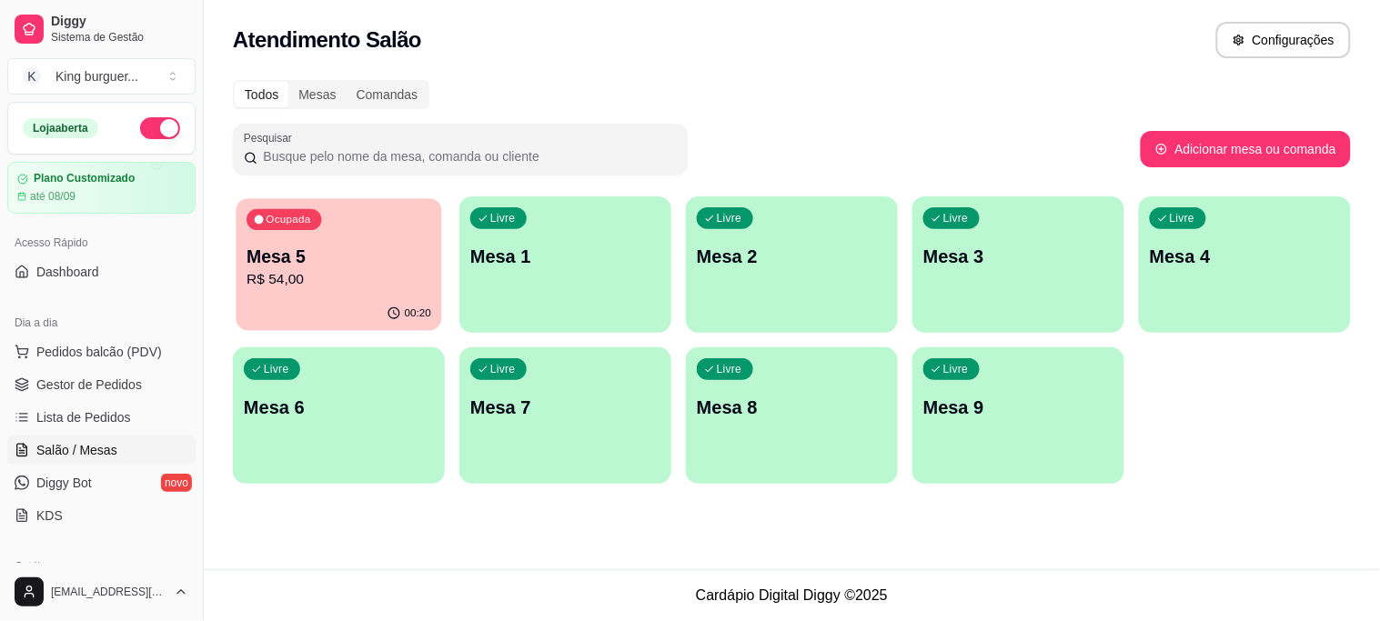
click at [351, 249] on p "Mesa 5" at bounding box center [338, 257] width 185 height 25
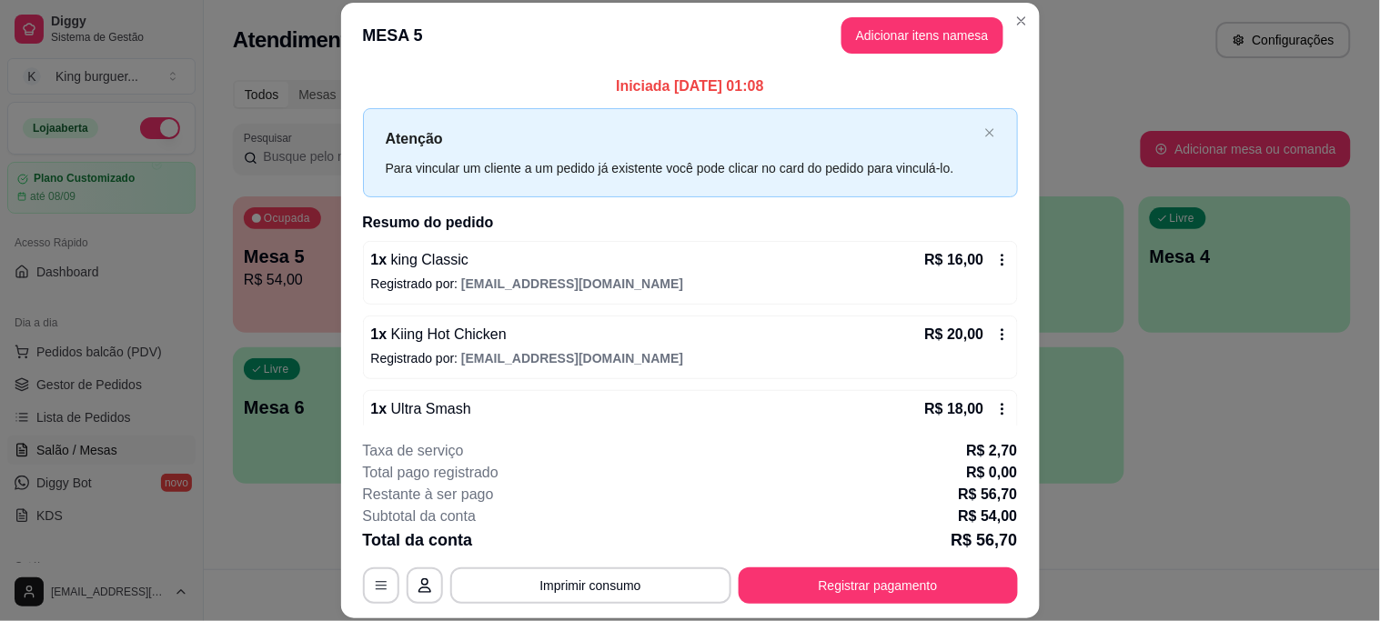
click at [912, 44] on button "Adicionar itens na mesa" at bounding box center [922, 35] width 162 height 36
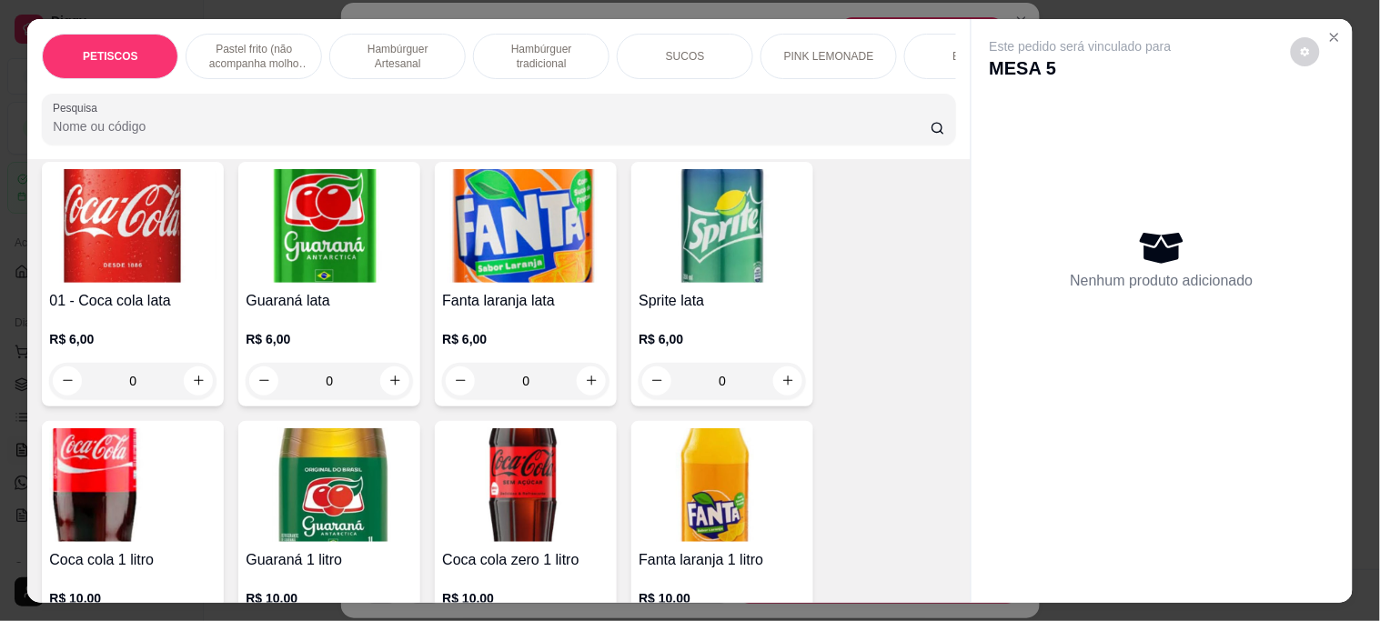
scroll to position [4850, 0]
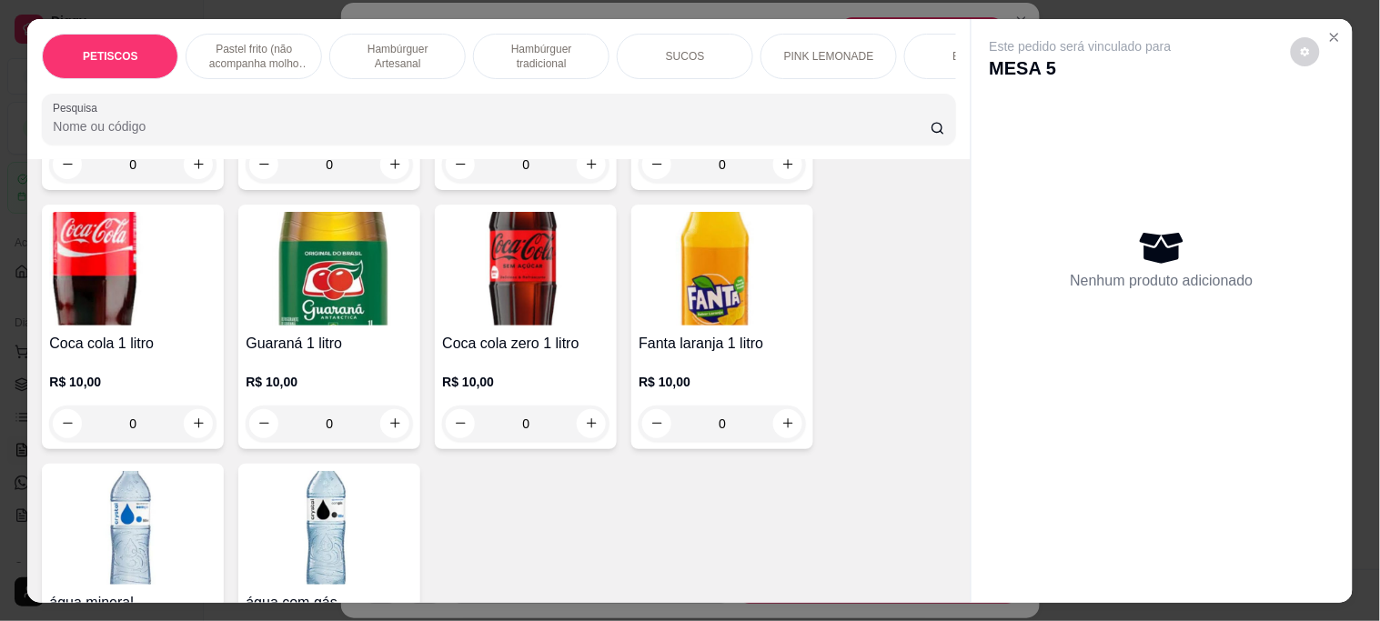
click at [101, 223] on img at bounding box center [132, 269] width 167 height 114
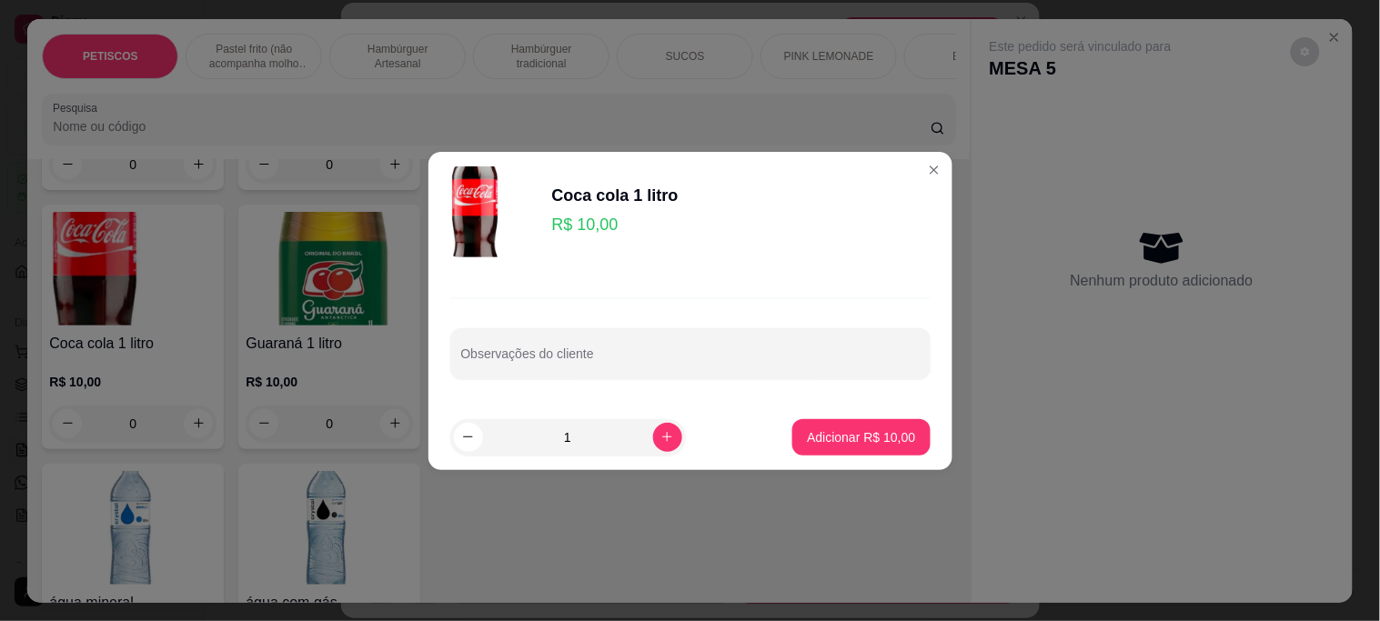
click at [824, 448] on button "Adicionar R$ 10,00" at bounding box center [860, 437] width 137 height 36
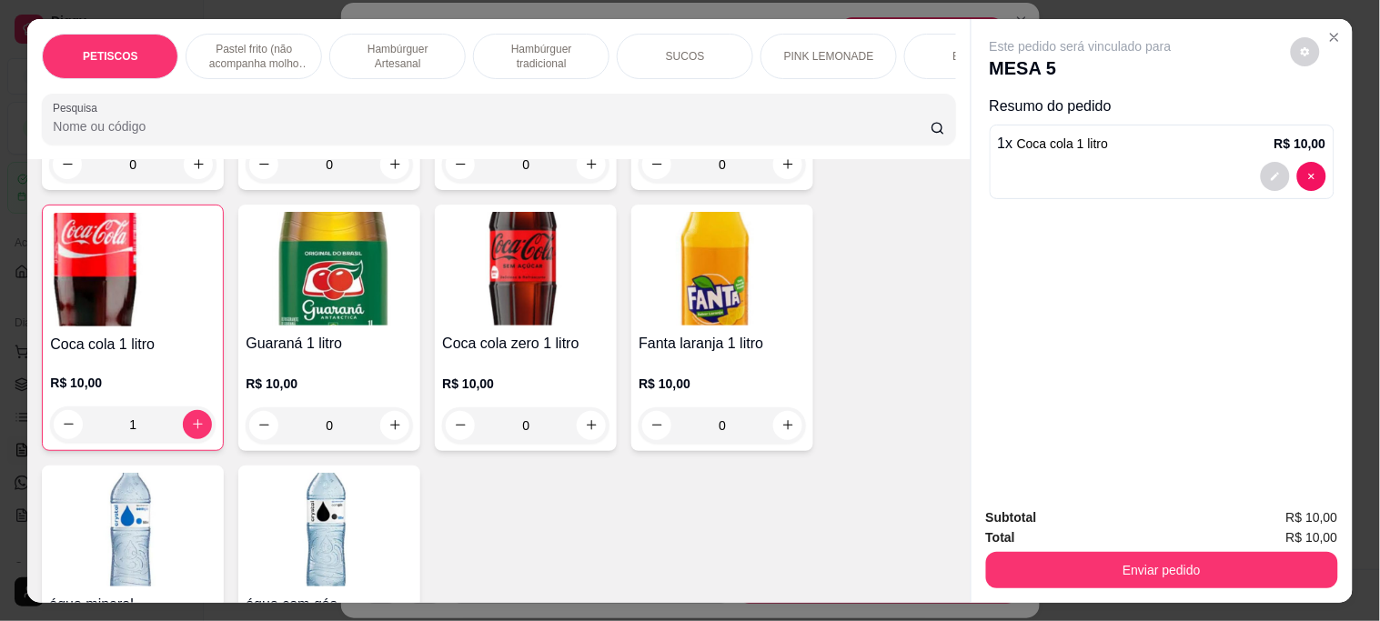
type input "1"
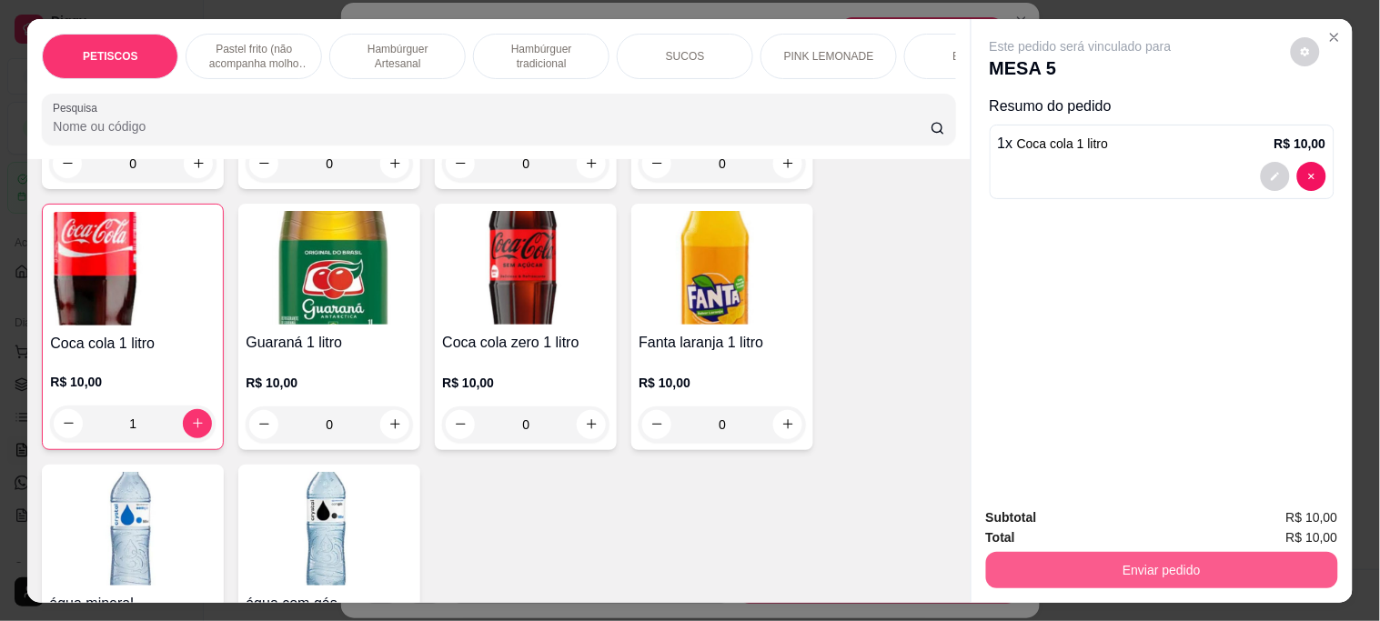
click at [1071, 552] on button "Enviar pedido" at bounding box center [1162, 570] width 352 height 36
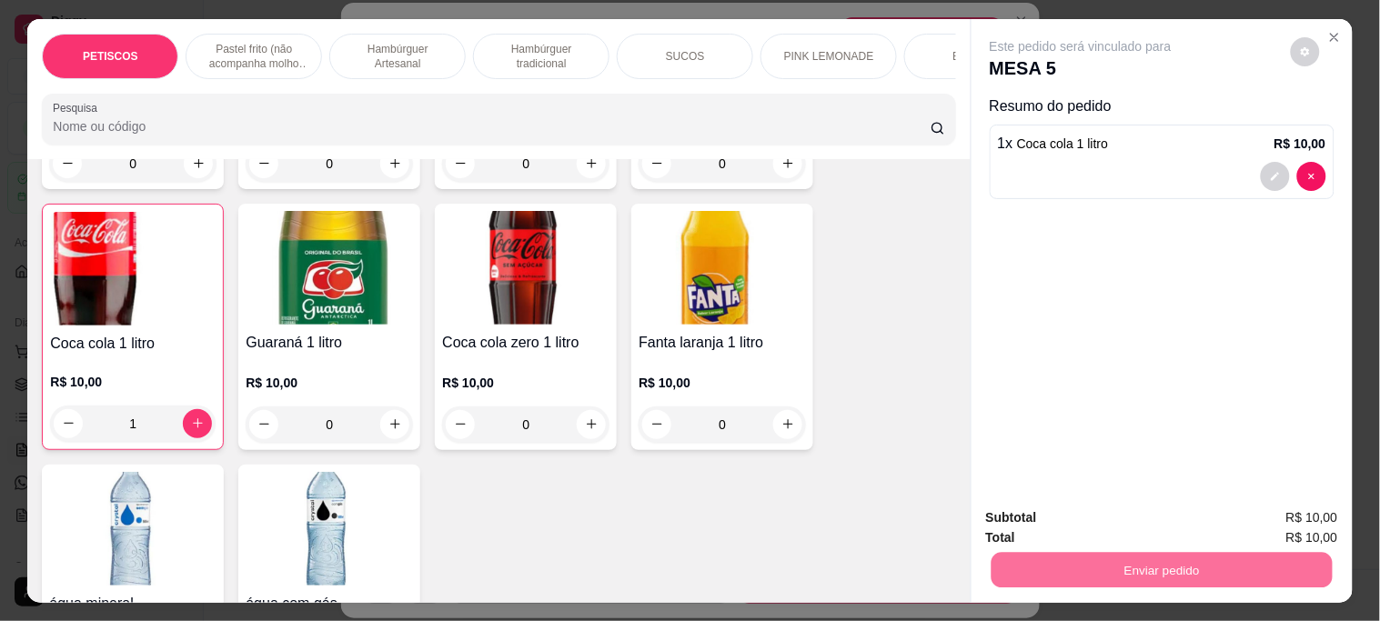
click at [1056, 518] on button "Não registrar e enviar pedido" at bounding box center [1101, 517] width 189 height 35
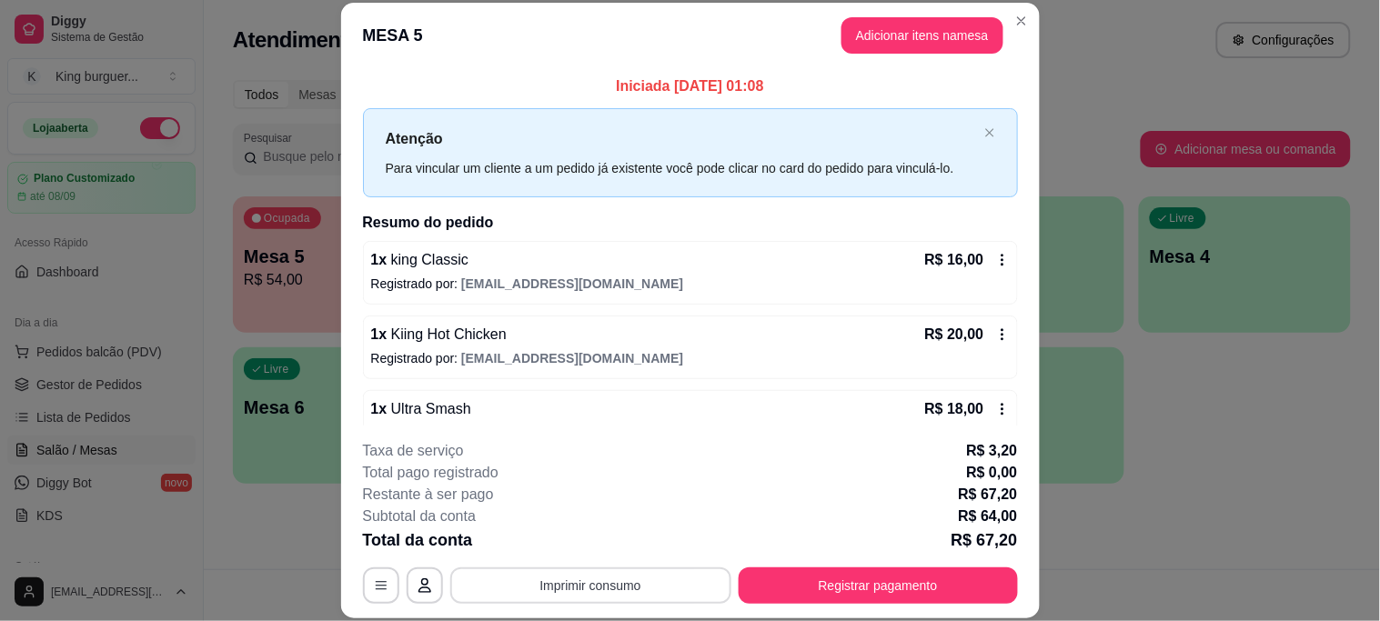
click at [652, 577] on button "Imprimir consumo" at bounding box center [590, 586] width 281 height 36
click at [623, 538] on button "IMPRESSORA" at bounding box center [589, 543] width 132 height 29
click at [850, 596] on button "Registrar pagamento" at bounding box center [877, 586] width 279 height 36
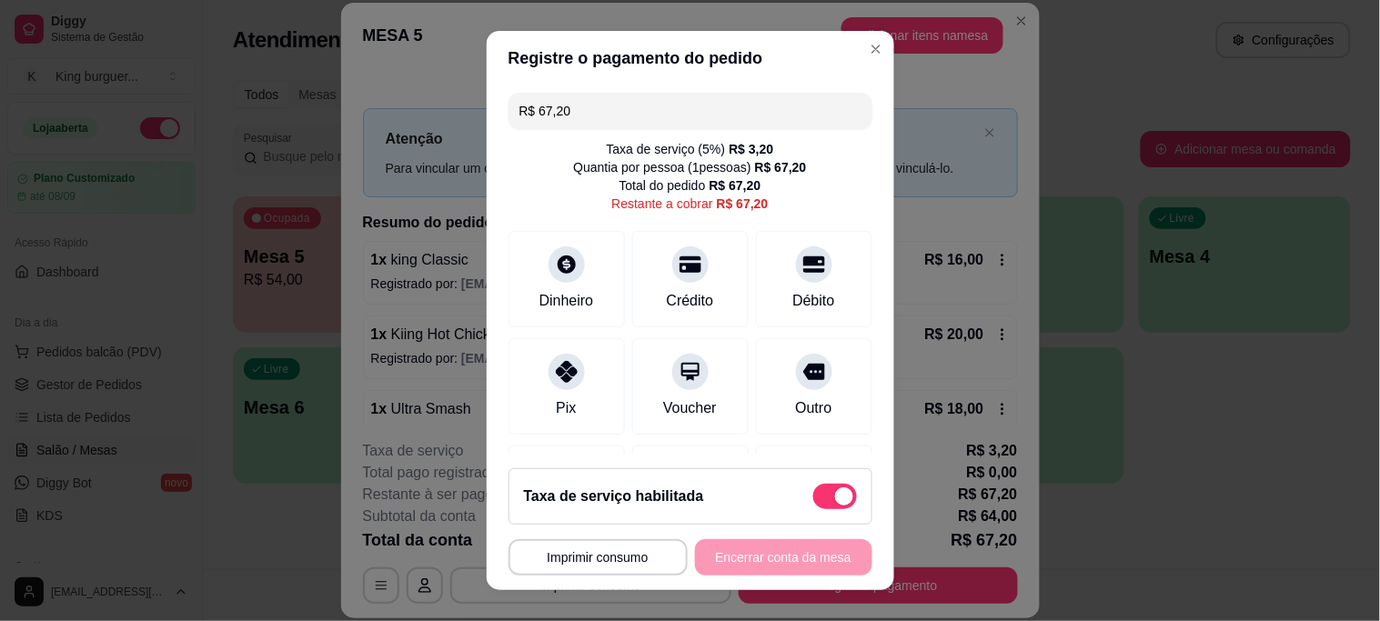
click at [813, 495] on span at bounding box center [835, 496] width 44 height 25
click at [812, 499] on input "checkbox" at bounding box center [818, 505] width 12 height 12
checkbox input "true"
type input "R$ 64,00"
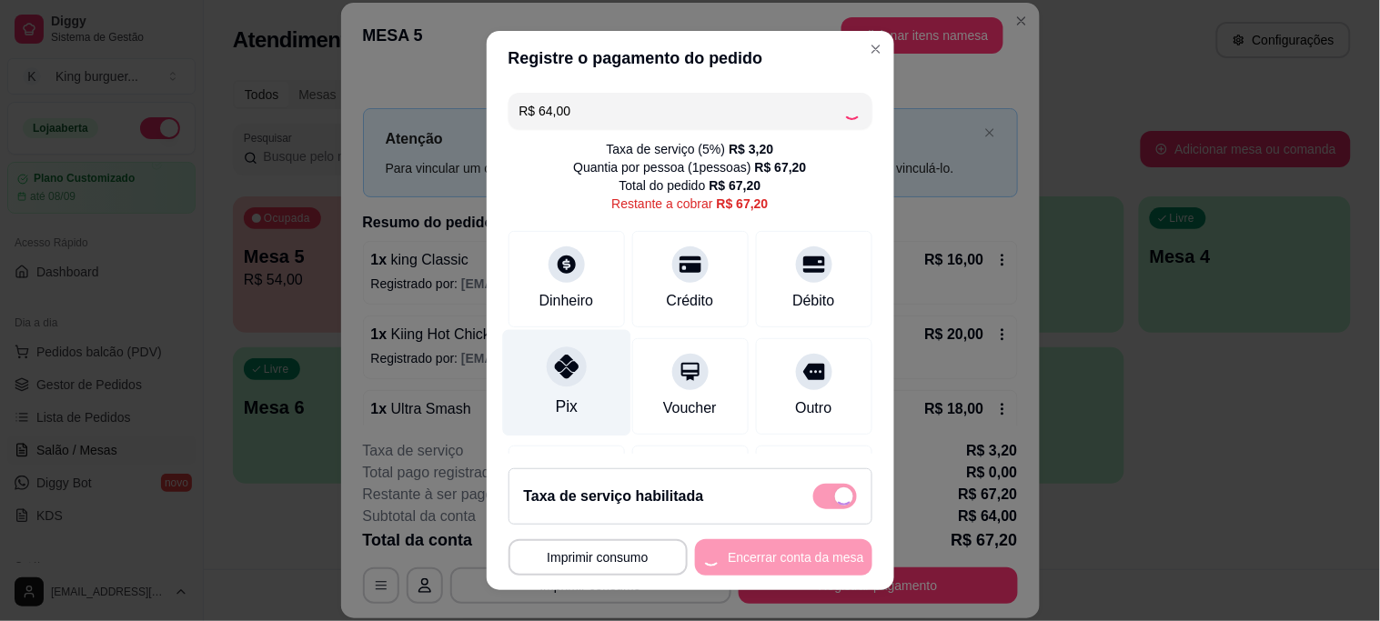
checkbox input "false"
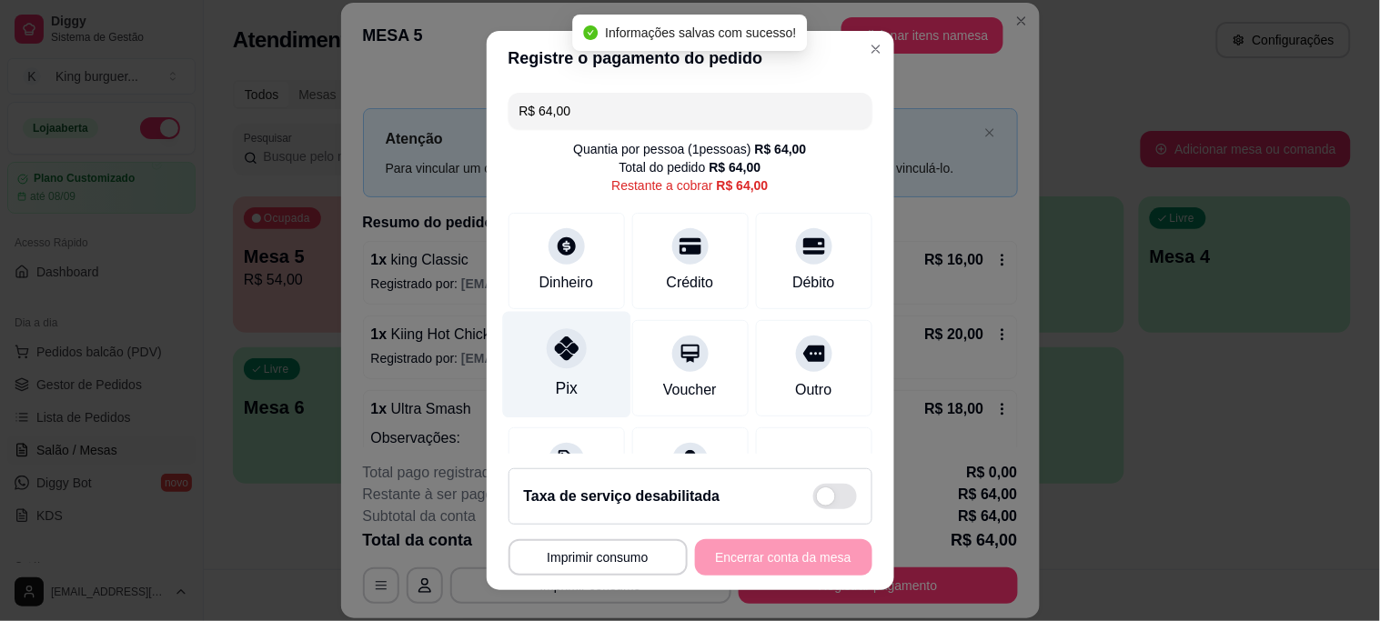
click at [556, 338] on icon at bounding box center [566, 348] width 24 height 24
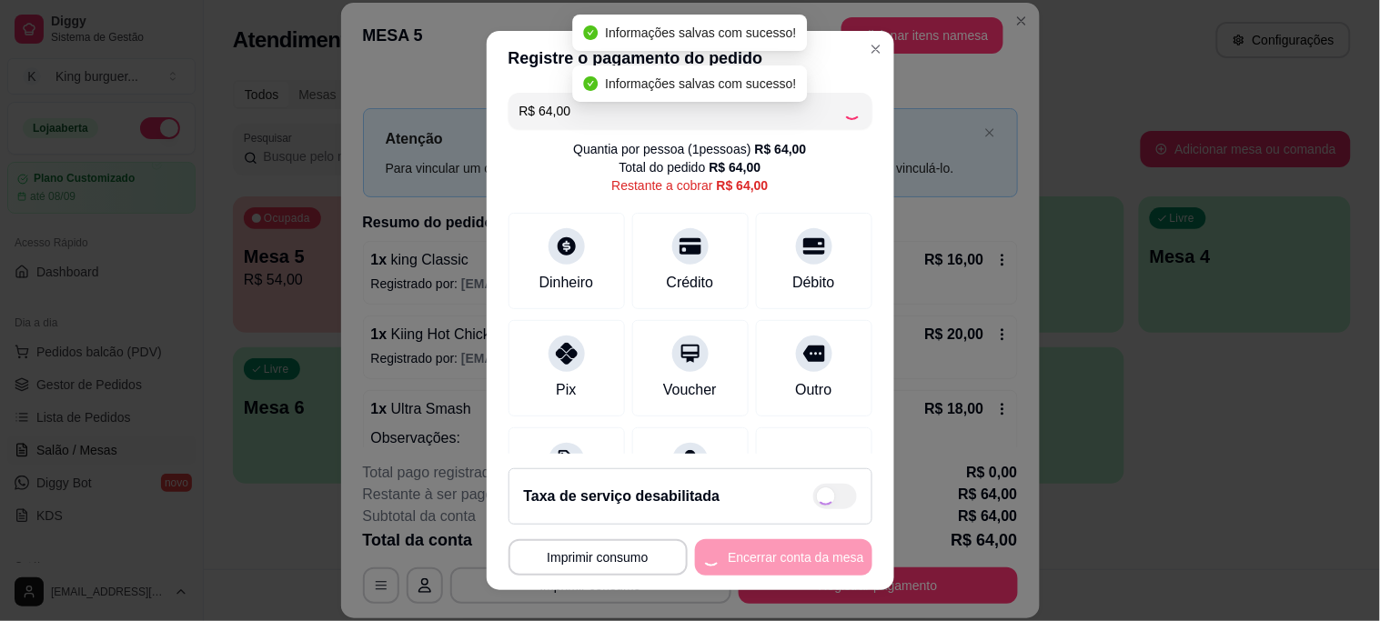
type input "R$ 0,00"
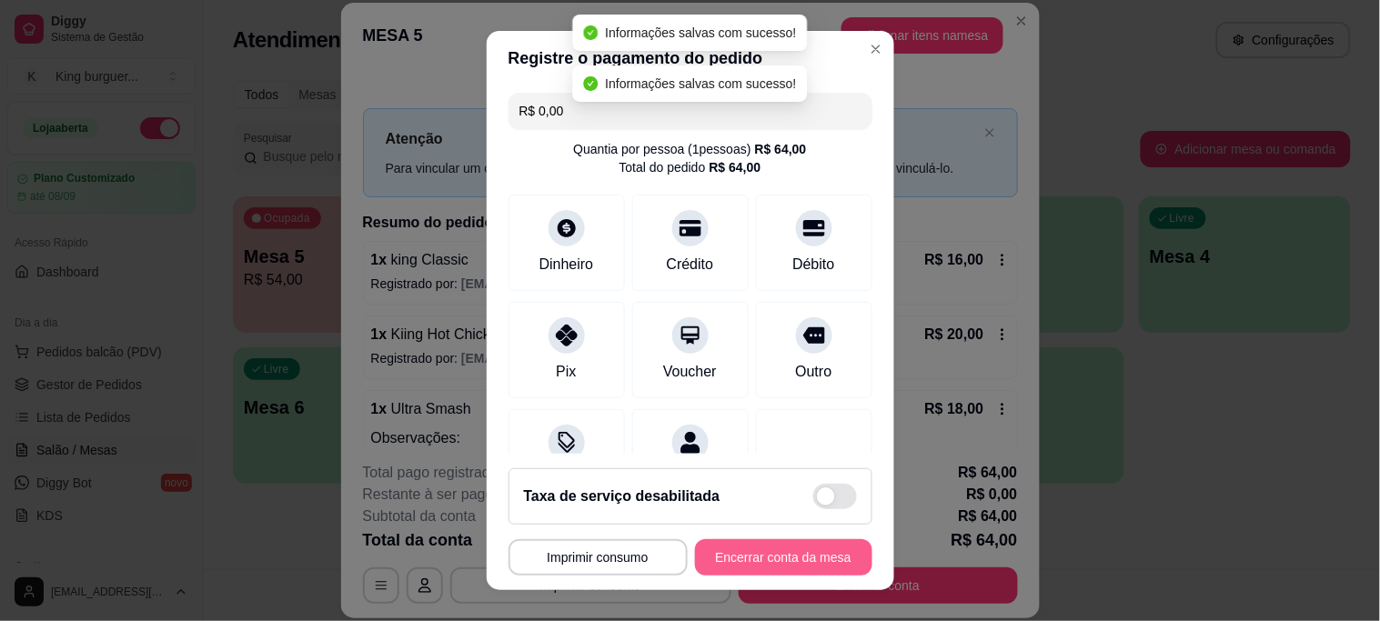
click at [766, 557] on button "Encerrar conta da mesa" at bounding box center [783, 557] width 177 height 36
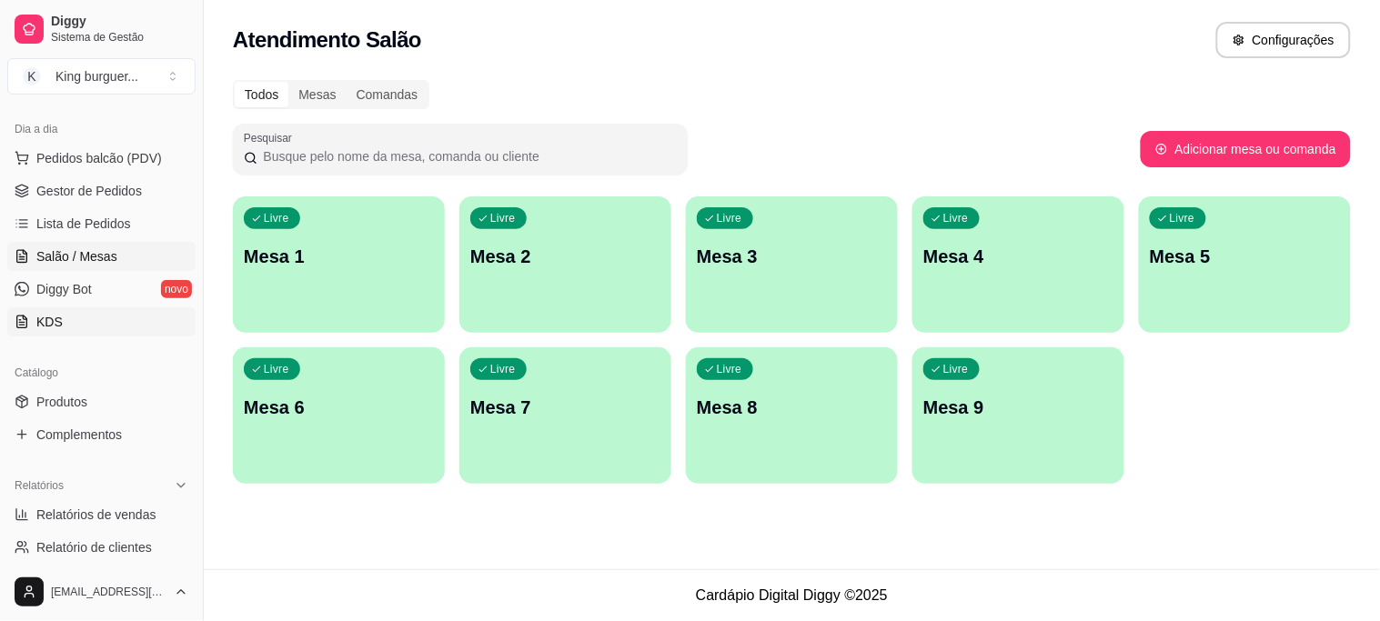
scroll to position [182, 0]
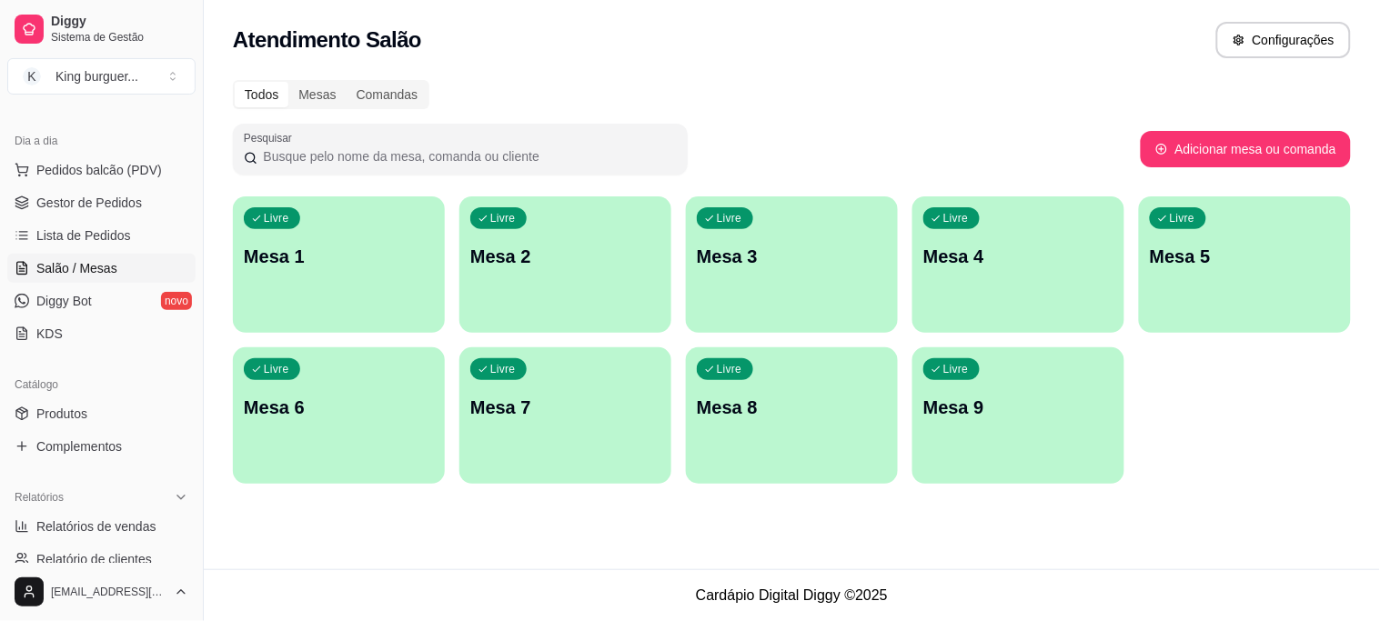
click at [102, 267] on span "Salão / Mesas" at bounding box center [76, 268] width 81 height 18
click at [107, 264] on span "Salão / Mesas" at bounding box center [76, 268] width 81 height 18
click at [95, 232] on span "Lista de Pedidos" at bounding box center [83, 235] width 95 height 18
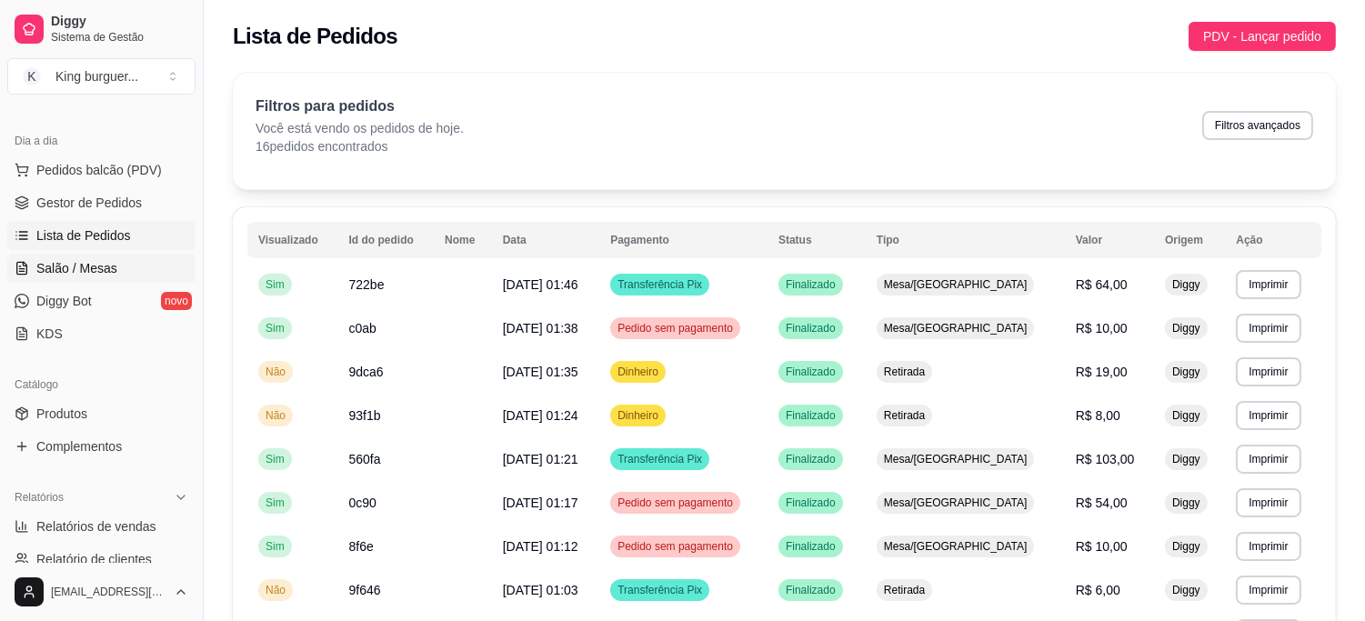
click at [102, 267] on span "Salão / Mesas" at bounding box center [76, 268] width 81 height 18
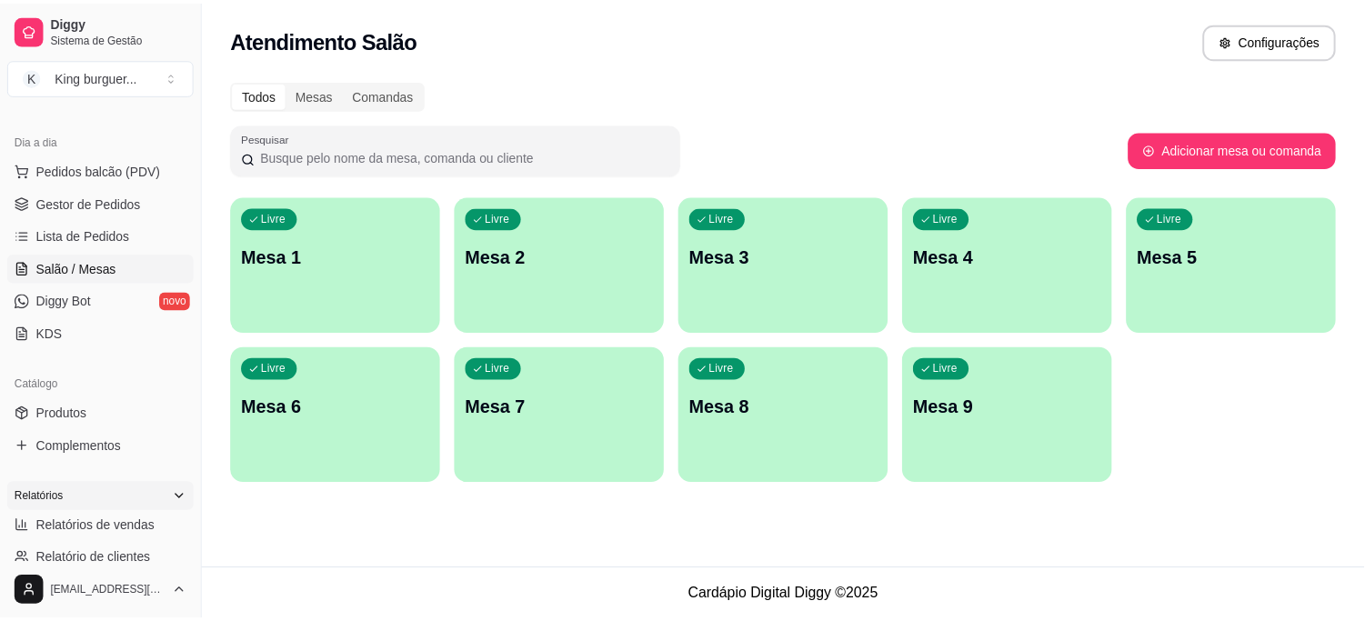
scroll to position [283, 0]
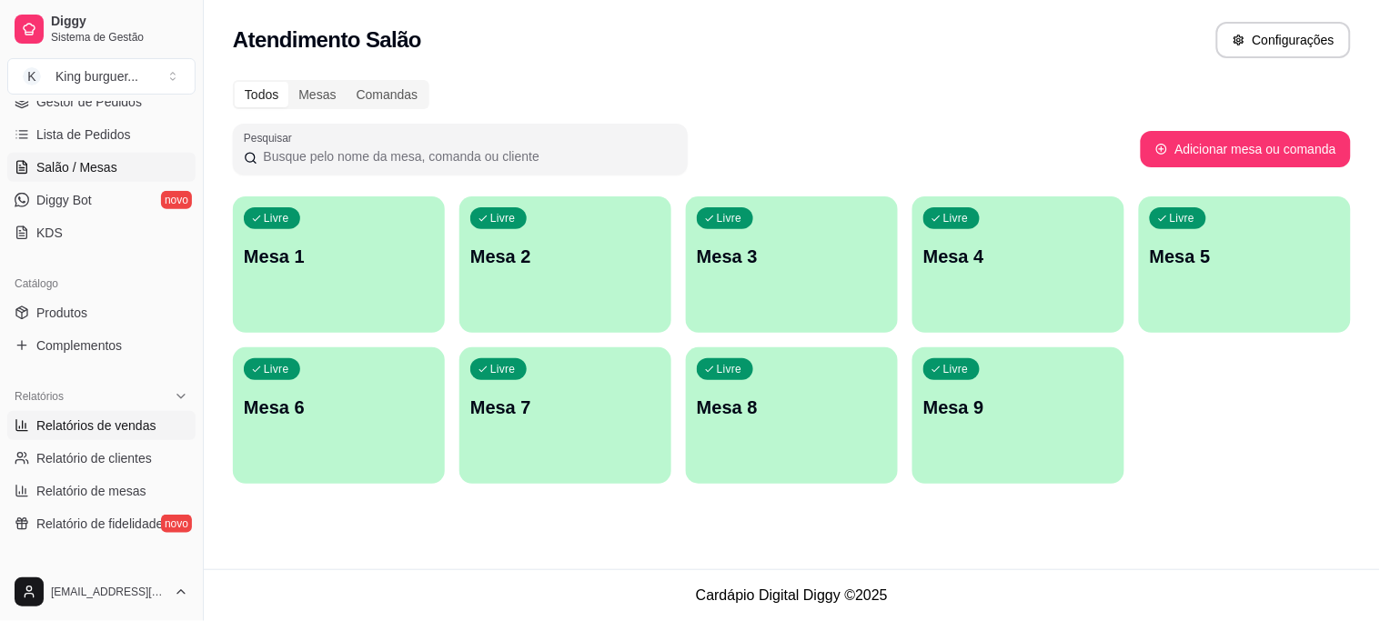
click at [131, 424] on span "Relatórios de vendas" at bounding box center [96, 426] width 120 height 18
select select "ALL"
select select "0"
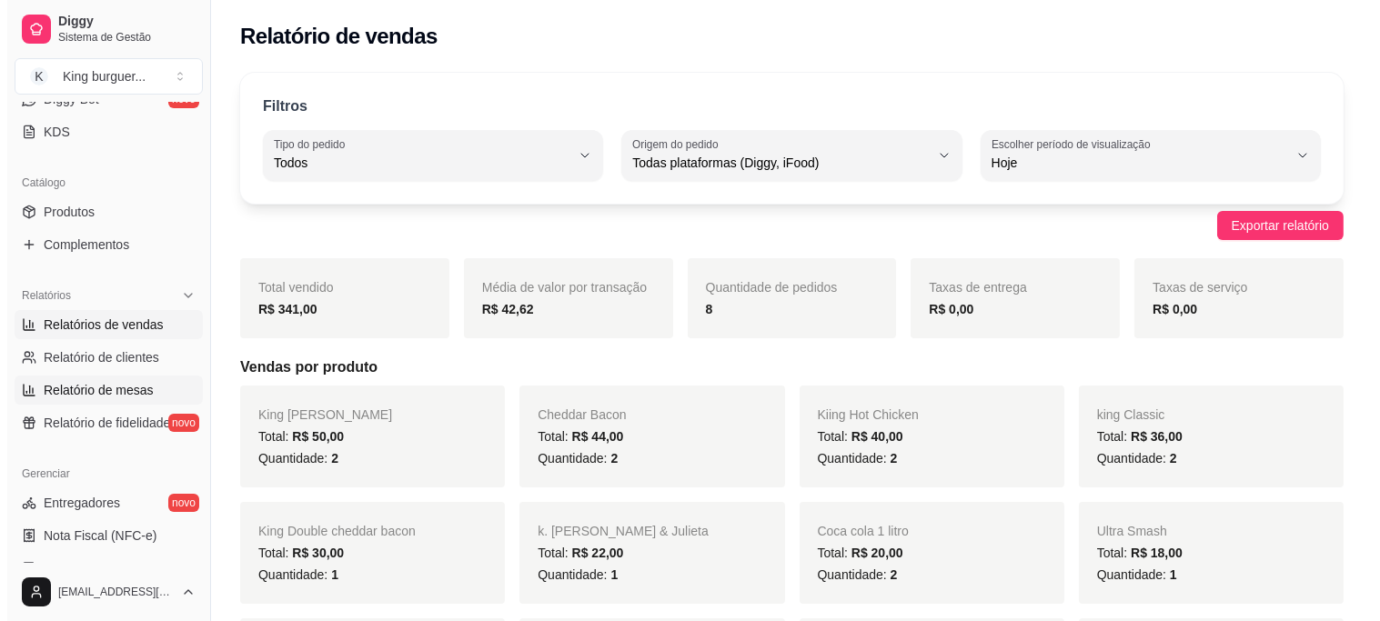
scroll to position [182, 0]
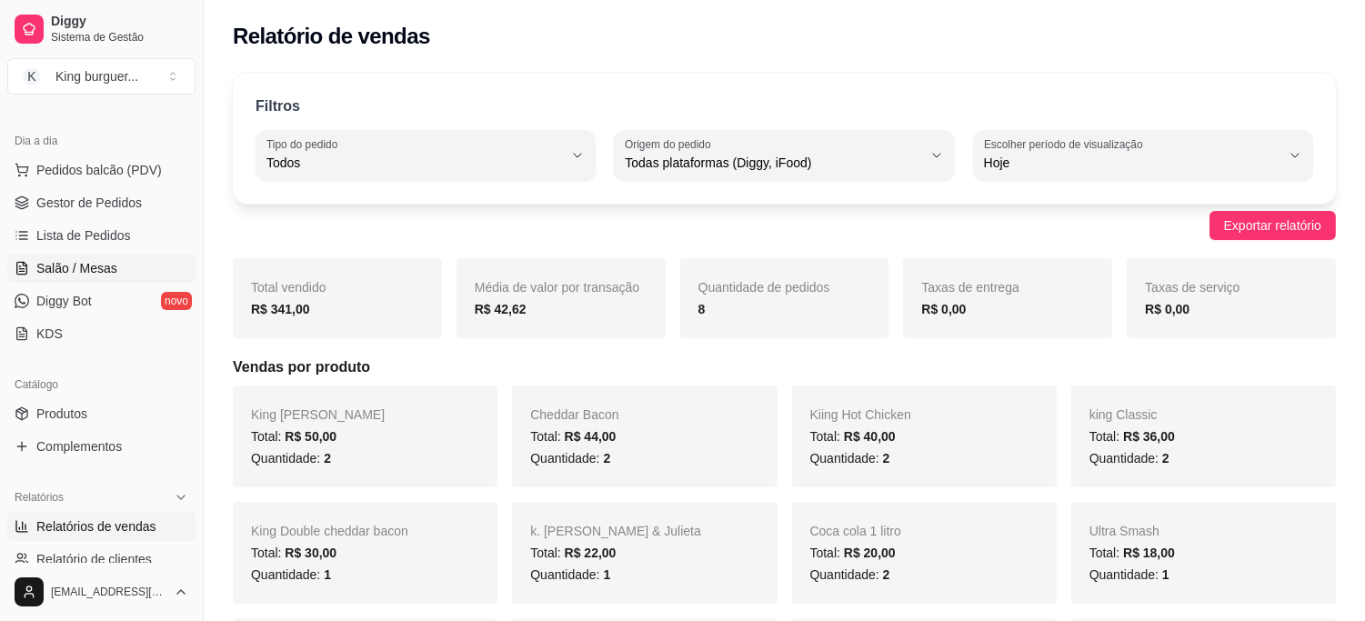
click at [104, 259] on span "Salão / Mesas" at bounding box center [76, 268] width 81 height 18
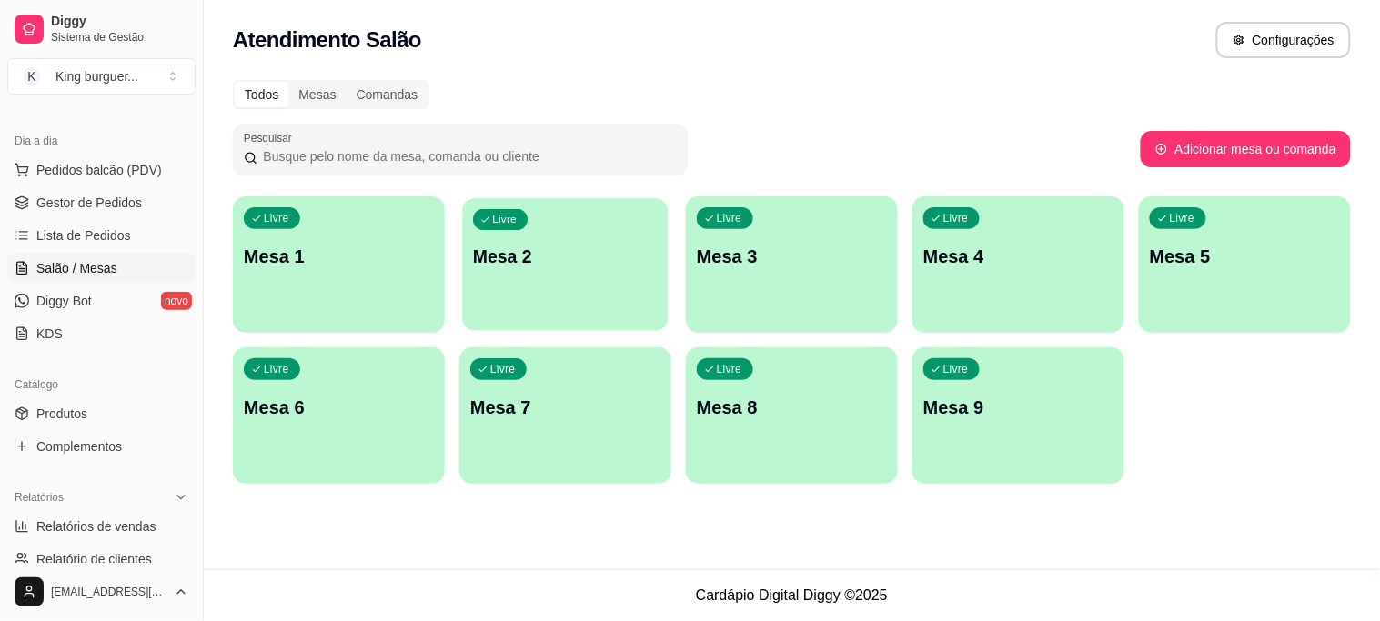
click at [557, 267] on p "Mesa 2" at bounding box center [565, 257] width 185 height 25
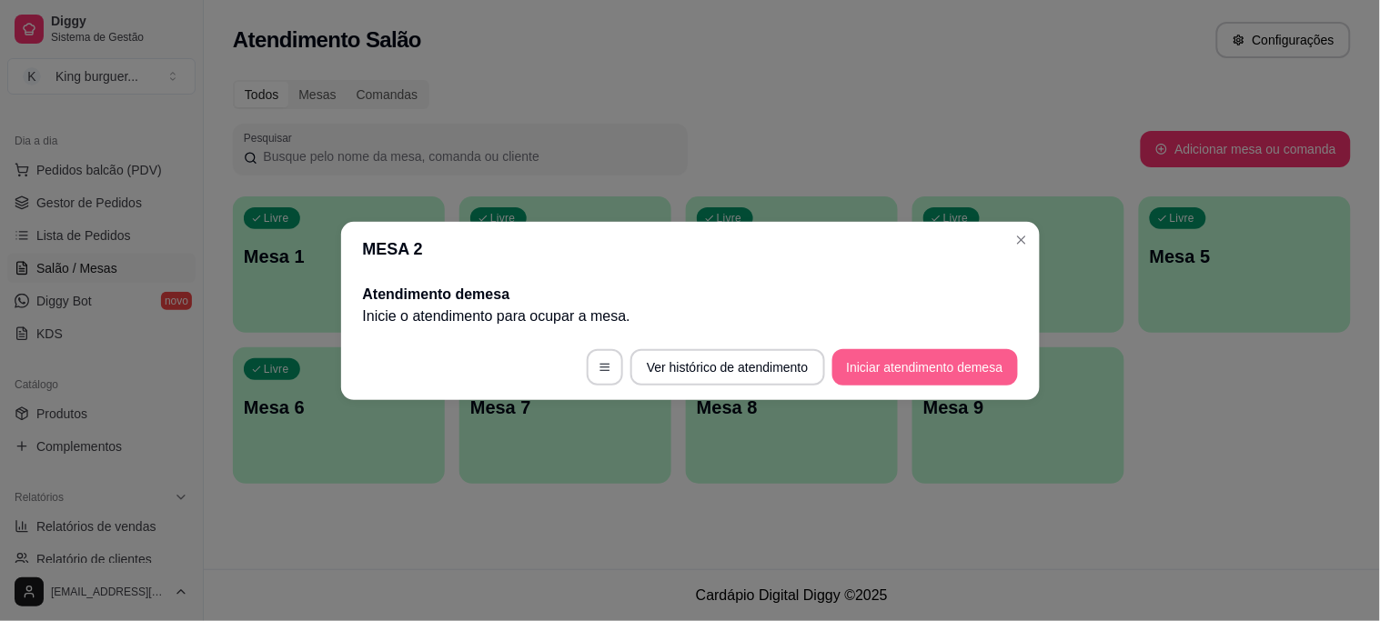
click at [879, 368] on button "Iniciar atendimento de mesa" at bounding box center [925, 367] width 186 height 36
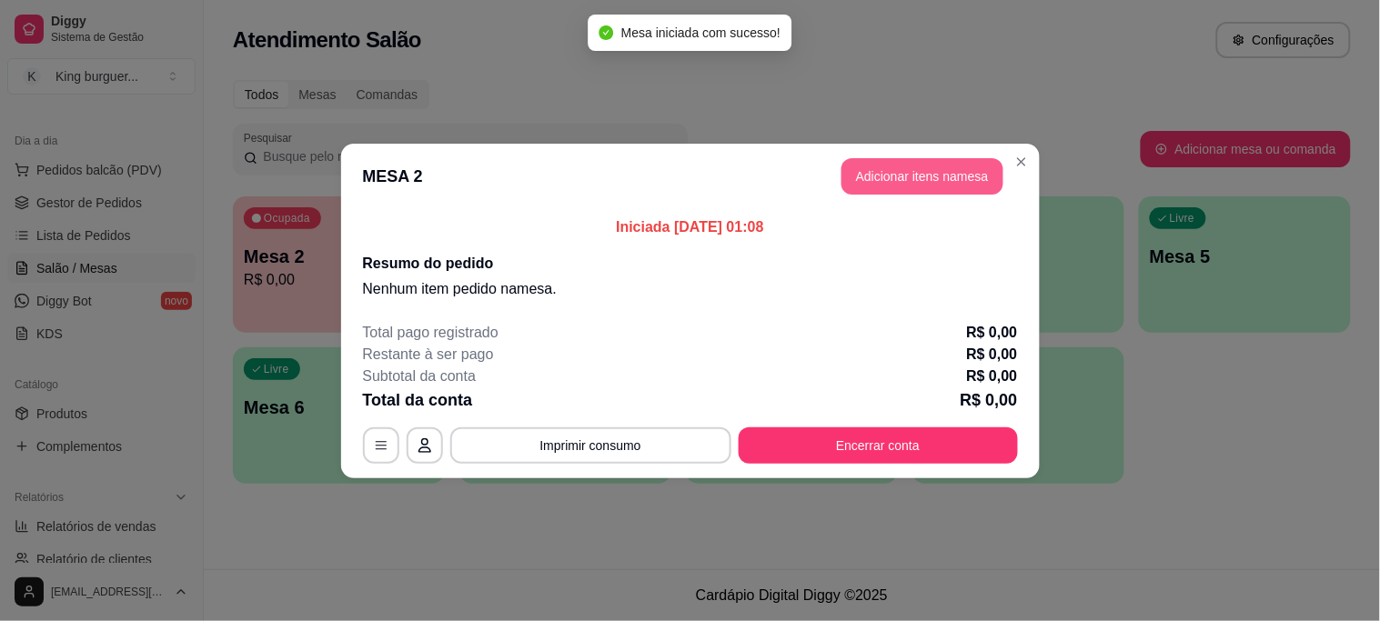
click at [902, 177] on button "Adicionar itens na mesa" at bounding box center [922, 176] width 162 height 36
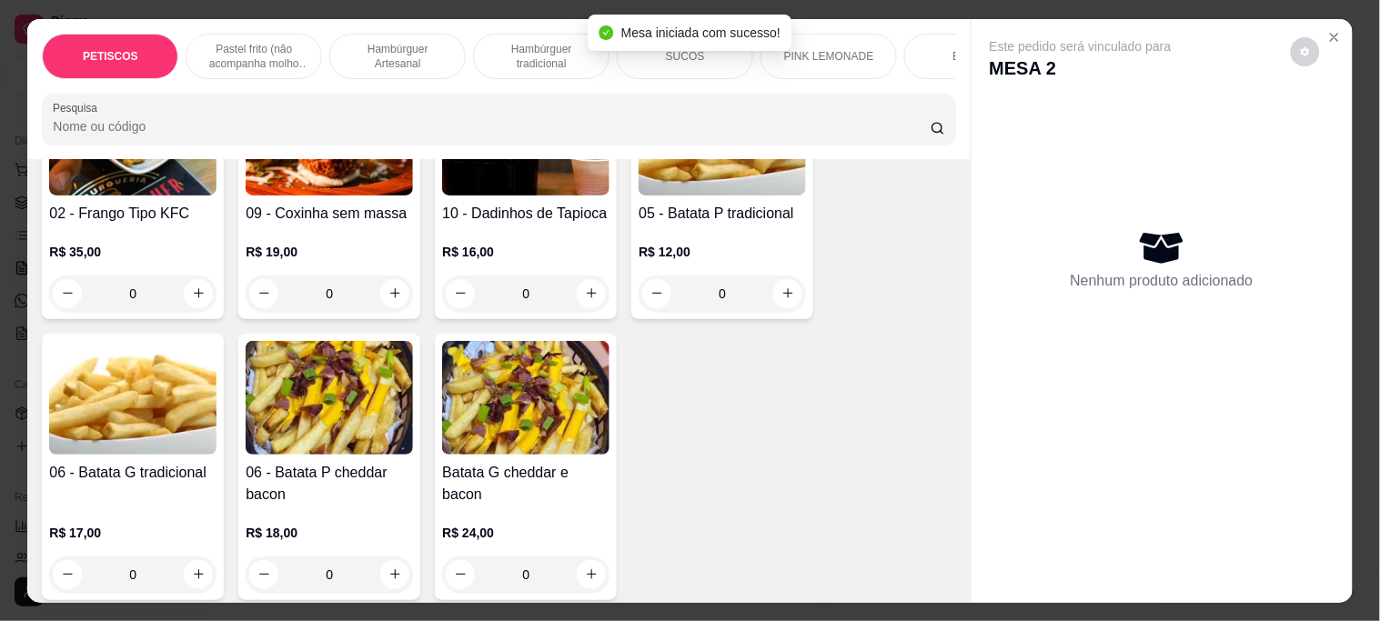
scroll to position [202, 0]
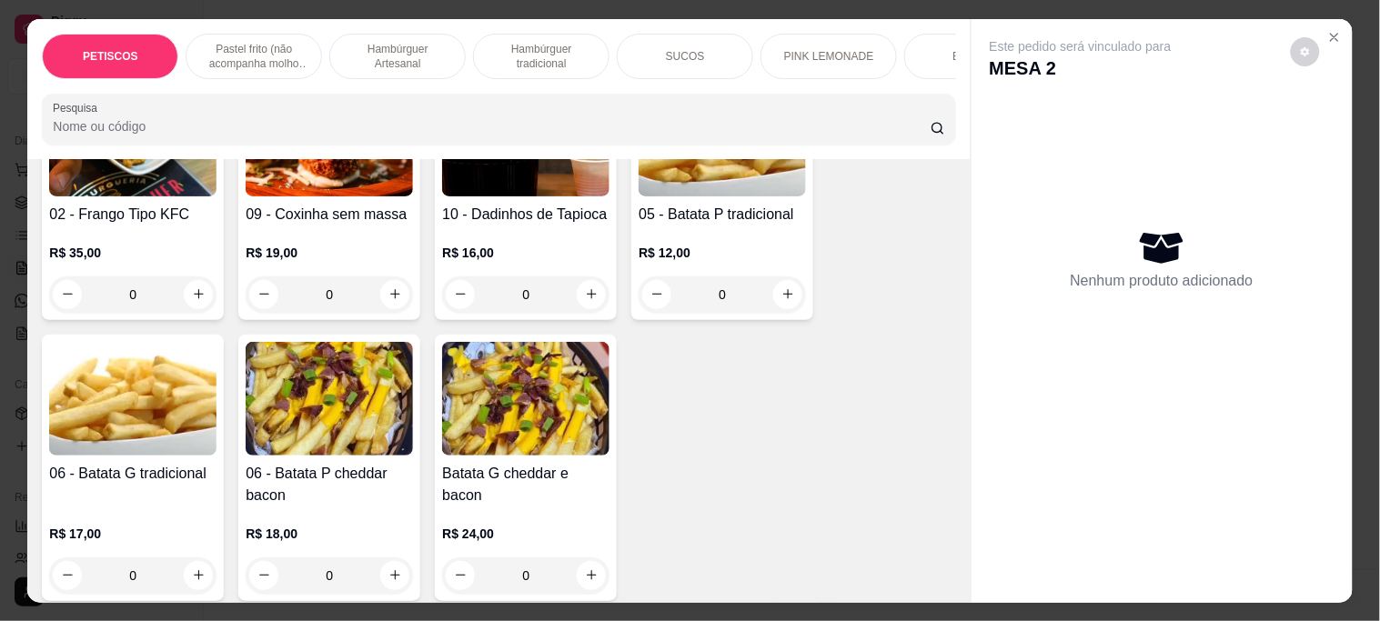
click at [703, 210] on h4 "05 - Batata P tradicional" at bounding box center [721, 215] width 167 height 22
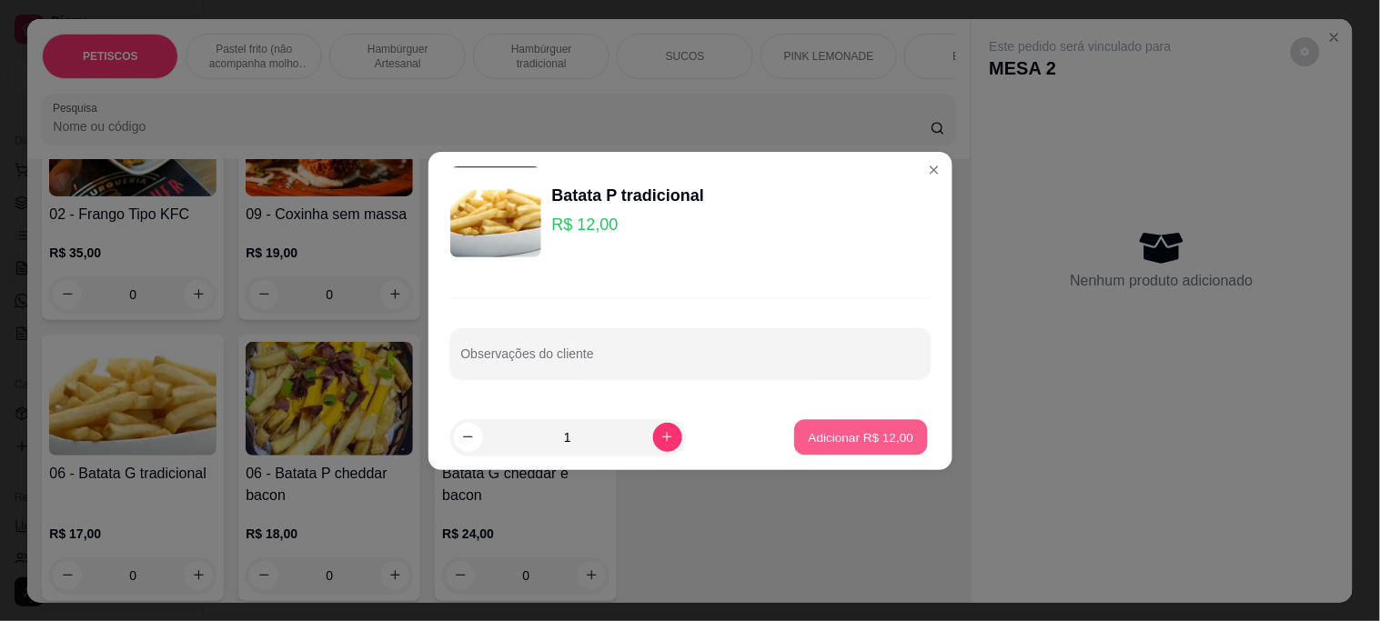
click at [826, 437] on p "Adicionar R$ 12,00" at bounding box center [861, 436] width 105 height 17
type input "1"
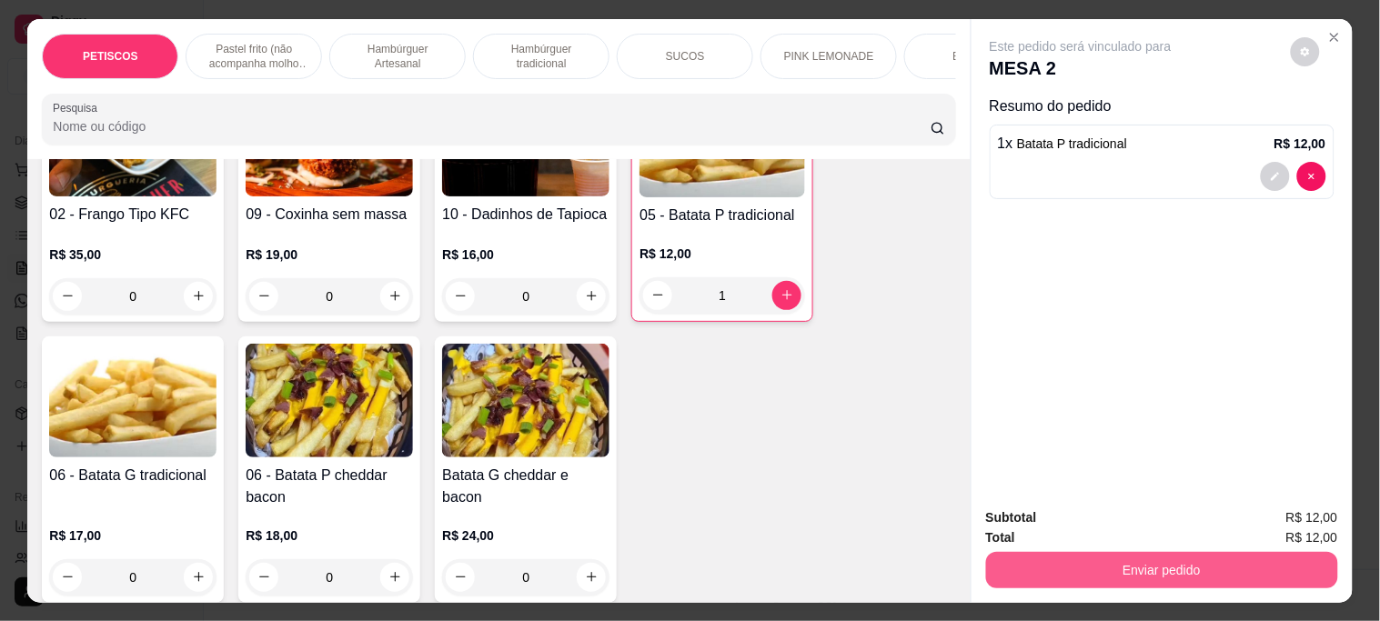
click at [1052, 561] on button "Enviar pedido" at bounding box center [1162, 570] width 352 height 36
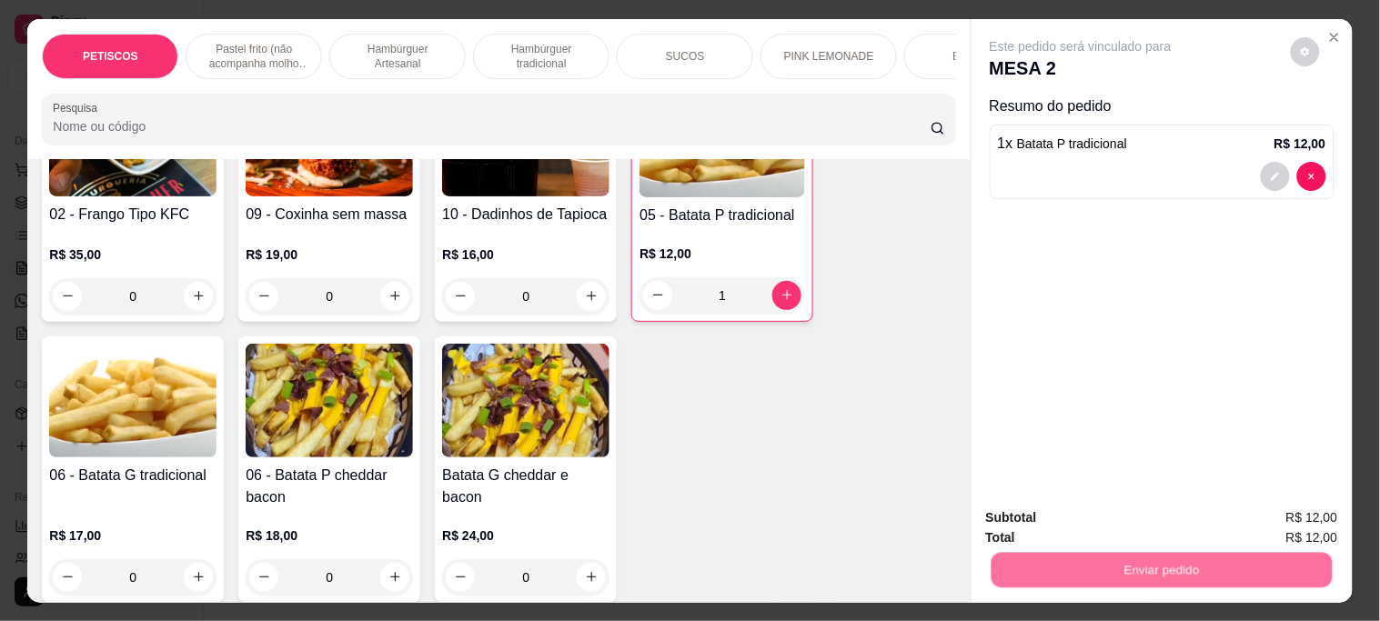
click at [1030, 515] on button "Não registrar e enviar pedido" at bounding box center [1101, 517] width 189 height 35
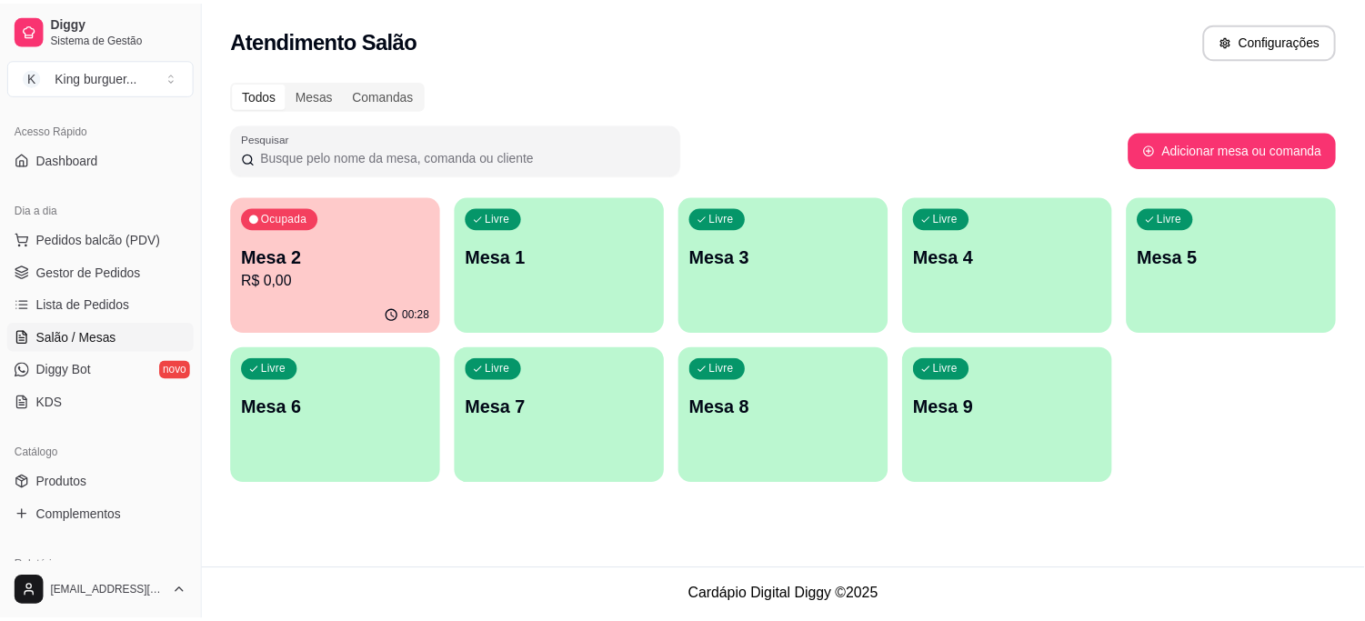
scroll to position [80, 0]
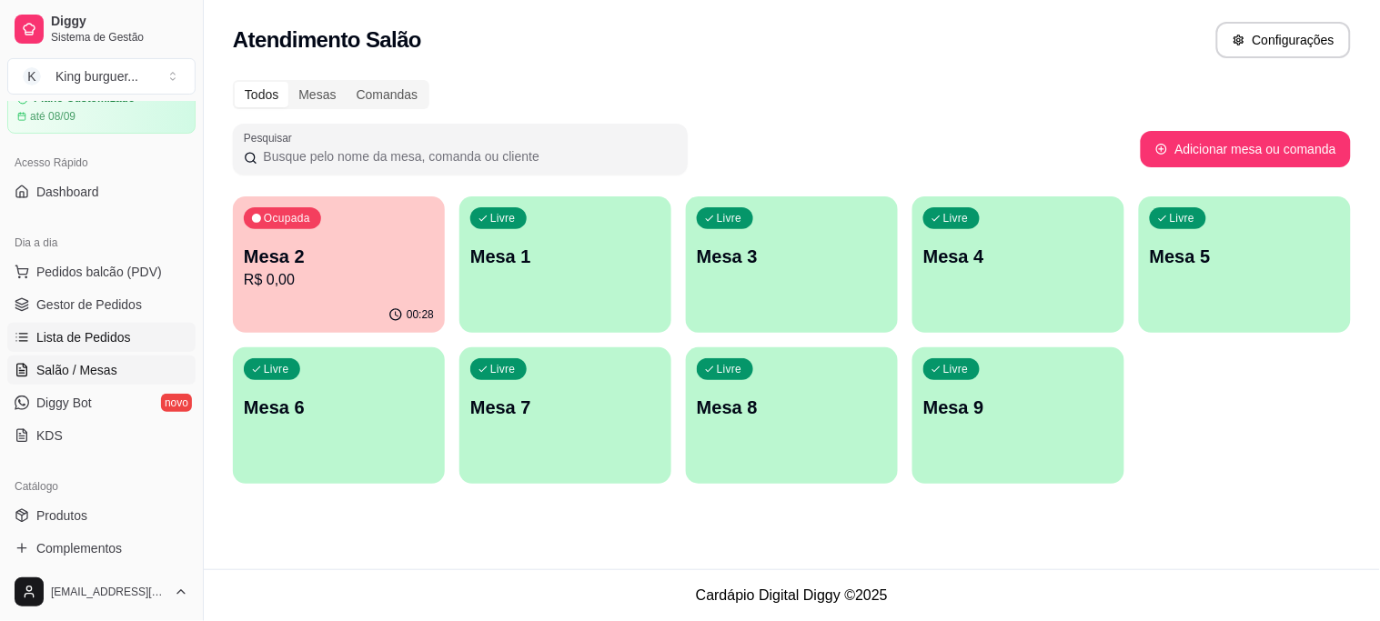
click at [97, 335] on span "Lista de Pedidos" at bounding box center [83, 337] width 95 height 18
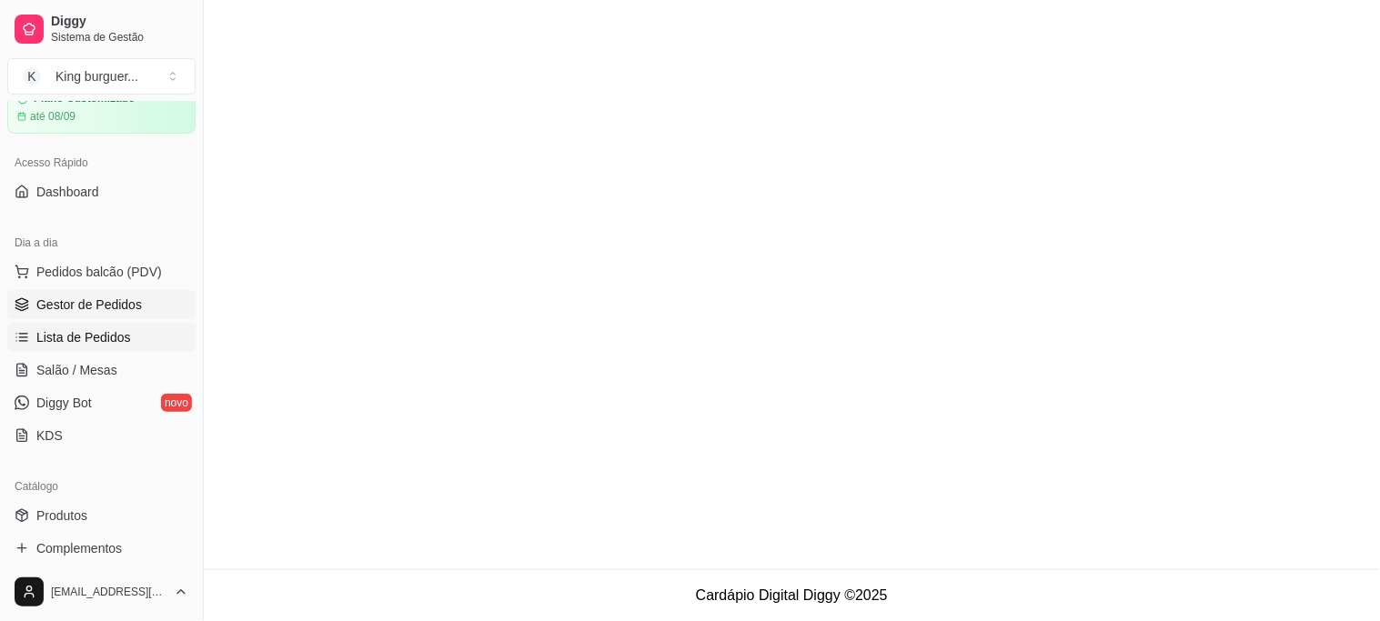
click at [131, 296] on span "Gestor de Pedidos" at bounding box center [88, 305] width 105 height 18
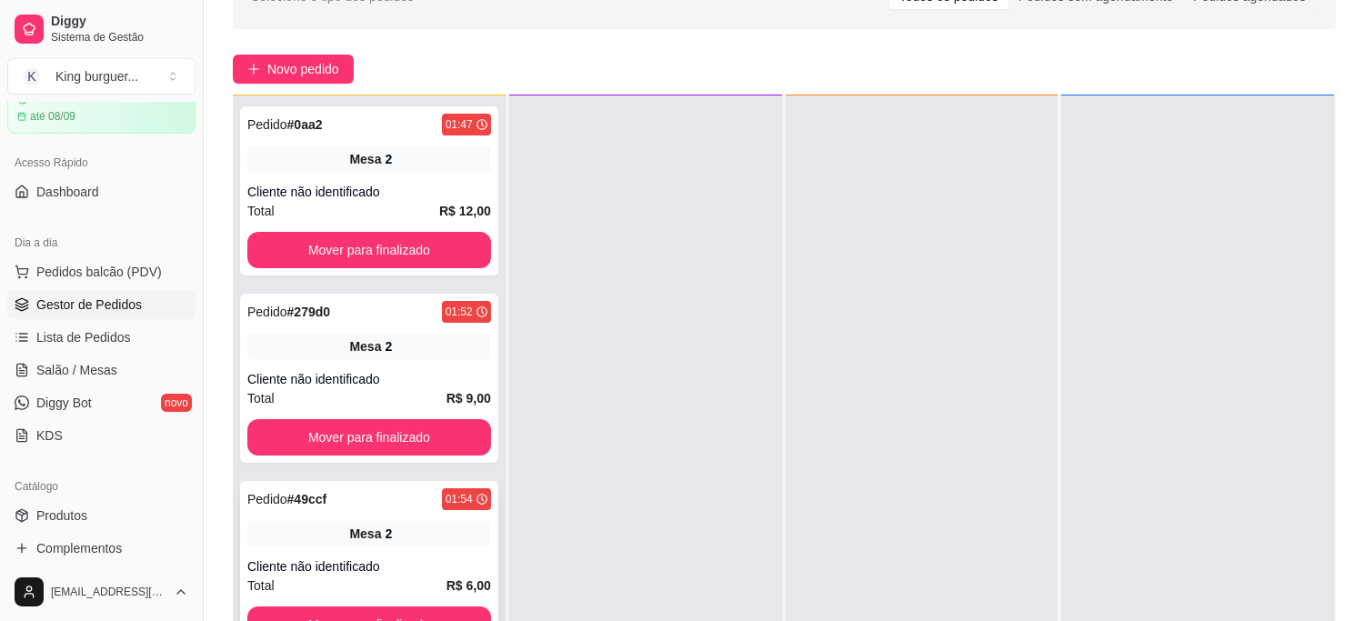
scroll to position [277, 0]
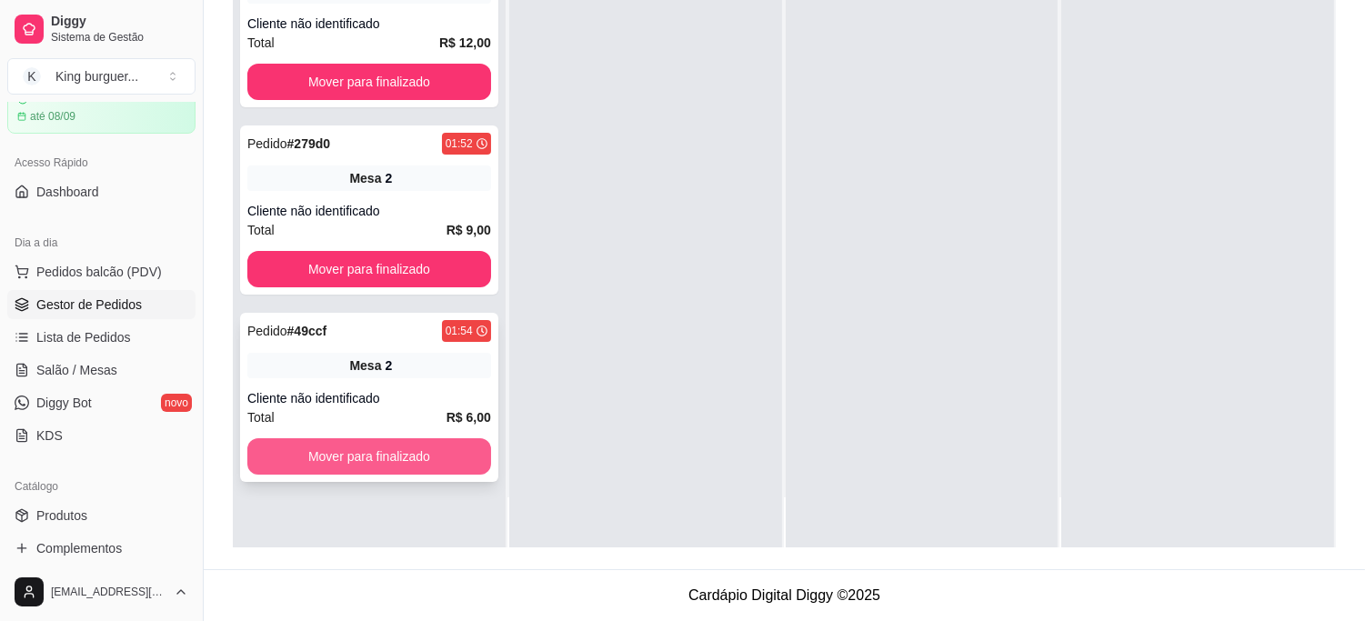
click at [416, 448] on button "Mover para finalizado" at bounding box center [369, 456] width 244 height 36
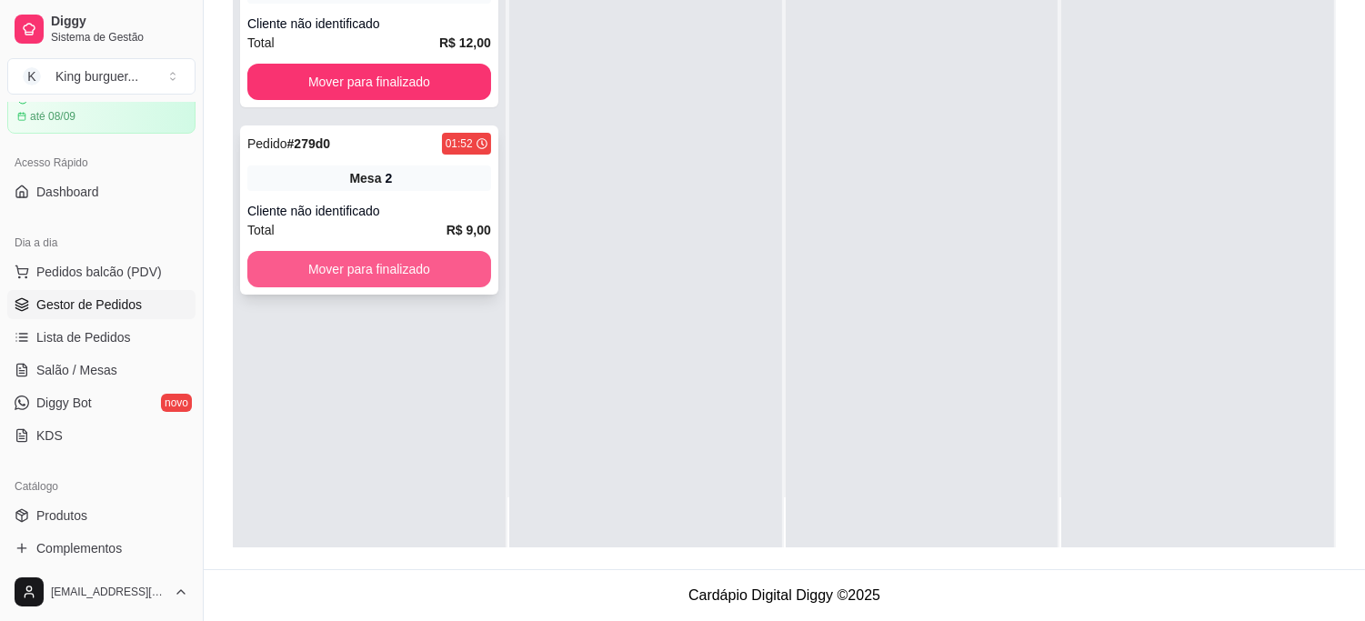
click at [437, 266] on button "Mover para finalizado" at bounding box center [369, 269] width 244 height 36
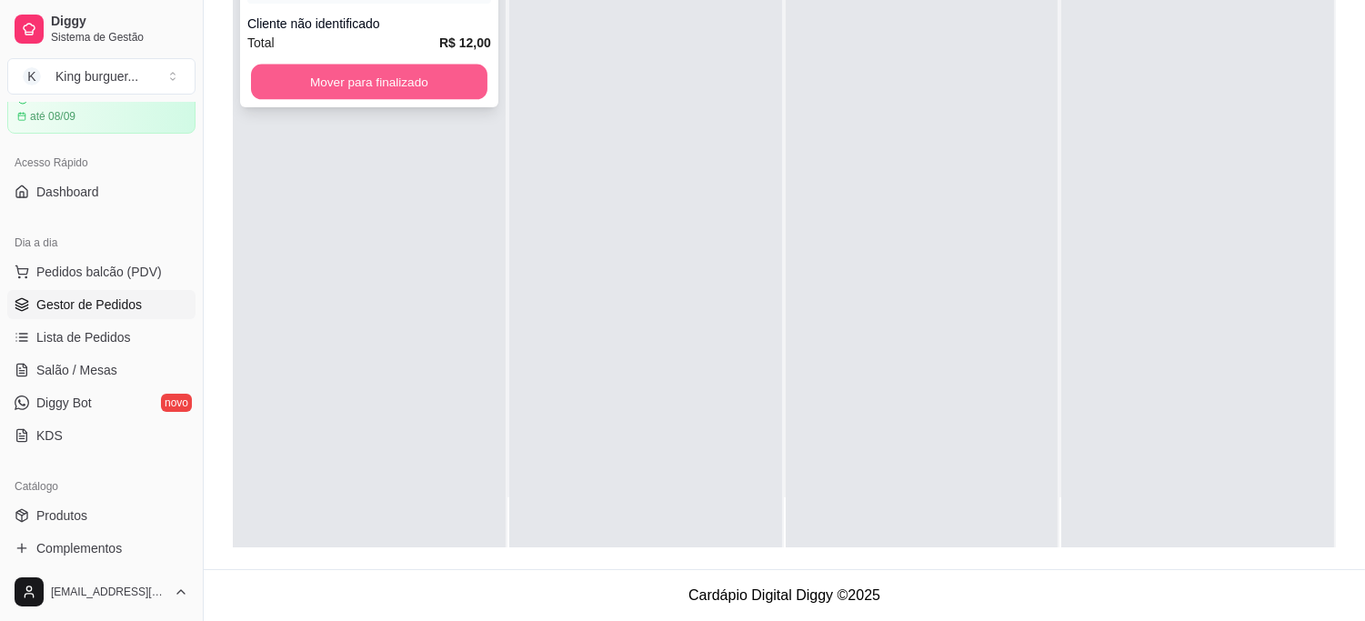
click at [413, 75] on button "Mover para finalizado" at bounding box center [369, 82] width 236 height 35
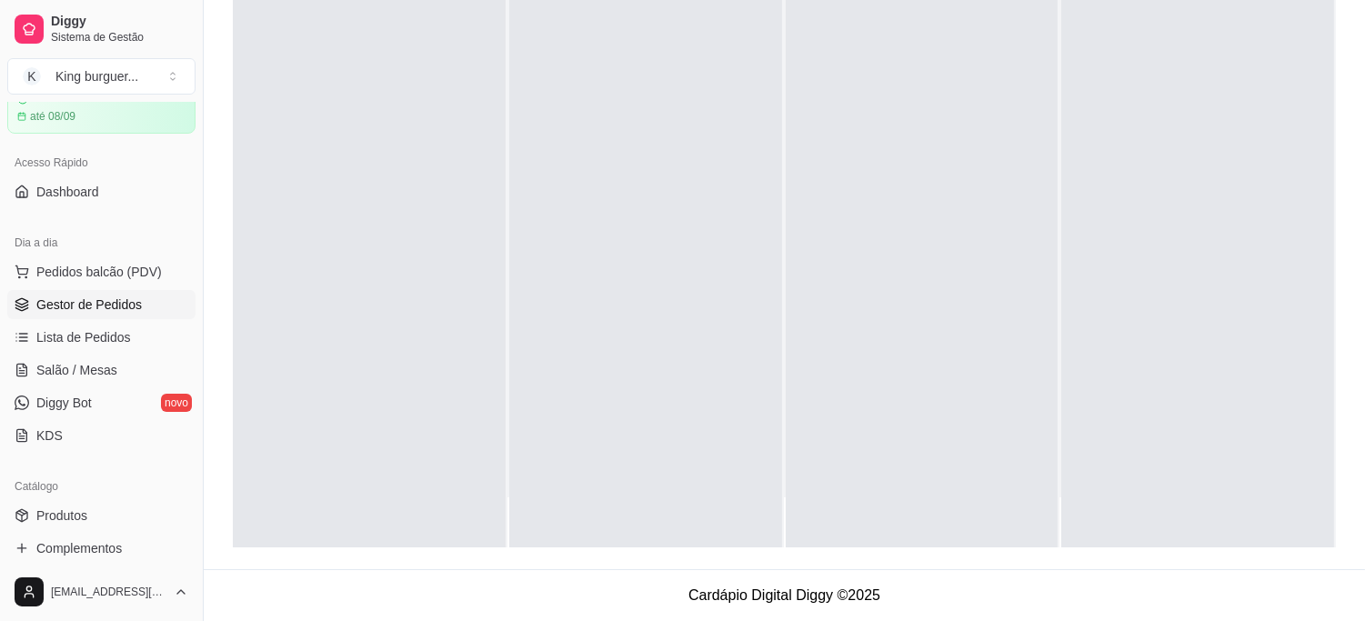
click at [120, 306] on span "Gestor de Pedidos" at bounding box center [88, 305] width 105 height 18
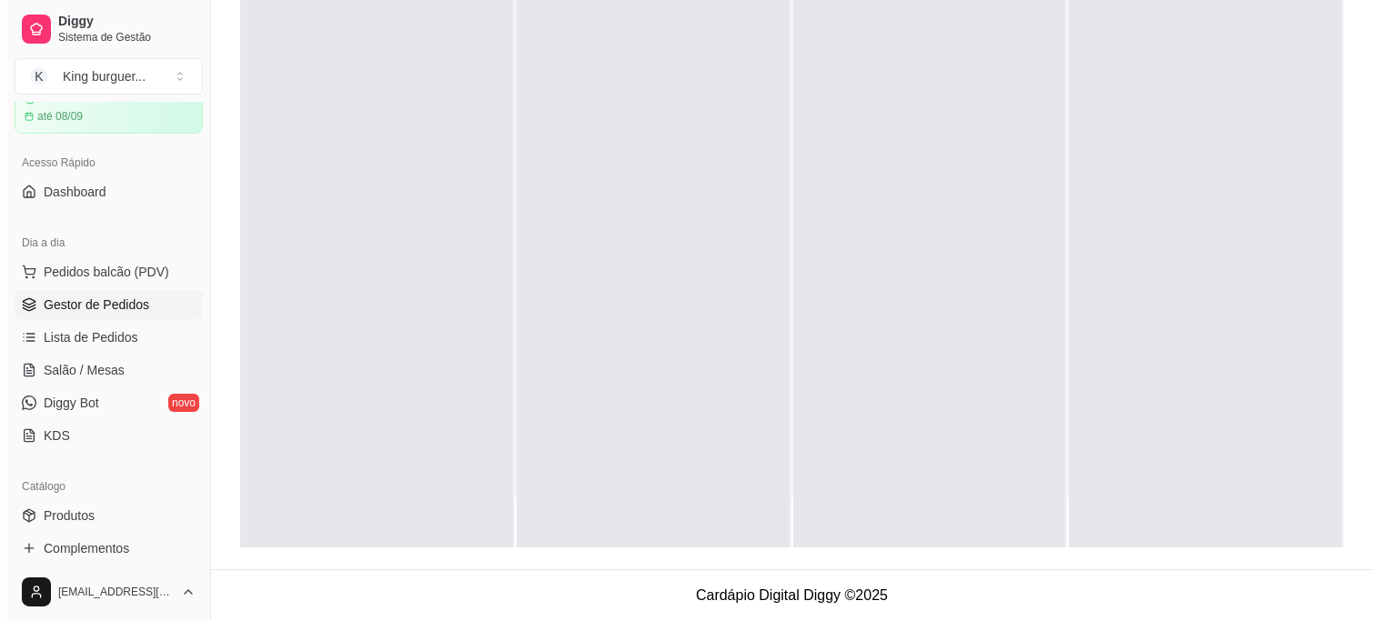
scroll to position [0, 0]
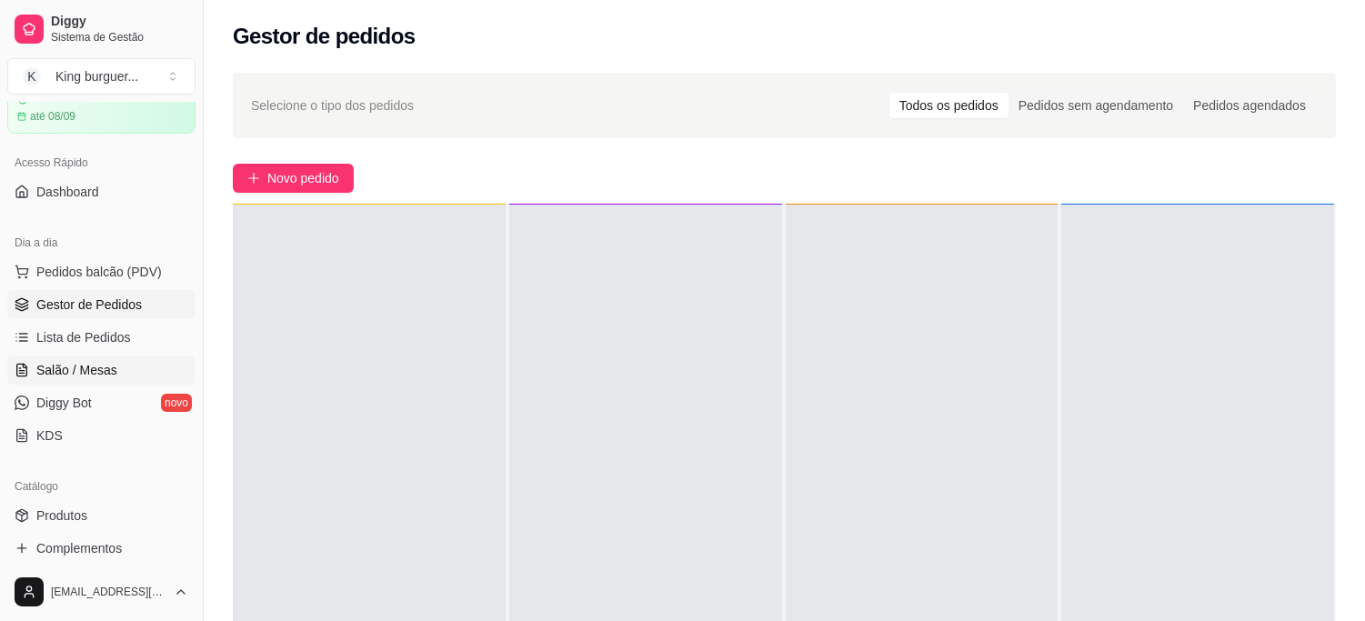
click at [104, 377] on span "Salão / Mesas" at bounding box center [76, 370] width 81 height 18
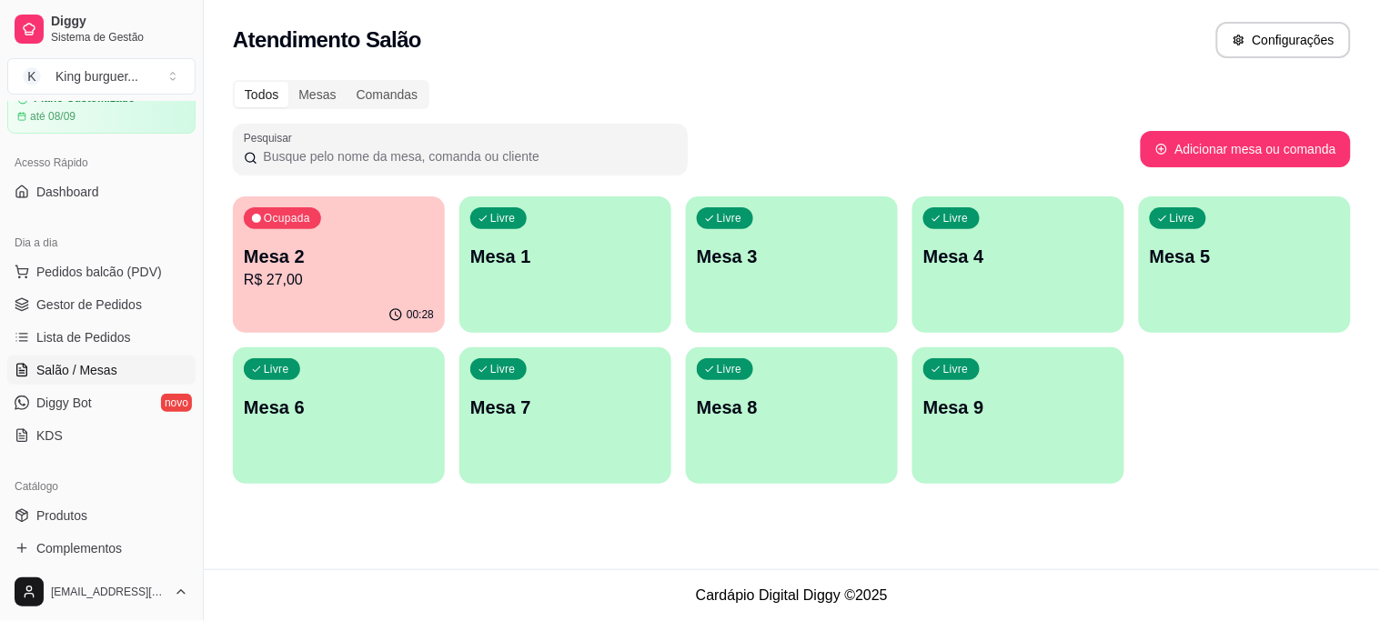
click at [355, 274] on p "R$ 27,00" at bounding box center [339, 280] width 190 height 22
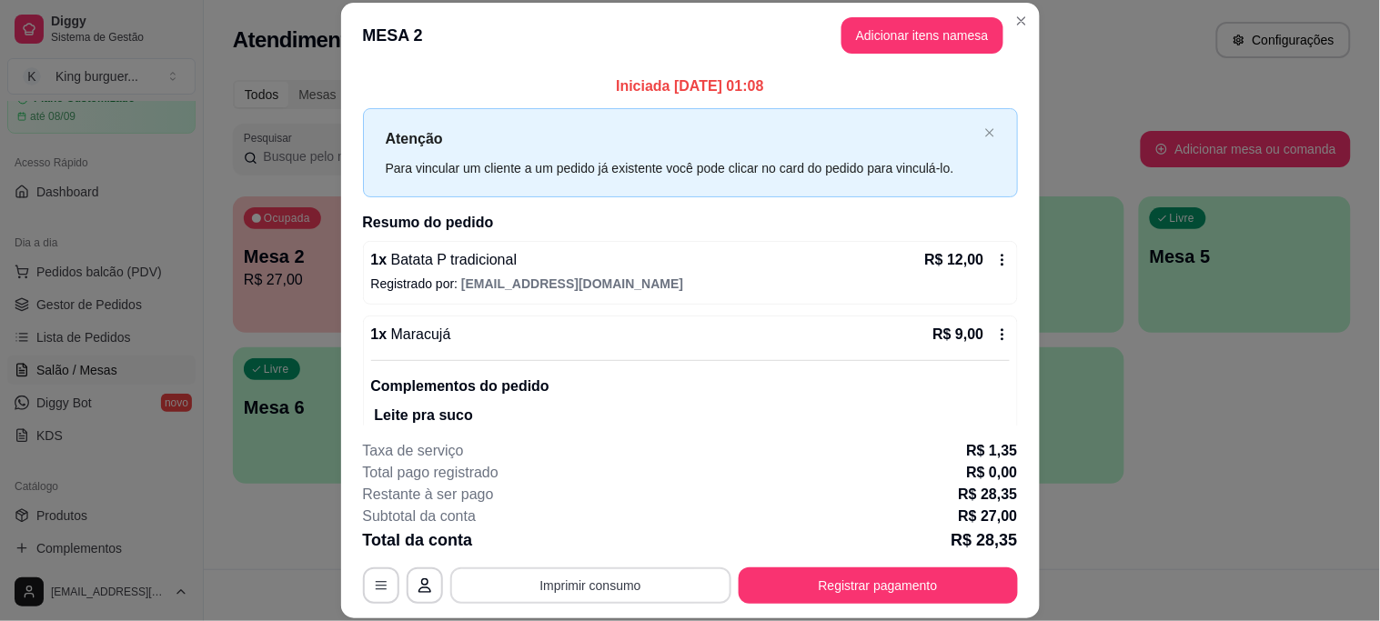
click at [638, 593] on button "Imprimir consumo" at bounding box center [590, 586] width 281 height 36
click at [617, 532] on button "IMPRESSORA" at bounding box center [589, 543] width 132 height 29
click at [374, 106] on div "**********" at bounding box center [690, 310] width 1380 height 621
